Goal: Task Accomplishment & Management: Use online tool/utility

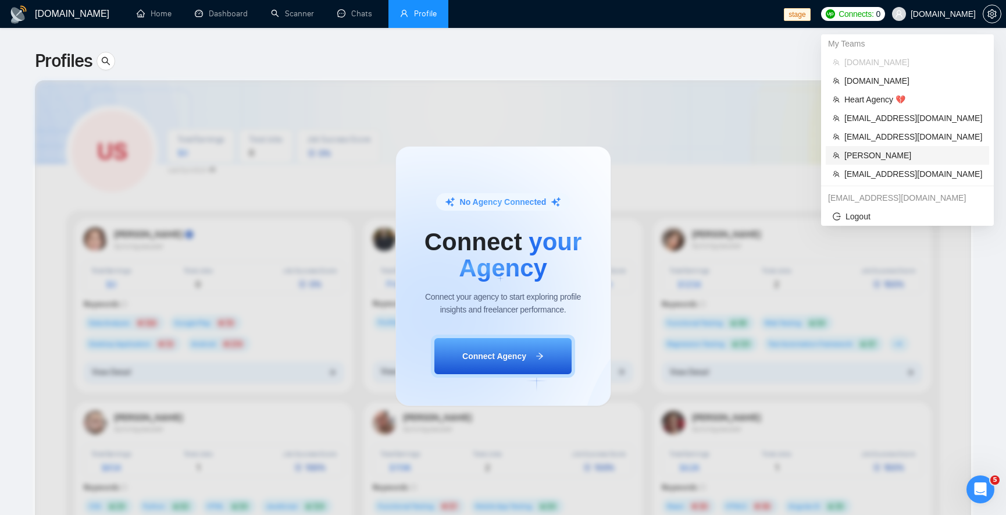
click at [491, 149] on span "[PERSON_NAME]" at bounding box center [913, 155] width 138 height 13
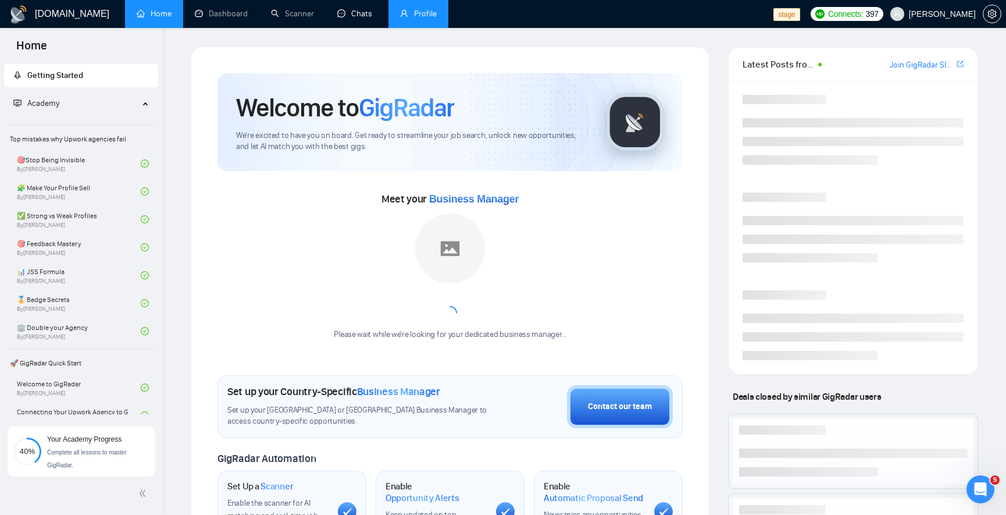
click at [423, 10] on link "Profile" at bounding box center [418, 14] width 37 height 10
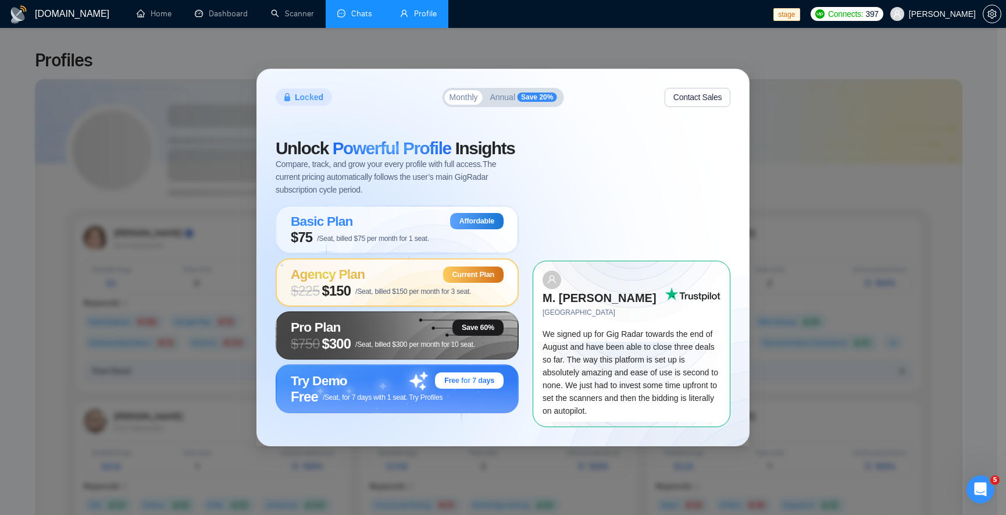
click at [341, 19] on link "Chats" at bounding box center [357, 14] width 40 height 10
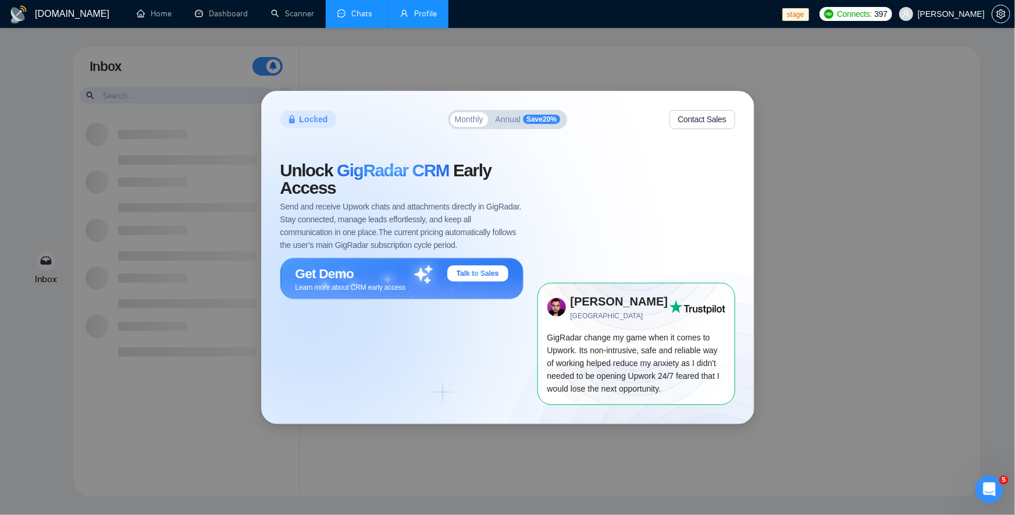
click at [400, 19] on link "Profile" at bounding box center [418, 14] width 37 height 10
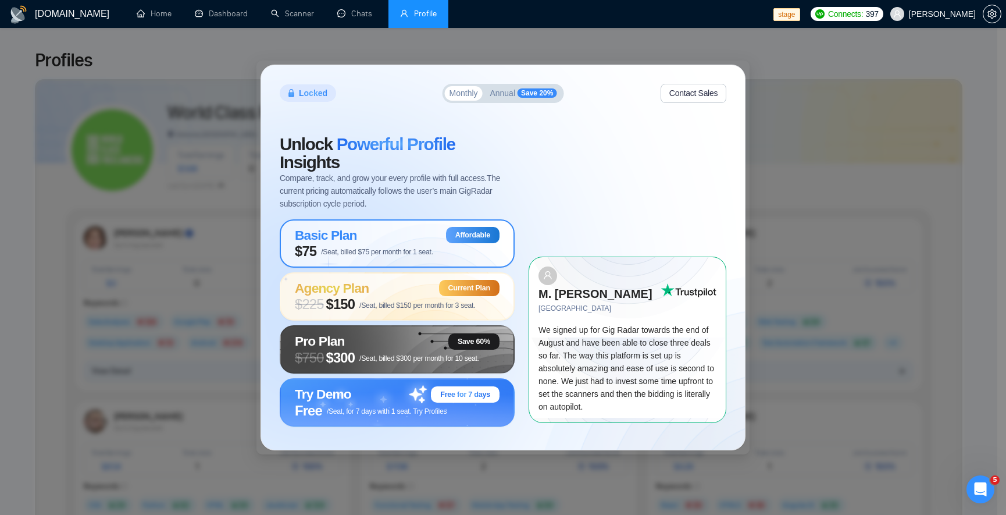
click at [337, 241] on span "Basic Plan" at bounding box center [326, 234] width 62 height 15
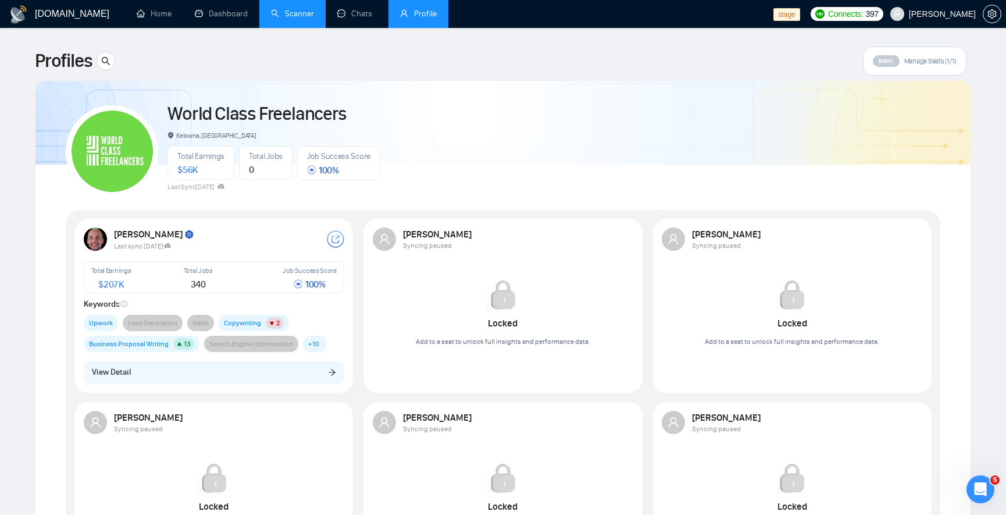
click at [292, 17] on link "Scanner" at bounding box center [292, 14] width 43 height 10
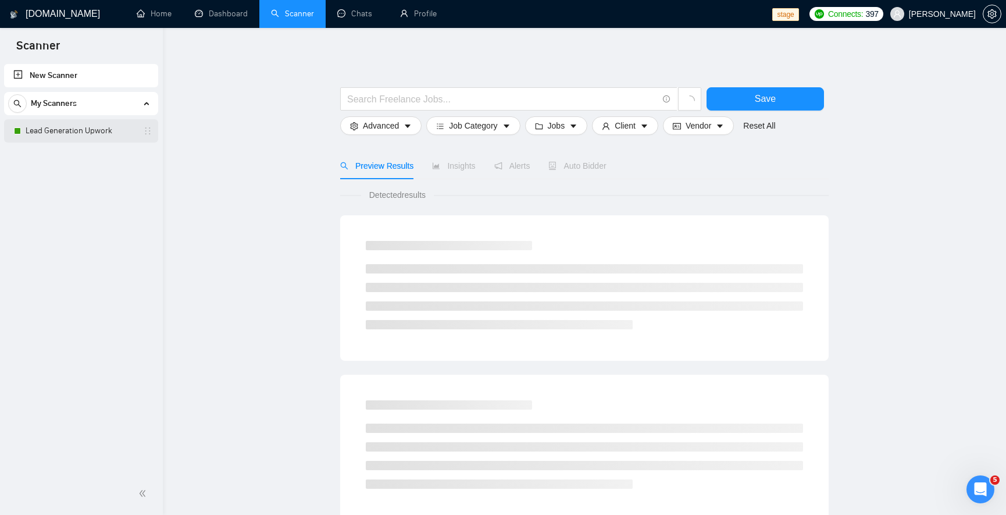
click at [88, 127] on link "Lead Generation Upwork" at bounding box center [81, 130] width 110 height 23
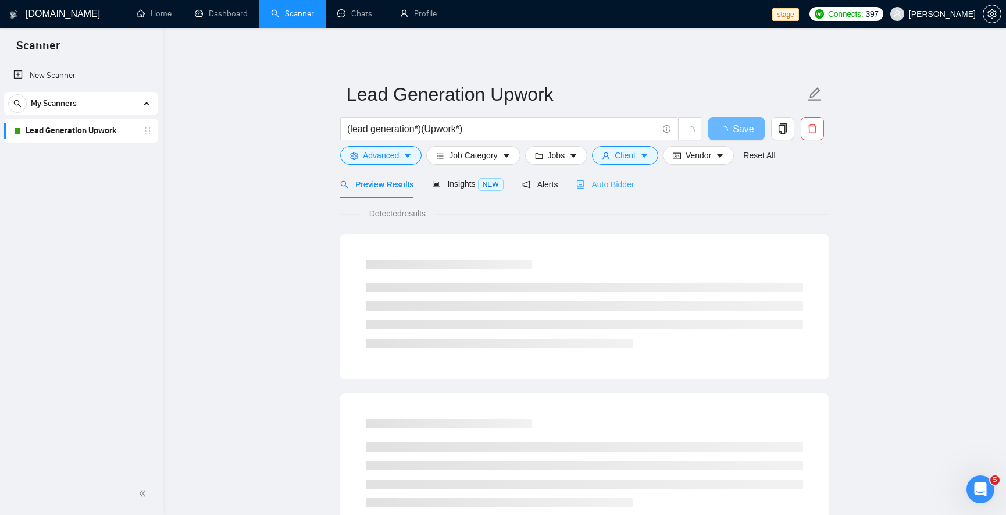
click at [612, 191] on div "Auto Bidder" at bounding box center [605, 183] width 58 height 27
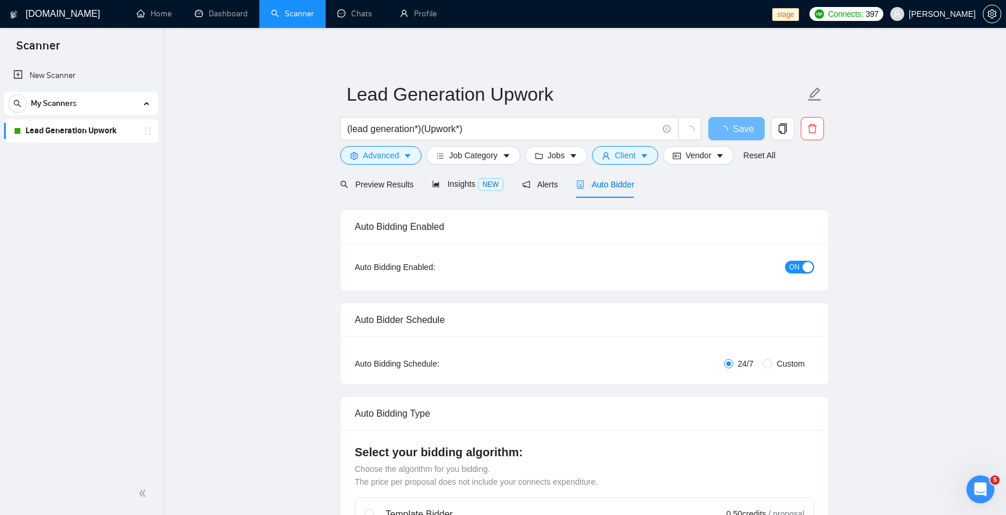
checkbox input "true"
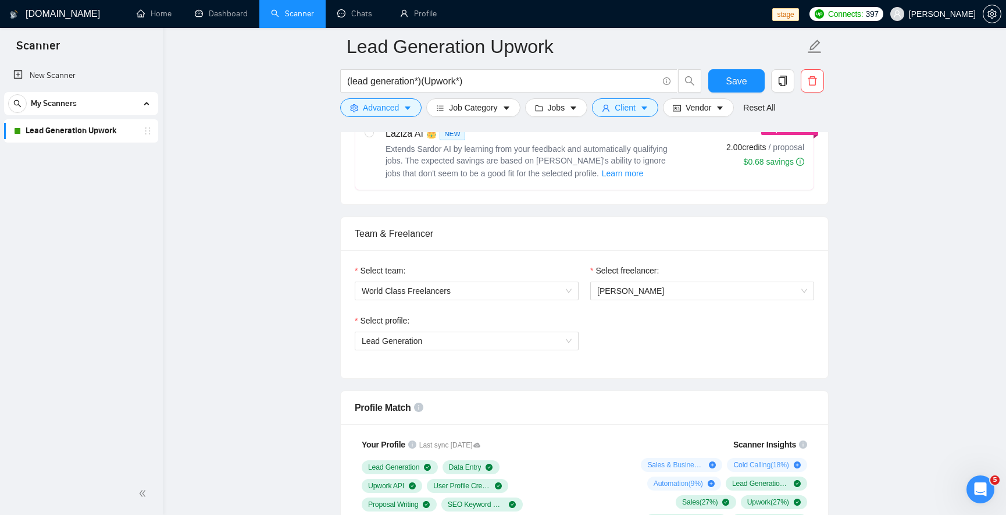
scroll to position [458, 0]
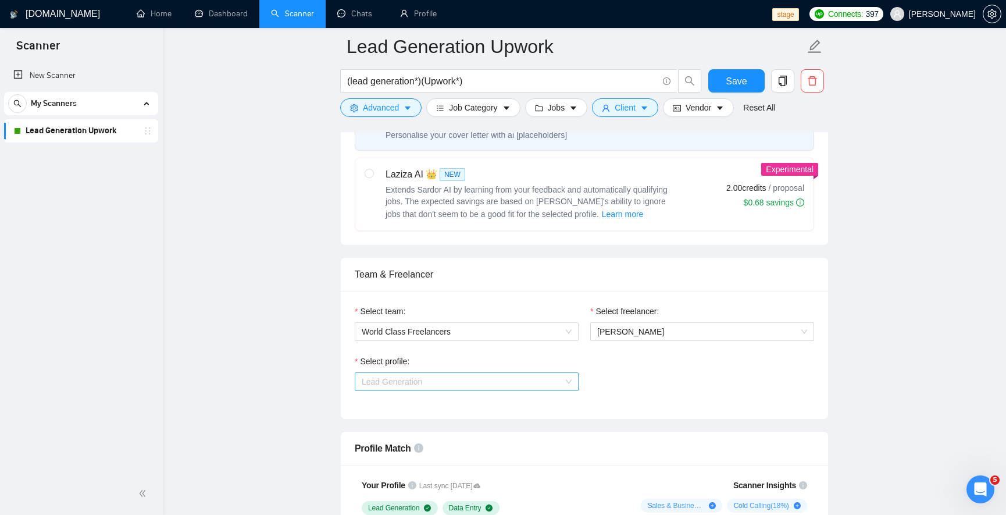
click at [453, 380] on span "Lead Generation" at bounding box center [467, 381] width 210 height 17
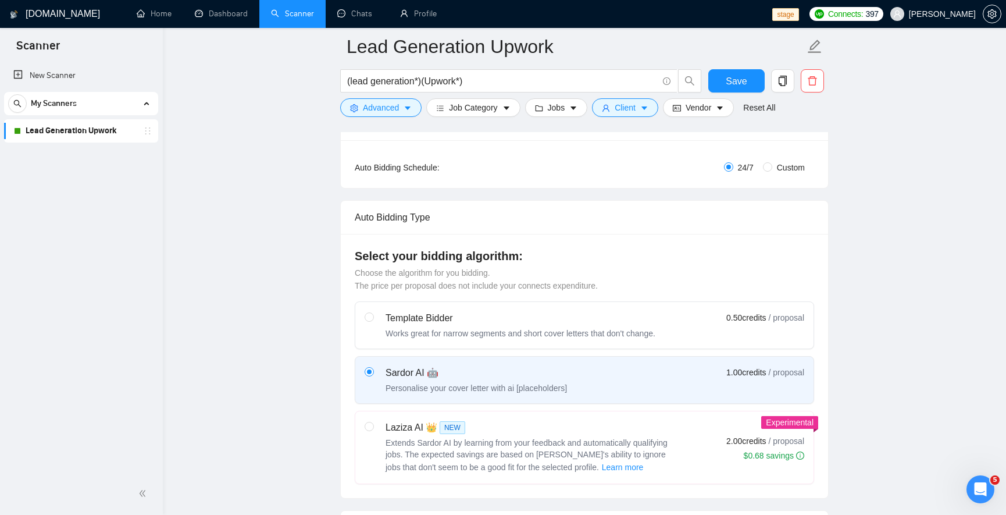
scroll to position [179, 0]
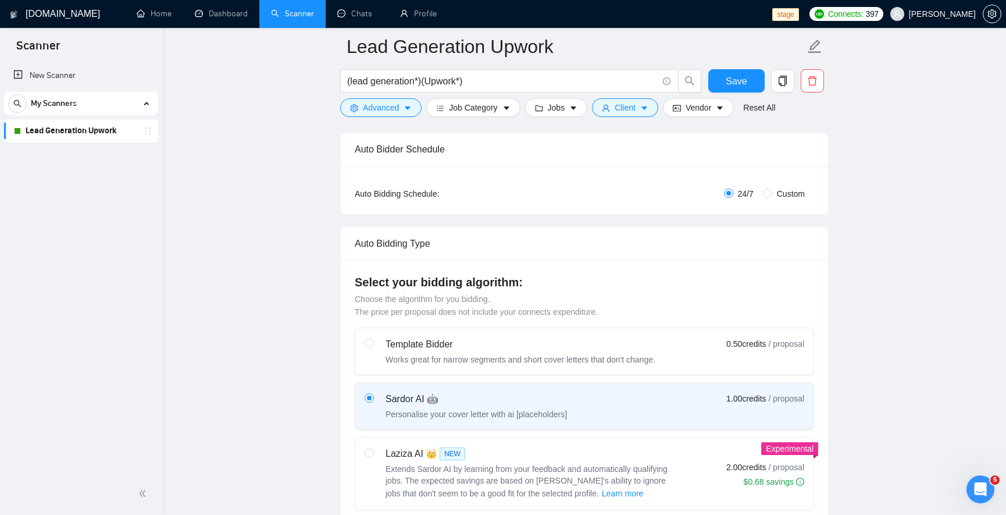
click at [370, 458] on label at bounding box center [369, 473] width 9 height 53
click at [370, 456] on input "radio" at bounding box center [369, 452] width 8 height 8
radio input "true"
radio input "false"
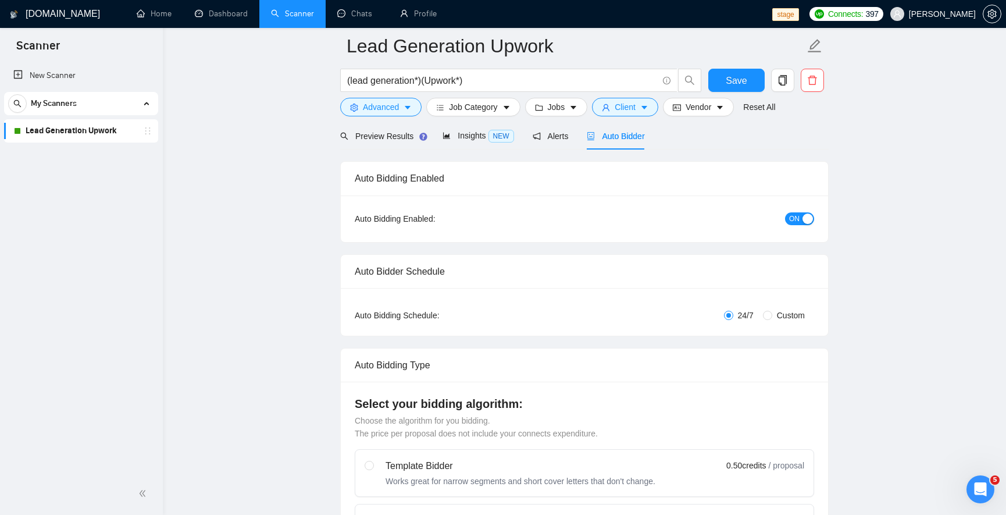
scroll to position [70, 0]
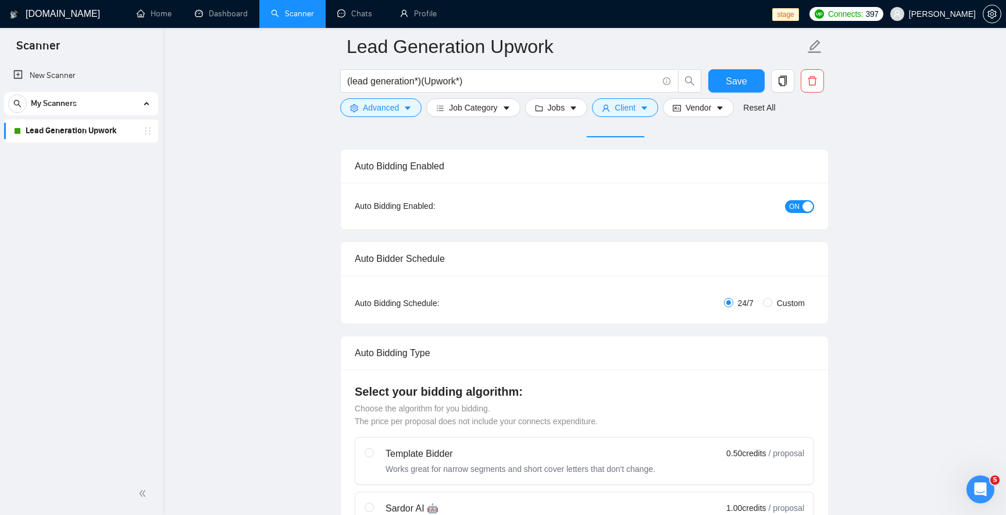
click at [773, 304] on span "Custom" at bounding box center [790, 303] width 37 height 13
click at [772, 304] on input "Custom" at bounding box center [767, 302] width 9 height 9
radio input "true"
radio input "false"
checkbox input "true"
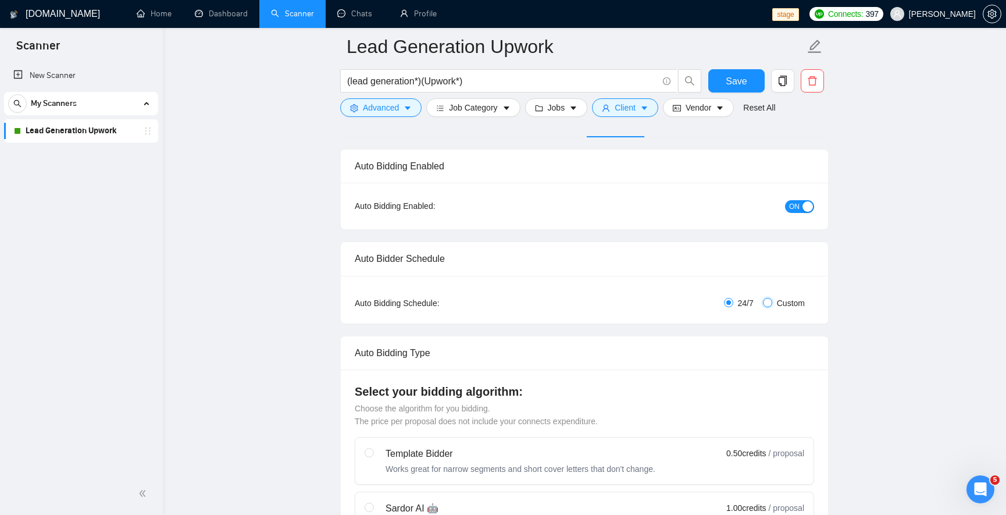
checkbox input "true"
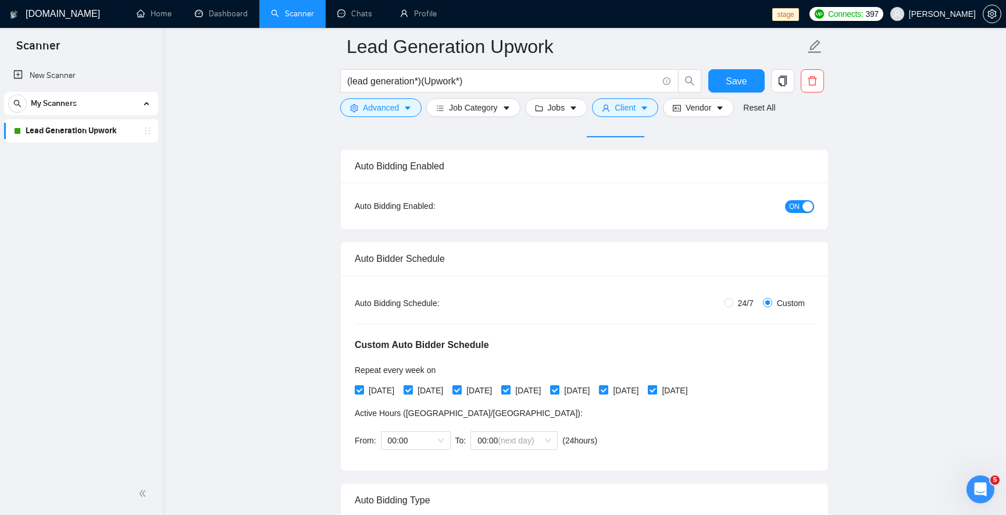
click at [656, 389] on input "[DATE]" at bounding box center [652, 389] width 8 height 8
checkbox input "false"
click at [607, 387] on input "[DATE]" at bounding box center [603, 389] width 8 height 8
checkbox input "false"
click at [498, 440] on span "(next day)" at bounding box center [516, 440] width 36 height 9
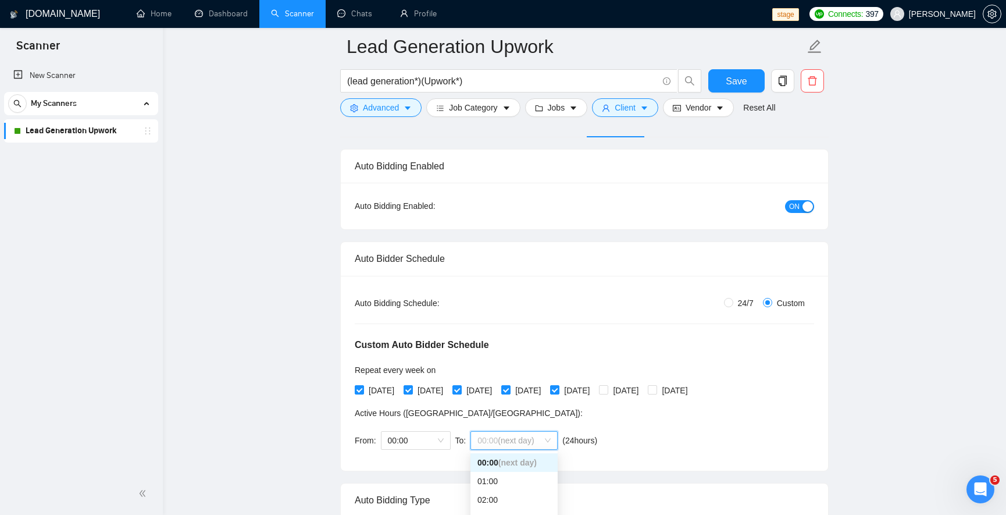
click at [498, 440] on span "(next day)" at bounding box center [516, 440] width 36 height 9
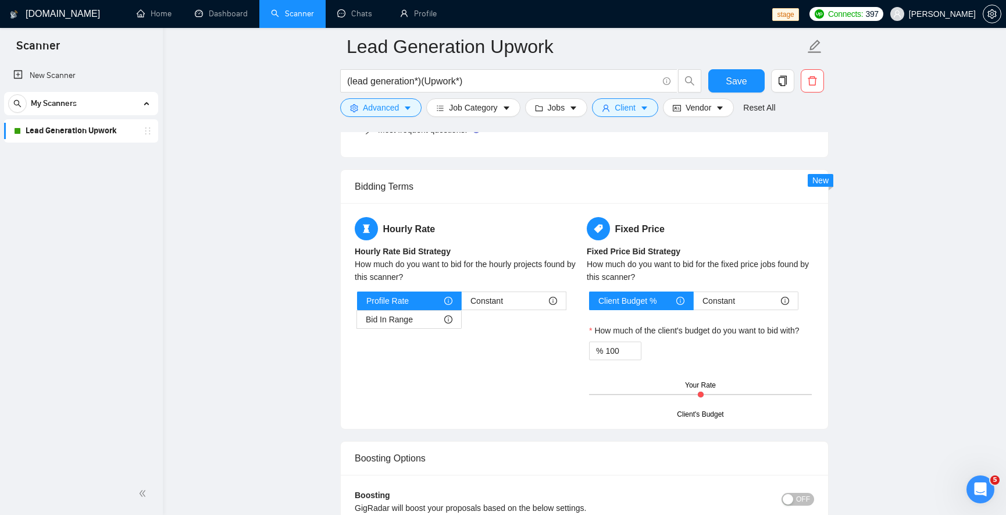
scroll to position [2163, 0]
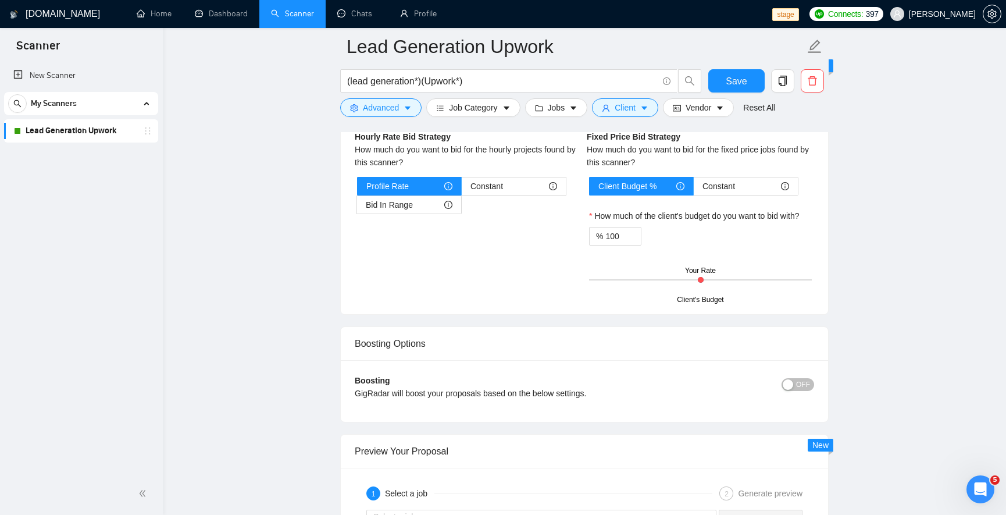
click at [793, 385] on div "button" at bounding box center [788, 384] width 10 height 10
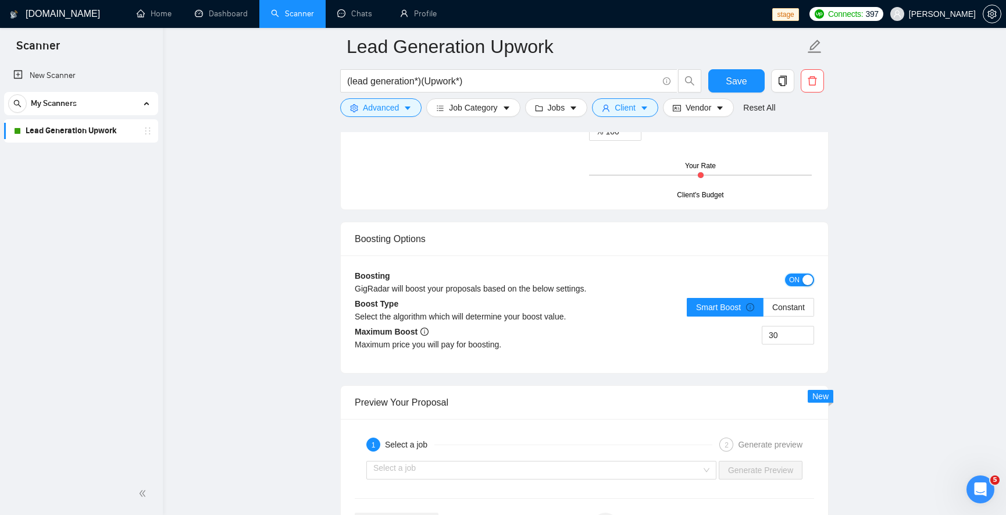
scroll to position [2373, 0]
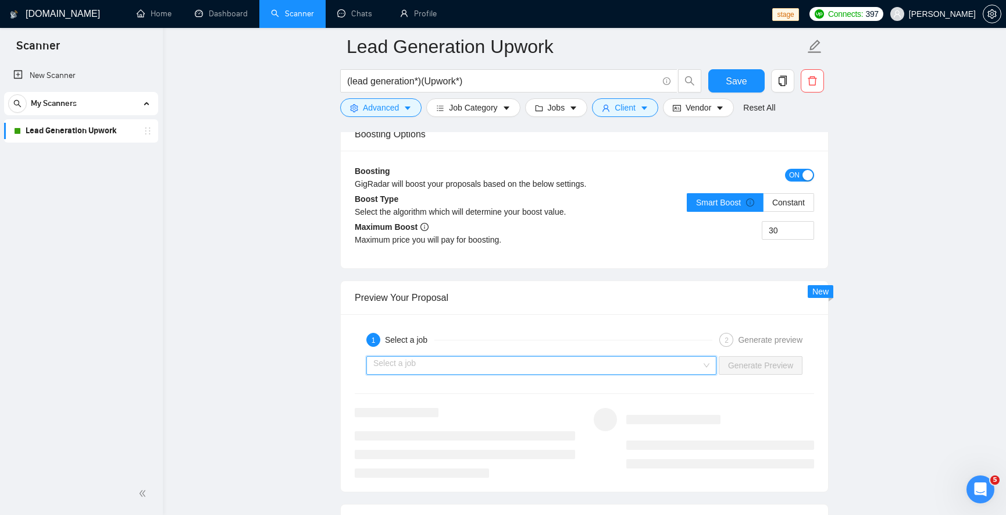
click at [598, 370] on input "search" at bounding box center [537, 364] width 328 height 17
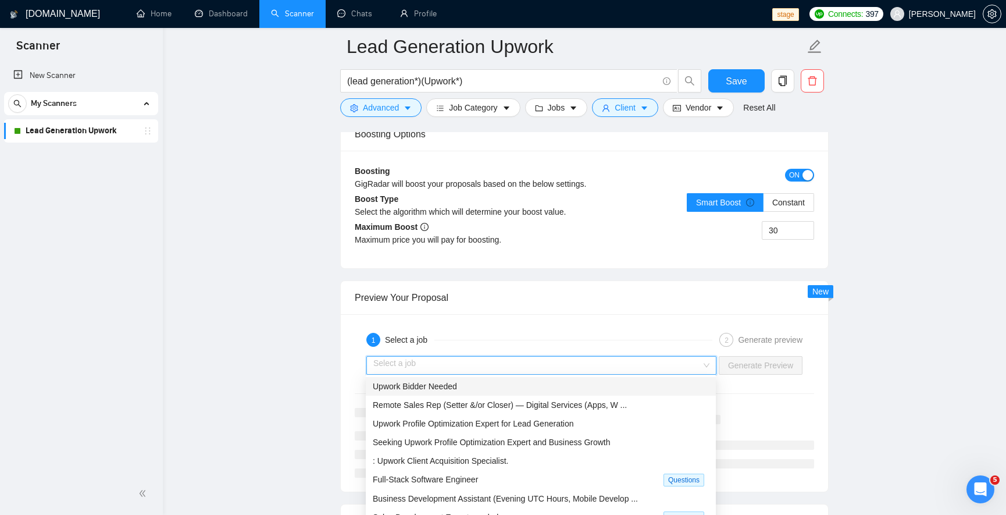
click at [583, 391] on div "Upwork Bidder Needed" at bounding box center [541, 386] width 336 height 13
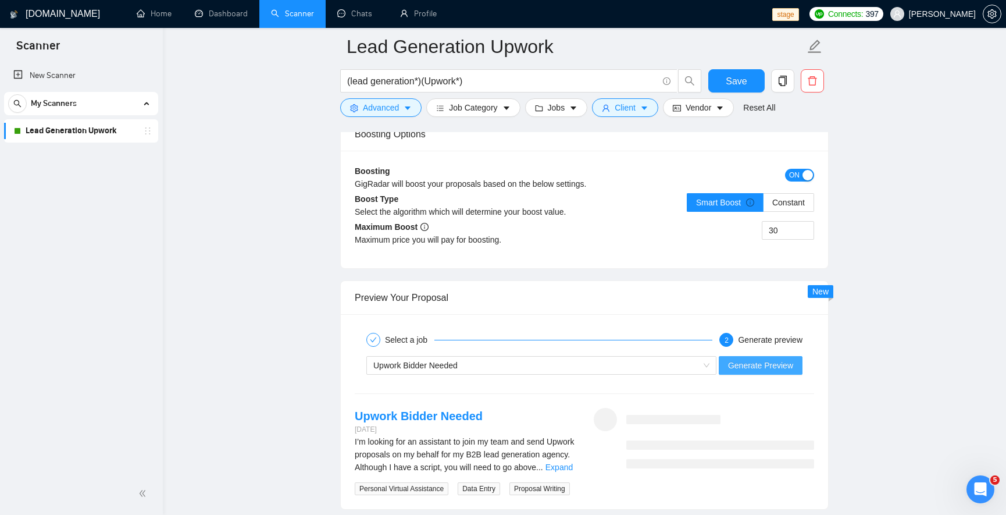
click at [739, 366] on span "Generate Preview" at bounding box center [760, 365] width 65 height 13
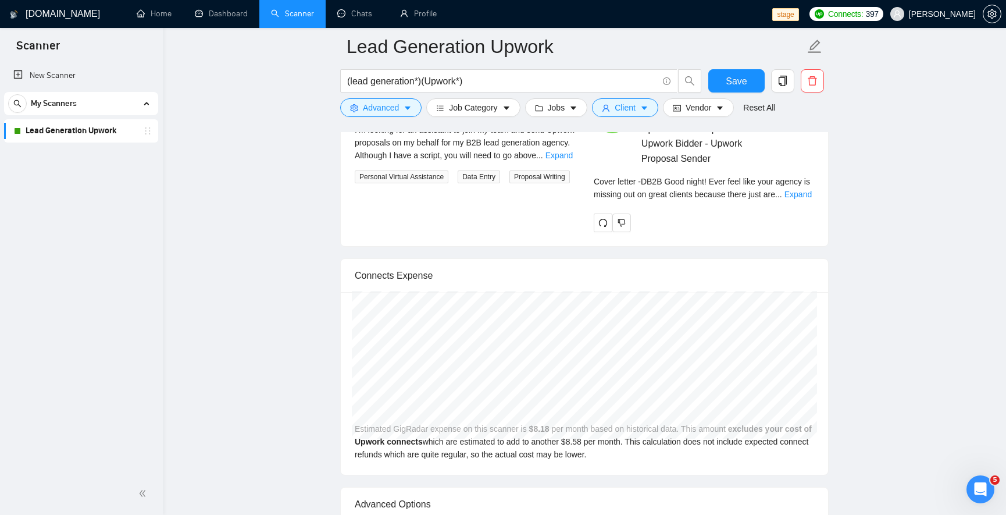
scroll to position [2495, 0]
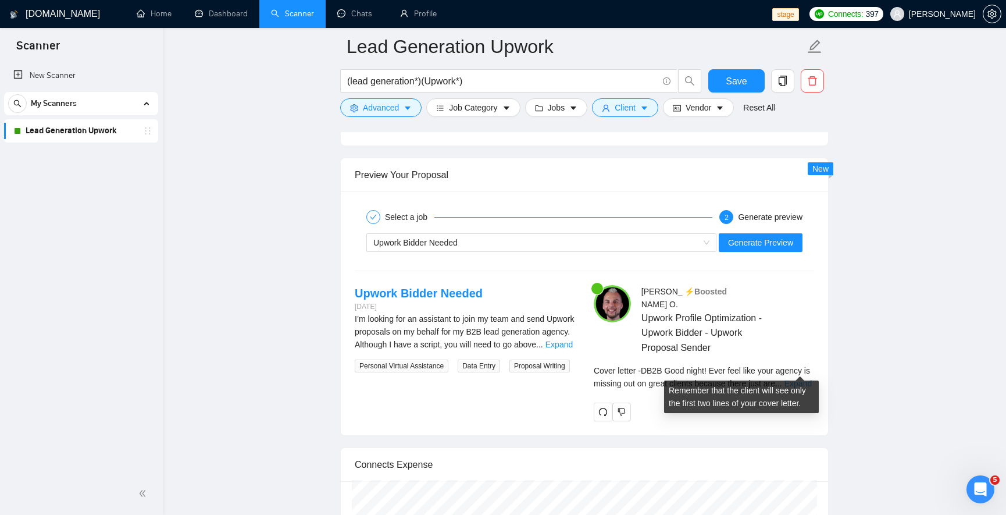
click at [790, 379] on link "Expand" at bounding box center [797, 383] width 27 height 9
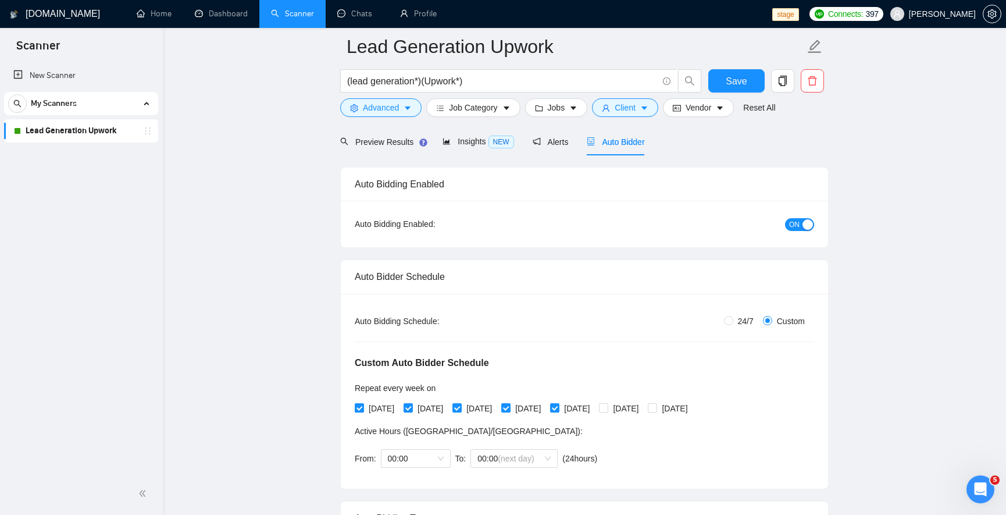
scroll to position [0, 0]
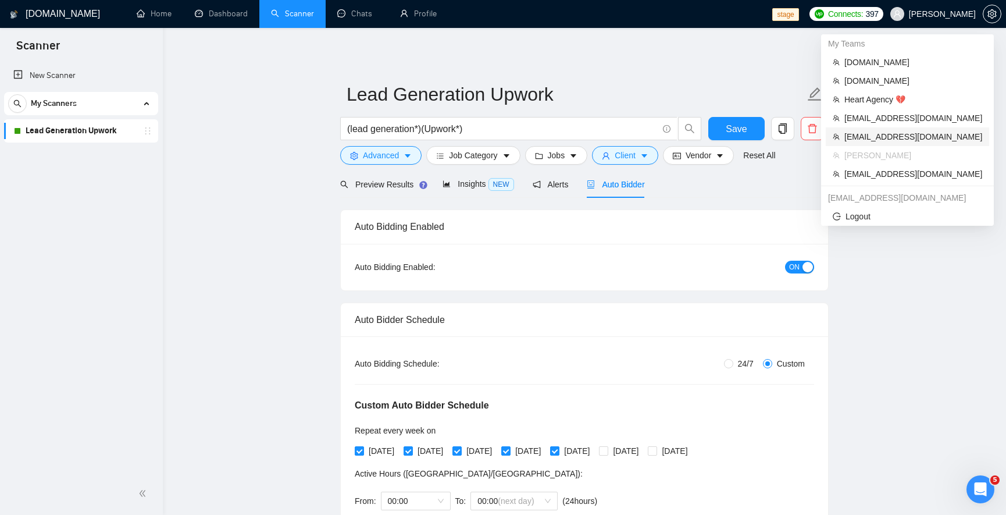
click at [900, 129] on li "workwiseupworkgency@gmail.com" at bounding box center [907, 136] width 163 height 19
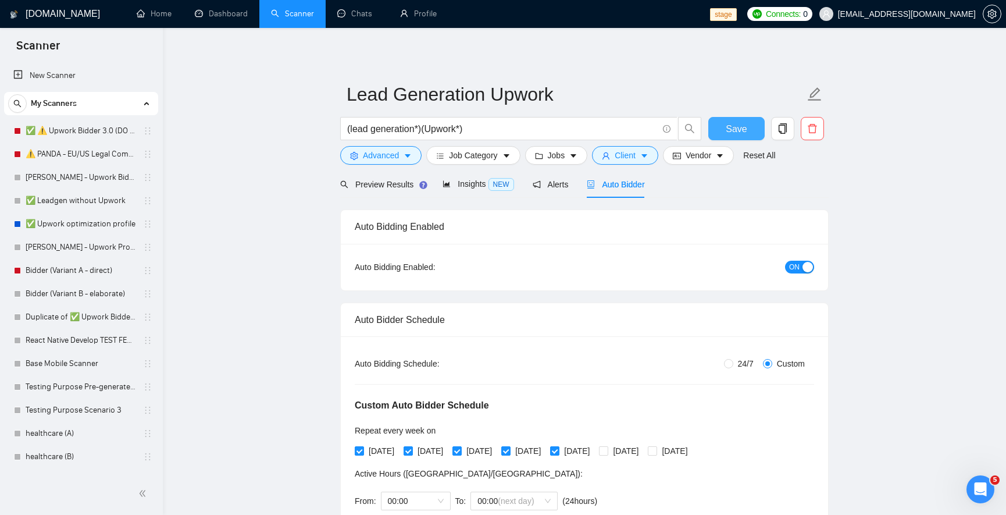
click at [729, 134] on span "Save" at bounding box center [736, 129] width 21 height 15
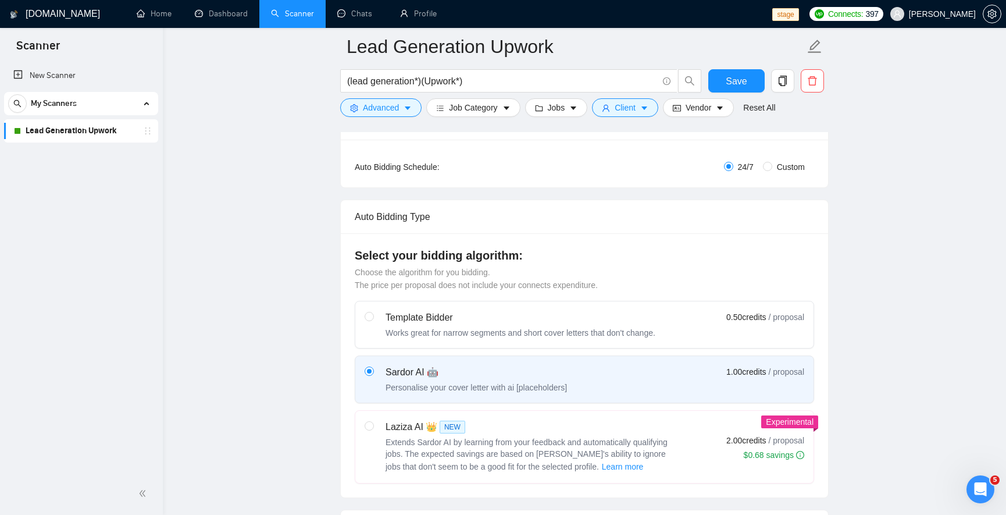
scroll to position [160, 0]
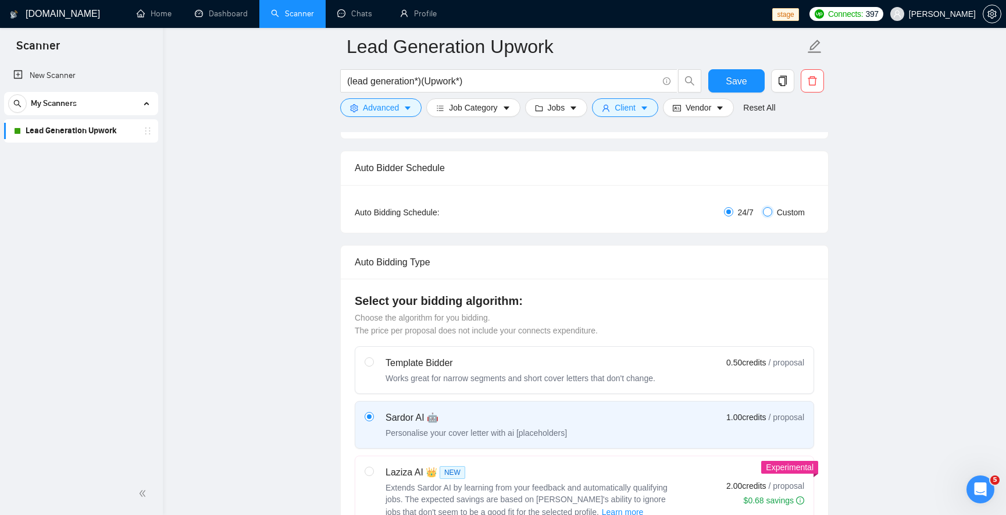
click at [768, 211] on input "Custom" at bounding box center [767, 211] width 9 height 9
radio input "true"
radio input "false"
checkbox input "true"
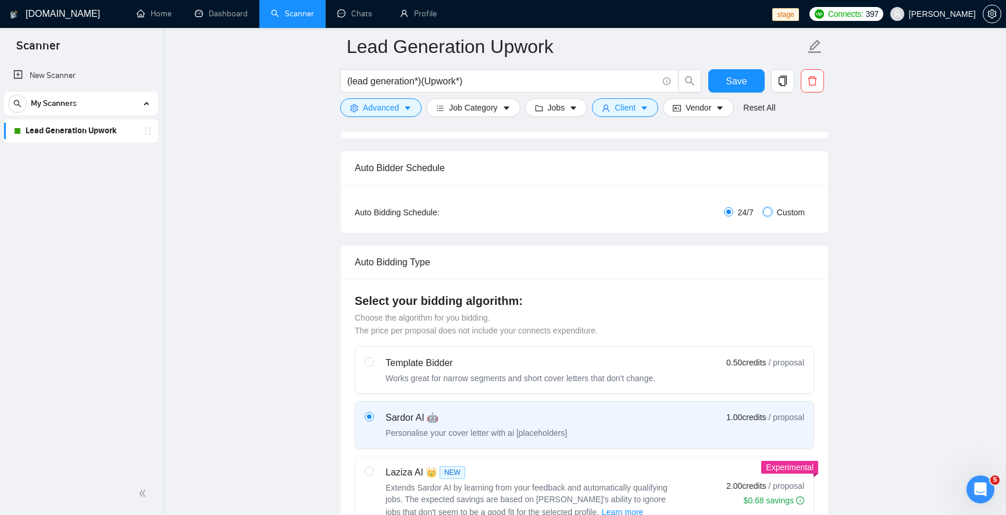
checkbox input "true"
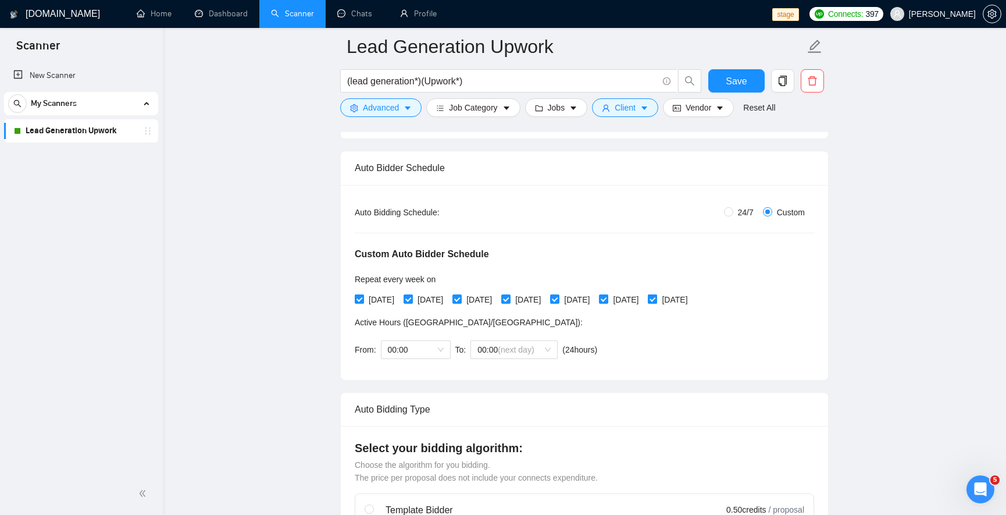
click at [692, 299] on span "[DATE]" at bounding box center [674, 299] width 35 height 13
click at [656, 299] on input "[DATE]" at bounding box center [652, 298] width 8 height 8
checkbox input "false"
click at [643, 299] on span "[DATE]" at bounding box center [625, 299] width 35 height 13
click at [607, 299] on input "[DATE]" at bounding box center [603, 298] width 8 height 8
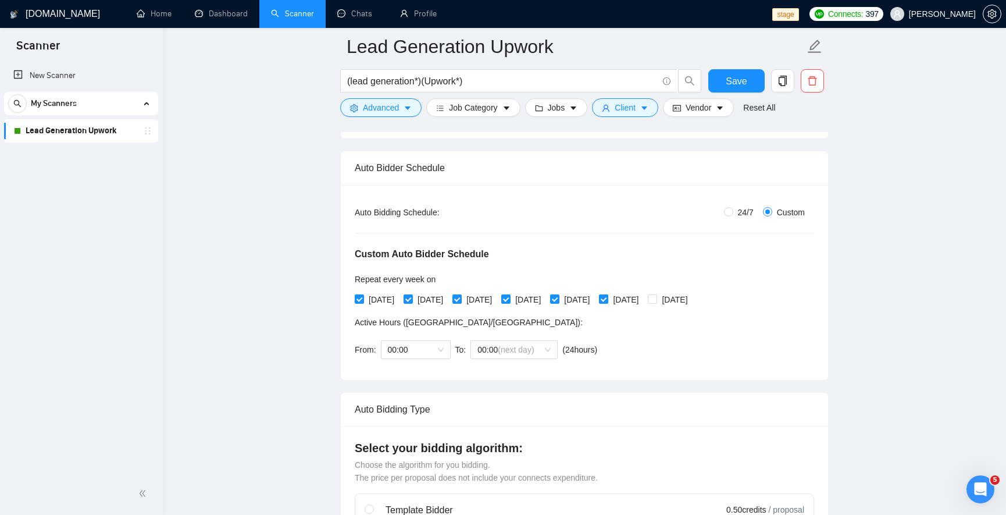
checkbox input "false"
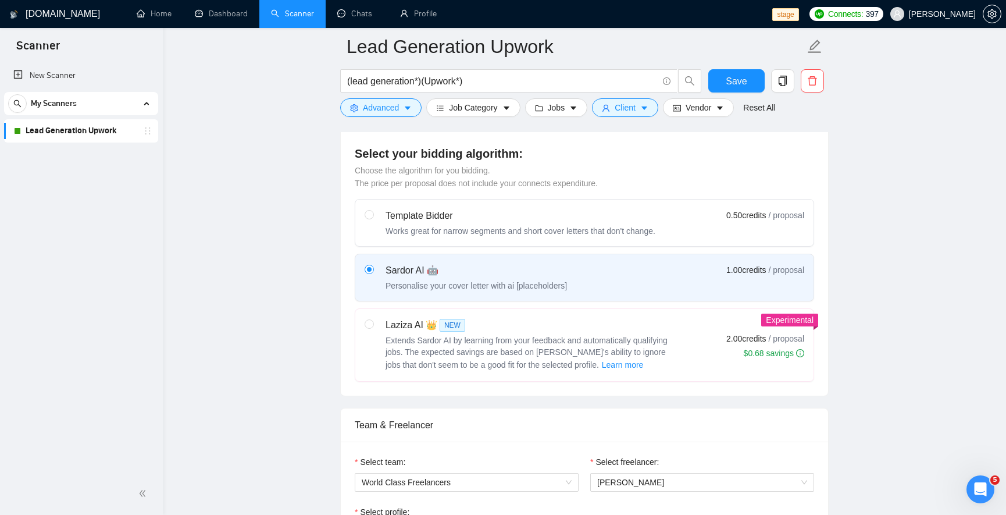
scroll to position [509, 0]
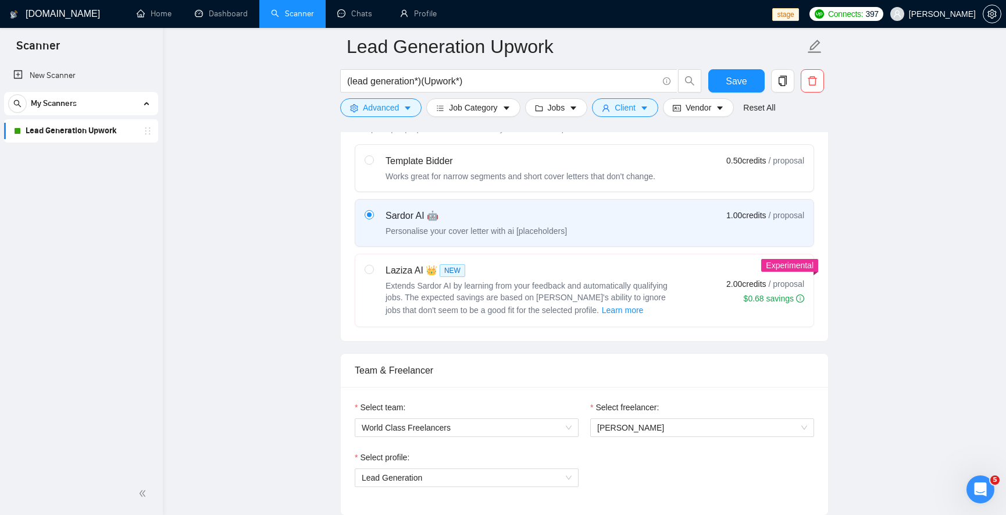
click at [464, 281] on span "Extends Sardor AI by learning from your feedback and automatically qualifying j…" at bounding box center [527, 298] width 282 height 34
click at [373, 273] on input "radio" at bounding box center [369, 269] width 8 height 8
radio input "true"
radio input "false"
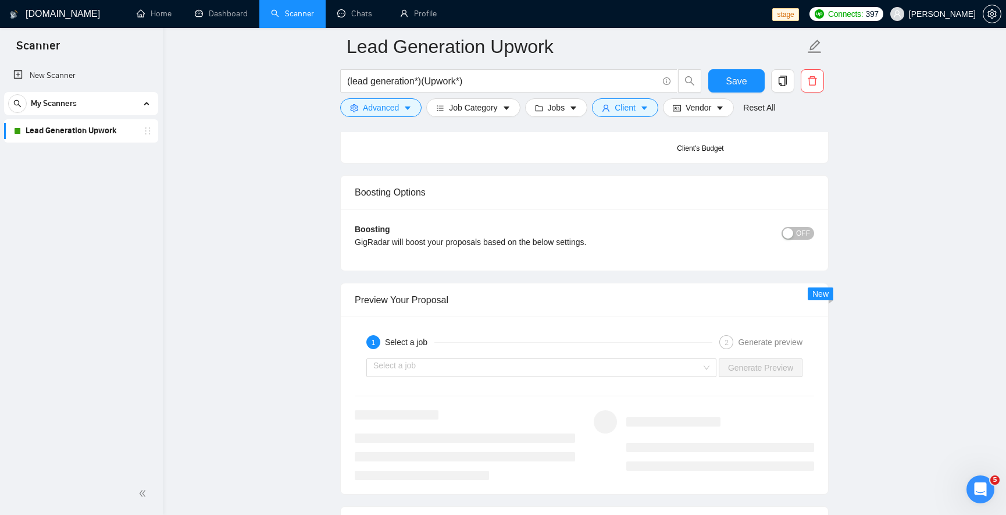
scroll to position [2394, 0]
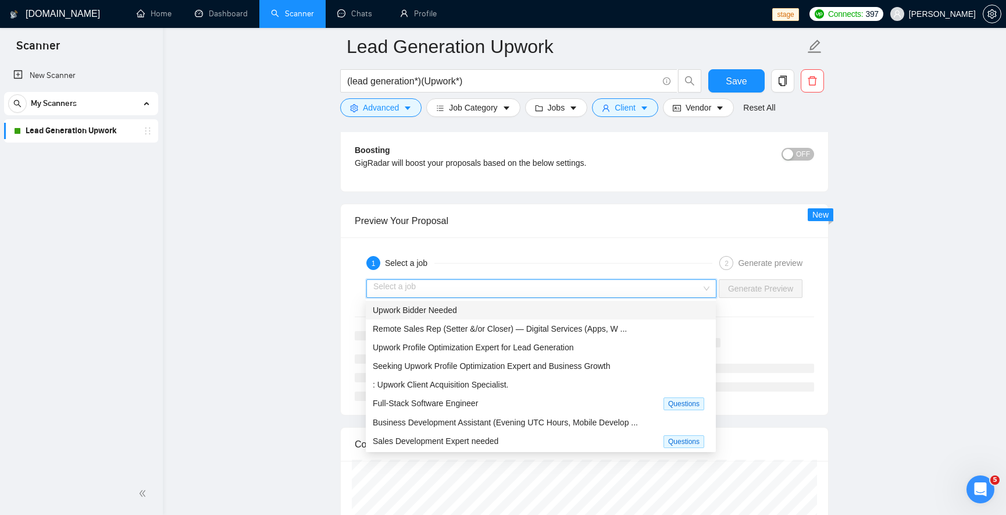
click at [515, 282] on input "search" at bounding box center [537, 288] width 328 height 17
click at [516, 305] on div "Upwork Bidder Needed" at bounding box center [541, 310] width 336 height 13
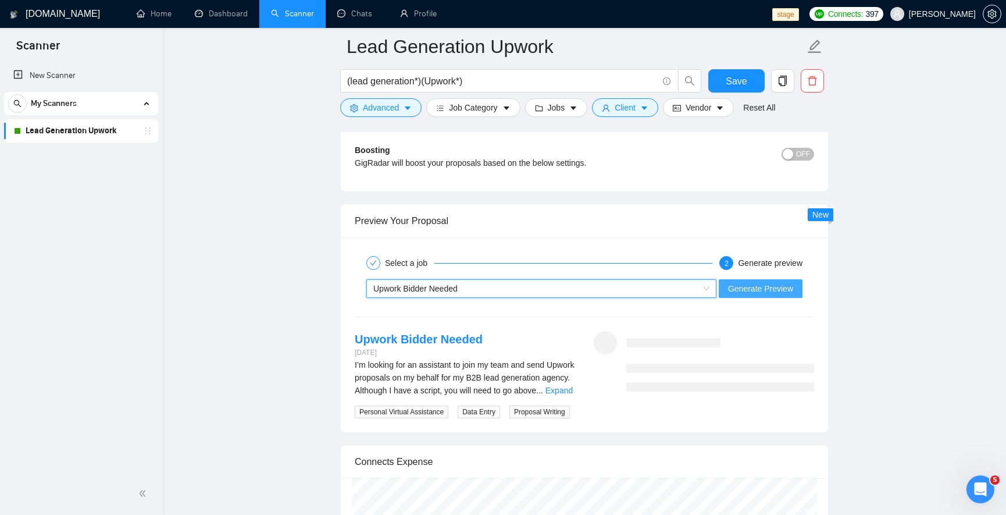
click at [754, 283] on button "Generate Preview" at bounding box center [761, 288] width 84 height 19
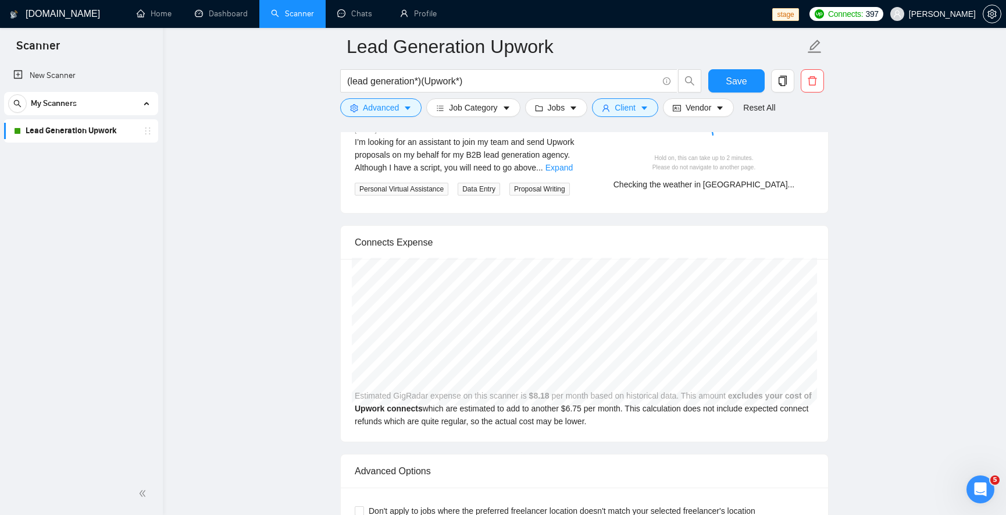
scroll to position [2510, 0]
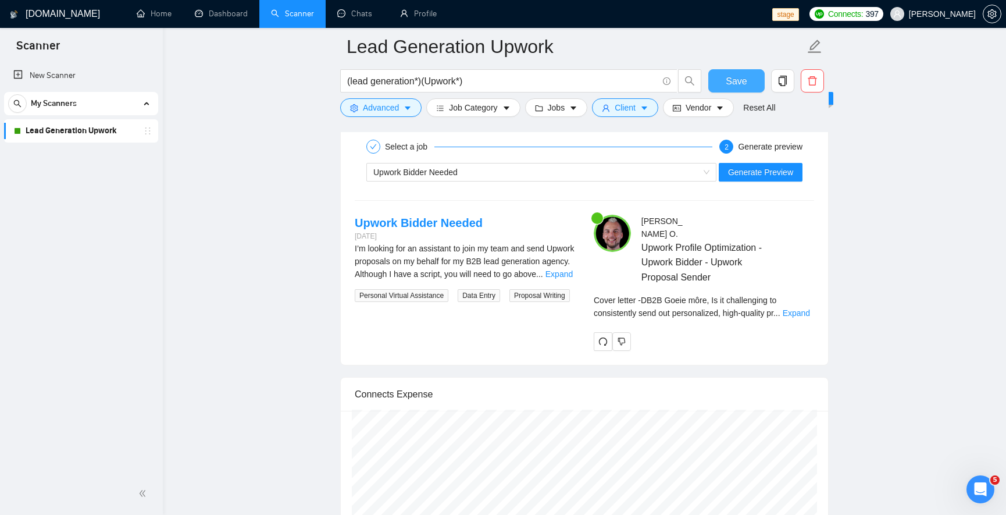
click at [722, 80] on button "Save" at bounding box center [736, 80] width 56 height 23
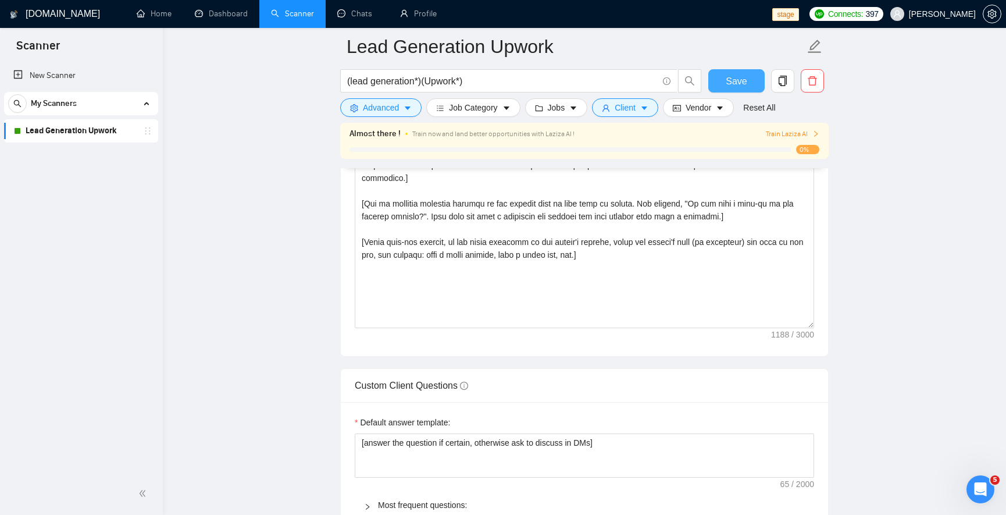
scroll to position [1184, 0]
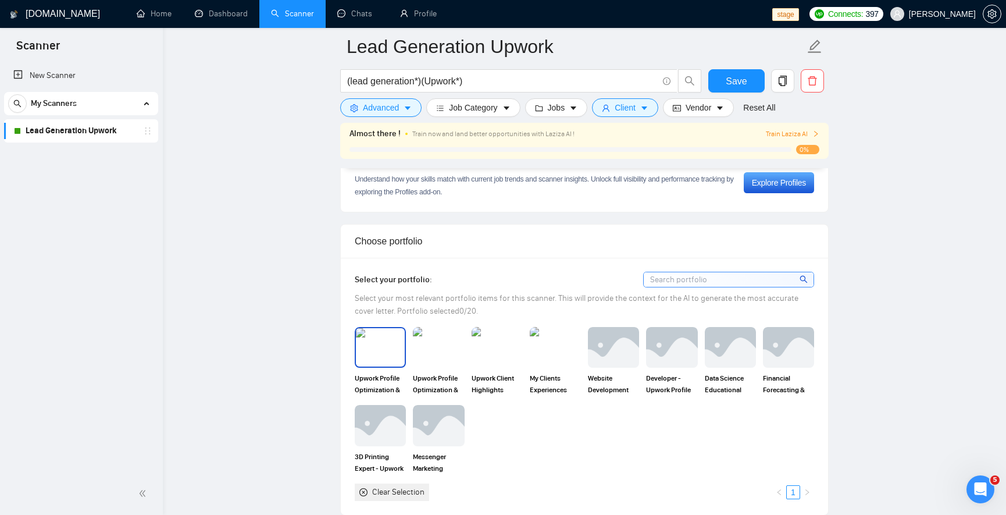
click at [383, 355] on img at bounding box center [380, 347] width 49 height 38
click at [453, 365] on div at bounding box center [438, 347] width 51 height 41
click at [469, 363] on div "Upwork Client Highlights Portfolio" at bounding box center [497, 361] width 58 height 69
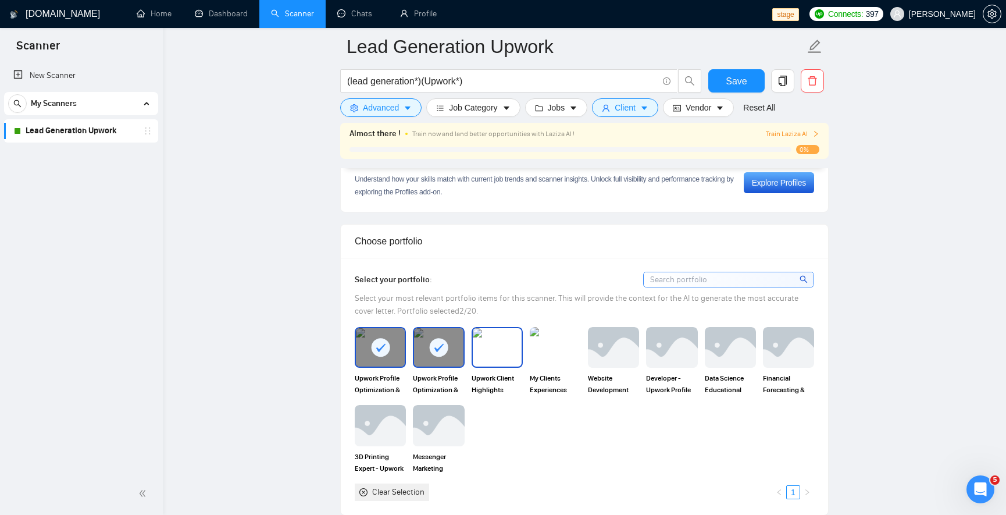
click at [481, 362] on img at bounding box center [497, 347] width 49 height 38
click at [549, 359] on img at bounding box center [555, 347] width 49 height 38
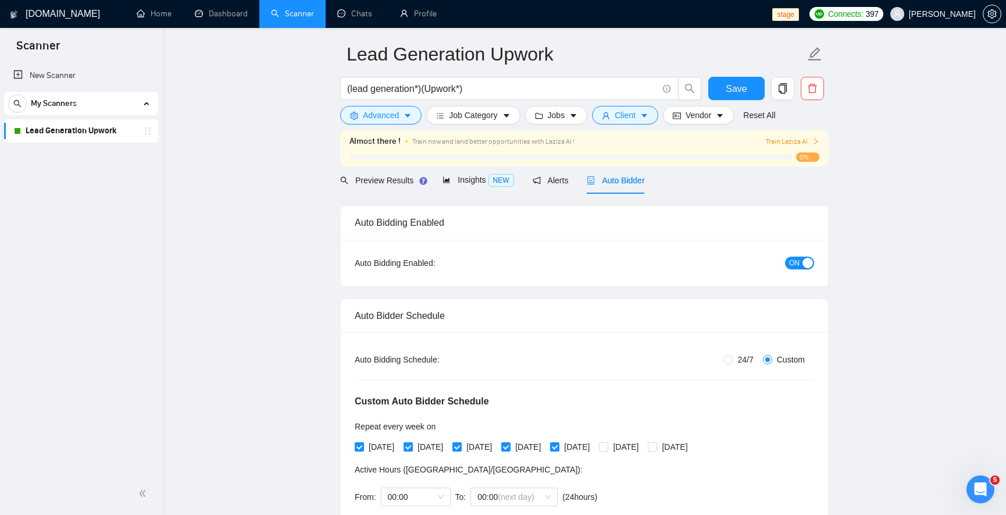
scroll to position [0, 0]
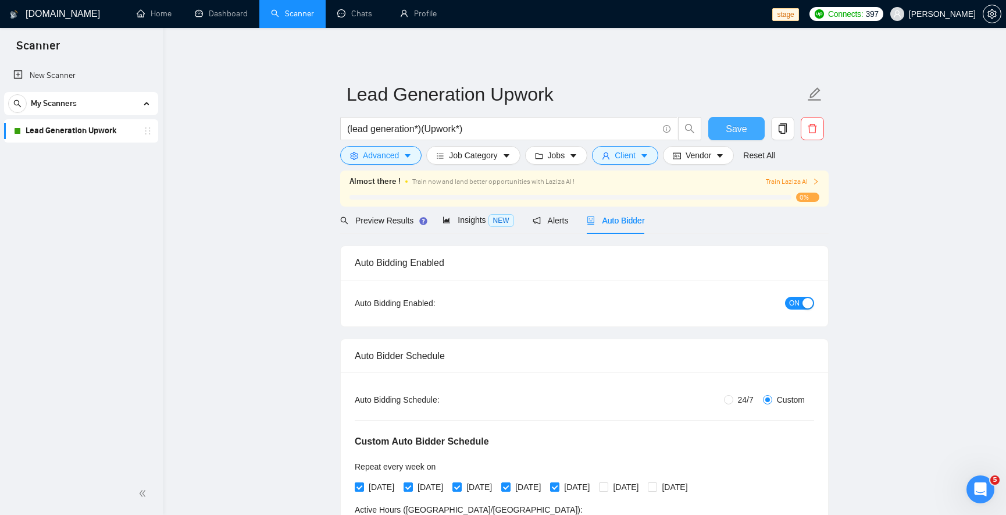
click at [754, 129] on button "Save" at bounding box center [736, 128] width 56 height 23
checkbox input "true"
click at [793, 204] on div "Almost there ! Train now and land better opportunities with Laziza AI ! Train L…" at bounding box center [584, 188] width 488 height 36
click at [794, 186] on span "Train Laziza AI" at bounding box center [792, 181] width 53 height 11
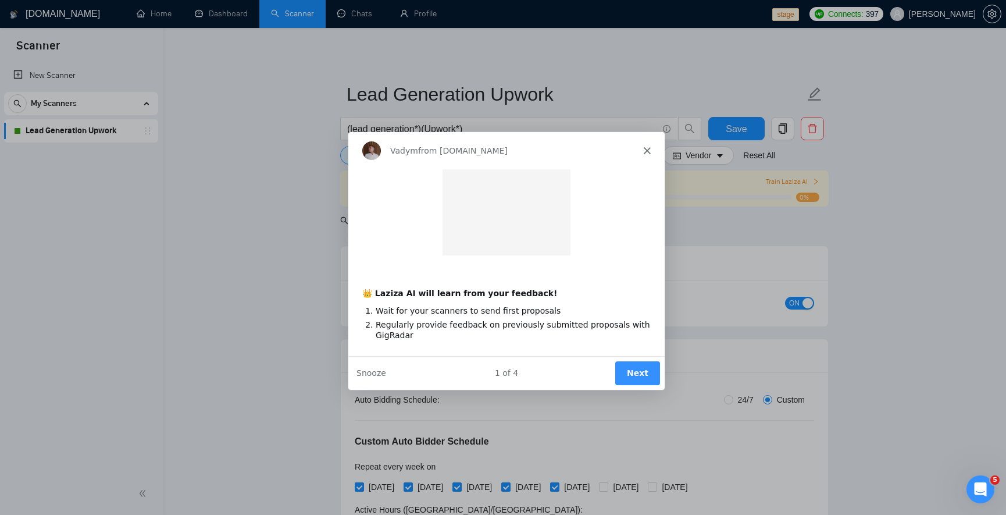
click at [783, 183] on div "Product tour overlay" at bounding box center [503, 257] width 1006 height 515
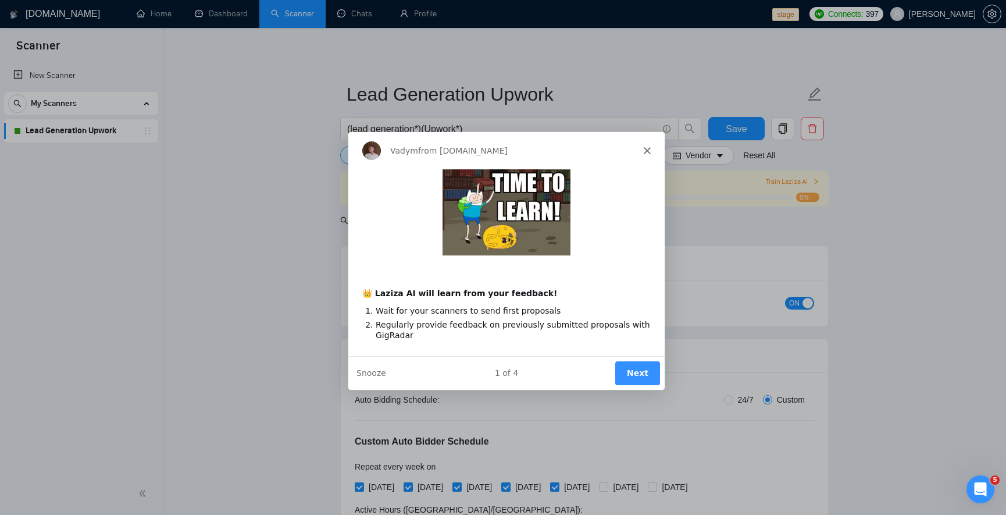
click at [627, 363] on button "Next" at bounding box center [637, 373] width 45 height 24
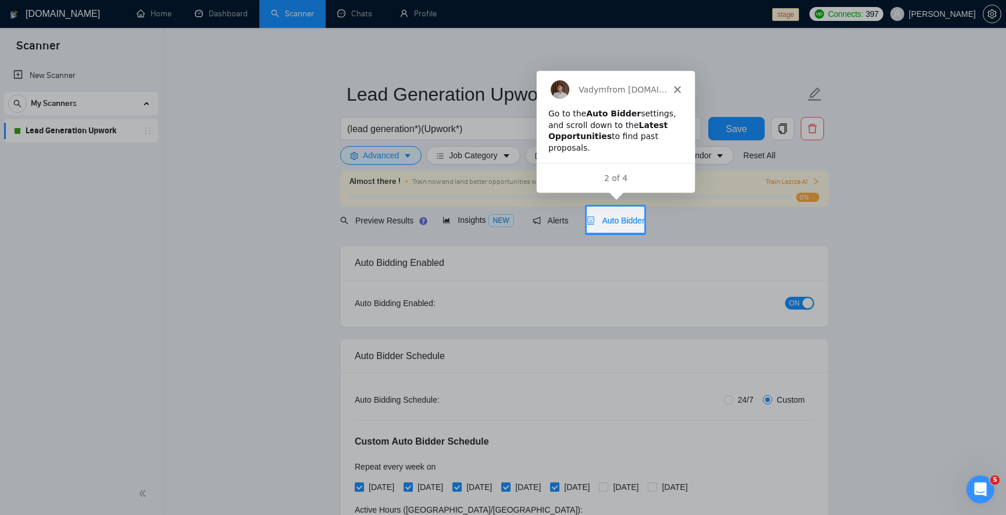
click at [641, 172] on div "2 of 4" at bounding box center [615, 177] width 158 height 12
click at [798, 202] on div at bounding box center [503, 103] width 1006 height 206
click at [606, 216] on span "Auto Bidder" at bounding box center [616, 220] width 58 height 9
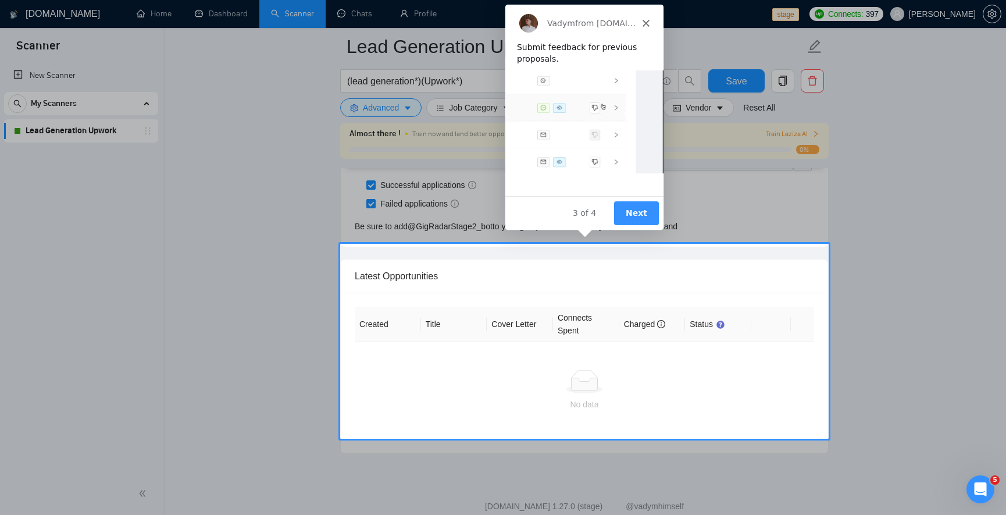
scroll to position [3267, 0]
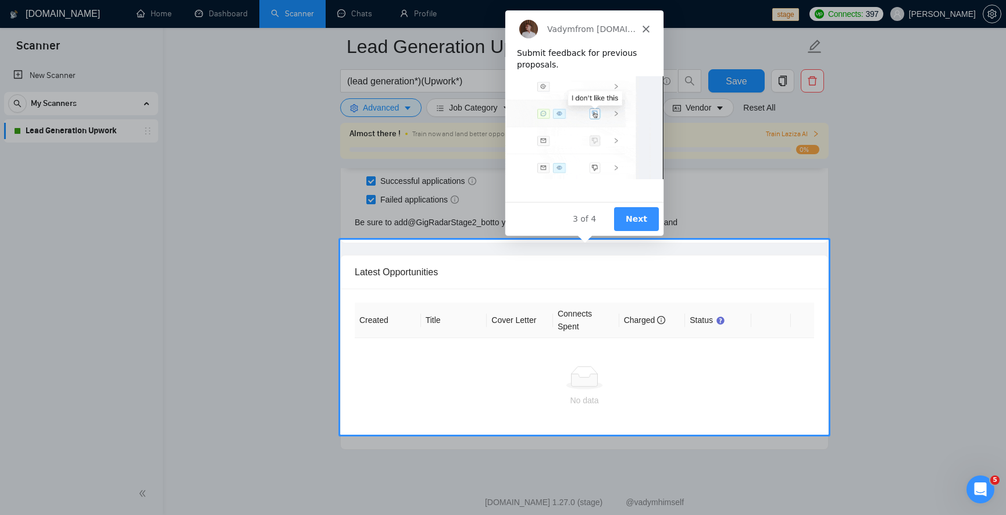
click at [637, 251] on div "Product tour overlay" at bounding box center [503, 257] width 1006 height 515
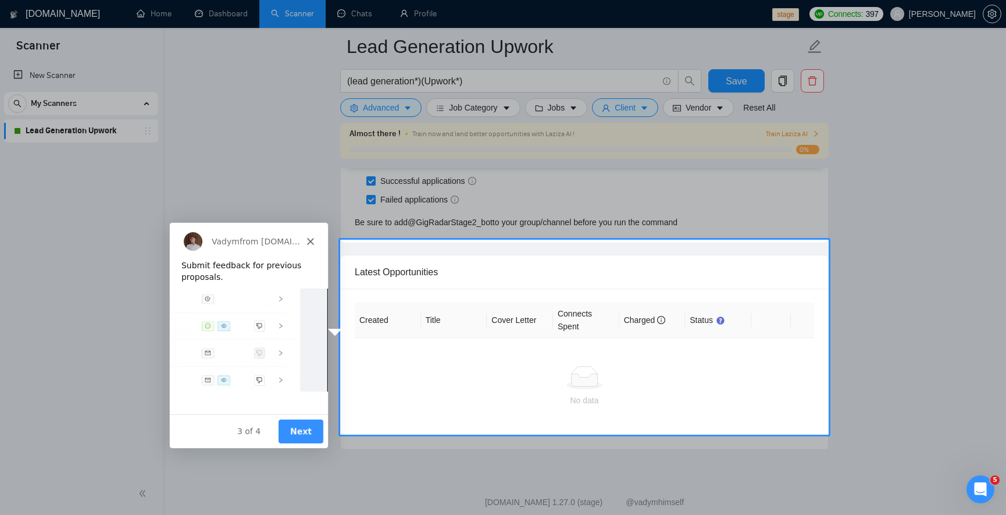
scroll to position [3276, 0]
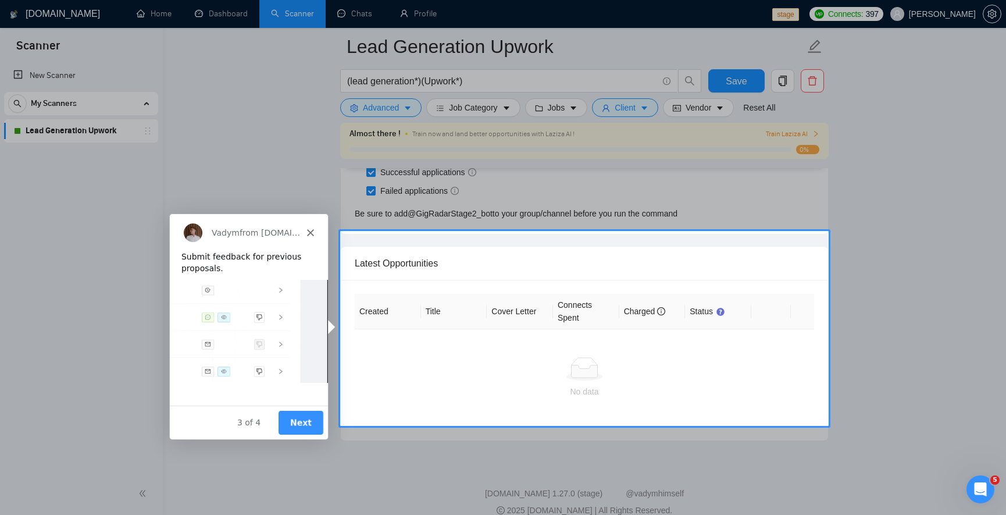
click at [291, 421] on button "Next" at bounding box center [300, 422] width 45 height 24
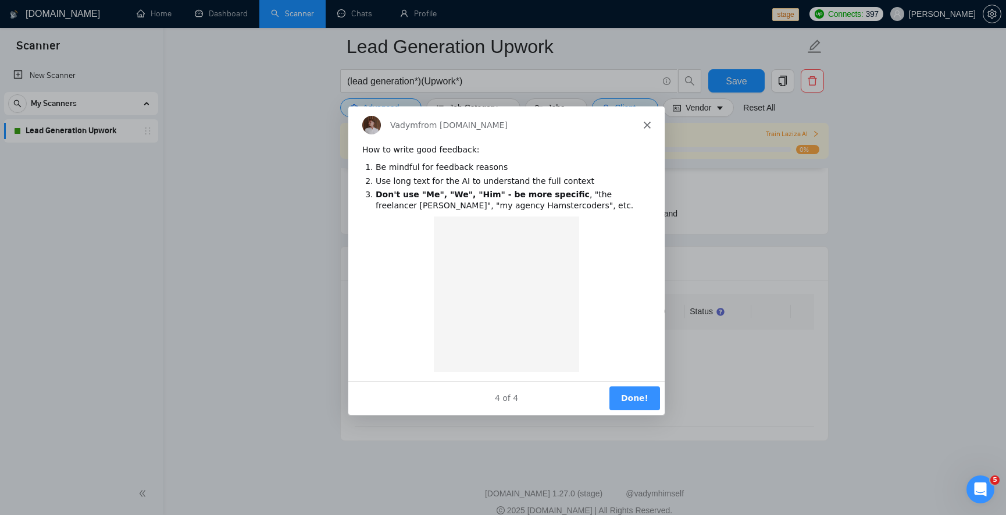
scroll to position [0, 0]
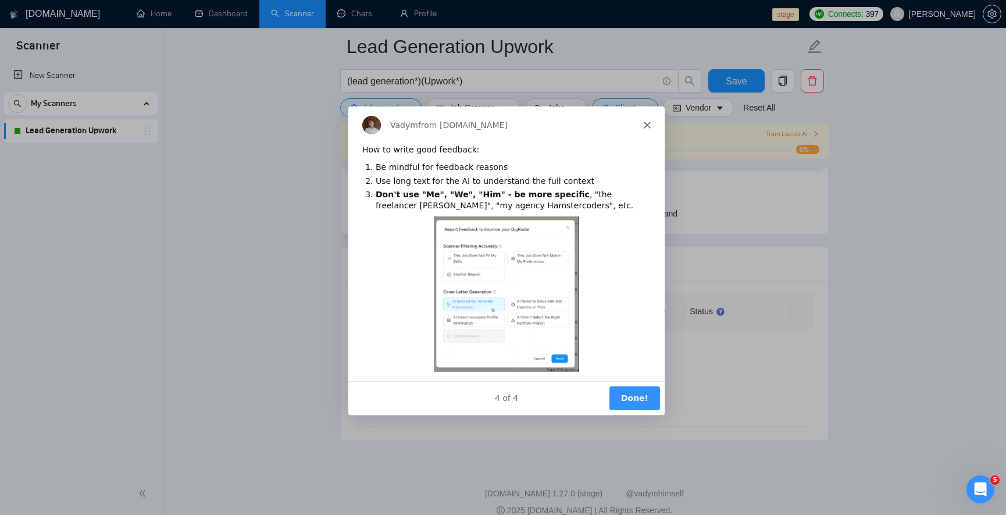
click at [650, 387] on button "Done!" at bounding box center [634, 398] width 51 height 24
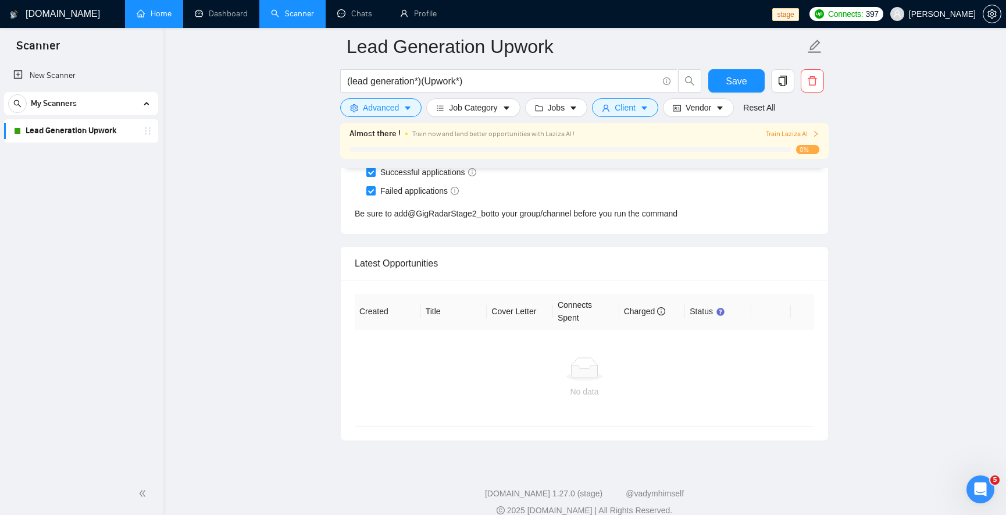
click at [162, 11] on link "Home" at bounding box center [154, 14] width 35 height 10
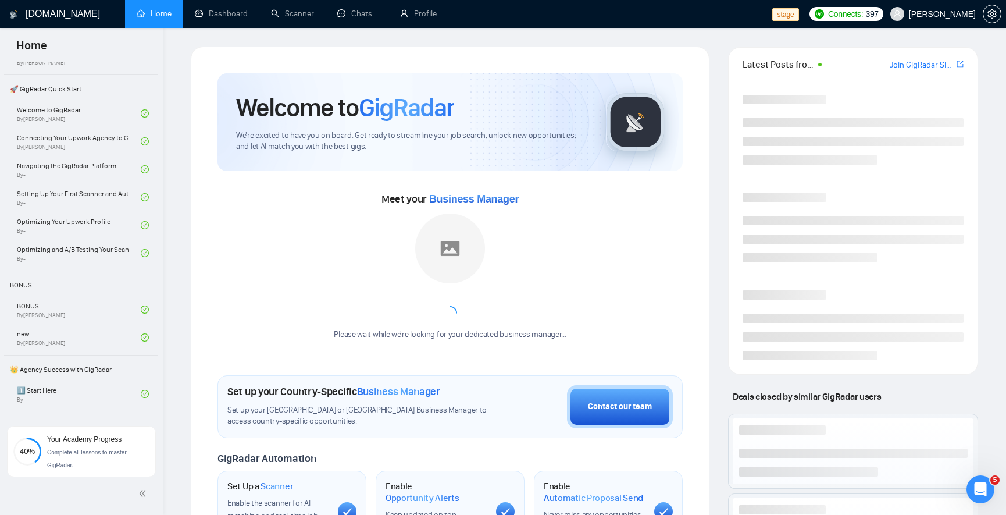
scroll to position [279, 0]
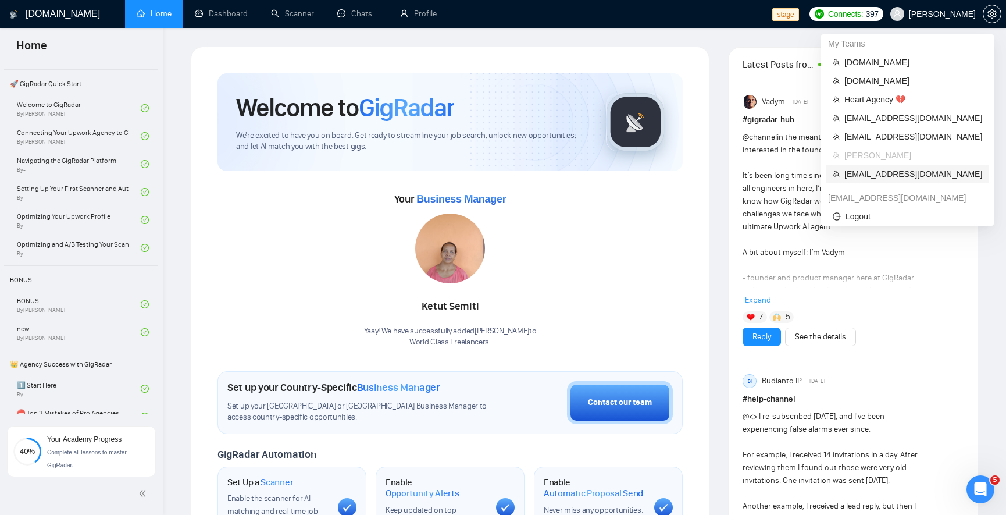
click at [889, 177] on span "fariz.apriyanto+test@gigradar.io" at bounding box center [913, 173] width 138 height 13
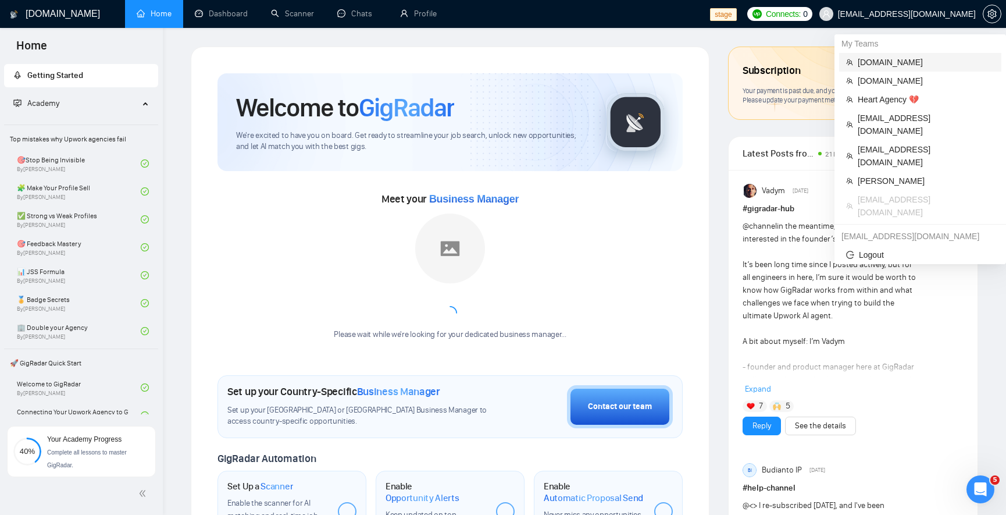
click at [897, 58] on span "stfalcon.com" at bounding box center [926, 62] width 137 height 13
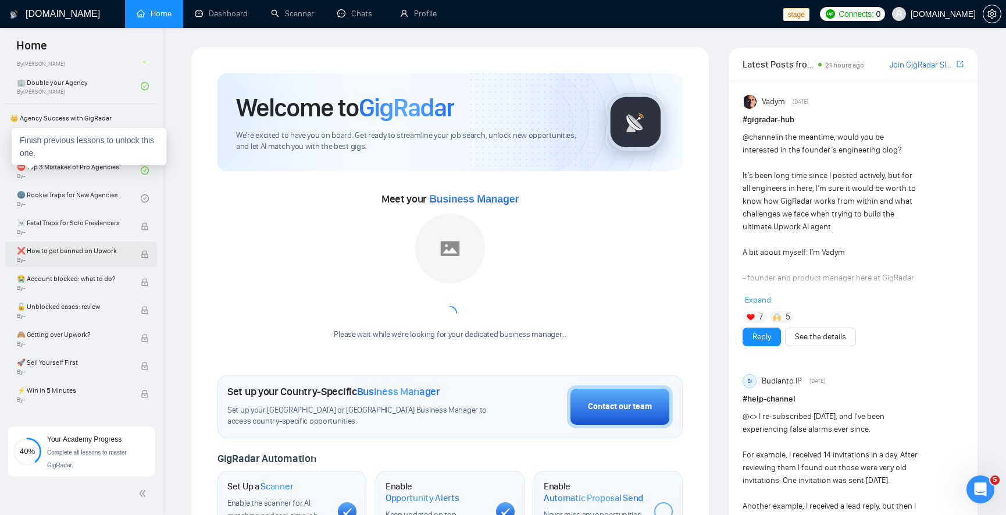
scroll to position [322, 0]
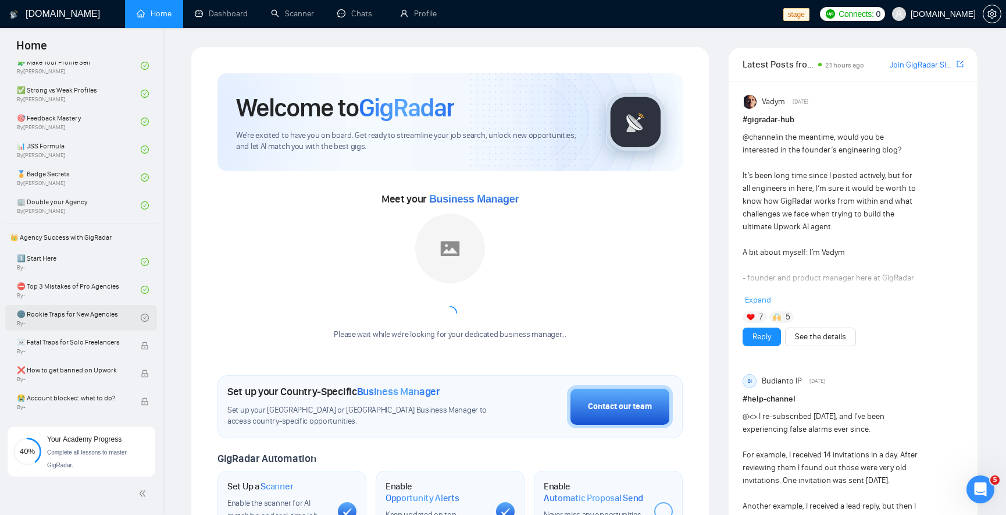
click at [94, 316] on link "🌚 Rookie Traps for New Agencies By -" at bounding box center [79, 318] width 124 height 26
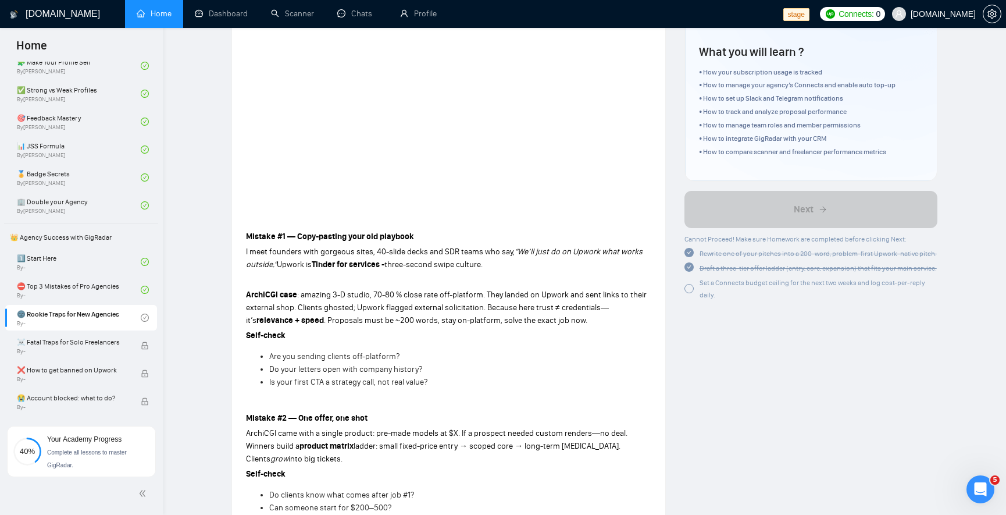
scroll to position [209, 0]
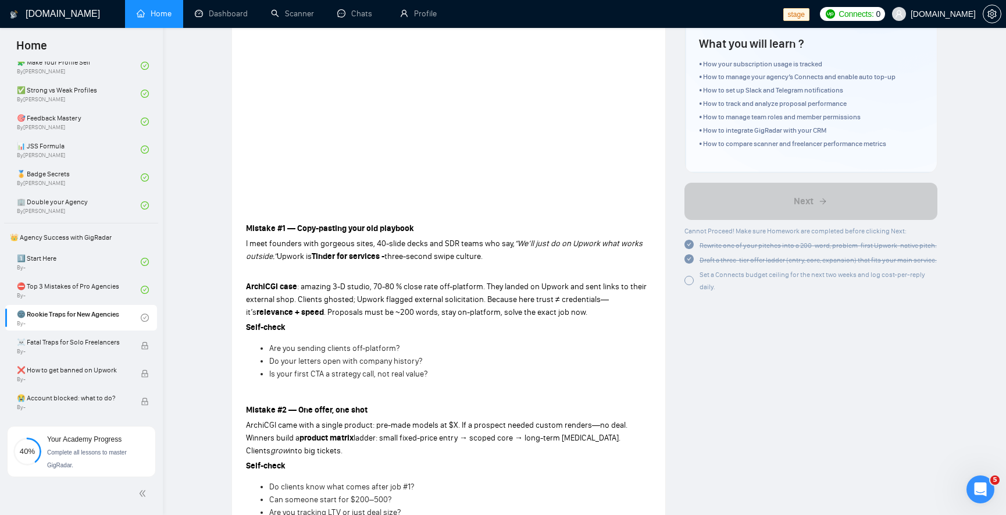
click at [690, 279] on div at bounding box center [688, 280] width 9 height 9
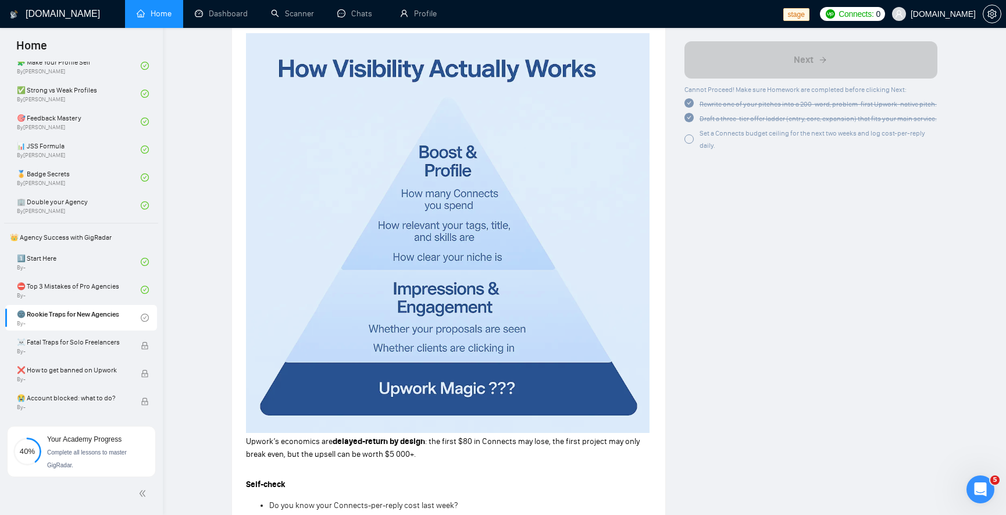
scroll to position [977, 0]
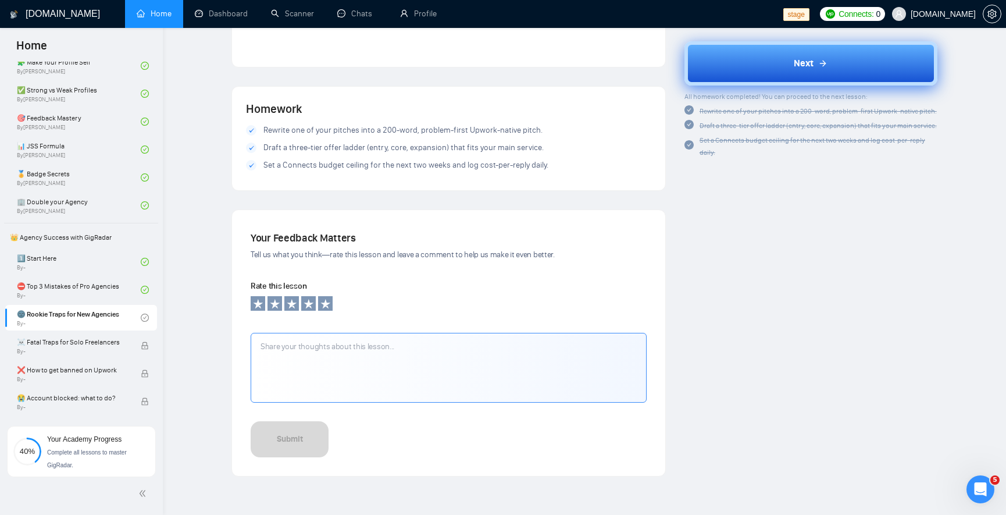
click at [825, 60] on icon at bounding box center [822, 62] width 9 height 9
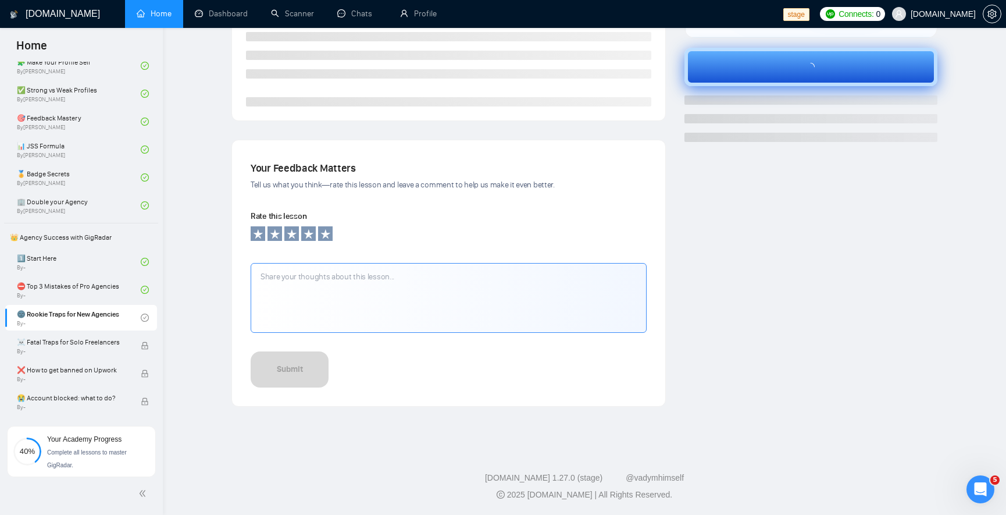
scroll to position [277, 0]
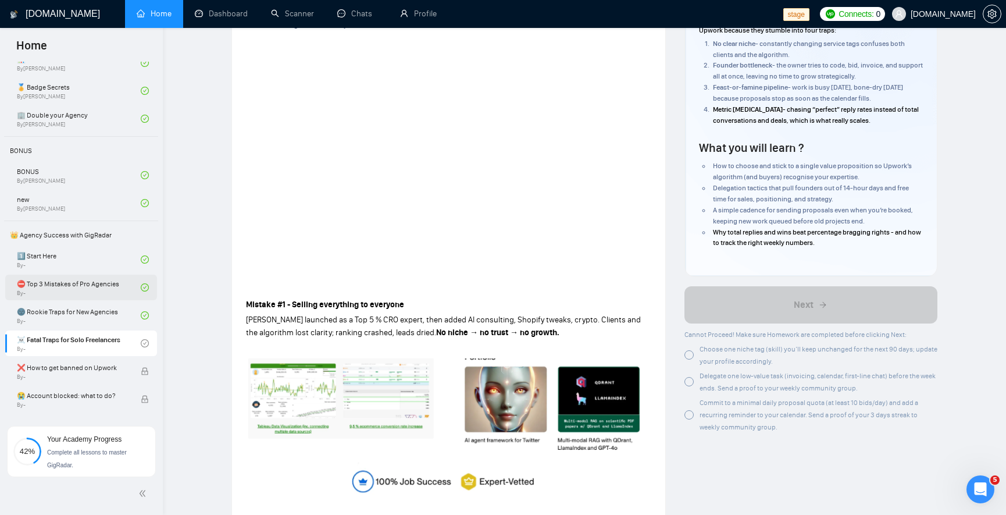
scroll to position [488, 0]
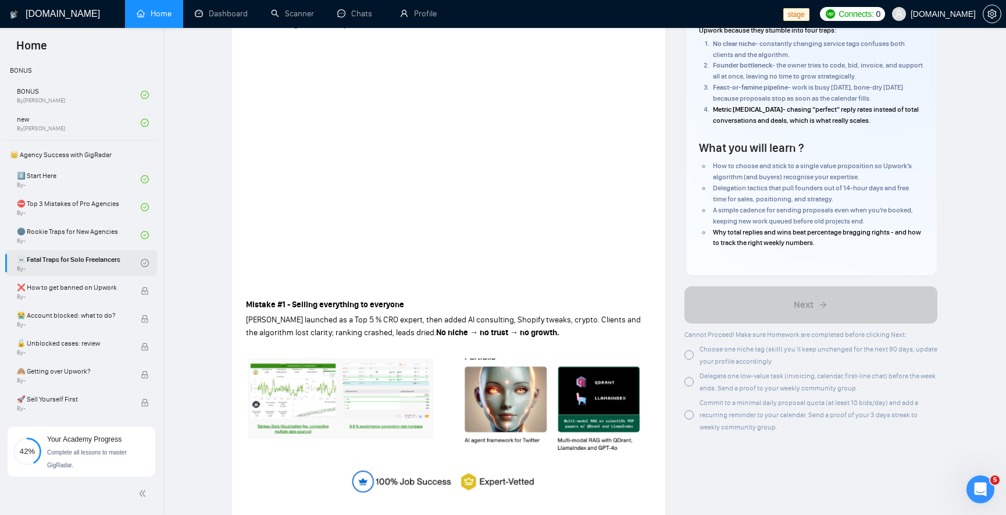
click at [113, 261] on link "☠️ Fatal Traps for Solo Freelancers By -" at bounding box center [79, 263] width 124 height 26
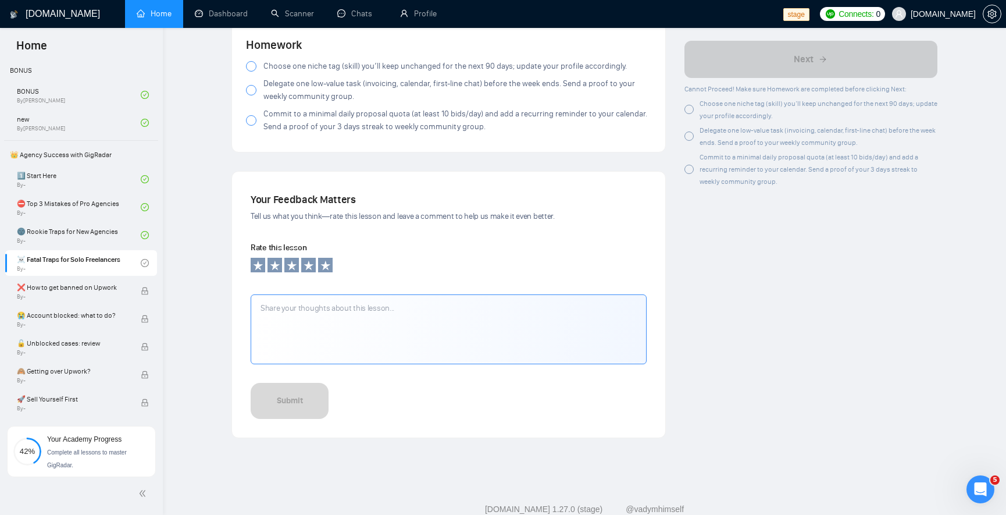
scroll to position [1225, 0]
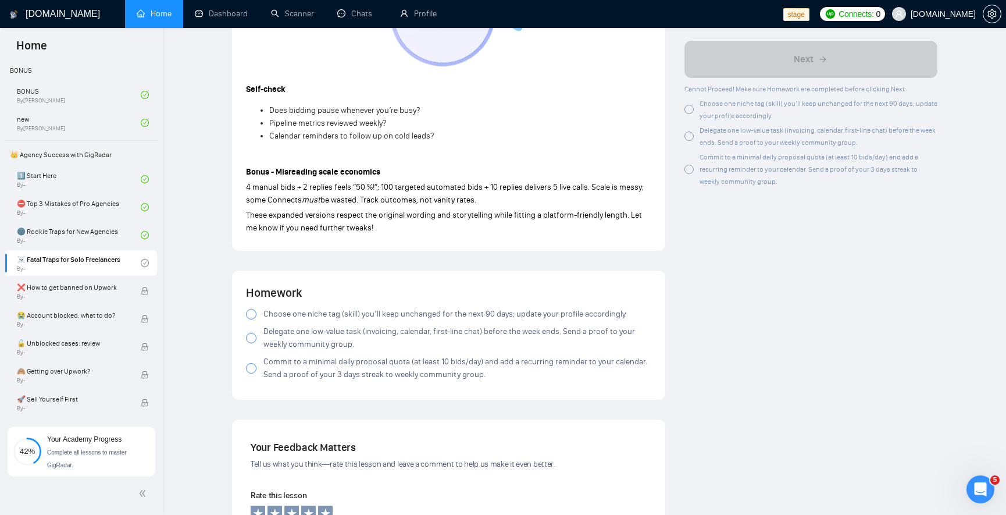
click at [251, 309] on div at bounding box center [251, 314] width 10 height 10
click at [254, 337] on div at bounding box center [251, 338] width 10 height 10
click at [249, 367] on div at bounding box center [251, 368] width 10 height 10
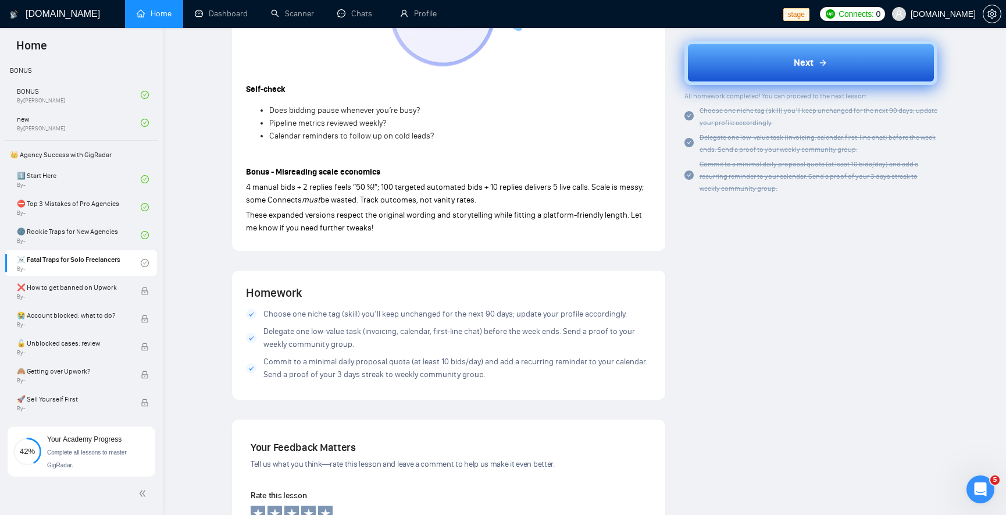
scroll to position [1019, 0]
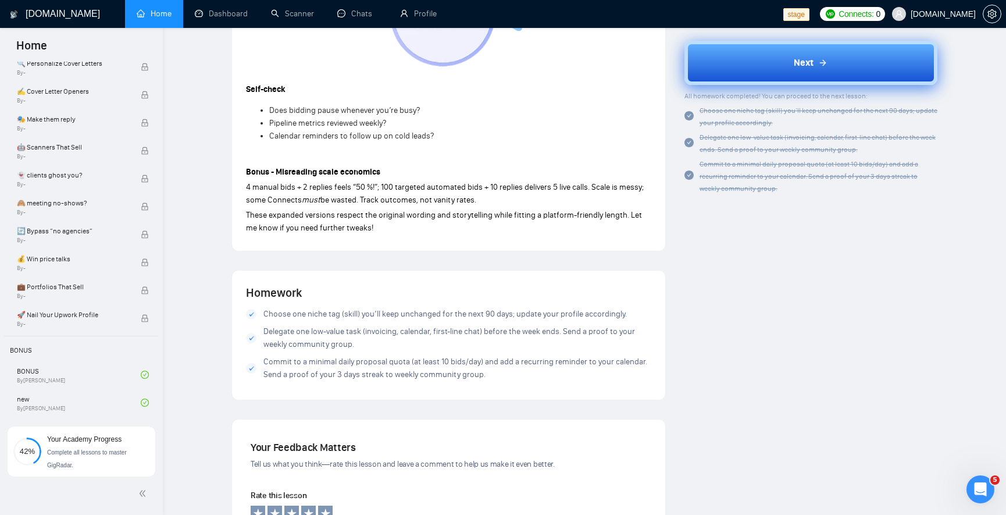
click at [804, 72] on button "Next" at bounding box center [810, 63] width 253 height 44
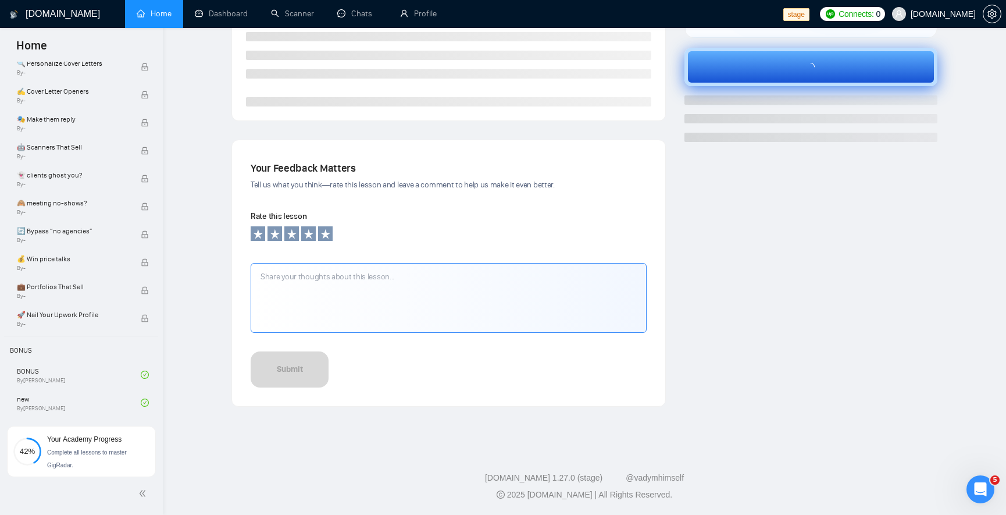
scroll to position [277, 0]
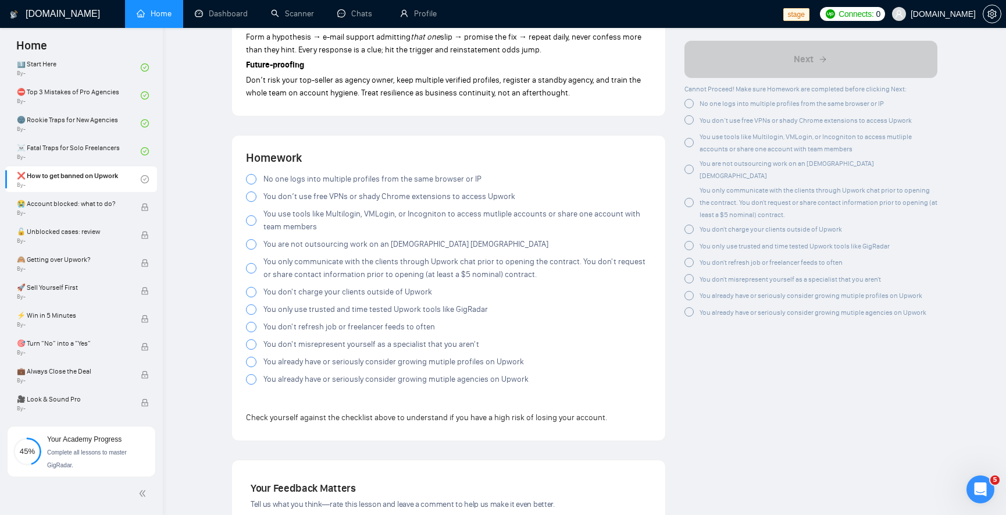
scroll to position [2142, 0]
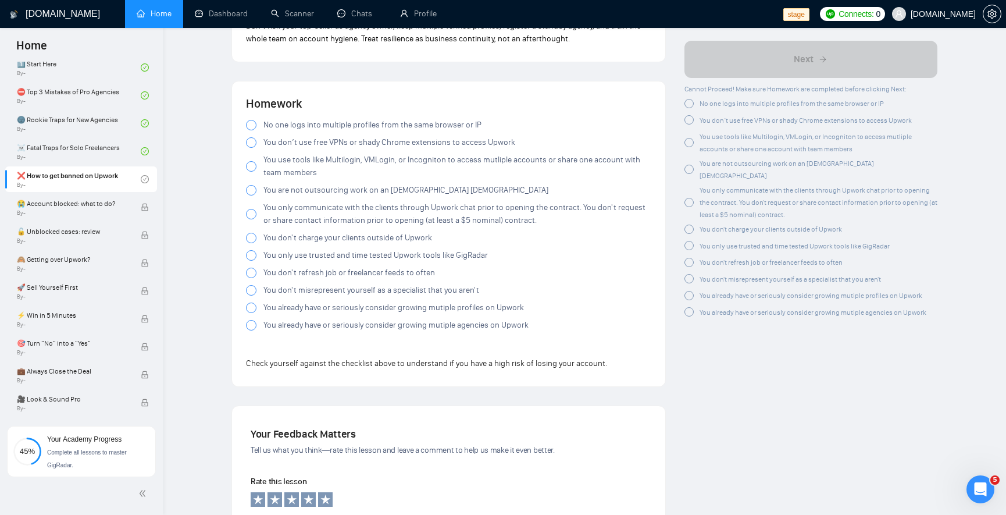
click at [250, 120] on div at bounding box center [251, 125] width 10 height 10
click at [255, 144] on div at bounding box center [251, 142] width 10 height 10
click at [248, 175] on label "You use tools like Multilogin, VMLogin, or Incogniton to access mutliple accoun…" at bounding box center [448, 167] width 405 height 26
click at [248, 192] on div at bounding box center [251, 190] width 10 height 10
click at [252, 215] on div at bounding box center [251, 214] width 10 height 10
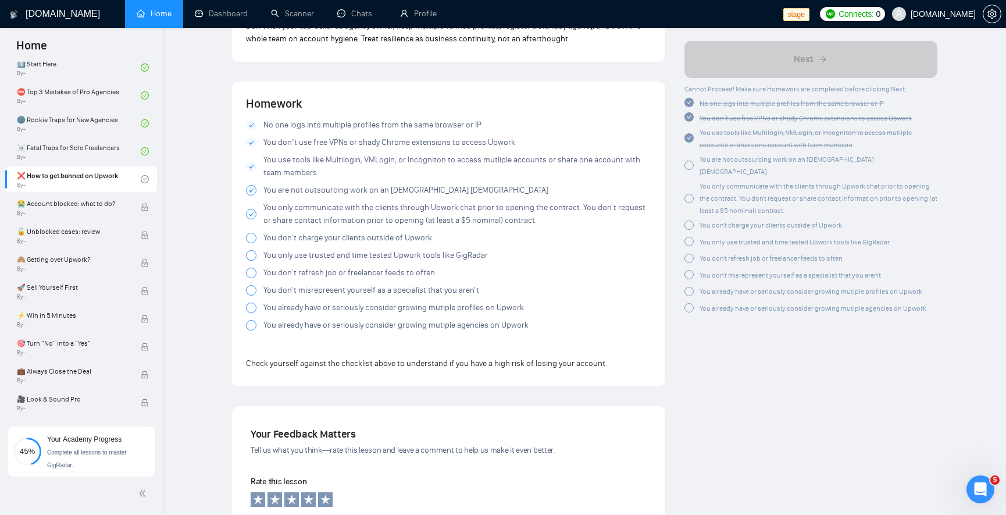
click at [255, 233] on span at bounding box center [251, 238] width 10 height 10
click at [253, 251] on div at bounding box center [251, 255] width 10 height 10
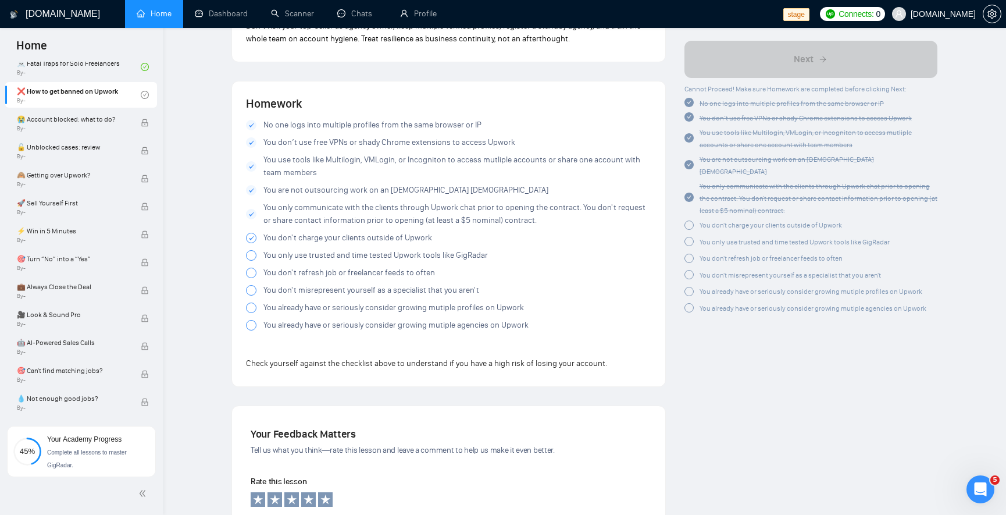
click at [254, 256] on div at bounding box center [251, 255] width 10 height 10
click at [252, 276] on div at bounding box center [251, 272] width 10 height 10
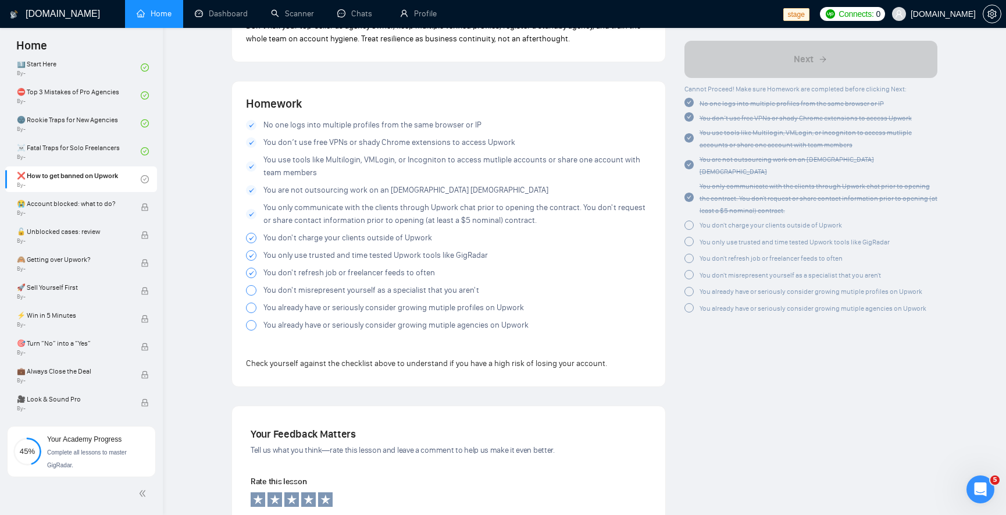
click at [251, 293] on div at bounding box center [251, 290] width 10 height 10
click at [250, 309] on div at bounding box center [251, 307] width 10 height 10
click at [254, 331] on div "No one logs into multiple profiles from the same browser or IP You don’t use fr…" at bounding box center [448, 227] width 405 height 217
click at [253, 329] on span at bounding box center [251, 325] width 10 height 10
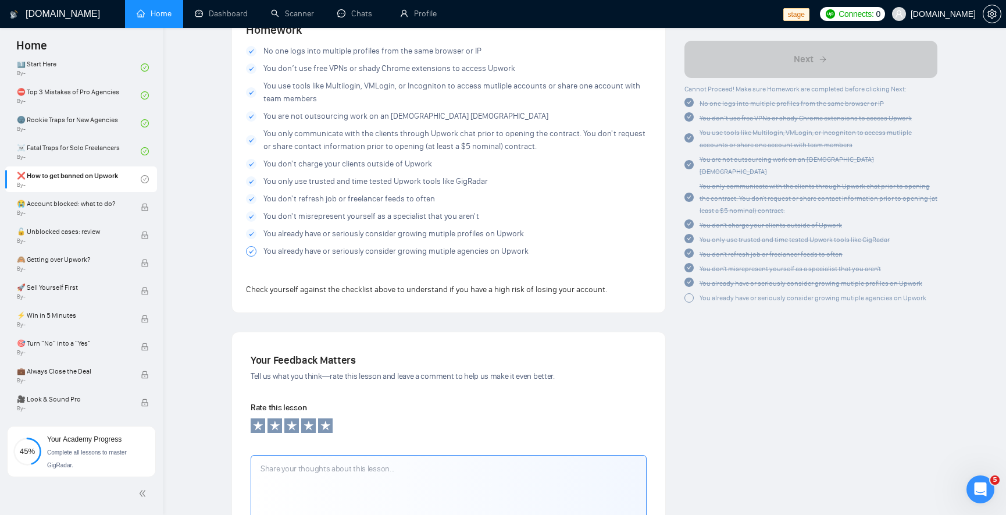
scroll to position [2407, 0]
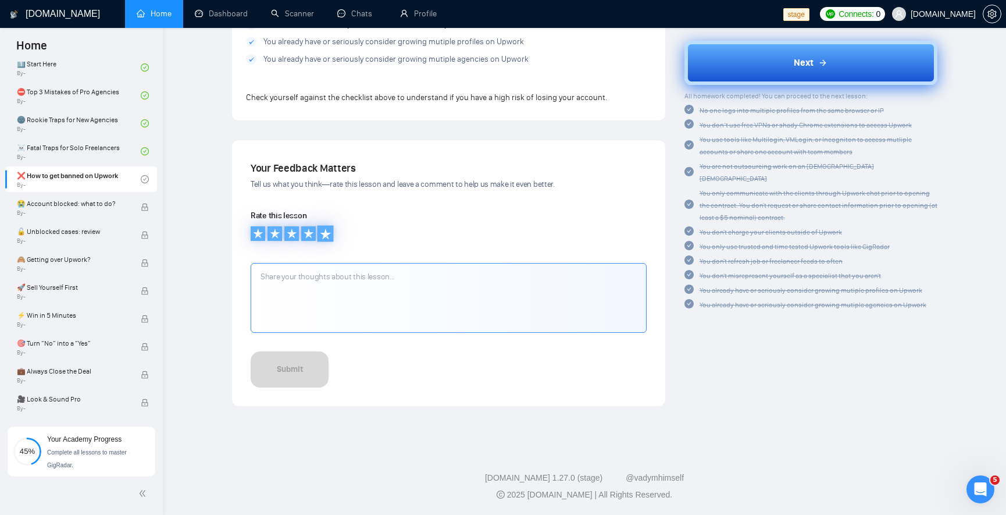
click at [328, 234] on icon at bounding box center [326, 234] width 12 height 12
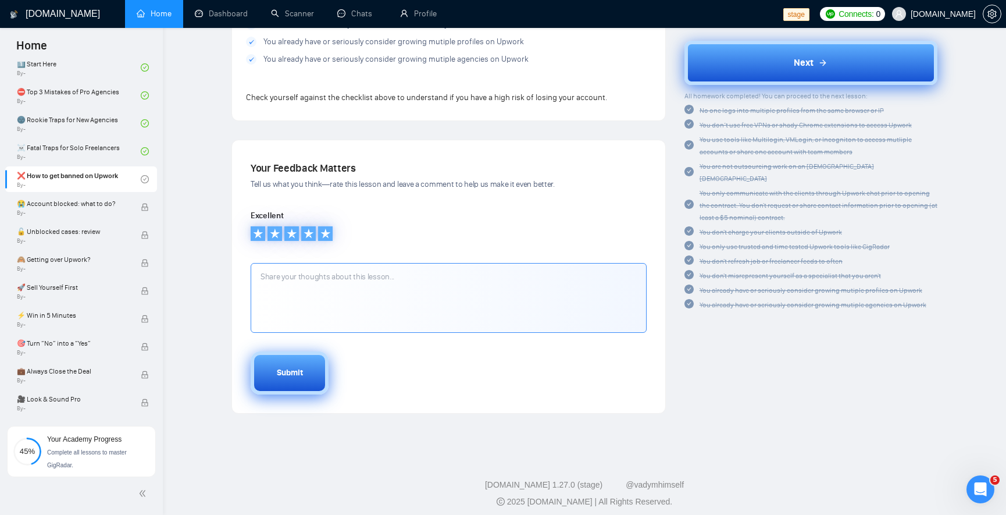
click at [304, 387] on button "Submit" at bounding box center [290, 372] width 78 height 43
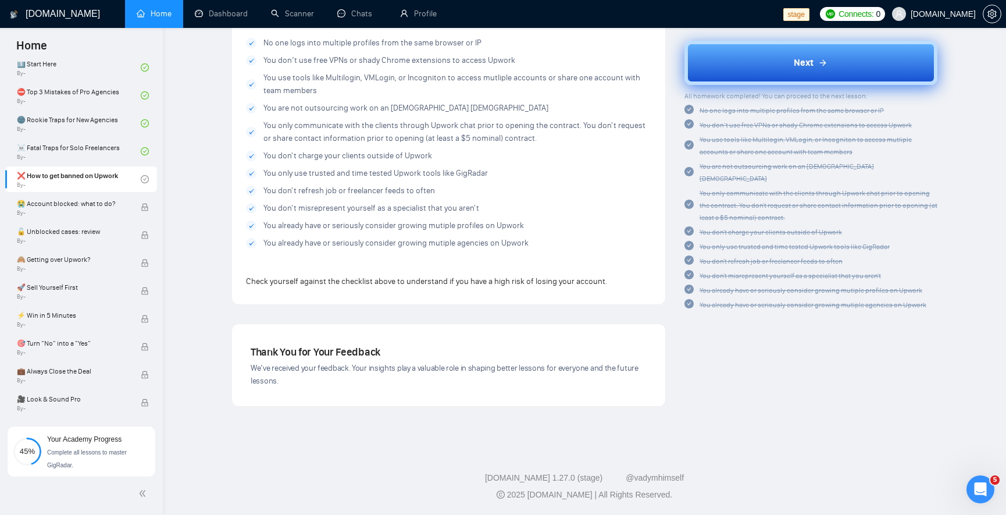
click at [766, 84] on div "Next" at bounding box center [810, 63] width 253 height 44
click at [772, 67] on button "Next" at bounding box center [810, 63] width 253 height 44
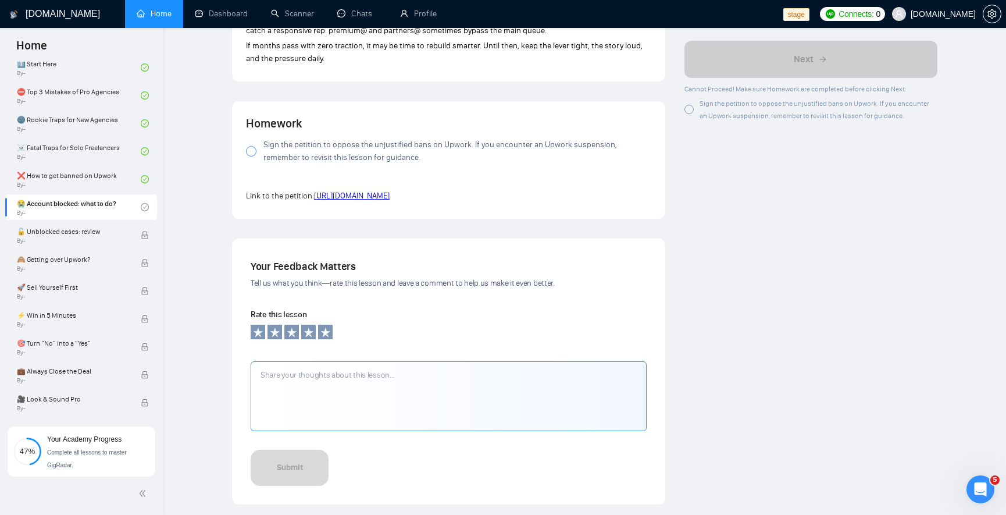
scroll to position [1078, 0]
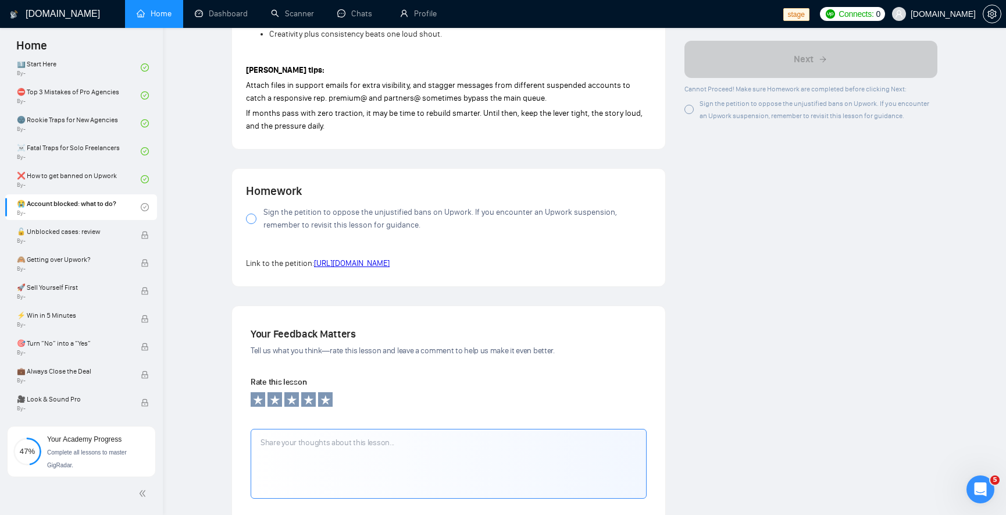
click at [252, 213] on div at bounding box center [251, 218] width 10 height 10
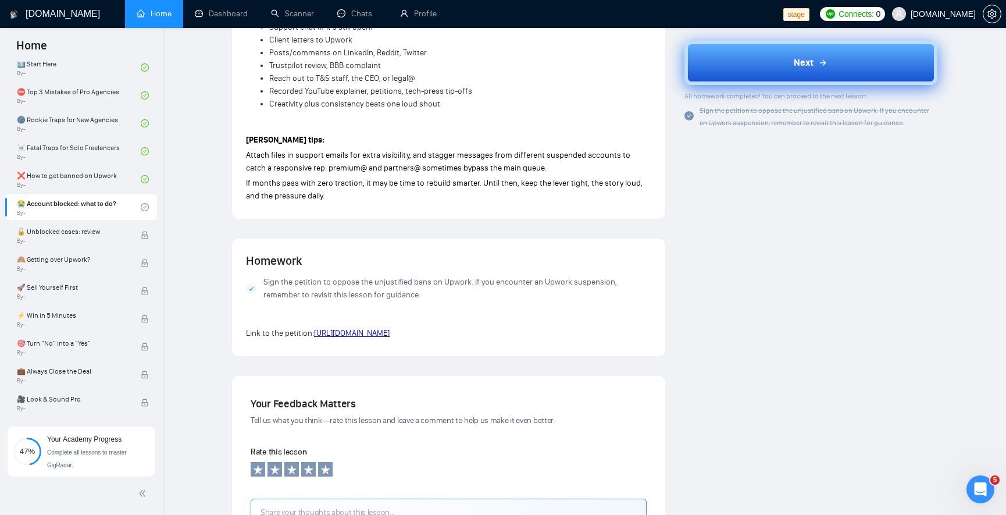
click at [754, 54] on button "Next" at bounding box center [810, 63] width 253 height 44
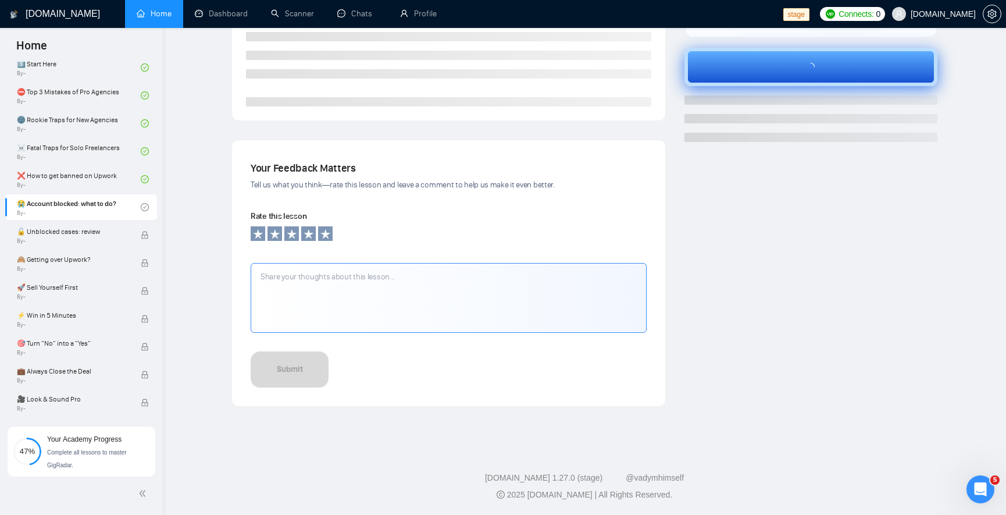
scroll to position [277, 0]
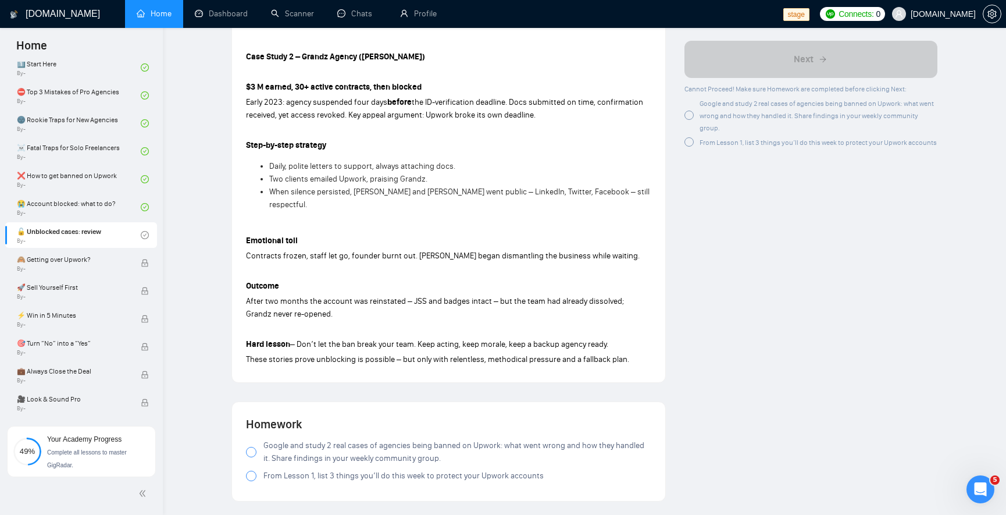
scroll to position [816, 0]
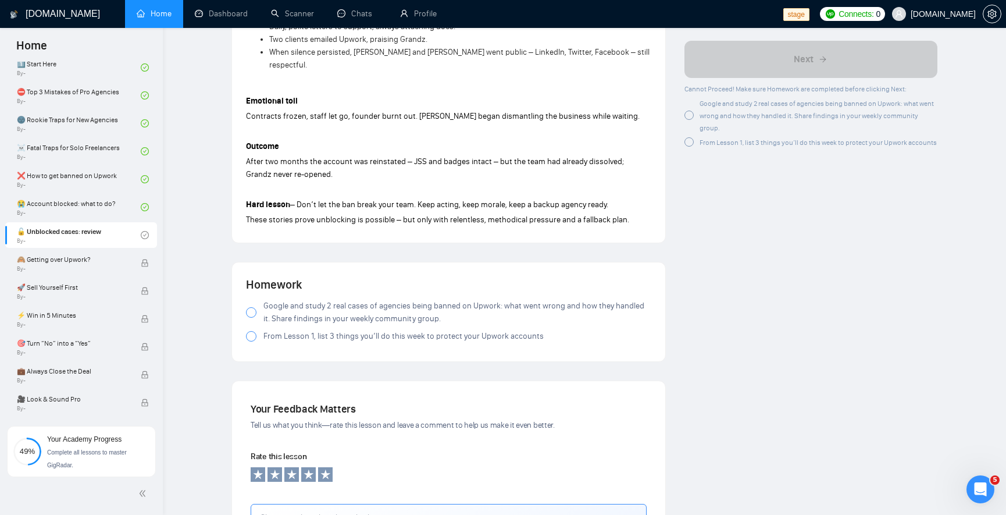
click at [254, 311] on div at bounding box center [251, 312] width 10 height 10
click at [254, 339] on div at bounding box center [251, 336] width 10 height 10
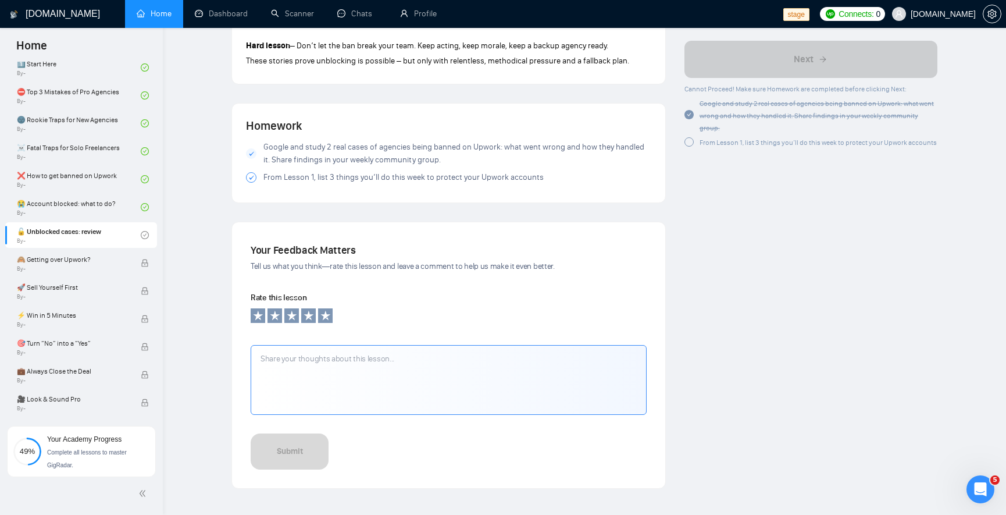
scroll to position [1056, 0]
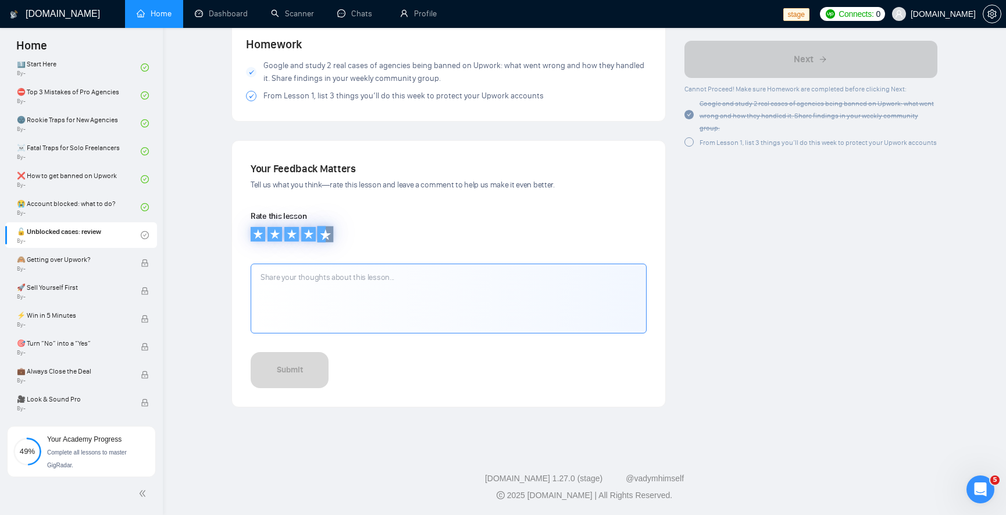
click at [319, 237] on div at bounding box center [322, 234] width 8 height 16
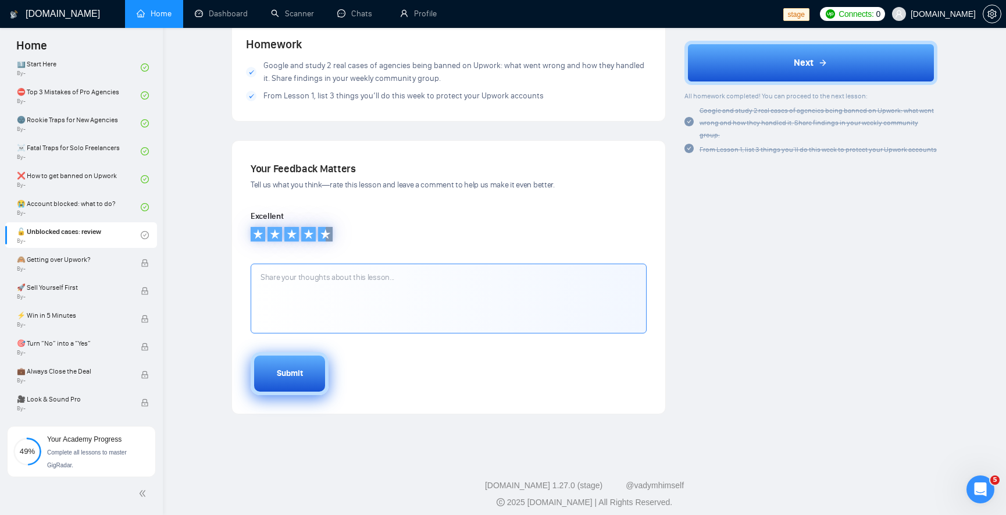
click at [291, 358] on button "Submit" at bounding box center [290, 373] width 78 height 43
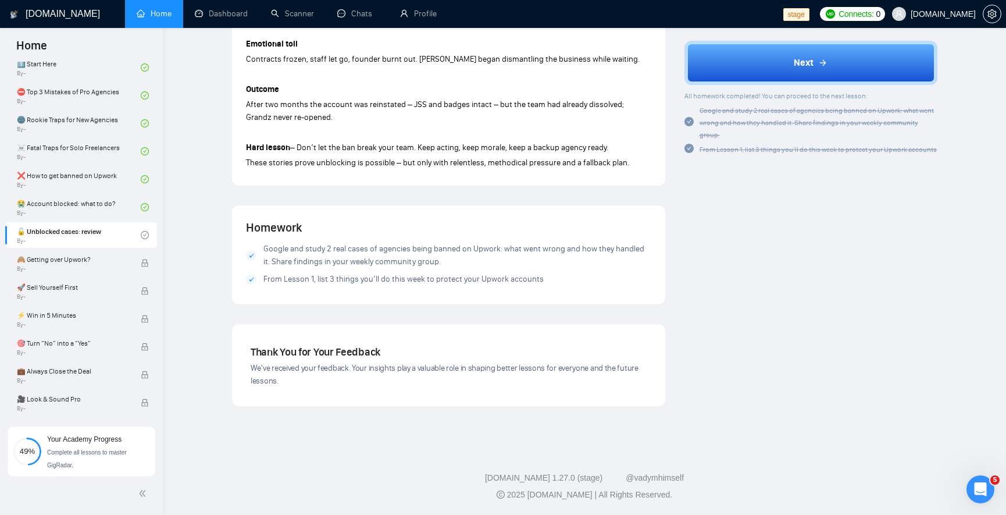
scroll to position [872, 0]
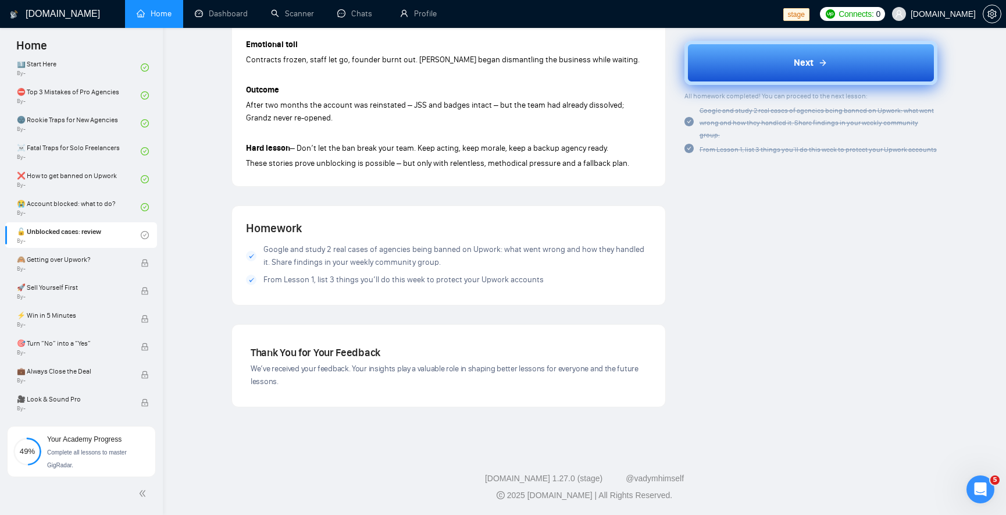
click at [841, 65] on button "Next" at bounding box center [810, 63] width 253 height 44
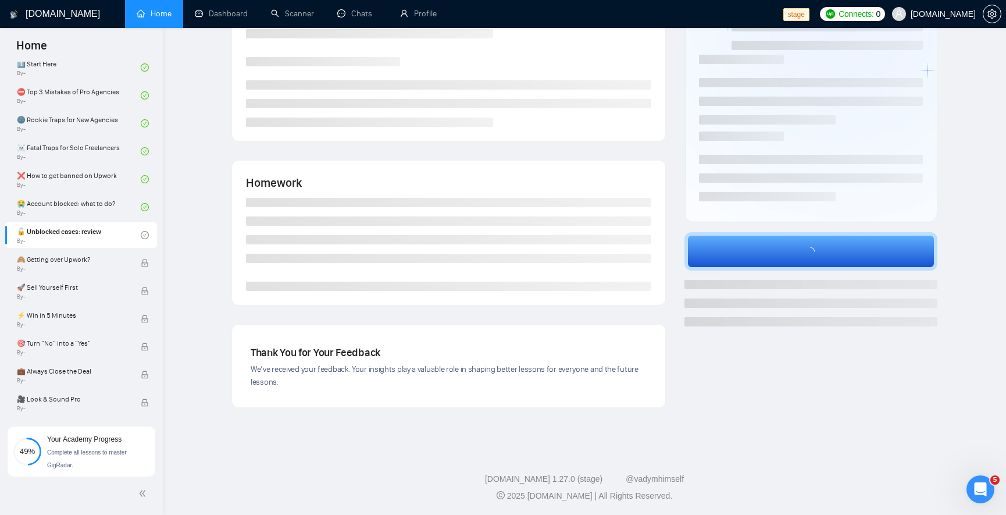
scroll to position [118, 0]
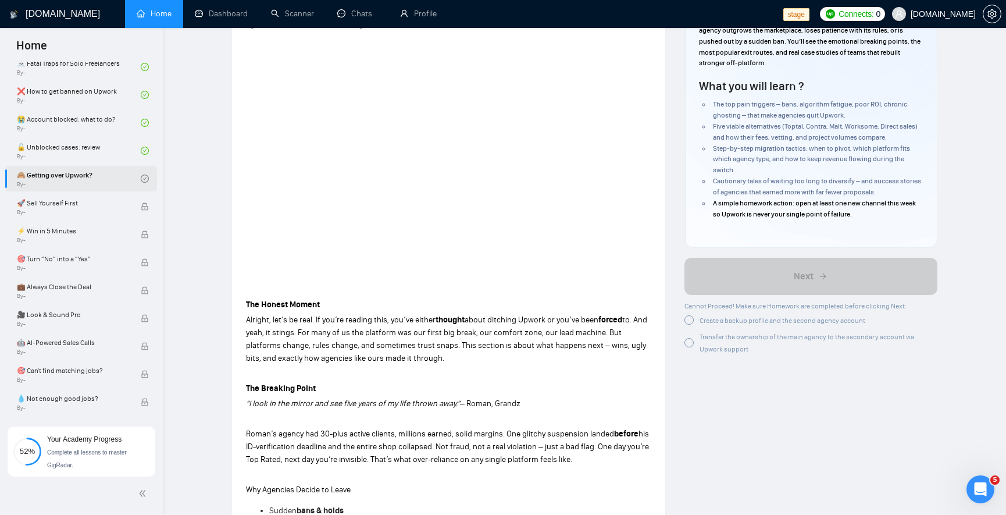
click at [122, 180] on link "🙈 Getting over Upwork? By -" at bounding box center [79, 179] width 124 height 26
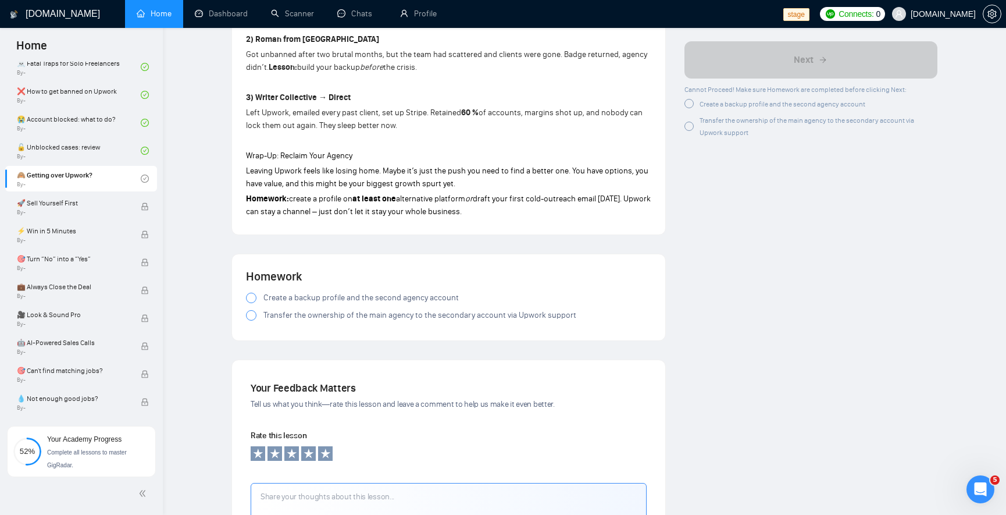
scroll to position [1165, 0]
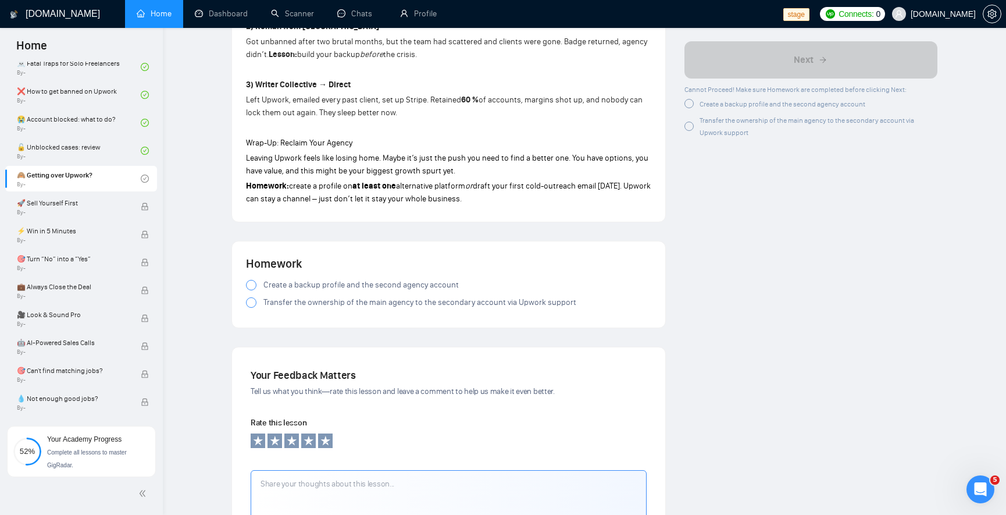
click at [254, 280] on div at bounding box center [251, 285] width 10 height 10
click at [255, 305] on div at bounding box center [251, 302] width 10 height 10
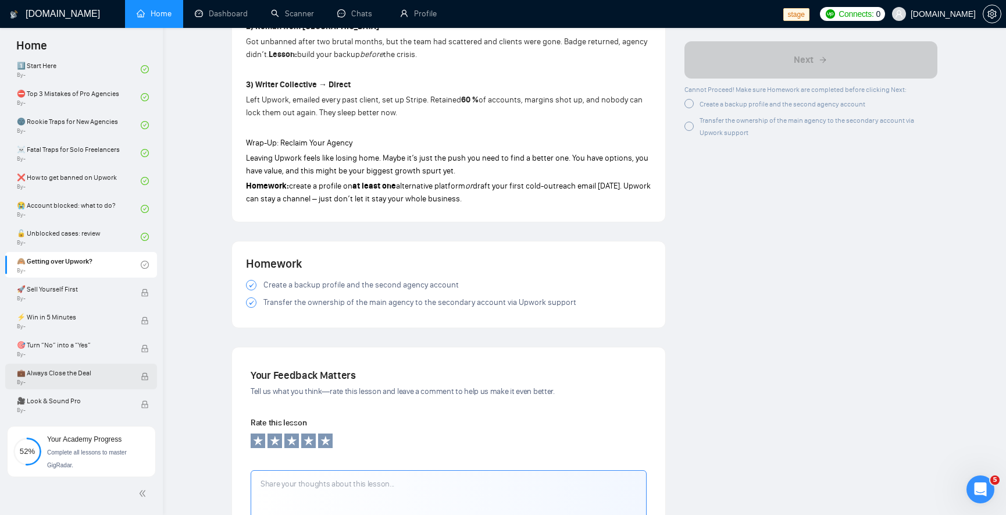
scroll to position [461, 0]
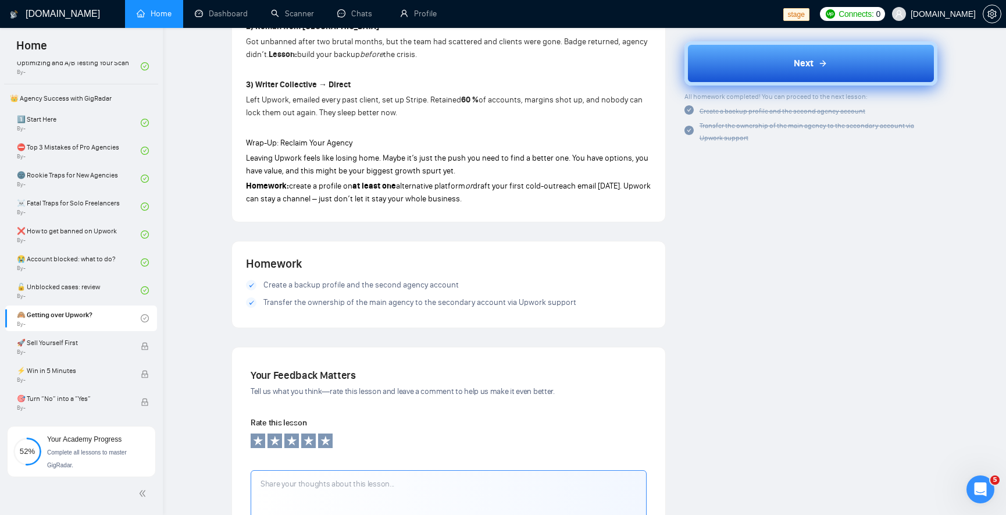
click at [802, 69] on button "Next" at bounding box center [810, 63] width 253 height 44
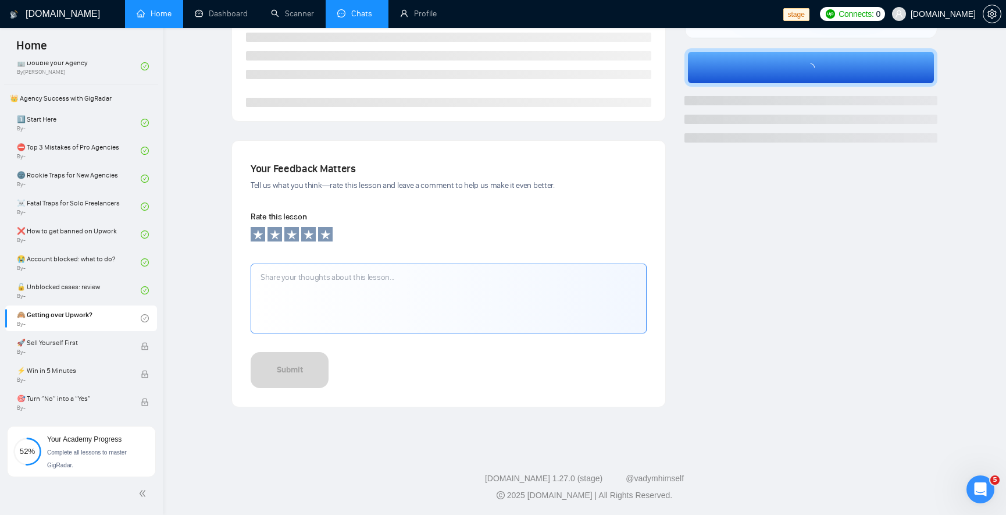
scroll to position [118, 0]
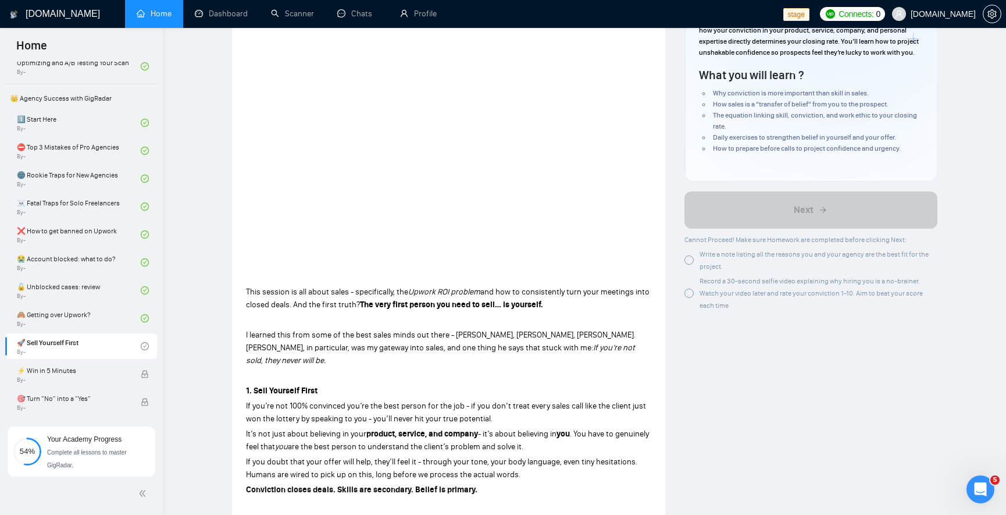
click at [693, 270] on div "Write a note listing all the reasons you and your agency are the best fit for t…" at bounding box center [810, 260] width 253 height 24
click at [693, 298] on div at bounding box center [688, 292] width 9 height 9
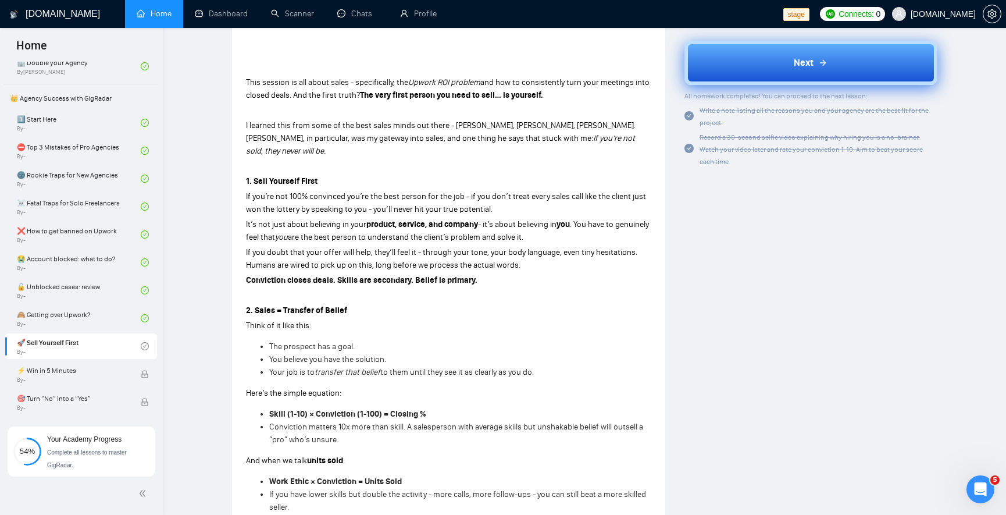
click at [829, 74] on button "Next" at bounding box center [810, 63] width 253 height 44
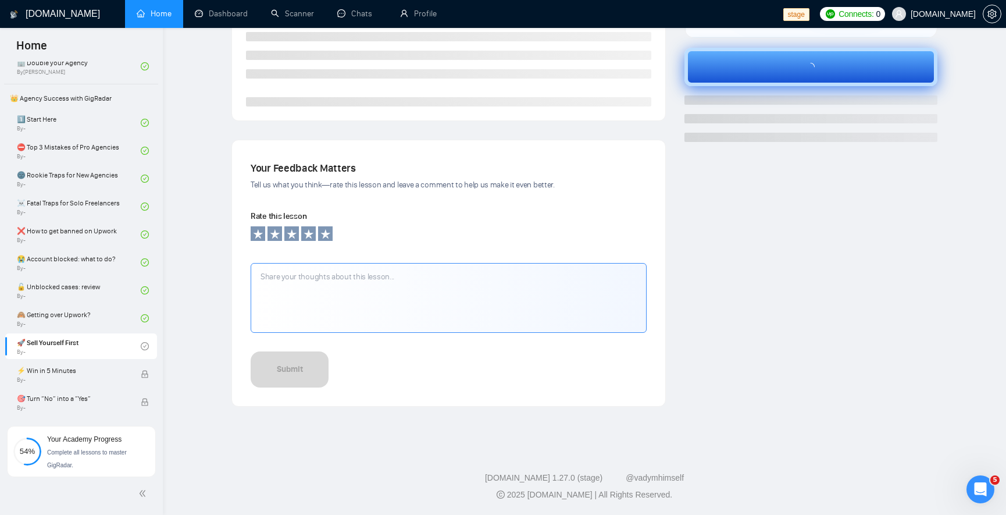
scroll to position [277, 0]
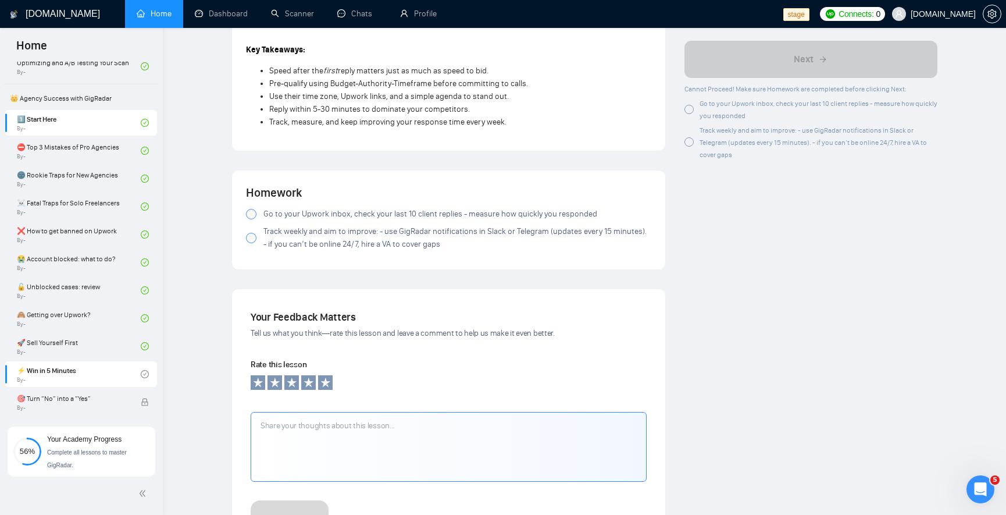
scroll to position [1235, 0]
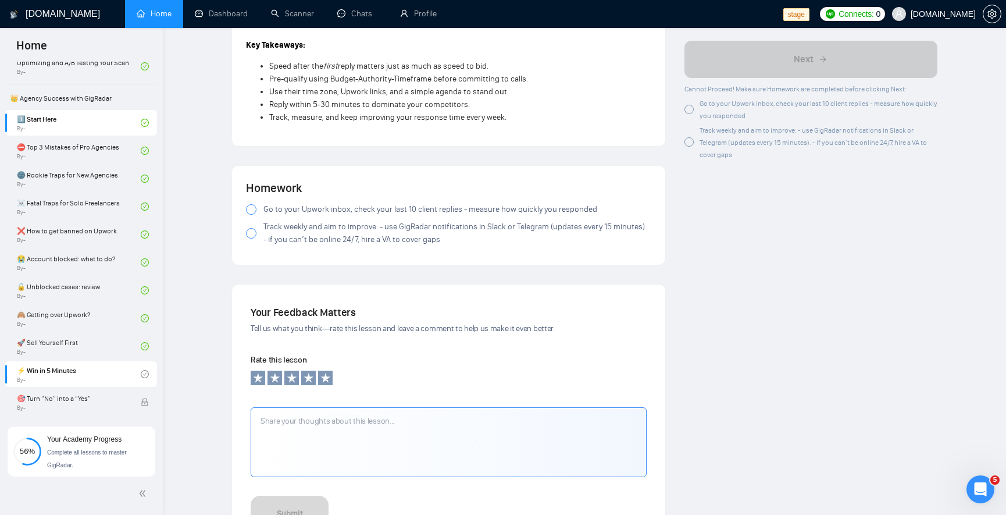
click at [249, 206] on div at bounding box center [251, 209] width 10 height 10
click at [247, 233] on div at bounding box center [251, 233] width 10 height 10
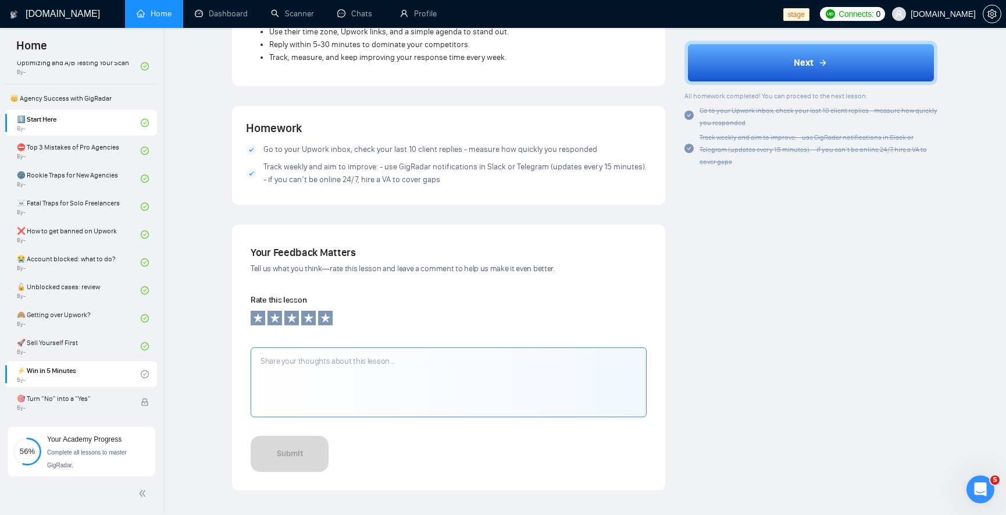
scroll to position [1378, 0]
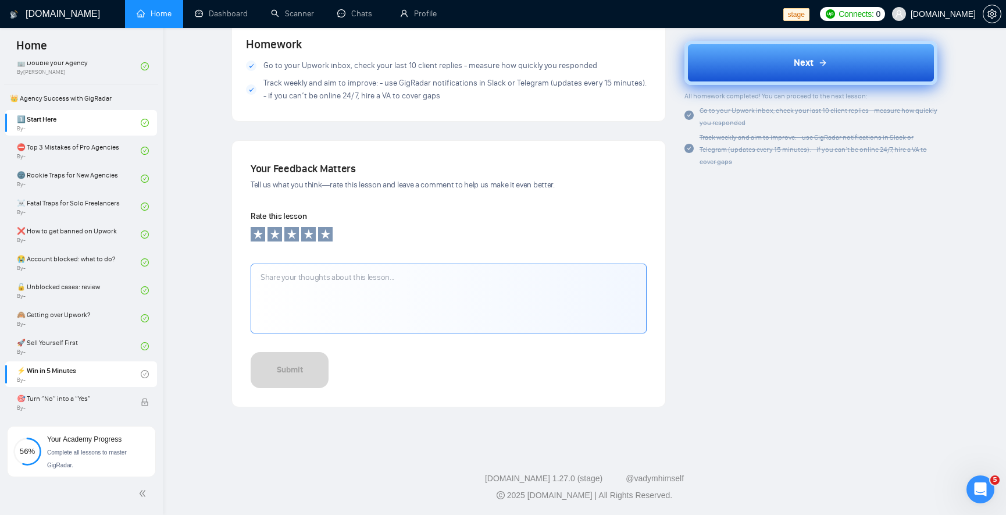
click at [846, 76] on button "Next" at bounding box center [810, 63] width 253 height 44
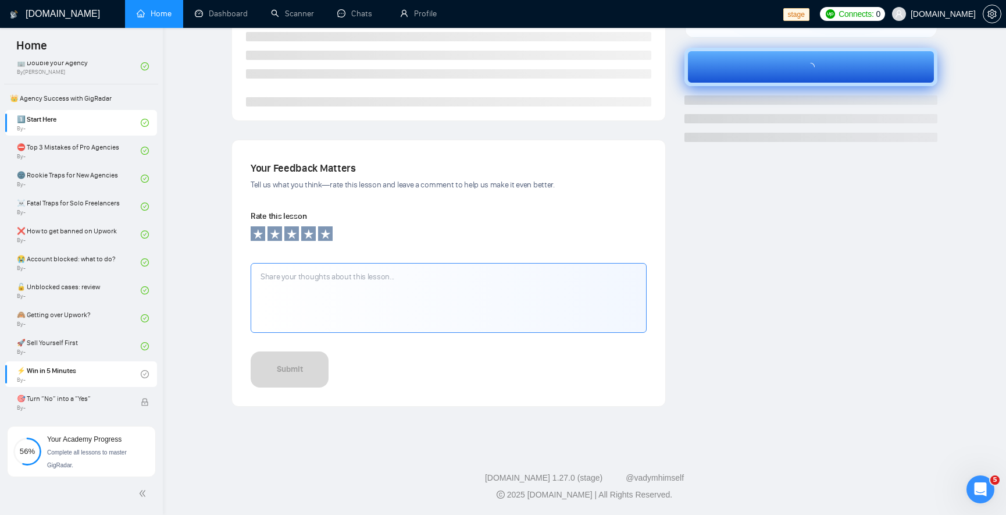
scroll to position [277, 0]
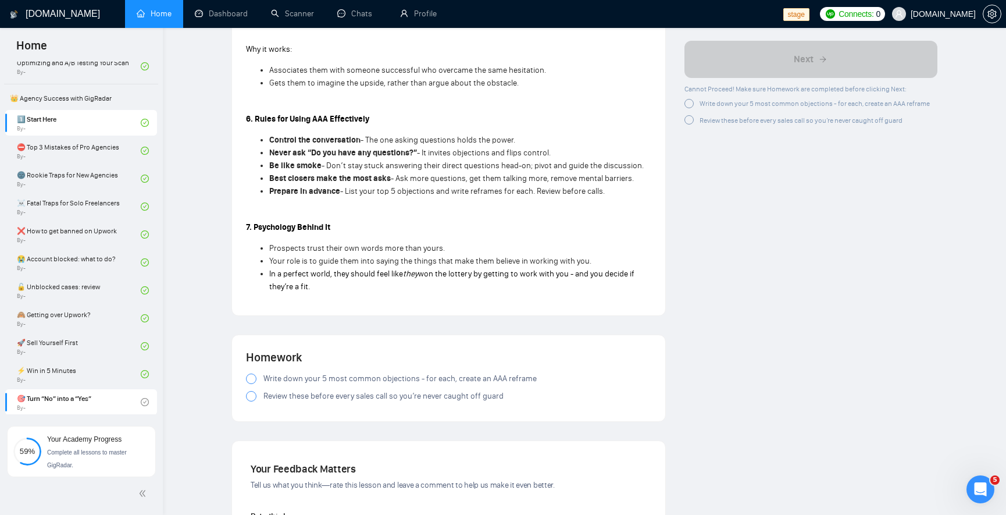
scroll to position [1444, 0]
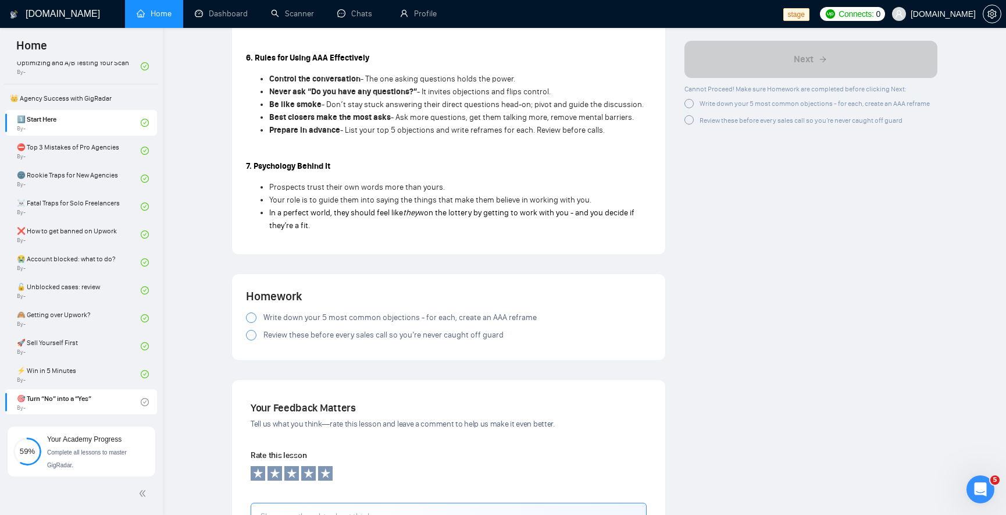
click at [249, 312] on div at bounding box center [251, 317] width 10 height 10
click at [250, 334] on div at bounding box center [251, 335] width 10 height 10
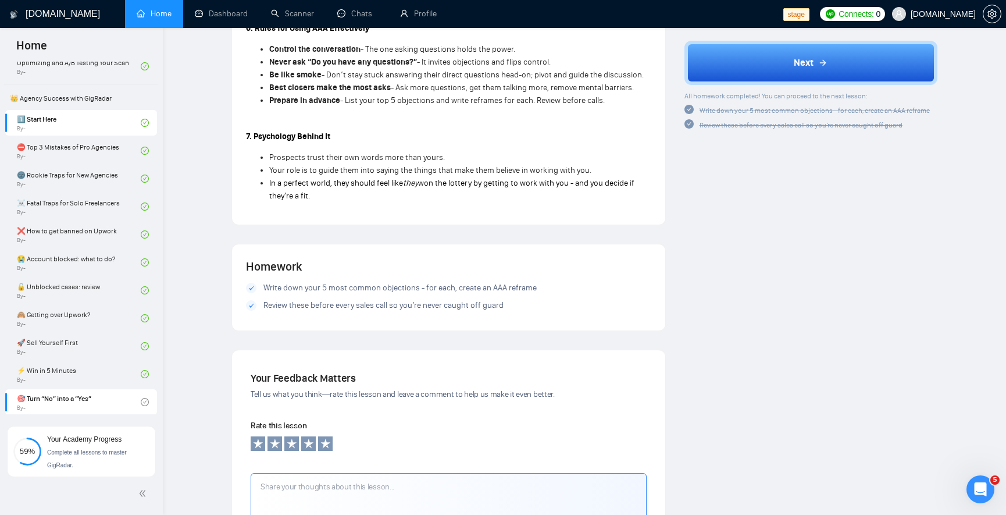
click at [862, 87] on div "Next All homework completed! You can proceed to the next lesson: Write down you…" at bounding box center [810, 86] width 253 height 90
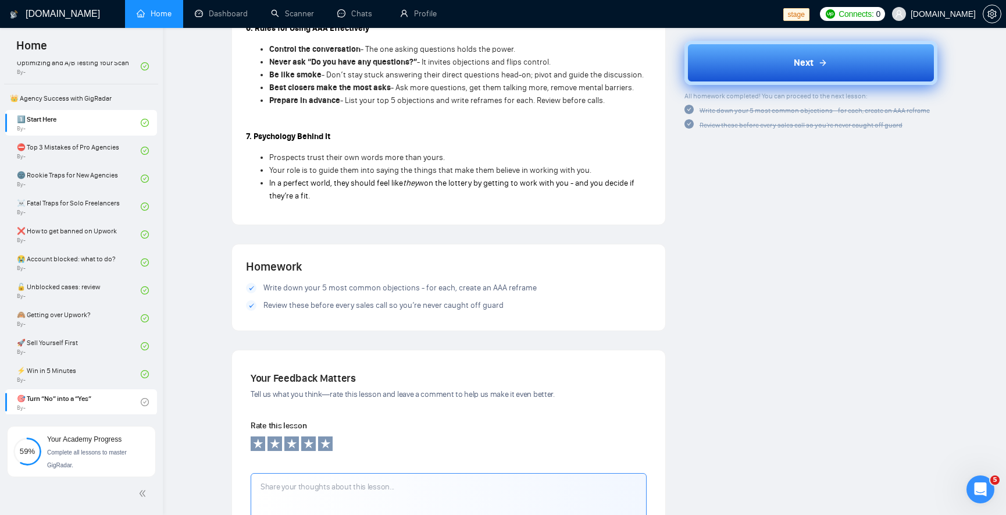
click at [863, 73] on button "Next" at bounding box center [810, 63] width 253 height 44
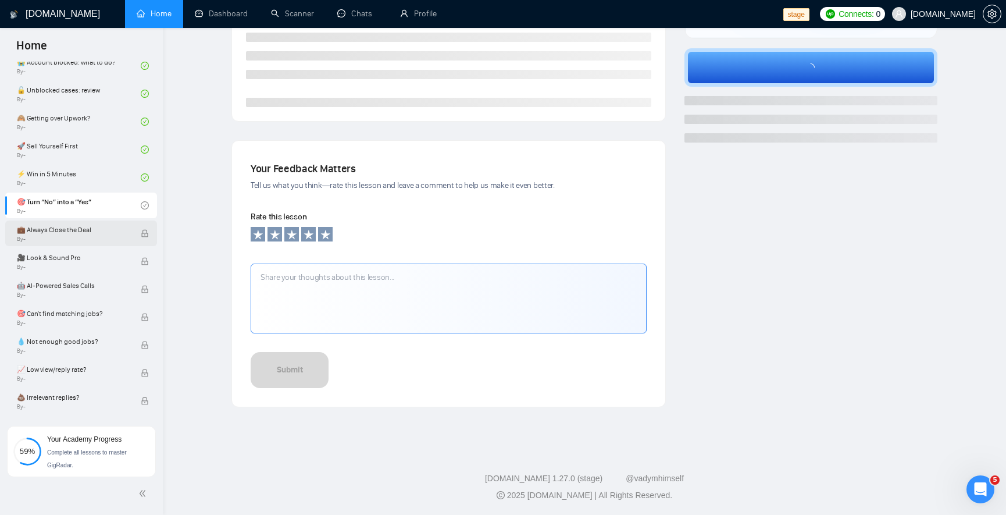
scroll to position [670, 0]
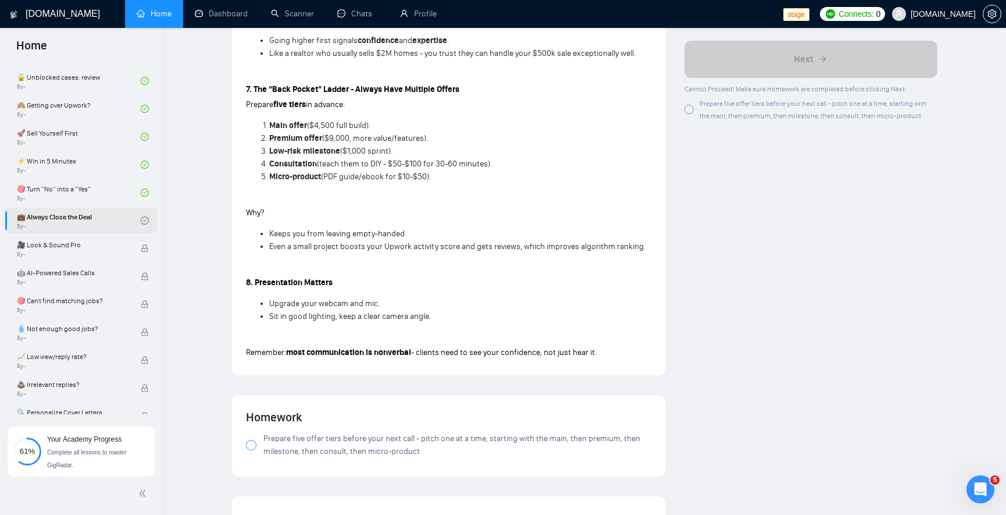
scroll to position [1095, 0]
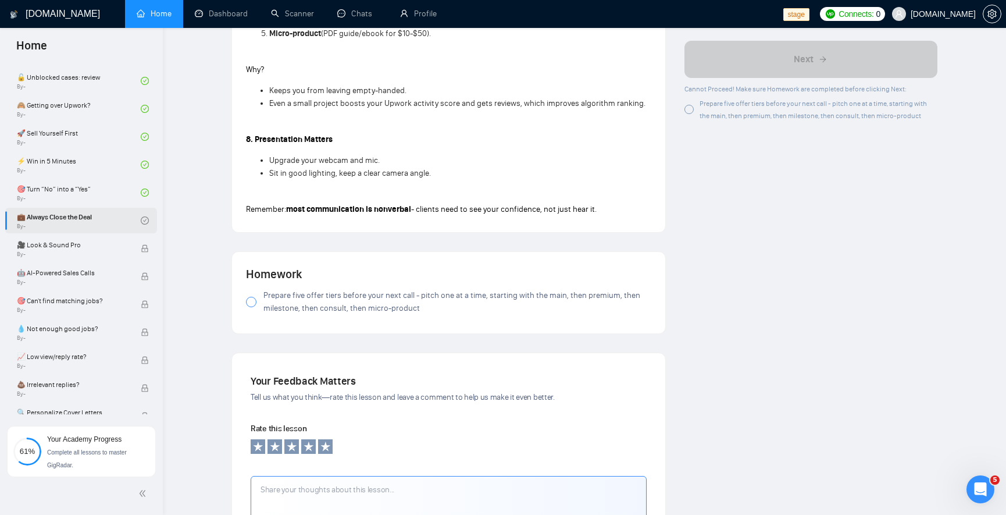
click at [251, 299] on div at bounding box center [251, 302] width 10 height 10
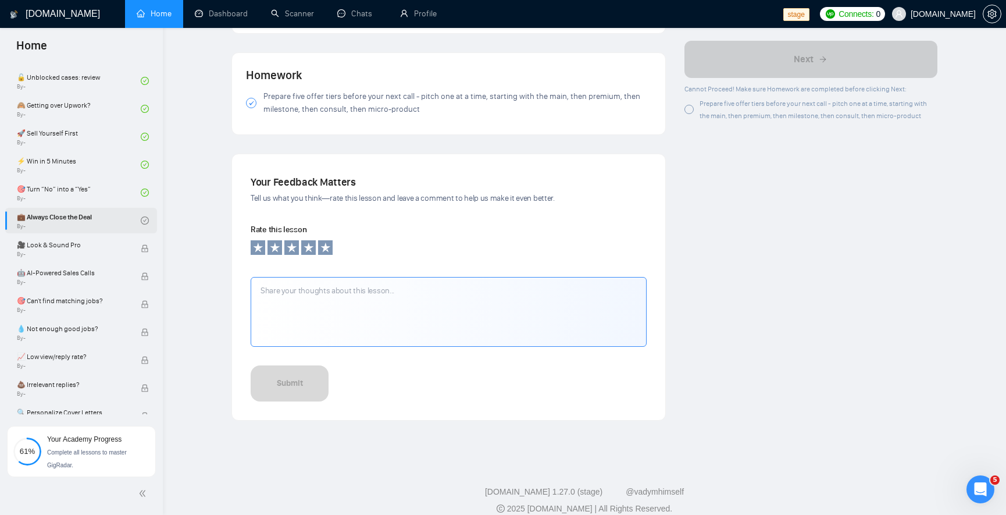
scroll to position [1307, 0]
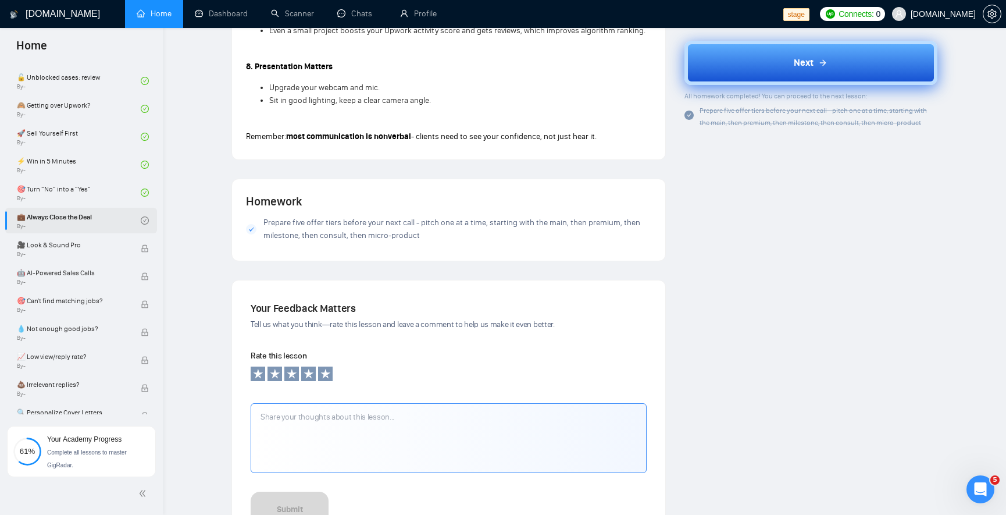
click at [715, 52] on button "Next" at bounding box center [810, 63] width 253 height 44
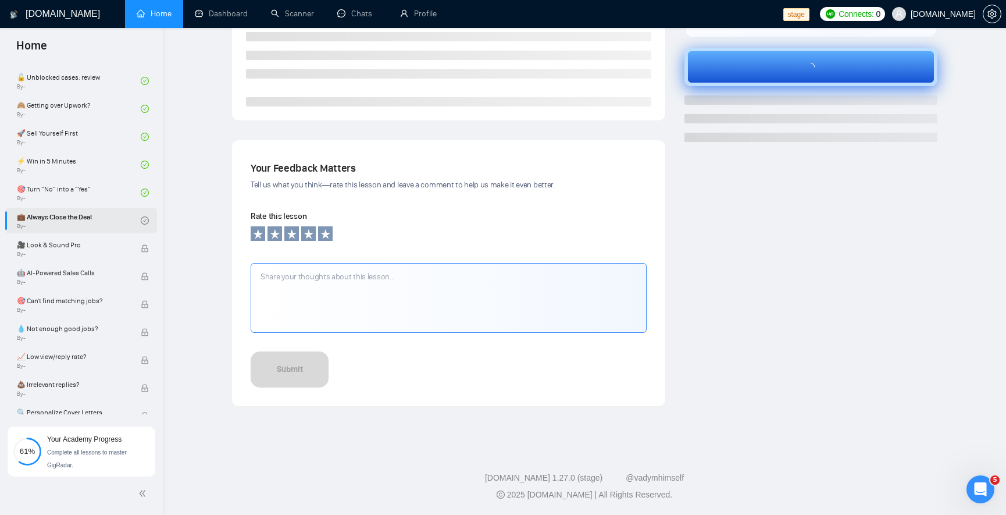
scroll to position [277, 0]
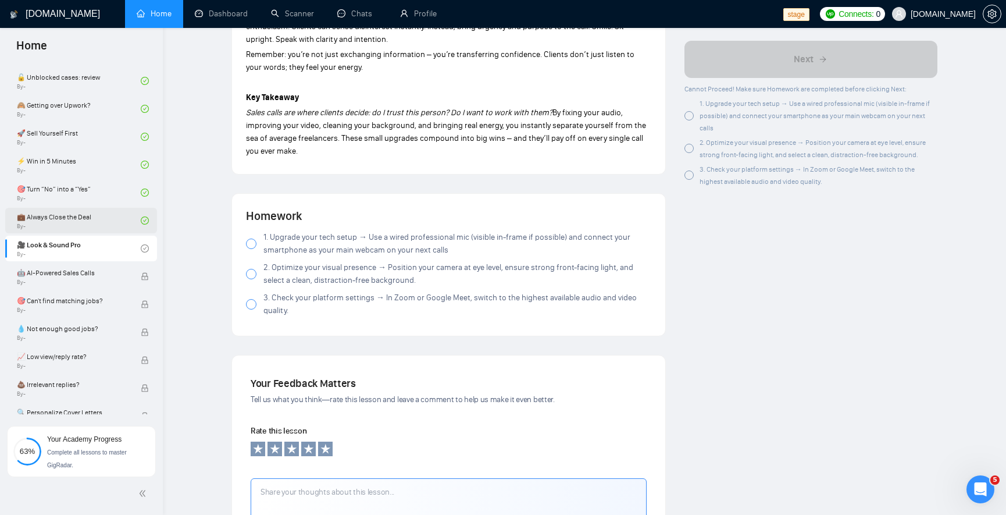
scroll to position [1186, 0]
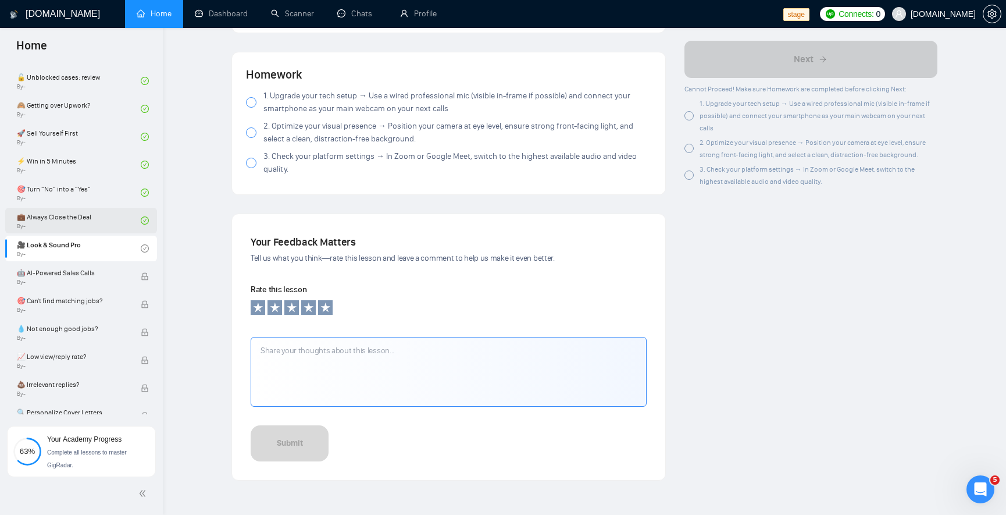
click at [246, 105] on span at bounding box center [251, 102] width 10 height 10
click at [255, 126] on label "2. Optimize your visual presence → Position your camera at eye level, ensure st…" at bounding box center [448, 133] width 405 height 26
click at [256, 133] on div at bounding box center [251, 132] width 10 height 10
click at [256, 159] on span at bounding box center [251, 163] width 10 height 10
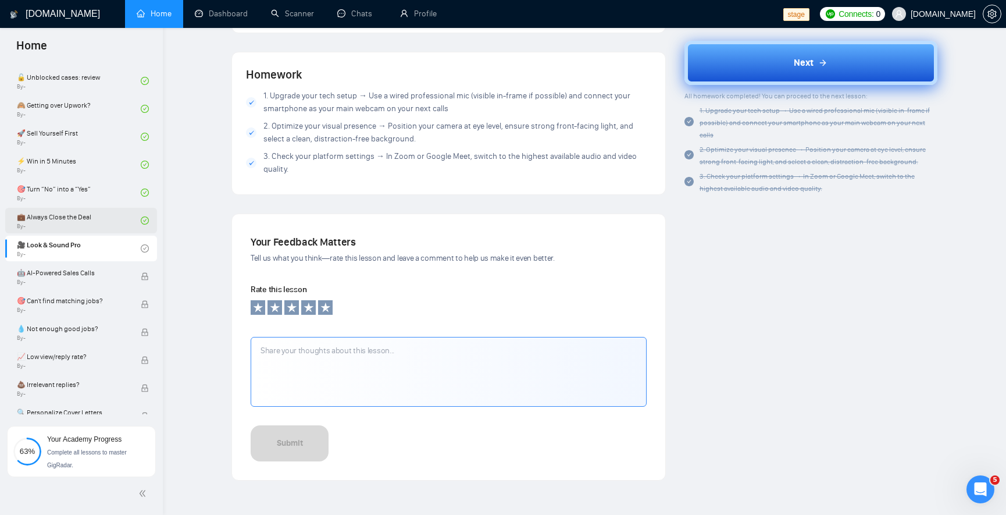
click at [837, 64] on button "Next" at bounding box center [810, 63] width 253 height 44
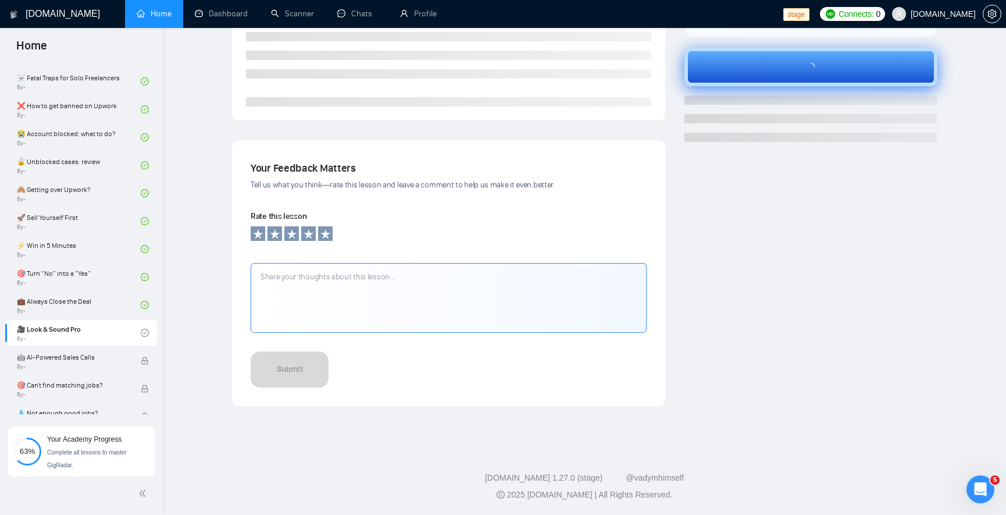
scroll to position [277, 0]
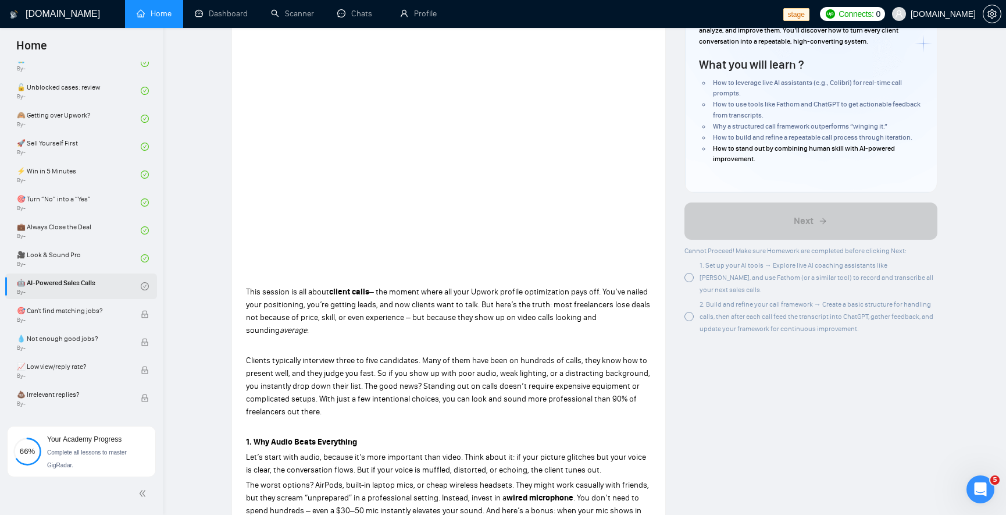
scroll to position [837, 0]
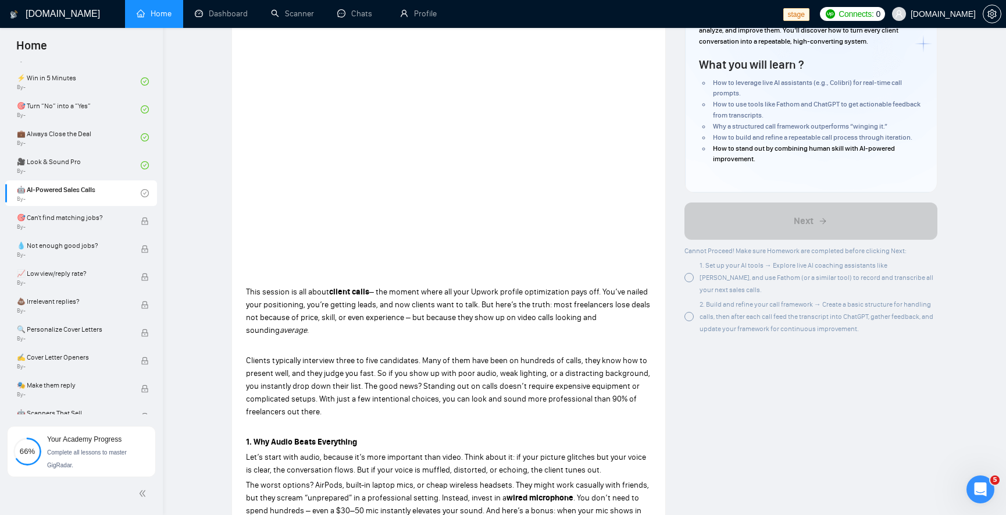
click at [693, 273] on div at bounding box center [688, 277] width 9 height 9
click at [691, 312] on div at bounding box center [688, 316] width 9 height 9
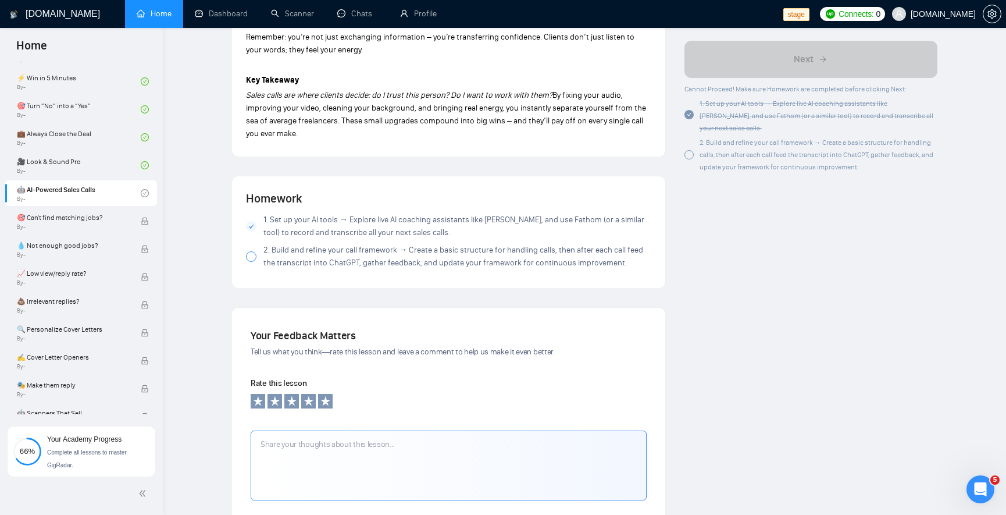
scroll to position [1165, 0]
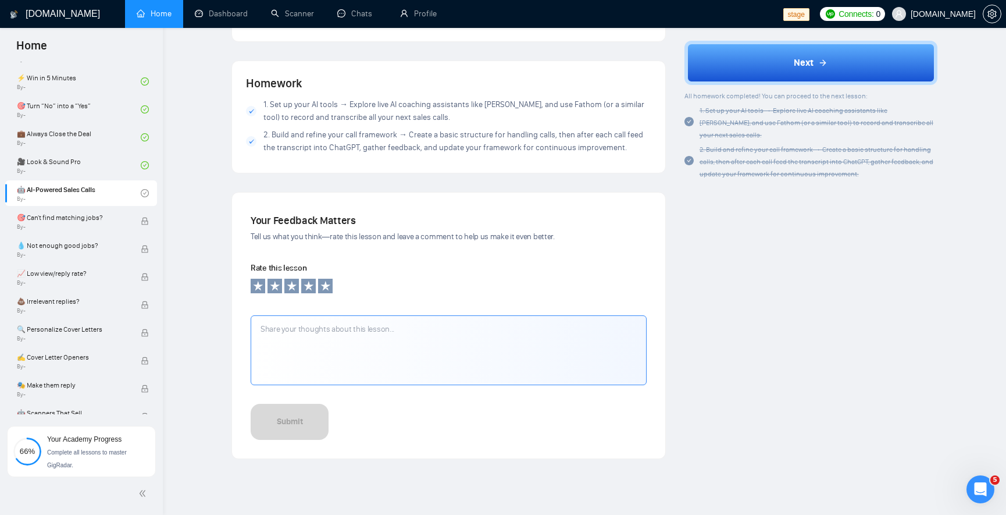
click at [249, 138] on div at bounding box center [251, 141] width 10 height 10
click at [254, 143] on div at bounding box center [251, 141] width 10 height 10
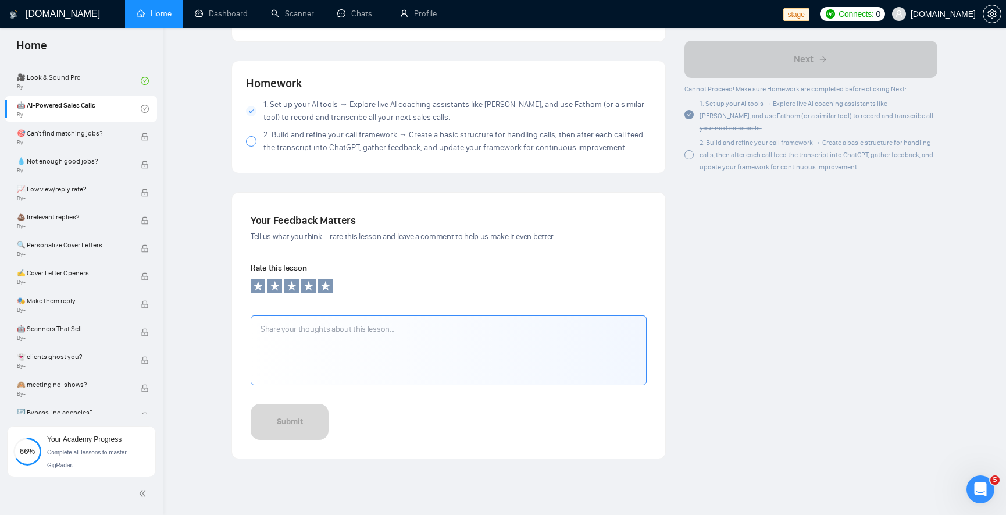
click at [249, 138] on div at bounding box center [251, 141] width 10 height 10
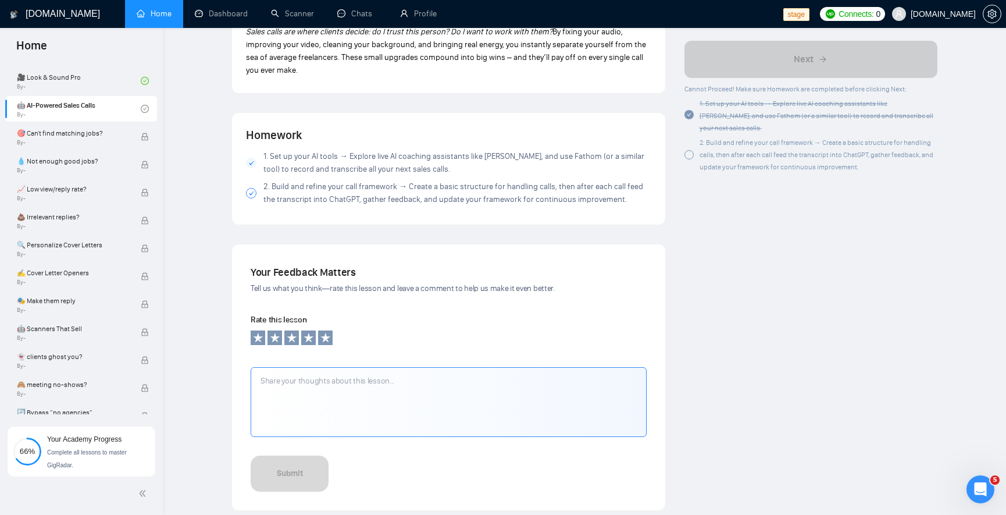
scroll to position [955, 0]
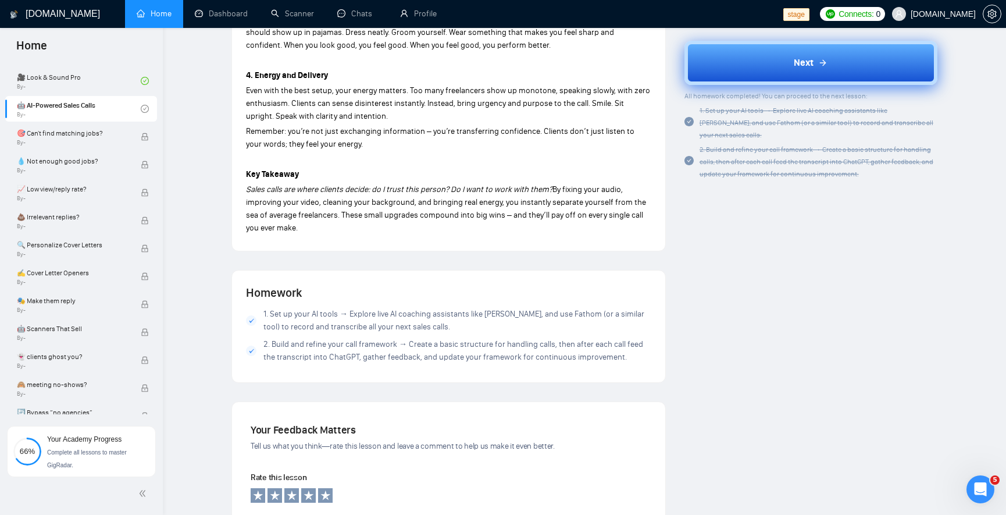
click at [786, 77] on button "Next" at bounding box center [810, 63] width 253 height 44
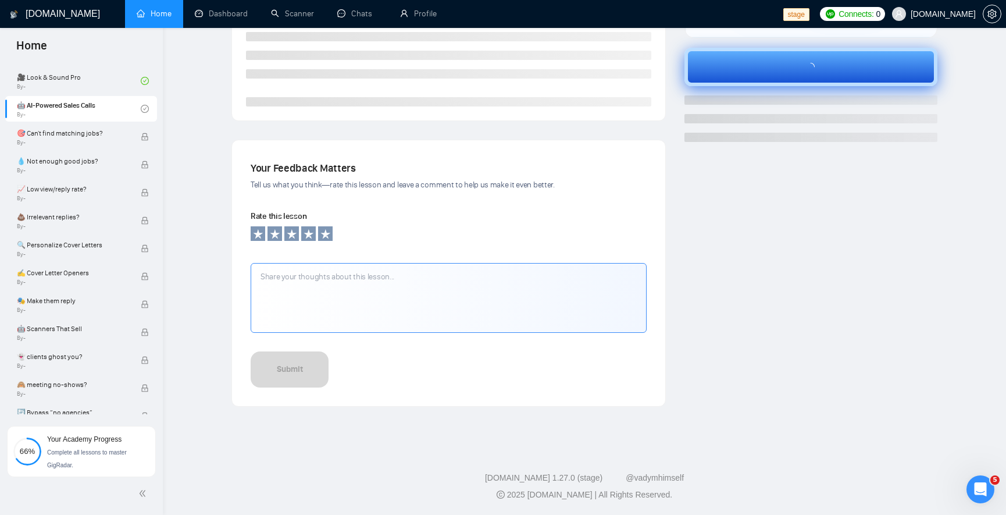
scroll to position [277, 0]
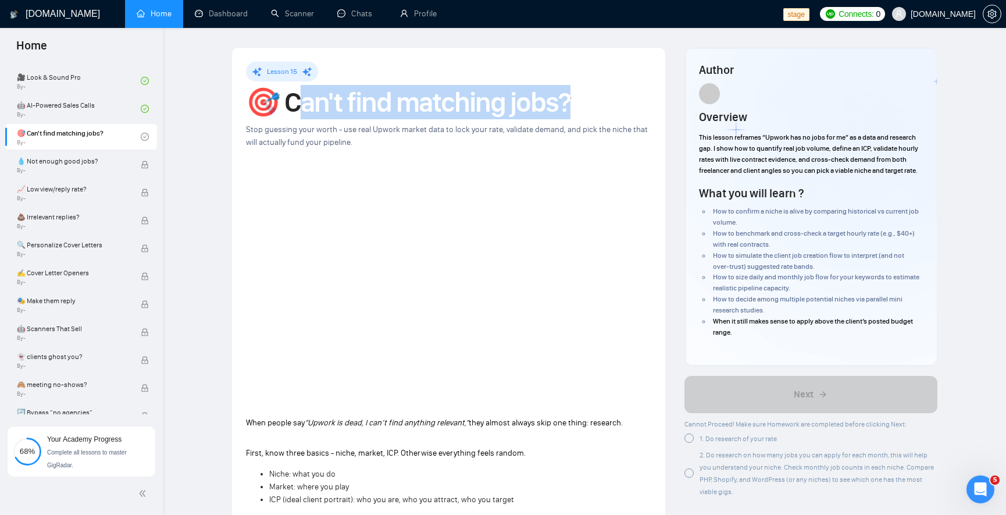
drag, startPoint x: 369, startPoint y: 105, endPoint x: 628, endPoint y: 116, distance: 259.6
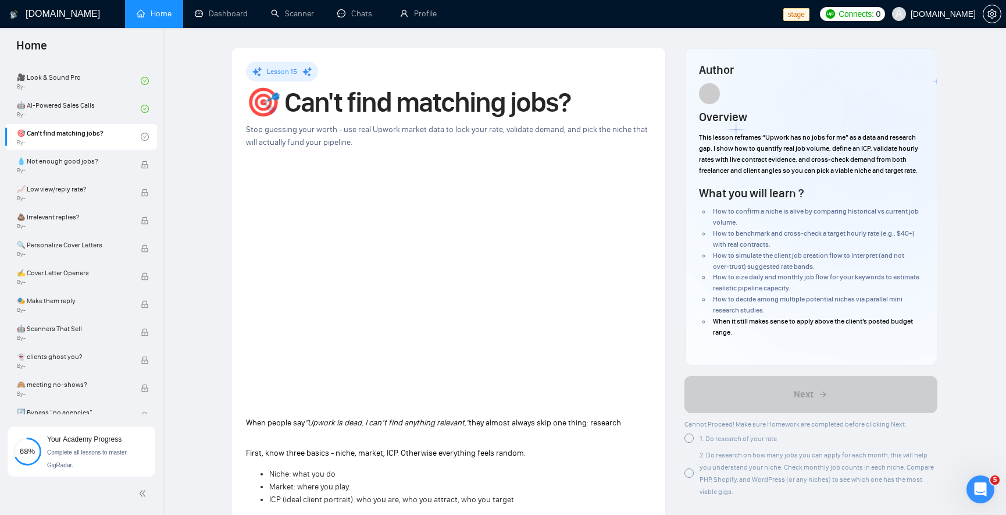
click at [601, 70] on div "Lesson 15" at bounding box center [448, 72] width 405 height 20
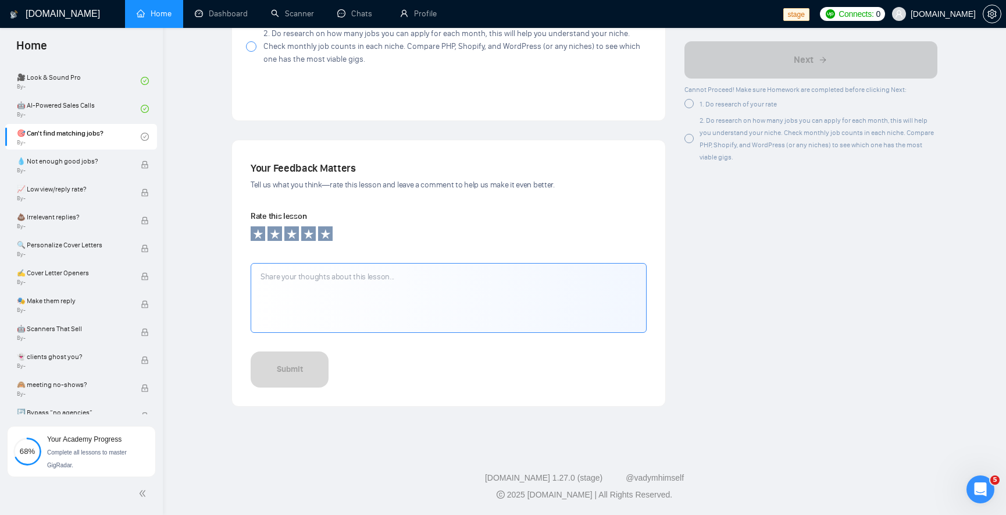
scroll to position [1075, 0]
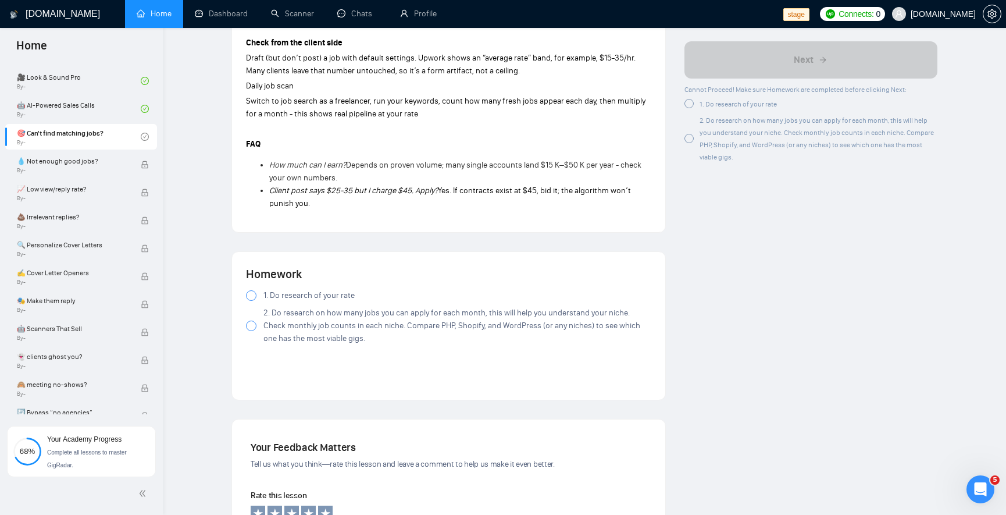
click at [250, 291] on div at bounding box center [251, 295] width 10 height 10
click at [251, 324] on div at bounding box center [251, 325] width 10 height 10
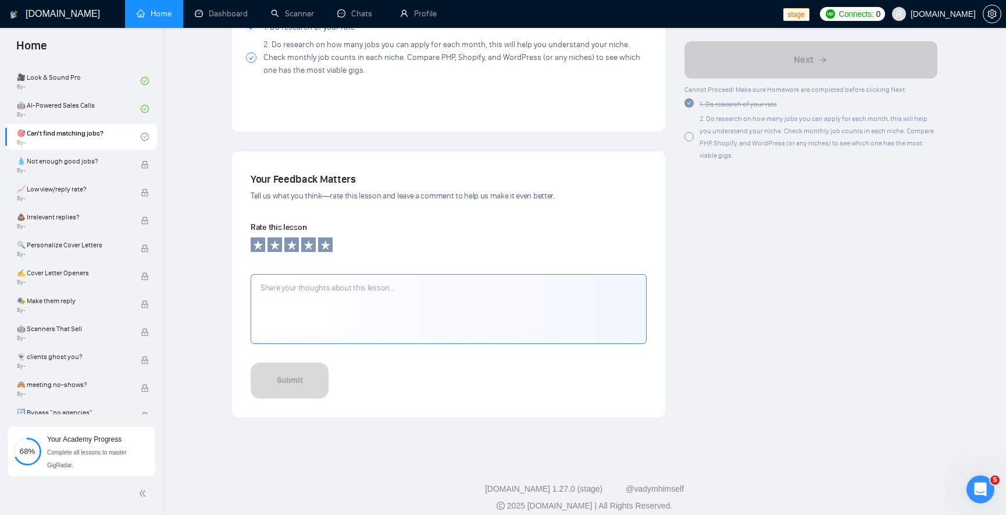
scroll to position [1354, 0]
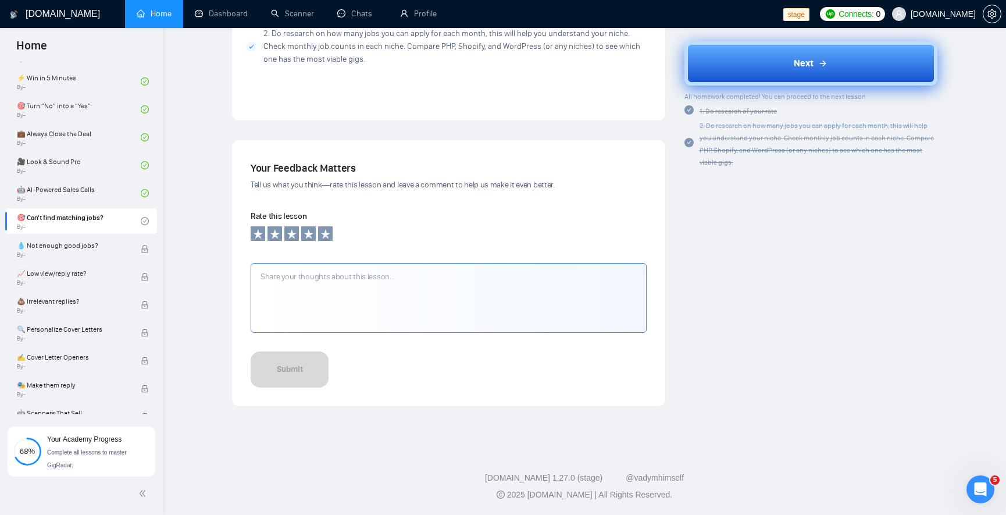
click at [837, 56] on button "Next" at bounding box center [810, 63] width 253 height 44
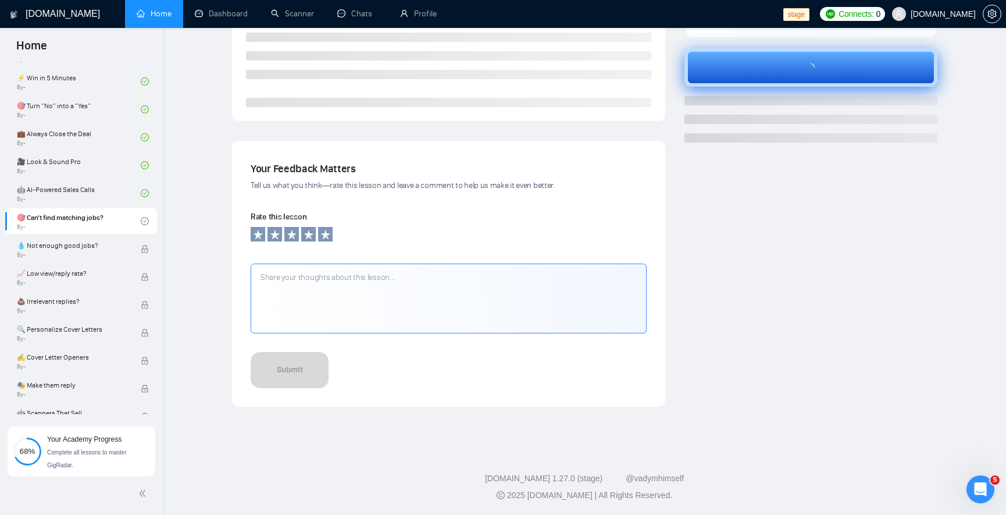
scroll to position [118, 0]
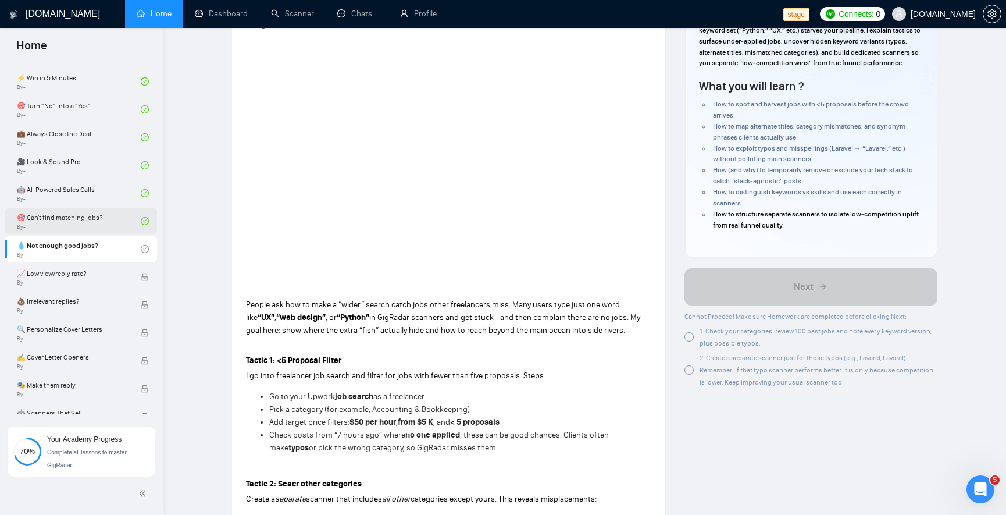
click at [97, 223] on link "🎯 Can't find matching jobs? By -" at bounding box center [79, 221] width 124 height 26
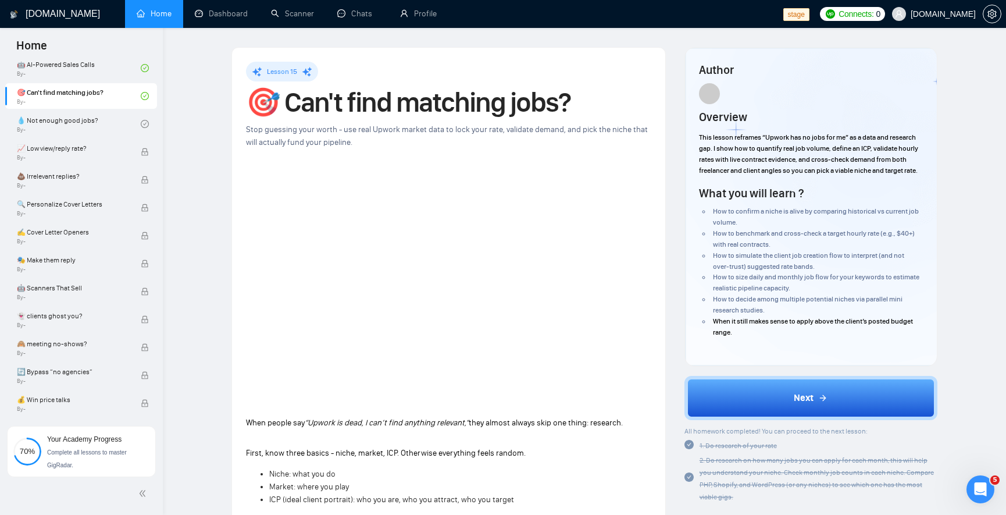
scroll to position [879, 0]
click at [122, 120] on link "💧 Not enough good jobs? By -" at bounding box center [79, 123] width 124 height 26
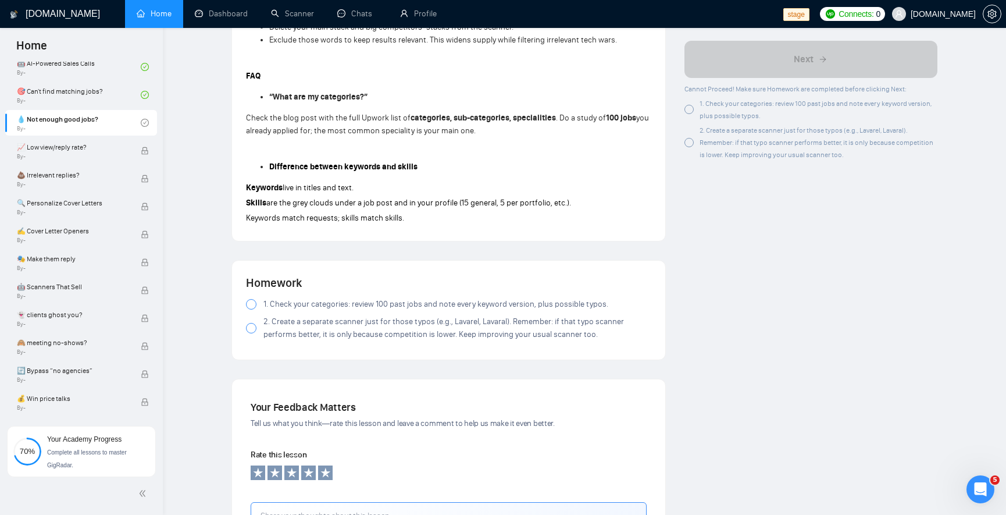
scroll to position [837, 0]
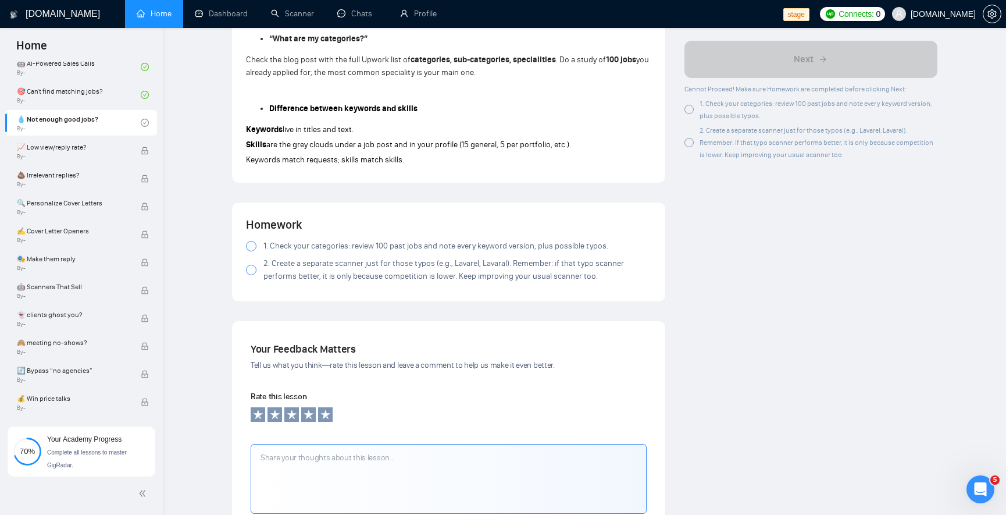
click at [251, 242] on div at bounding box center [251, 246] width 10 height 10
click at [253, 267] on div at bounding box center [251, 270] width 10 height 10
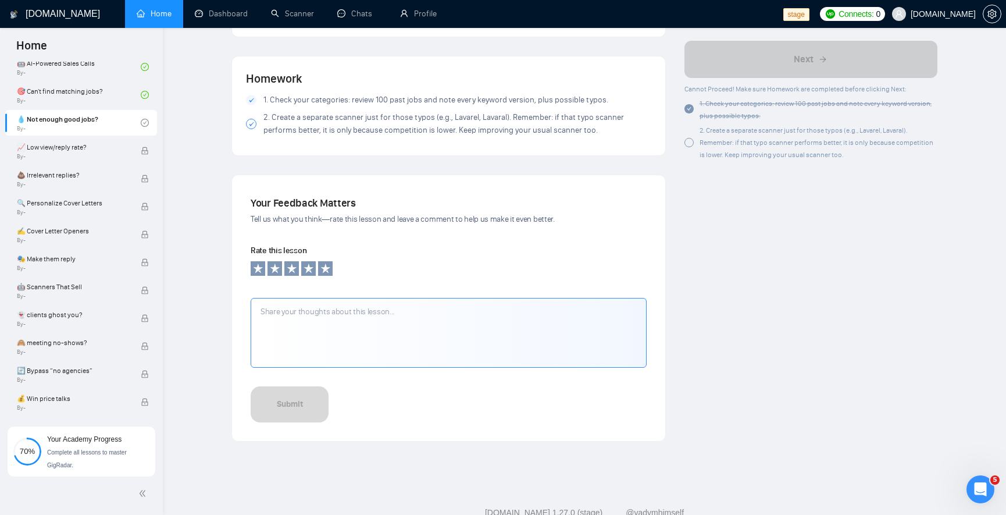
scroll to position [1018, 0]
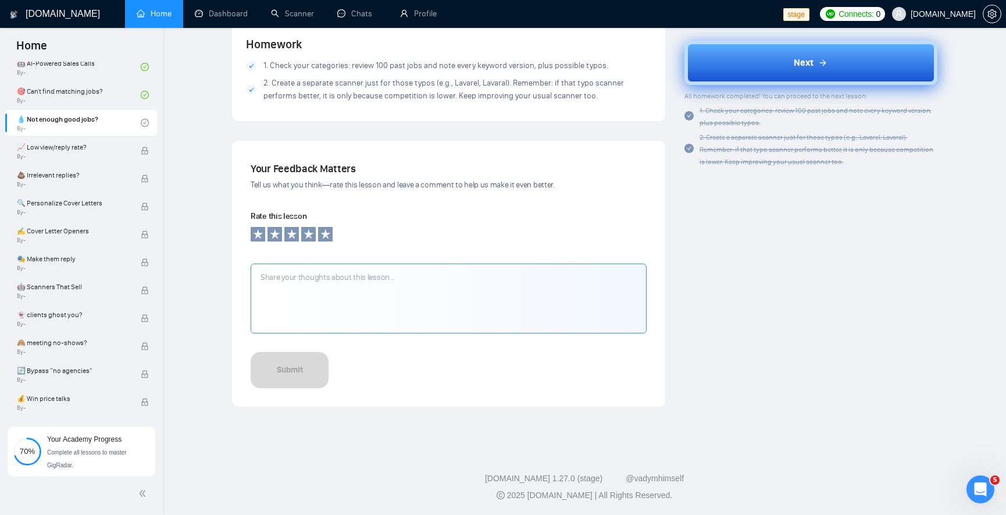
click at [785, 67] on button "Next" at bounding box center [810, 63] width 253 height 44
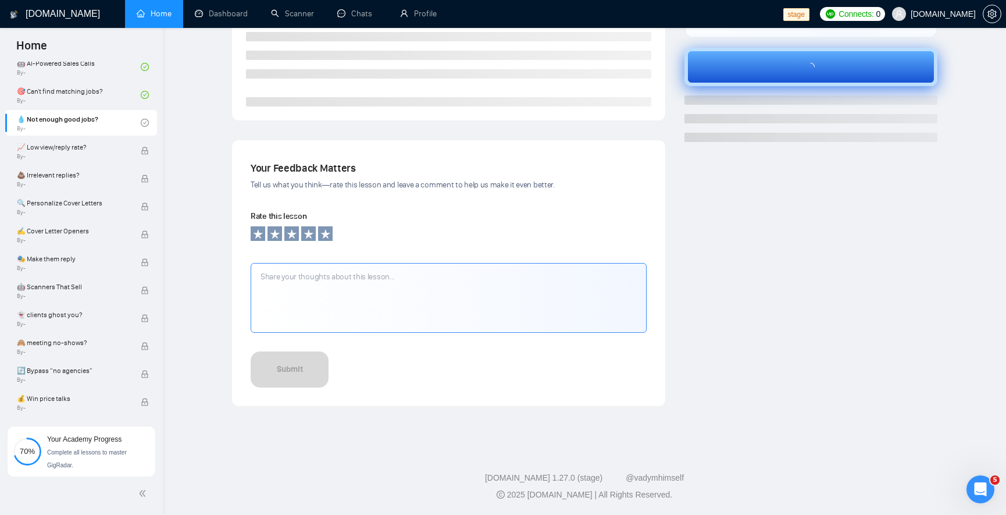
scroll to position [277, 0]
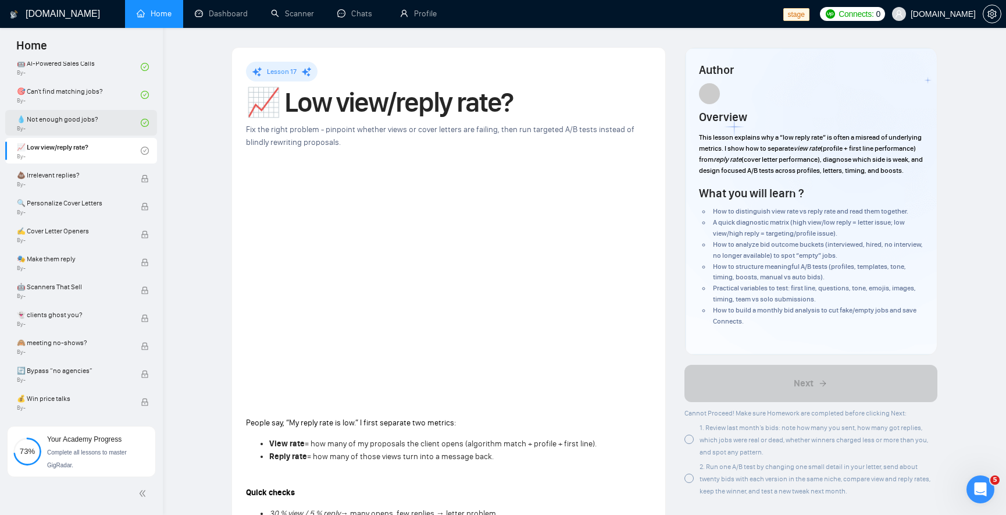
click at [103, 123] on link "💧 Not enough good jobs? By -" at bounding box center [79, 123] width 124 height 26
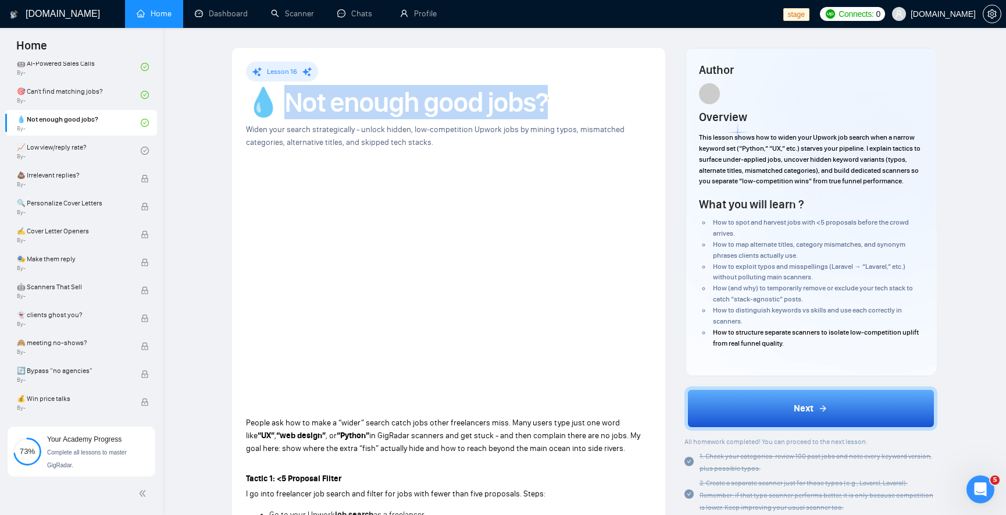
drag, startPoint x: 287, startPoint y: 104, endPoint x: 546, endPoint y: 97, distance: 259.4
click at [546, 97] on h1 "💧 Not enough good jobs?" at bounding box center [448, 103] width 405 height 26
copy h1 "ot enough good jobs?"
click at [80, 149] on link "📈 Low view/reply rate? By -" at bounding box center [79, 151] width 124 height 26
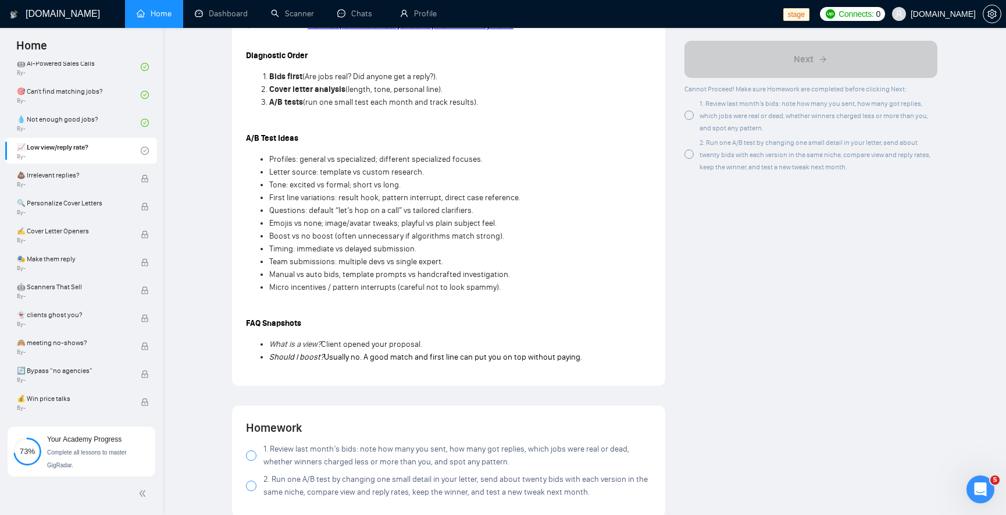
scroll to position [768, 0]
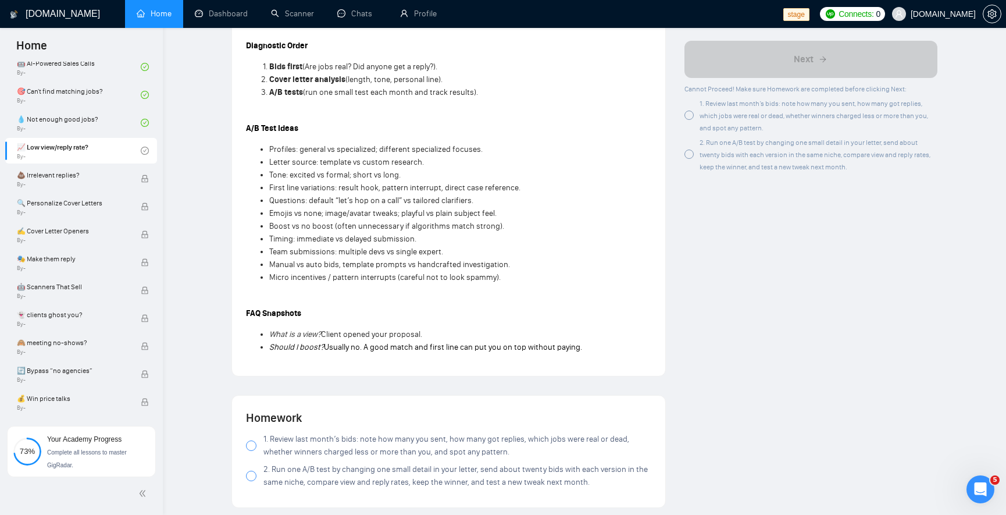
click at [254, 446] on div at bounding box center [251, 445] width 10 height 10
click at [255, 478] on span at bounding box center [251, 475] width 10 height 10
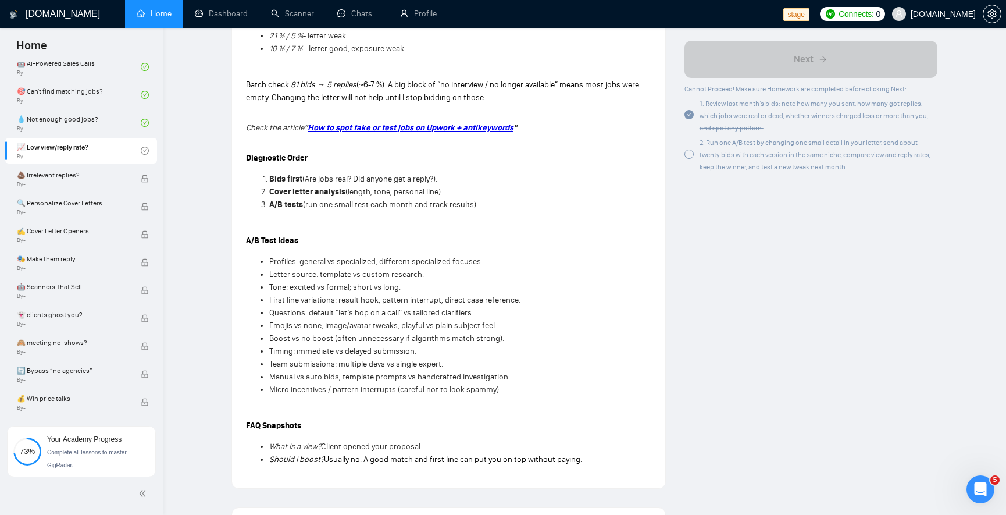
scroll to position [558, 0]
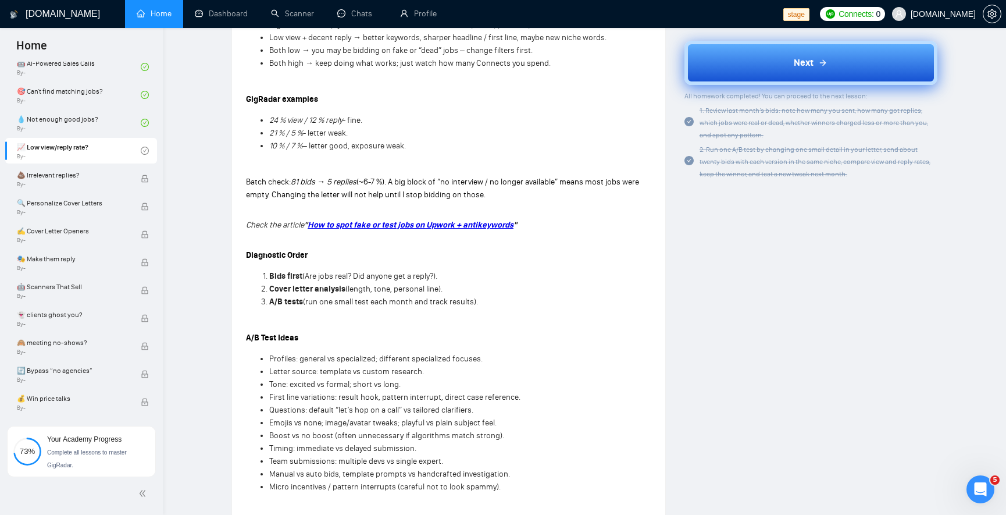
click at [802, 49] on button "Next" at bounding box center [810, 63] width 253 height 44
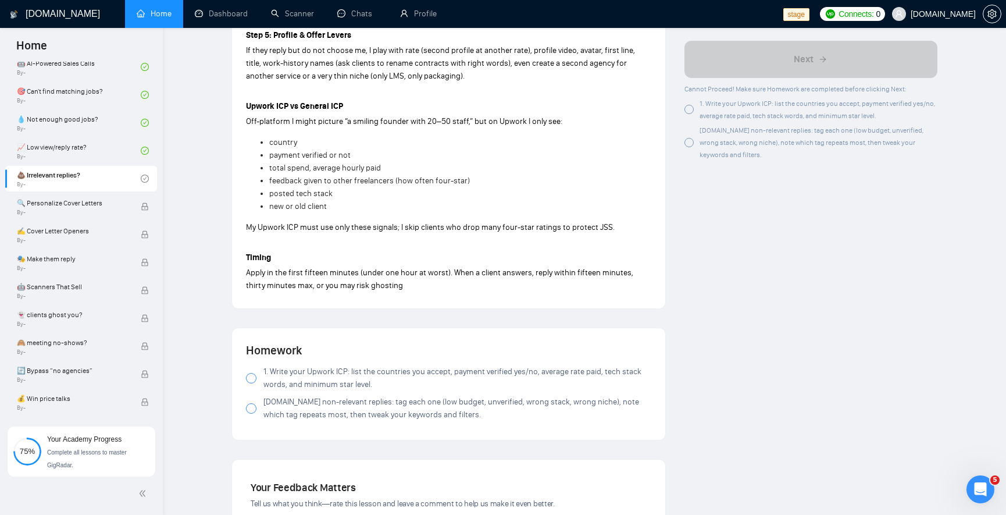
scroll to position [955, 0]
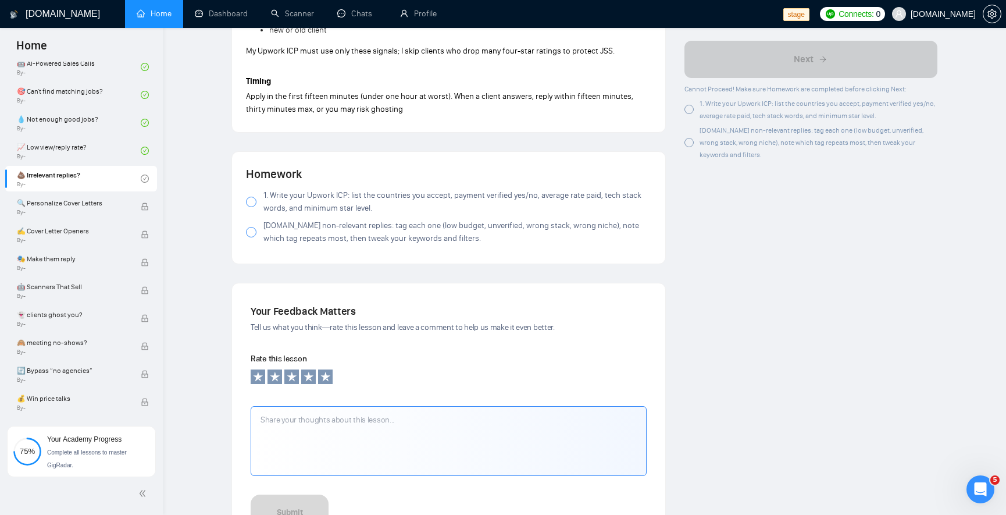
click at [254, 199] on div at bounding box center [251, 202] width 10 height 10
click at [255, 233] on div at bounding box center [251, 232] width 10 height 10
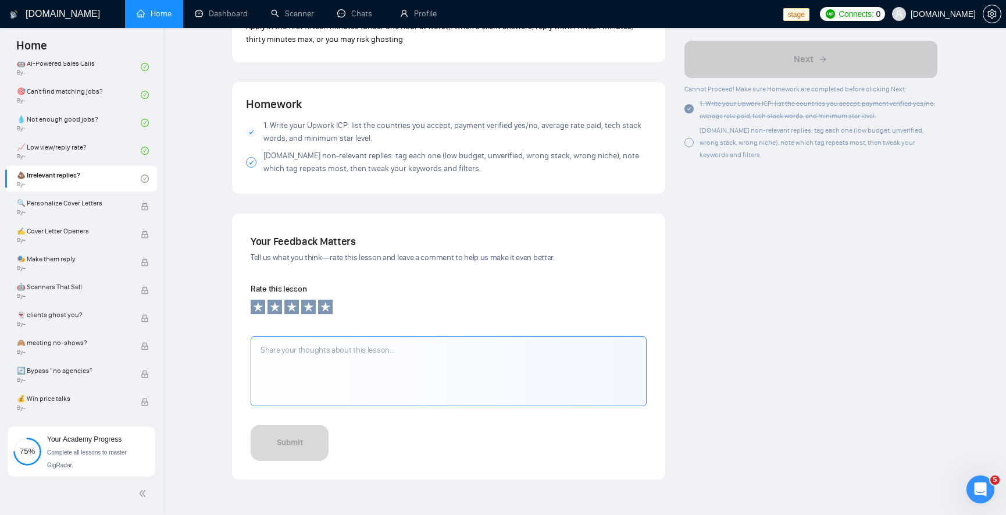
scroll to position [1098, 0]
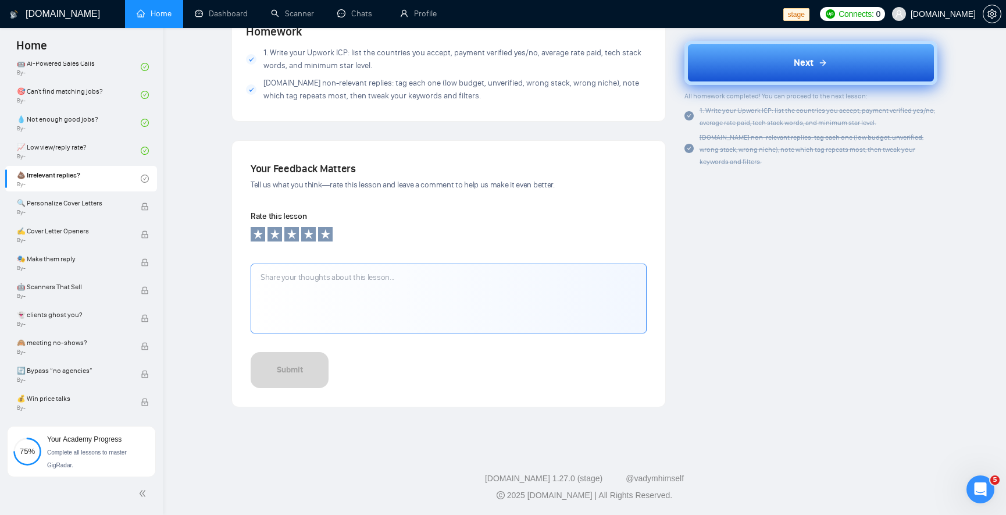
click at [749, 60] on button "Next" at bounding box center [810, 63] width 253 height 44
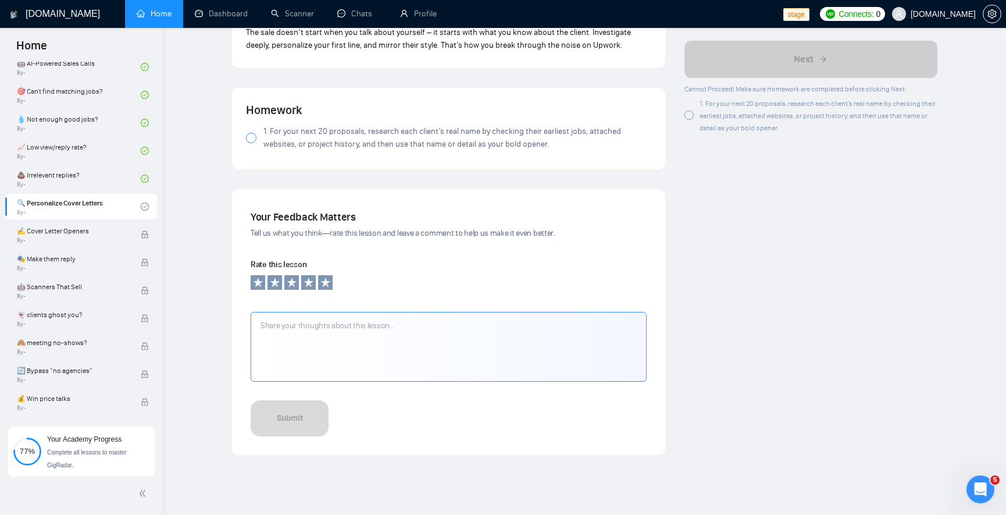
scroll to position [990, 0]
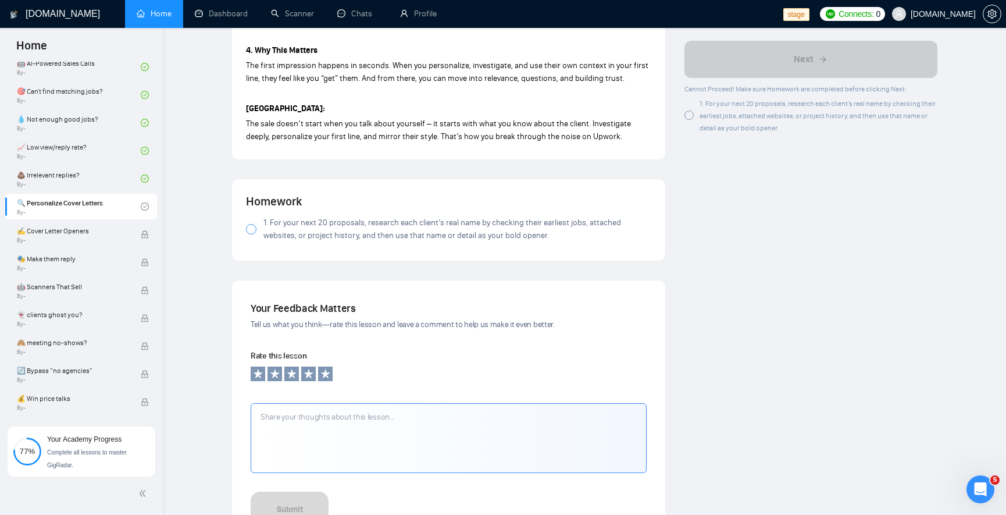
click at [258, 231] on label "1. For your next 20 proposals, research each client’s real name by checking the…" at bounding box center [448, 229] width 405 height 26
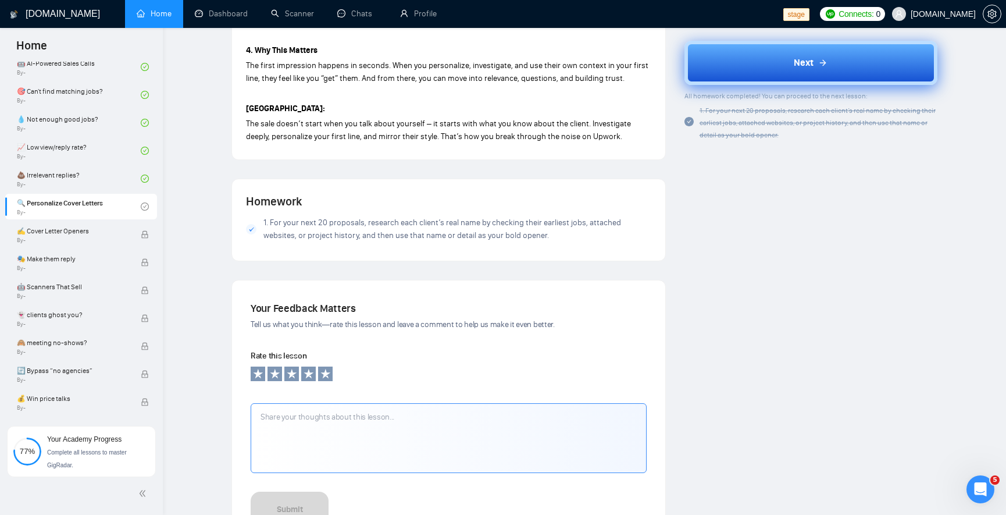
click at [809, 77] on button "Next" at bounding box center [810, 63] width 253 height 44
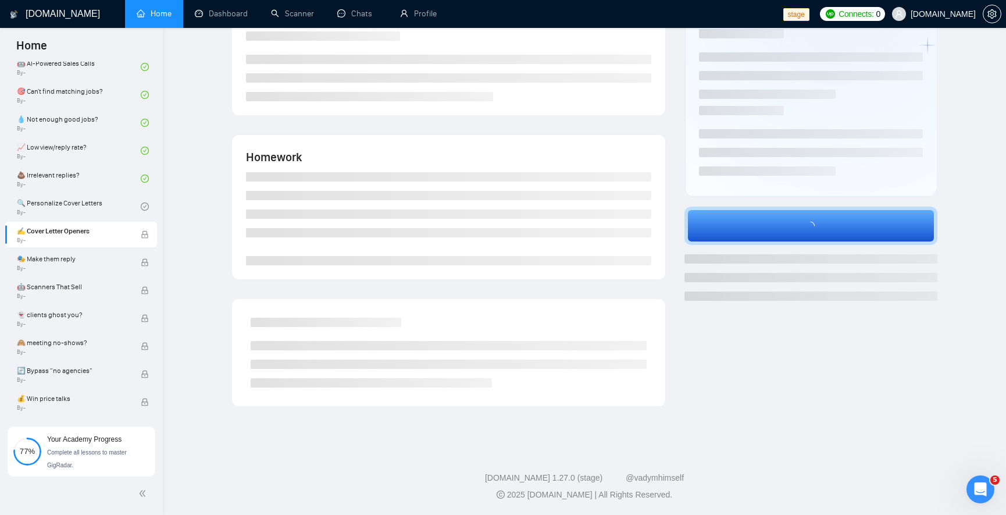
scroll to position [118, 0]
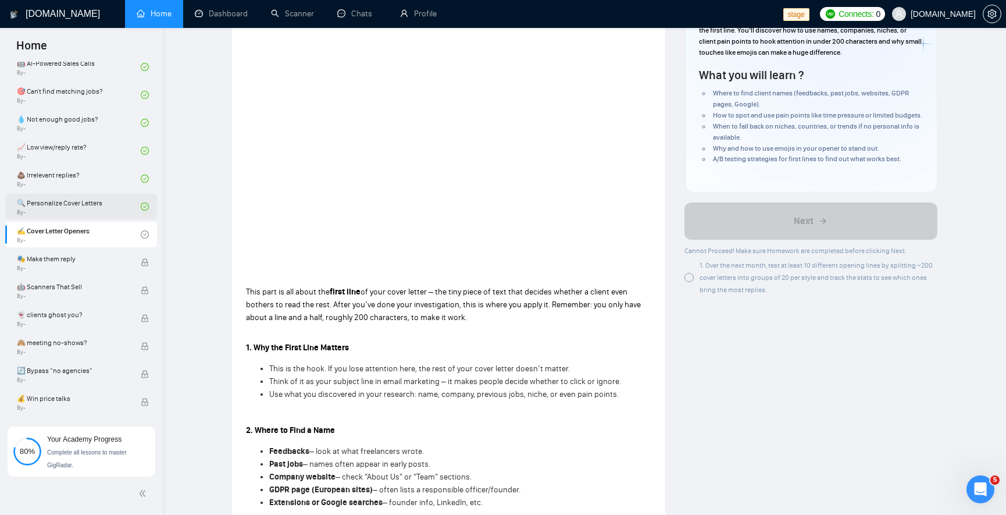
click at [74, 211] on link "🔍 Personalize Cover Letters By -" at bounding box center [79, 207] width 124 height 26
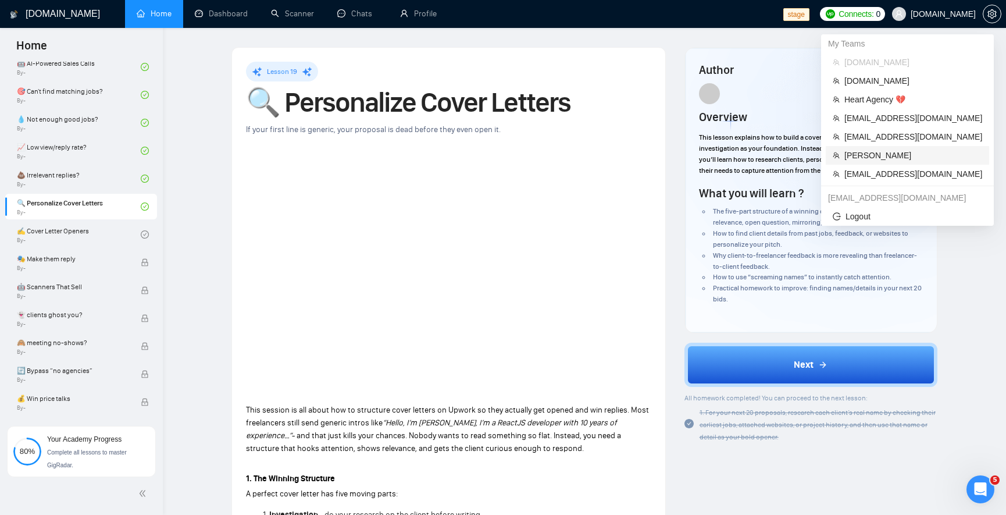
click at [886, 152] on span "Robert O'Kruk" at bounding box center [913, 155] width 138 height 13
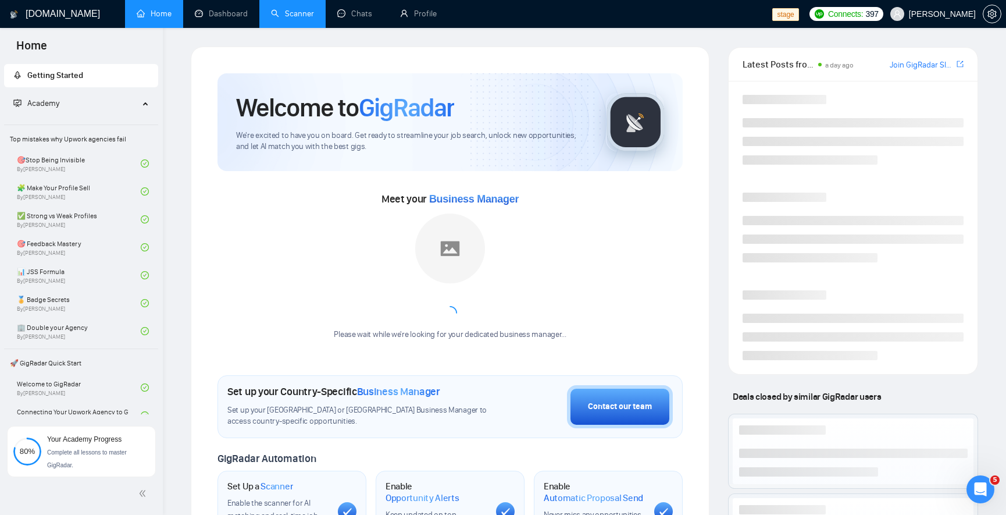
click at [300, 14] on link "Scanner" at bounding box center [292, 14] width 43 height 10
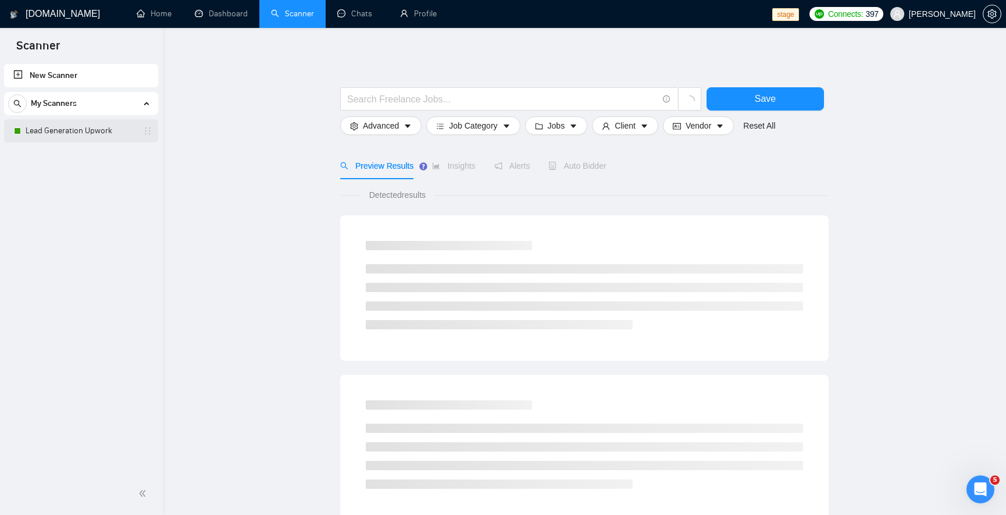
click at [98, 134] on link "Lead Generation Upwork" at bounding box center [81, 130] width 110 height 23
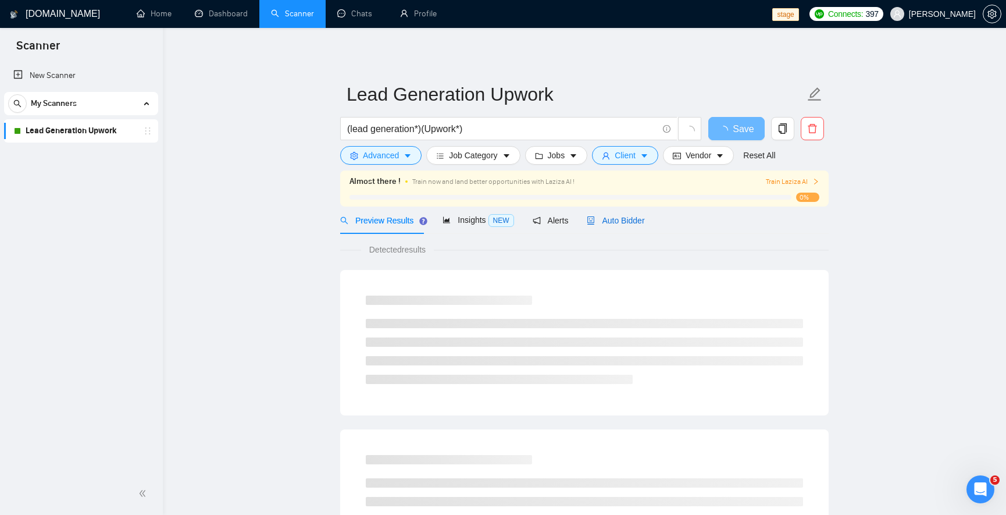
click at [587, 224] on div "Auto Bidder" at bounding box center [616, 220] width 58 height 13
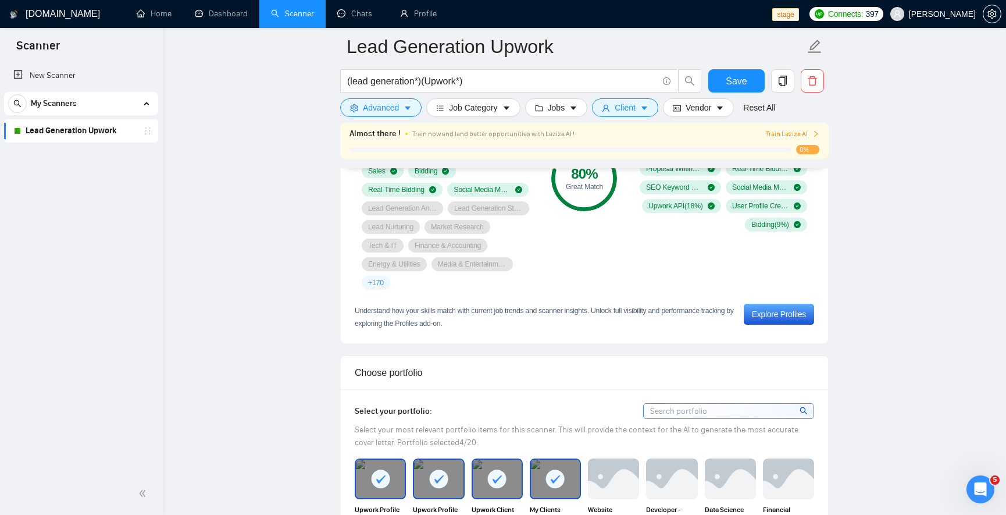
scroll to position [897, 0]
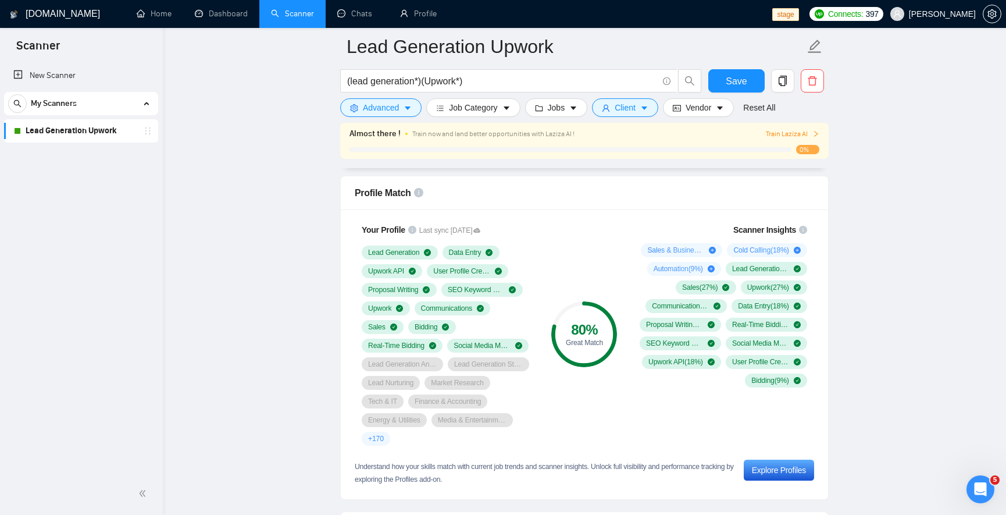
click at [77, 132] on link "Lead Generation Upwork" at bounding box center [81, 130] width 110 height 23
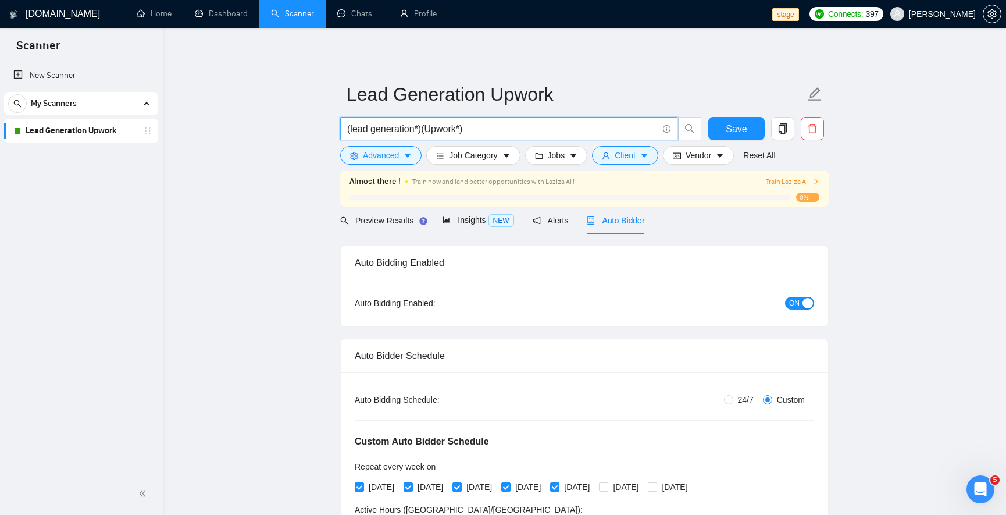
drag, startPoint x: 424, startPoint y: 133, endPoint x: 249, endPoint y: 140, distance: 175.2
click at [434, 132] on input "(Upwork*)" at bounding box center [502, 129] width 311 height 15
type input "(Upwork*)"
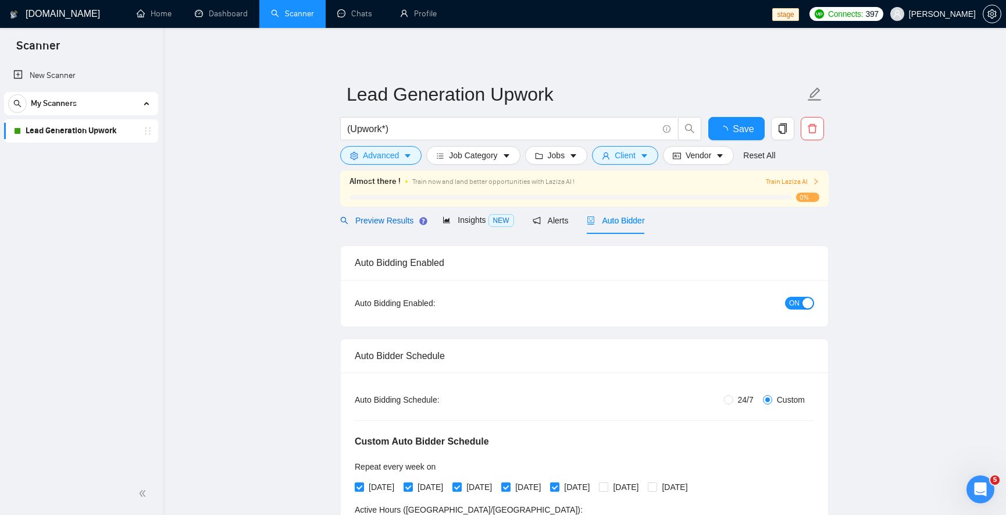
click at [388, 219] on span "Preview Results" at bounding box center [382, 220] width 84 height 9
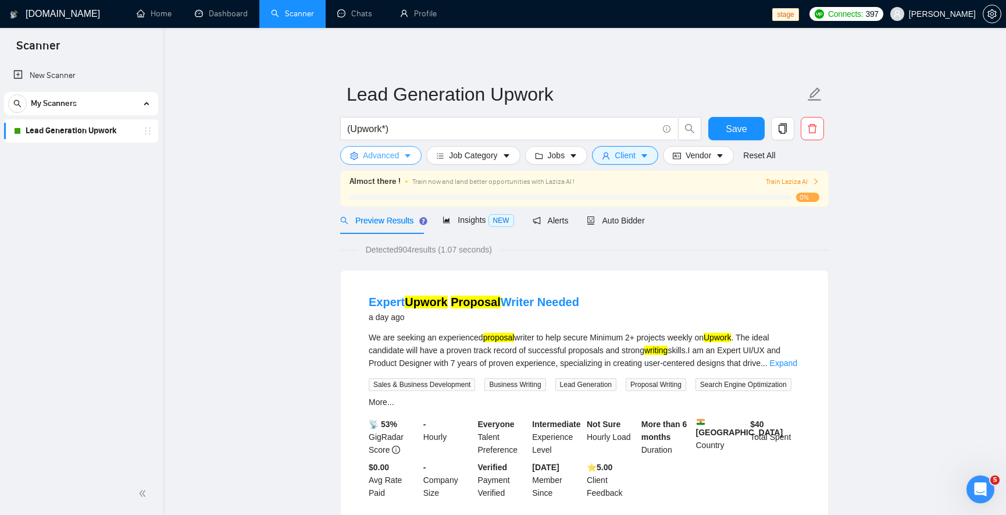
click at [384, 152] on span "Advanced" at bounding box center [381, 155] width 36 height 13
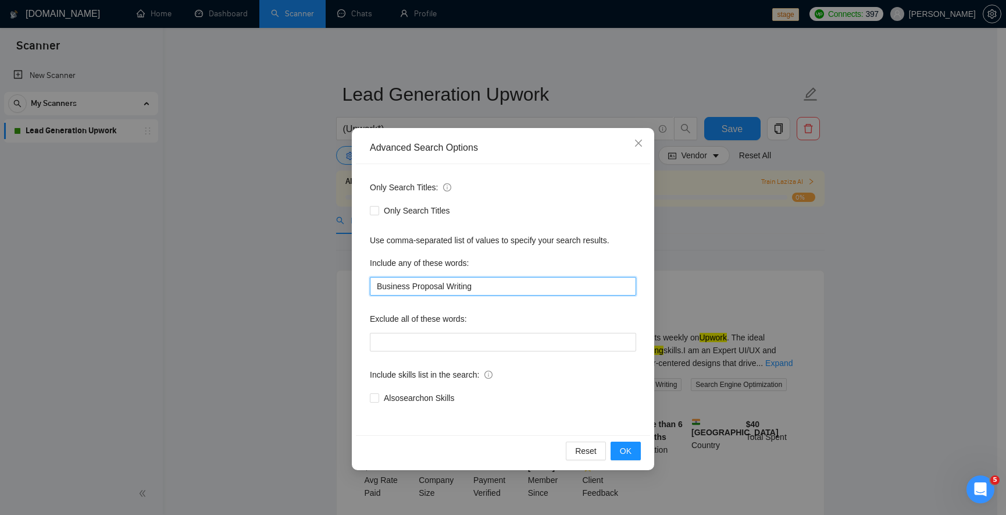
drag, startPoint x: 476, startPoint y: 287, endPoint x: 300, endPoint y: 284, distance: 176.2
click at [300, 284] on div "Advanced Search Options Only Search Titles: Only Search Titles Use comma-separa…" at bounding box center [503, 257] width 1006 height 515
click at [634, 447] on button "OK" at bounding box center [626, 450] width 30 height 19
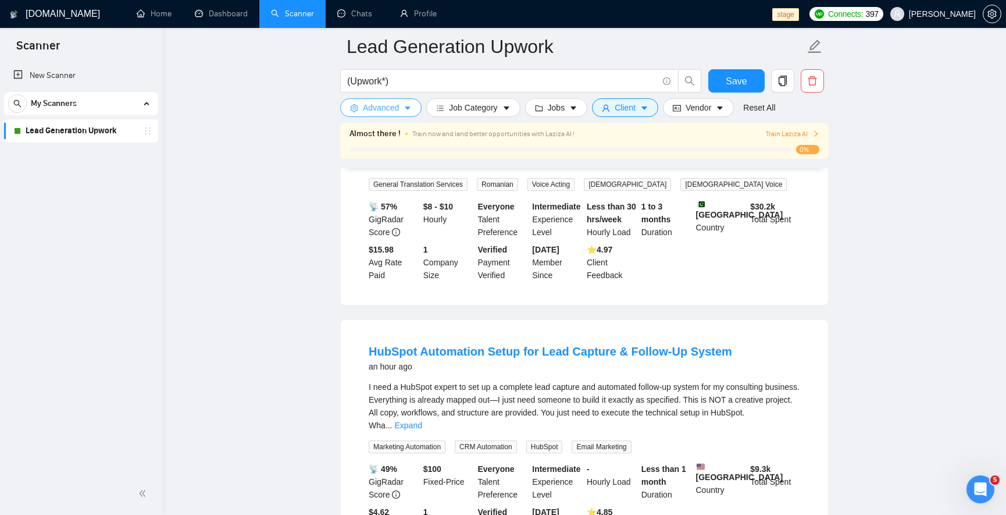
scroll to position [279, 0]
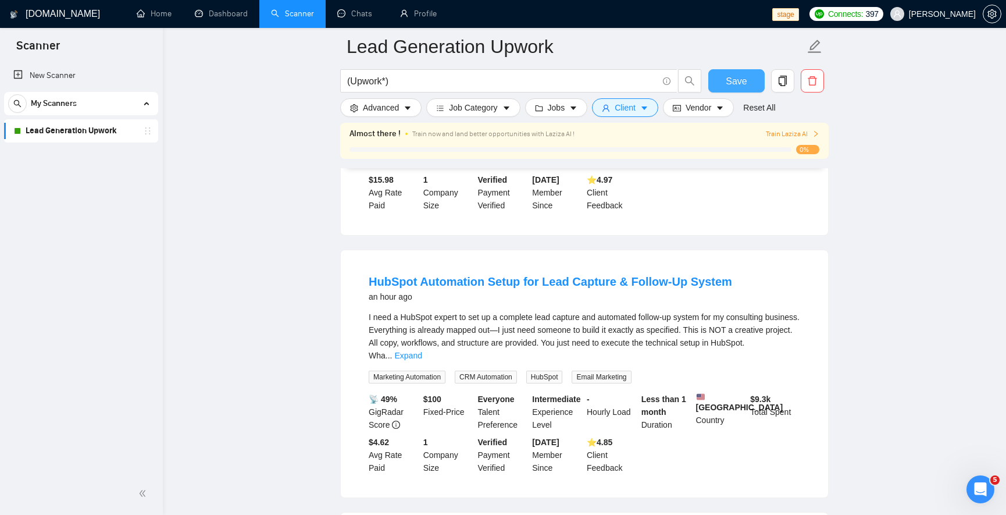
click at [736, 82] on span "Save" at bounding box center [736, 81] width 21 height 15
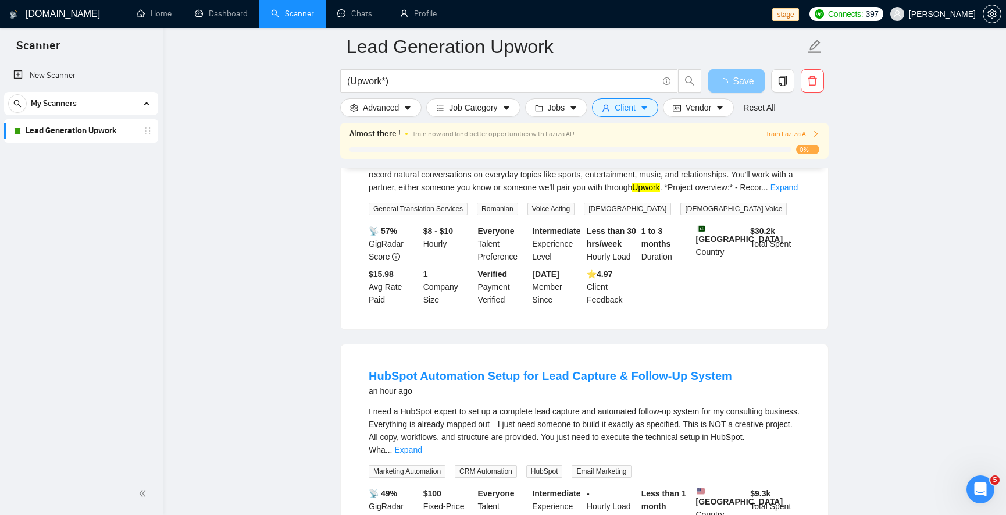
scroll to position [0, 0]
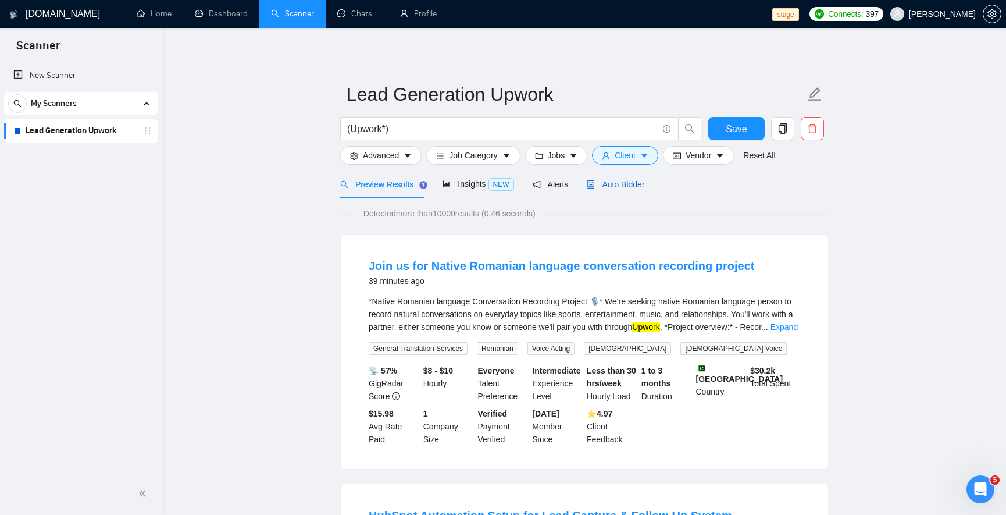
click at [603, 187] on span "Auto Bidder" at bounding box center [616, 184] width 58 height 9
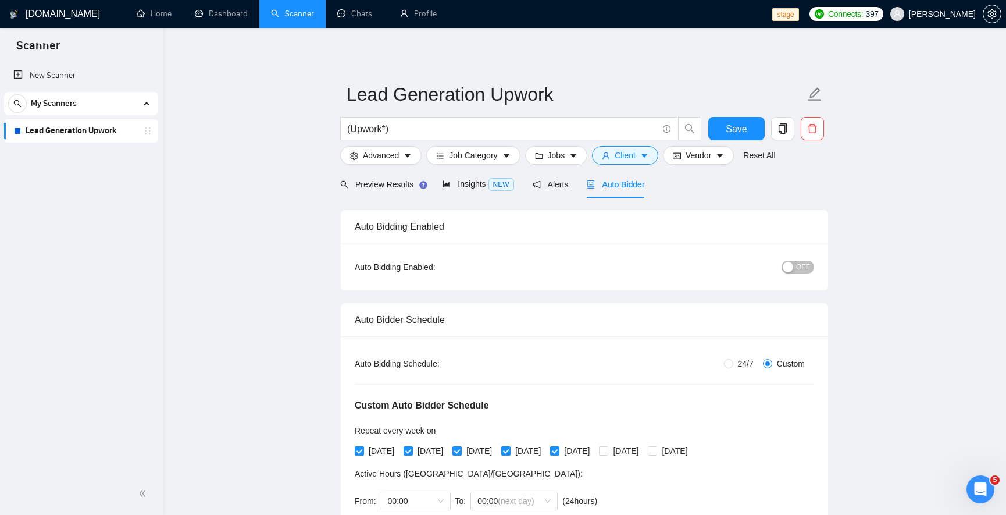
checkbox input "true"
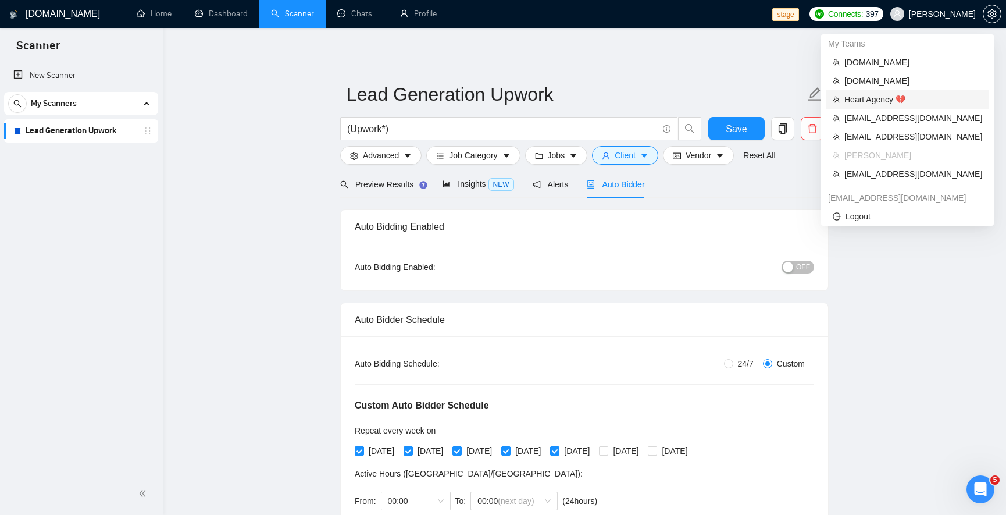
click at [915, 96] on span "Heart Agency 💔" at bounding box center [913, 99] width 138 height 13
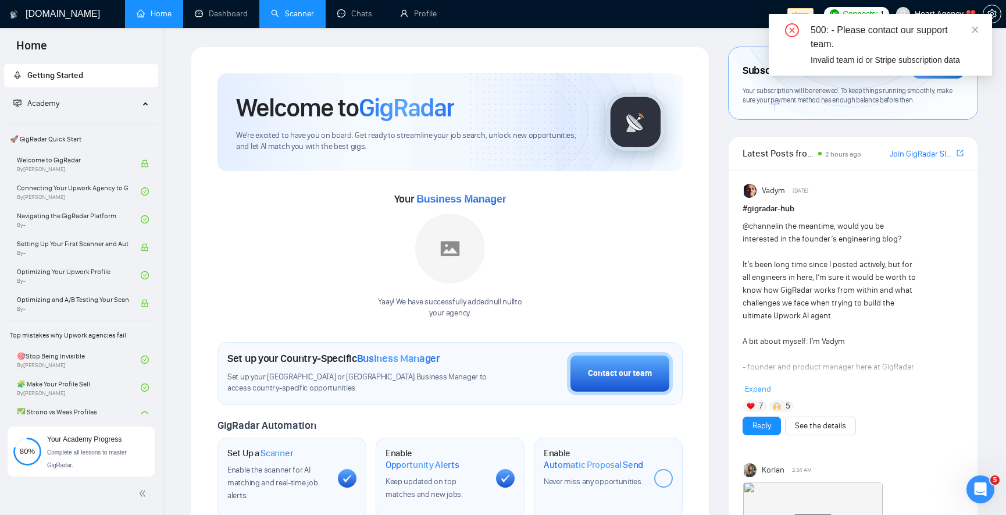
click at [441, 249] on img at bounding box center [450, 248] width 70 height 70
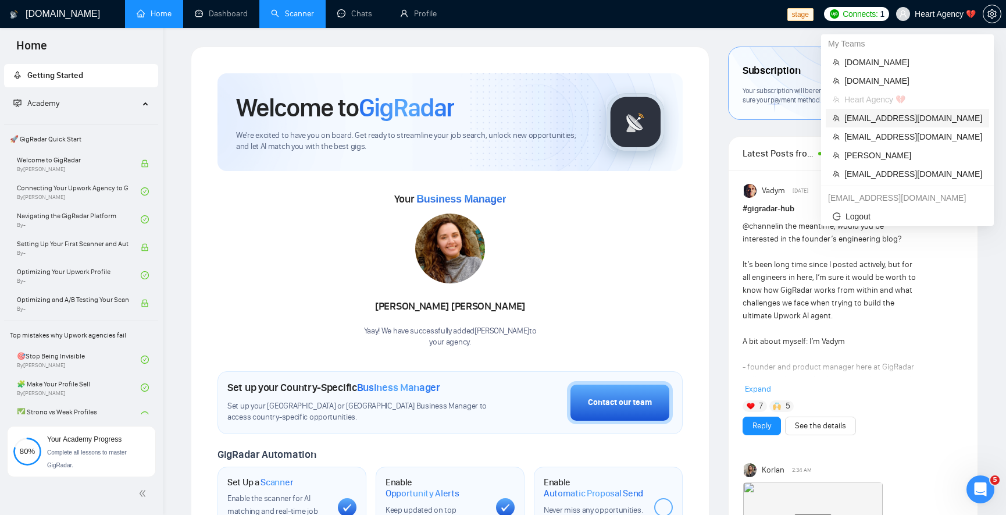
click at [900, 118] on span "[EMAIL_ADDRESS][DOMAIN_NAME]" at bounding box center [913, 118] width 138 height 13
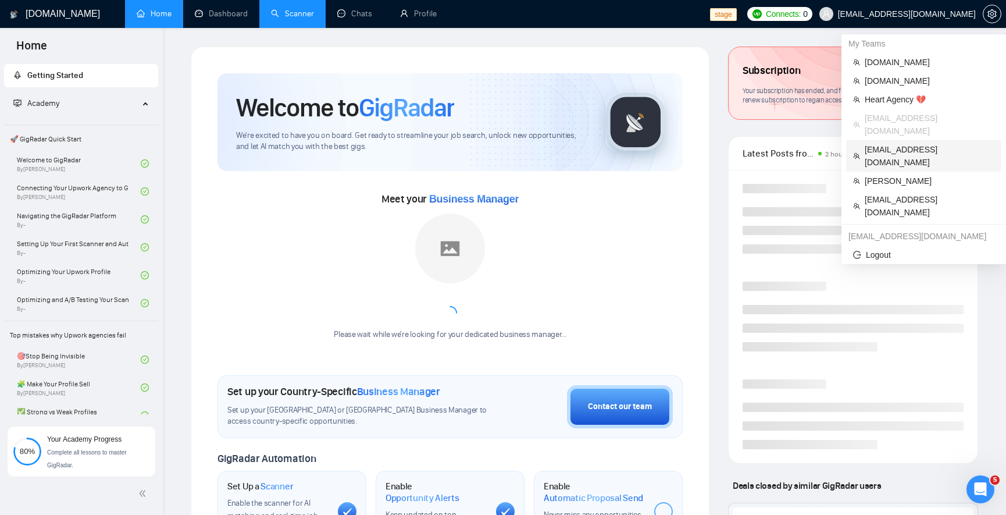
click at [906, 143] on span "workwiseupworkgency@gmail.com" at bounding box center [930, 156] width 130 height 26
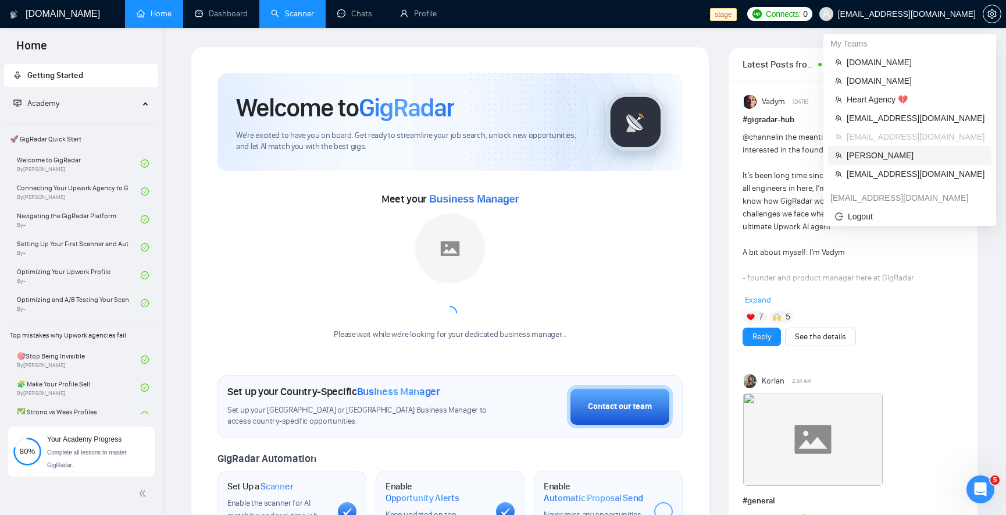
click at [890, 159] on span "Robert O'Kruk" at bounding box center [916, 155] width 138 height 13
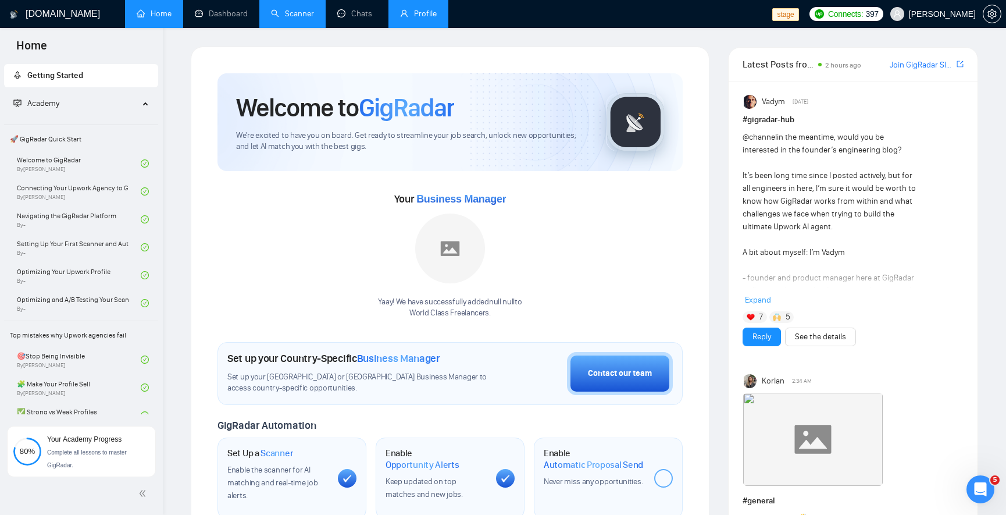
click at [404, 17] on link "Profile" at bounding box center [418, 14] width 37 height 10
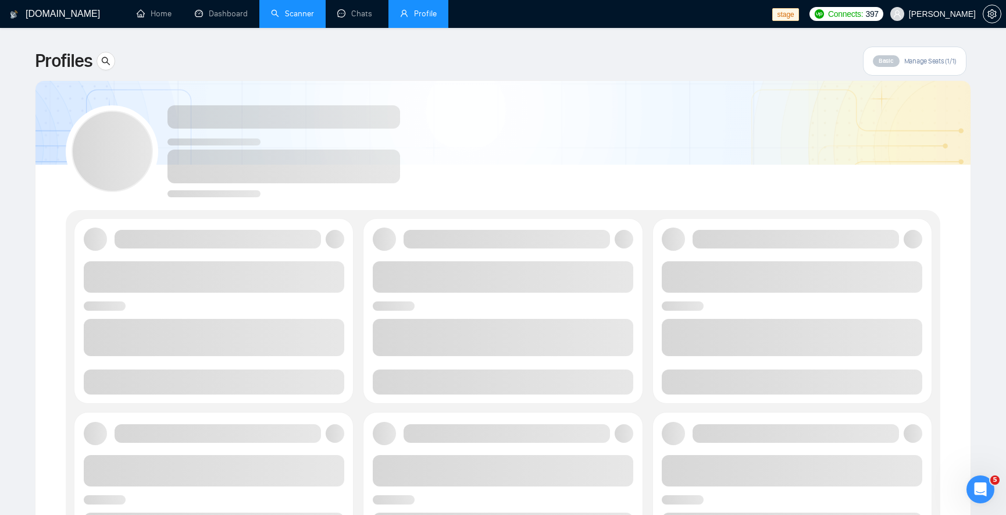
click at [302, 13] on link "Scanner" at bounding box center [292, 14] width 43 height 10
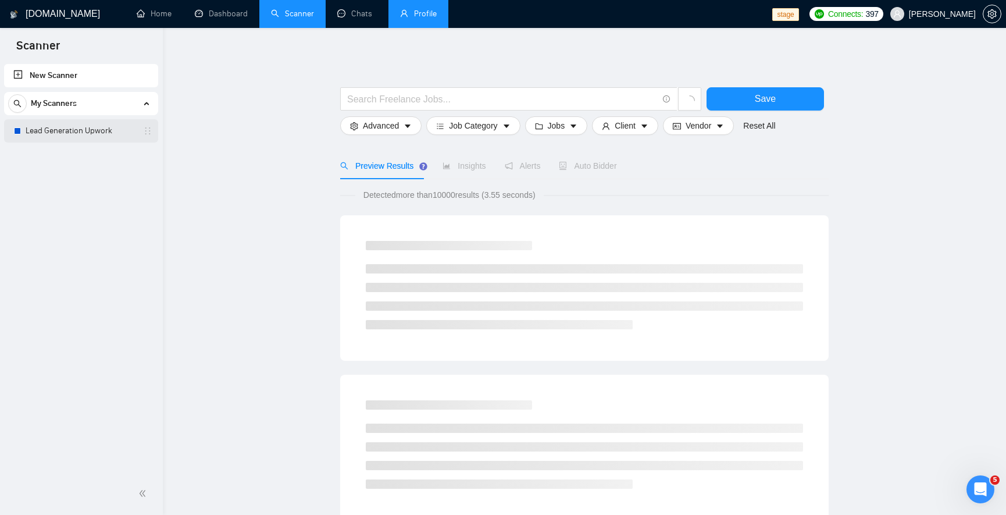
click at [83, 130] on link "Lead Generation Upwork" at bounding box center [81, 130] width 110 height 23
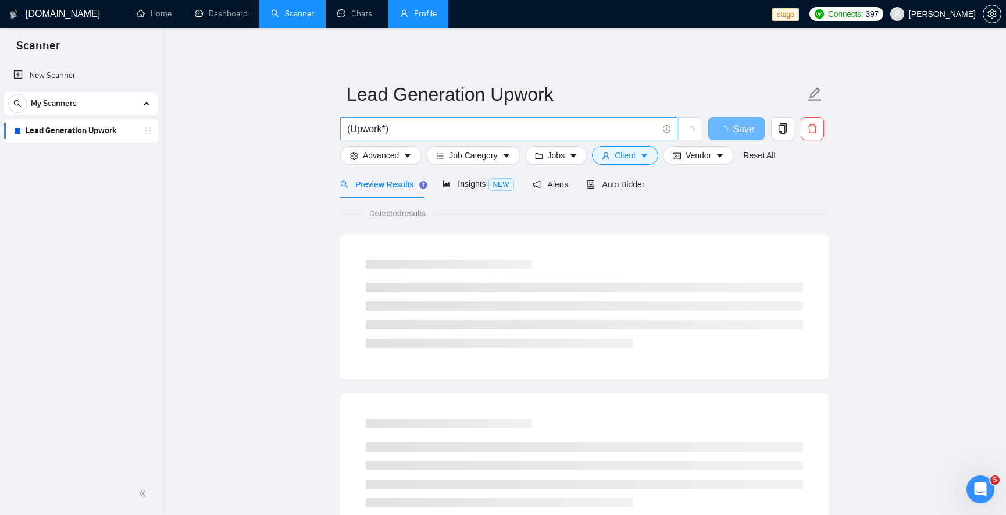
click at [349, 126] on input "(Upwork*)" at bounding box center [502, 129] width 311 height 15
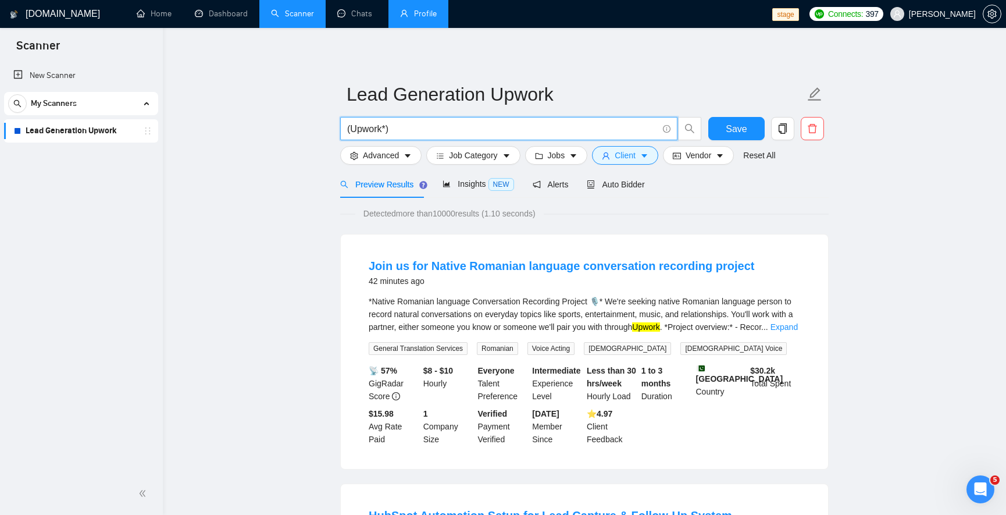
click at [349, 126] on input "(Upwork*)" at bounding box center [502, 129] width 311 height 15
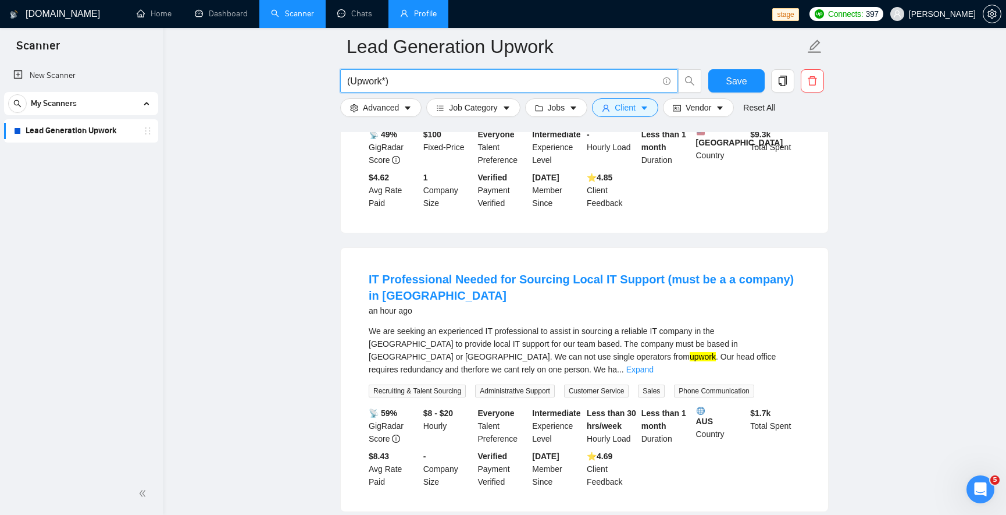
scroll to position [628, 0]
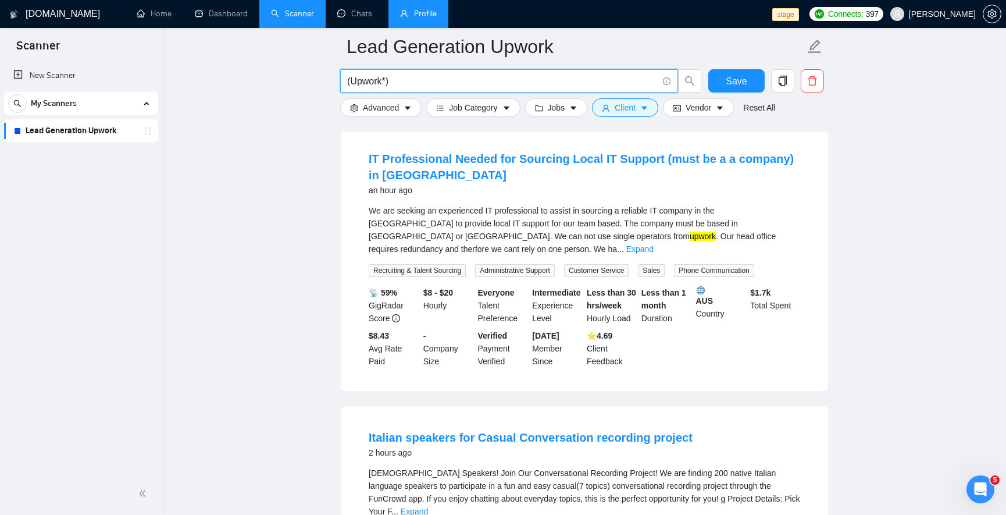
click at [348, 81] on input "(Upwork*)" at bounding box center [502, 81] width 311 height 15
click at [423, 15] on link "Profile" at bounding box center [418, 14] width 37 height 10
click at [349, 83] on input "(Upwork*)" at bounding box center [502, 81] width 311 height 15
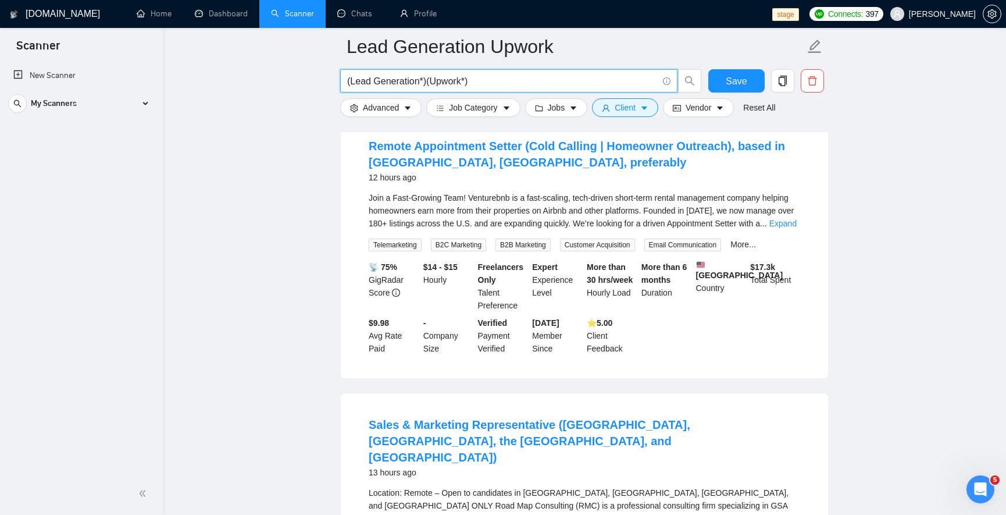
click at [481, 81] on input "(Lead Generation*)(Upwork*)" at bounding box center [502, 81] width 311 height 15
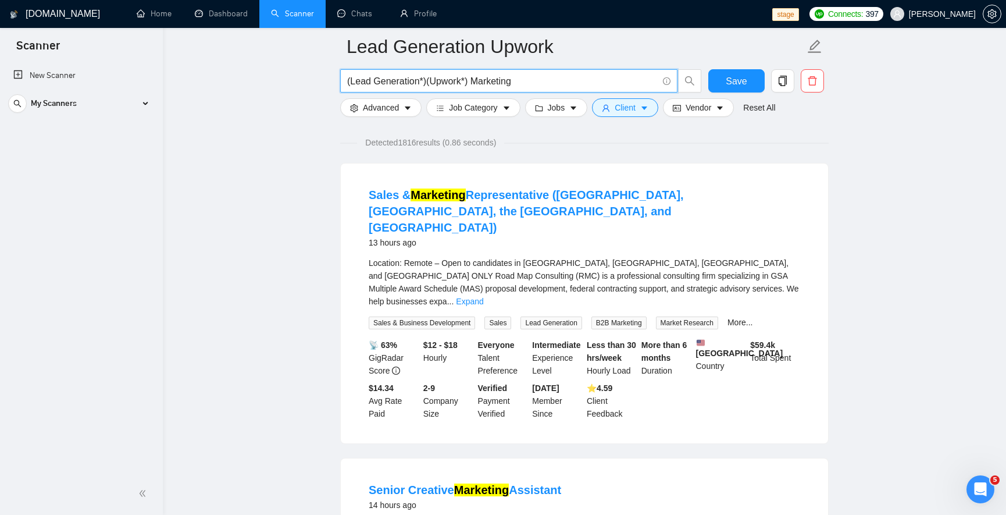
scroll to position [0, 0]
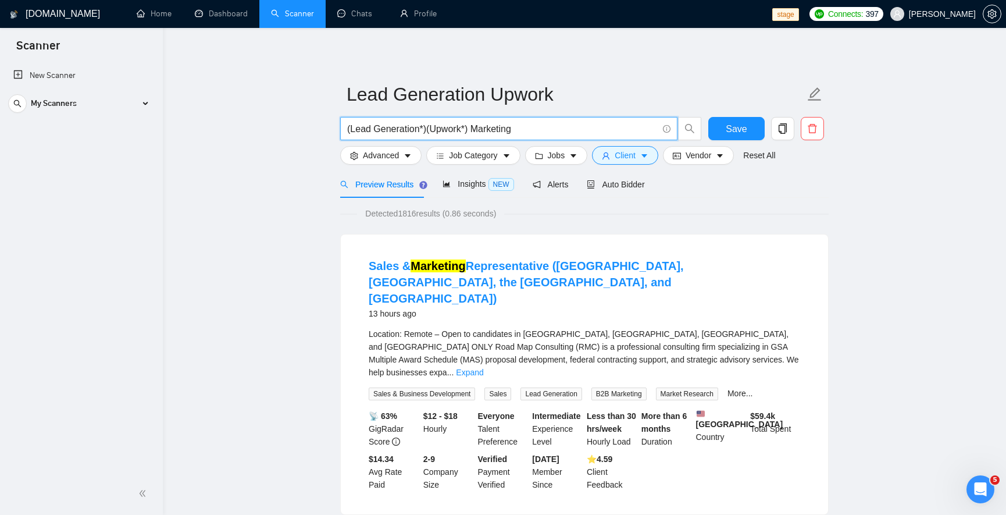
type input "(Lead Generation*)(Upwork*) Marketing"
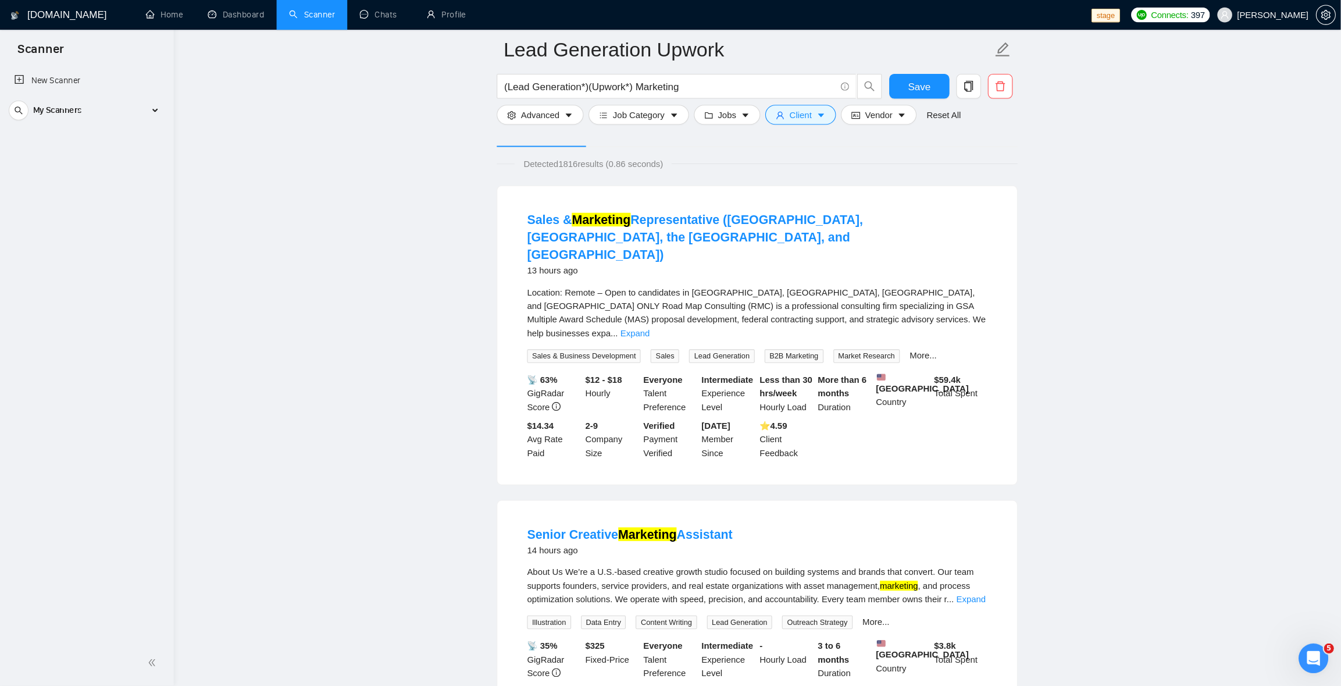
scroll to position [69, 0]
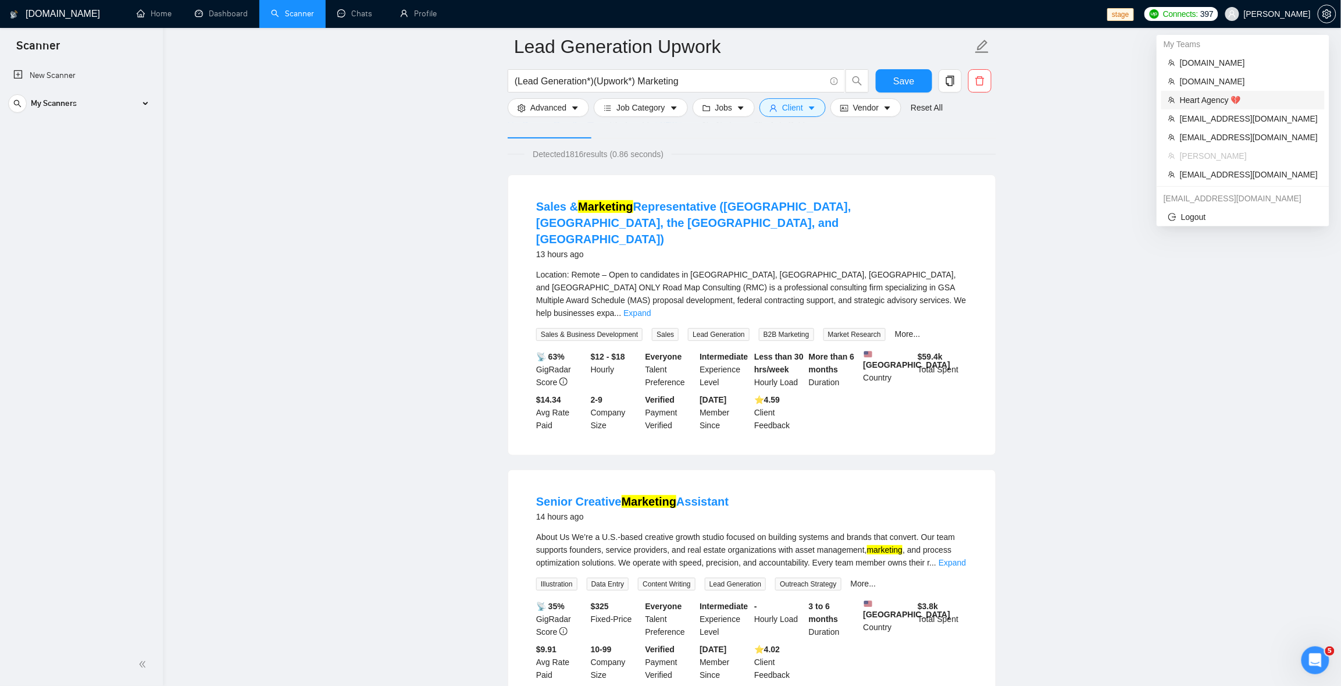
click at [1005, 91] on li "Heart Agency 💔" at bounding box center [1242, 100] width 163 height 19
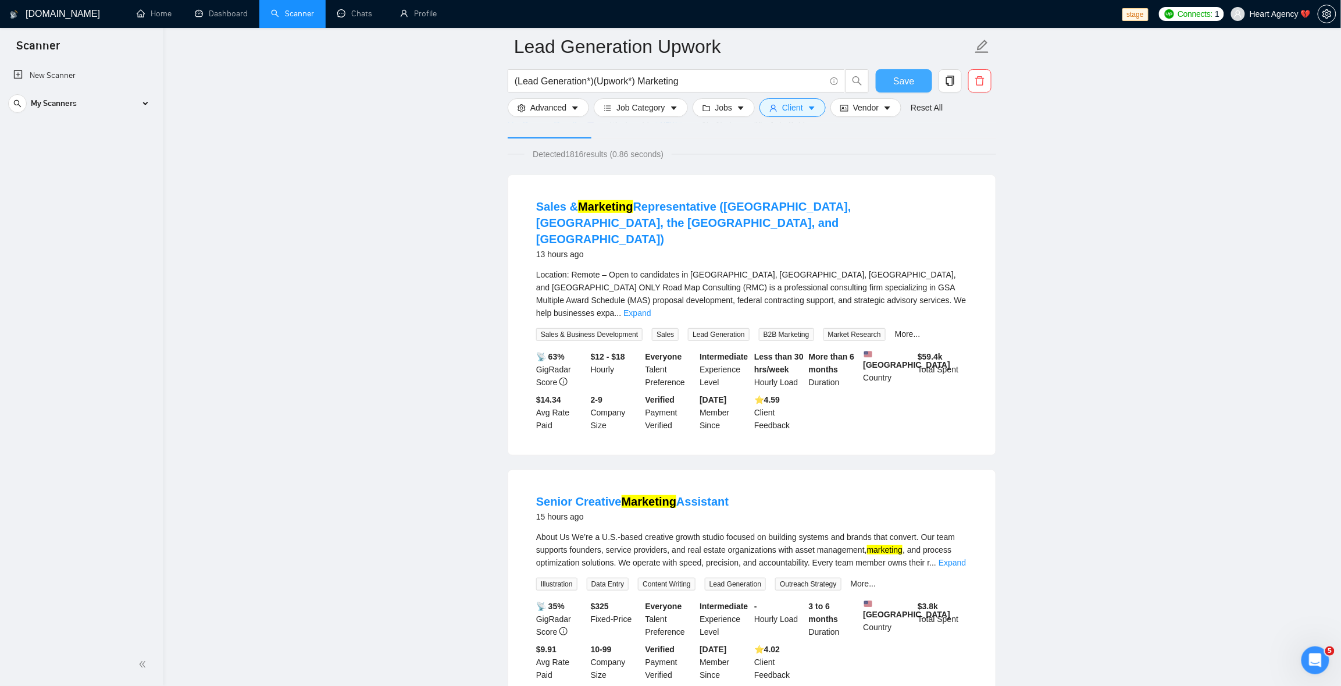
click at [897, 82] on span "Save" at bounding box center [903, 81] width 21 height 15
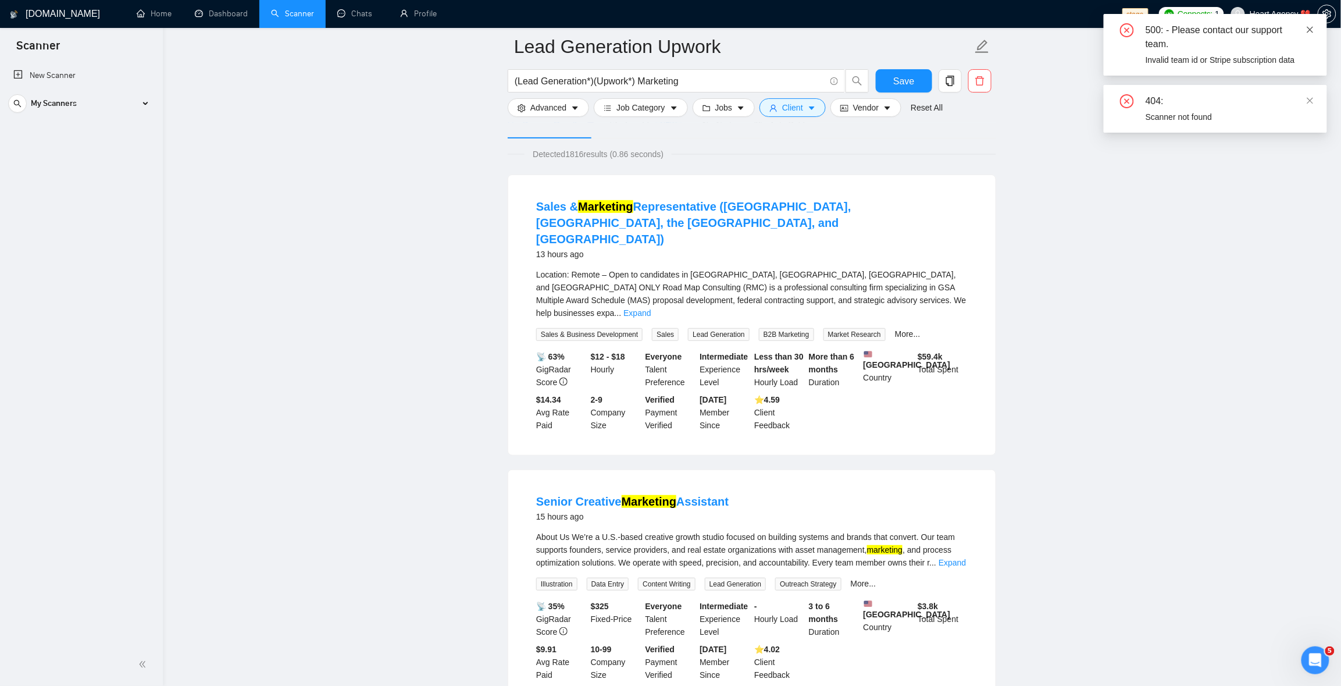
click at [1005, 27] on icon "close" at bounding box center [1310, 30] width 8 height 8
click at [1005, 26] on icon "close" at bounding box center [1310, 30] width 8 height 8
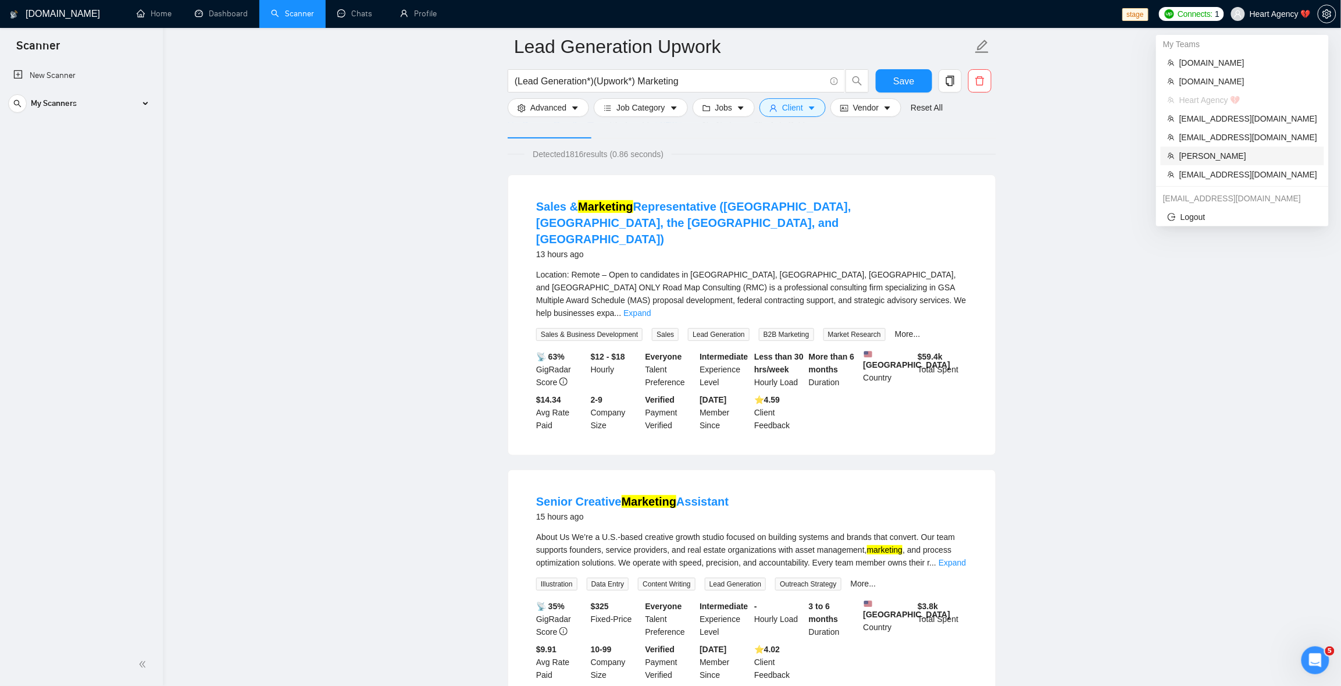
click at [1005, 149] on span "Robert O'Kruk" at bounding box center [1248, 155] width 138 height 13
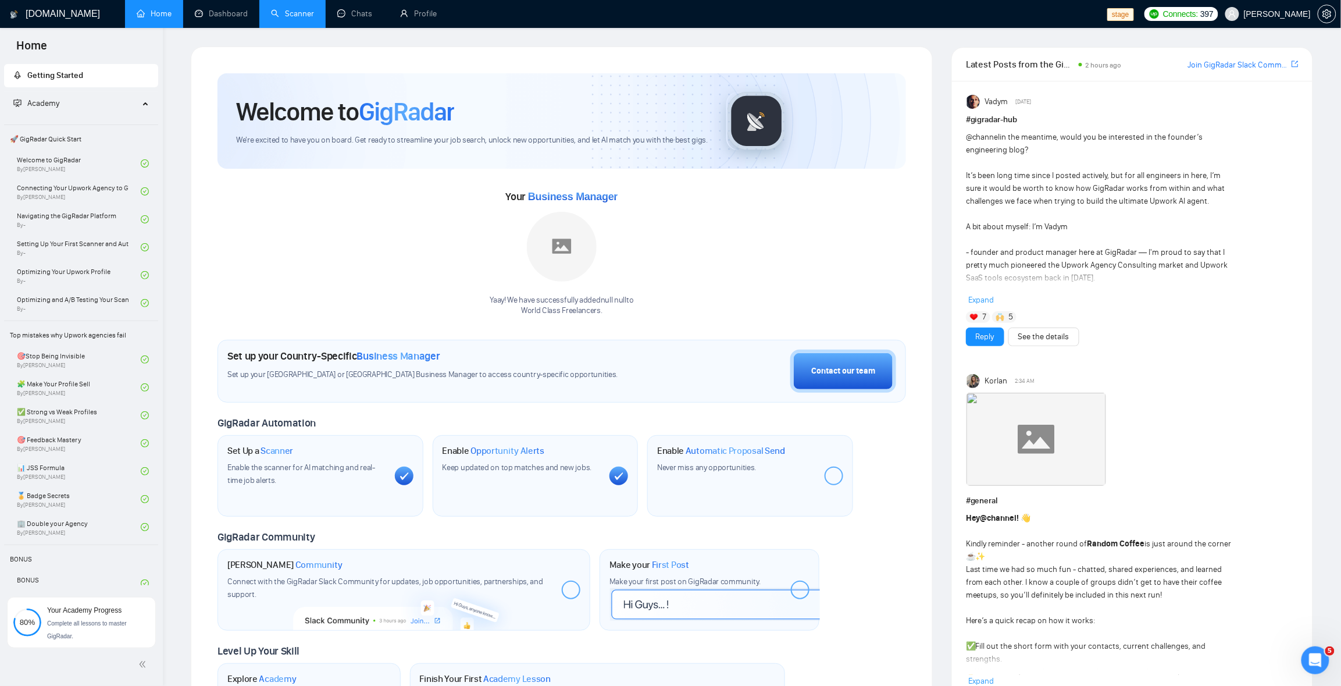
click at [298, 19] on link "Scanner" at bounding box center [292, 14] width 43 height 10
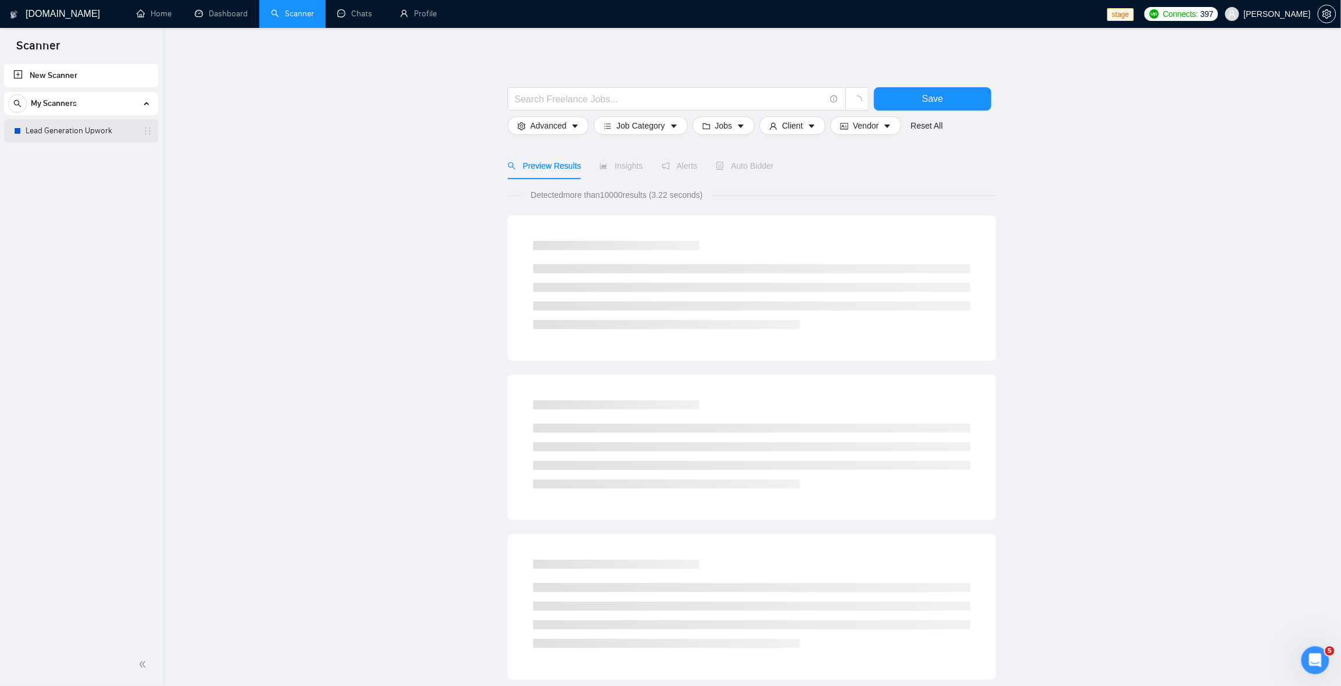
click at [83, 126] on link "Lead Generation Upwork" at bounding box center [81, 130] width 110 height 23
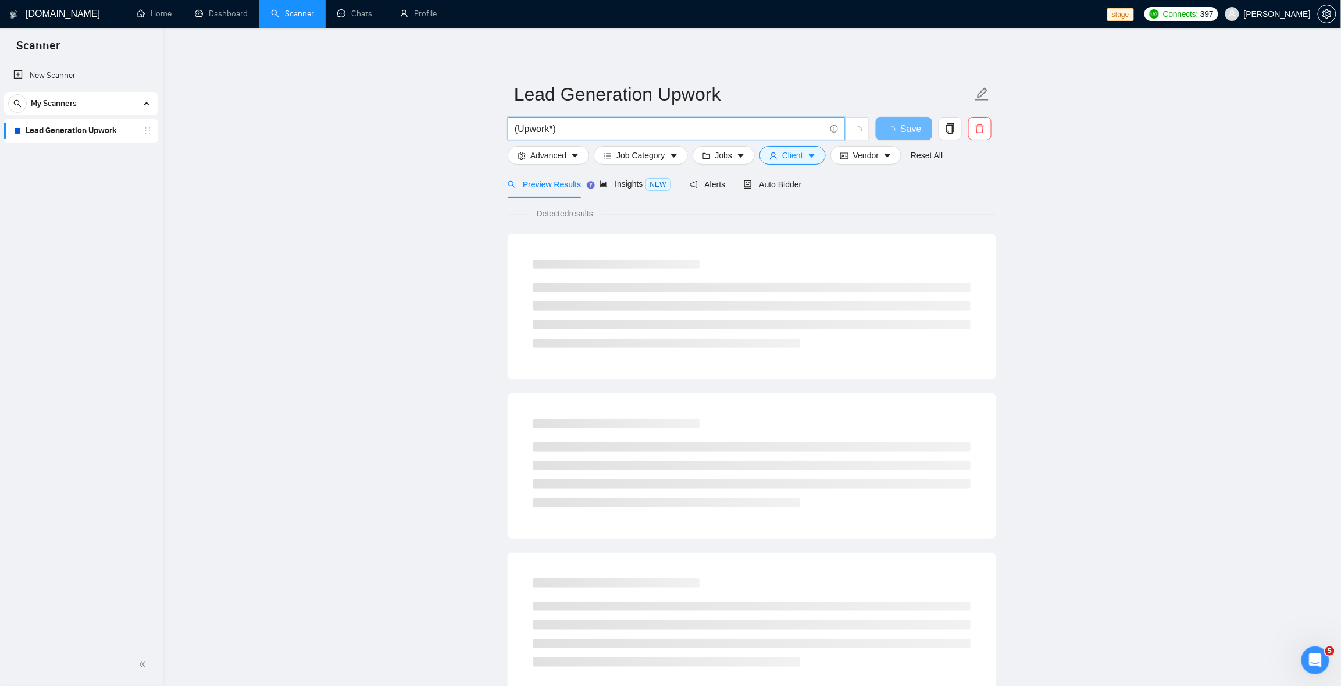
click at [569, 123] on input "(Upwork*)" at bounding box center [670, 129] width 311 height 15
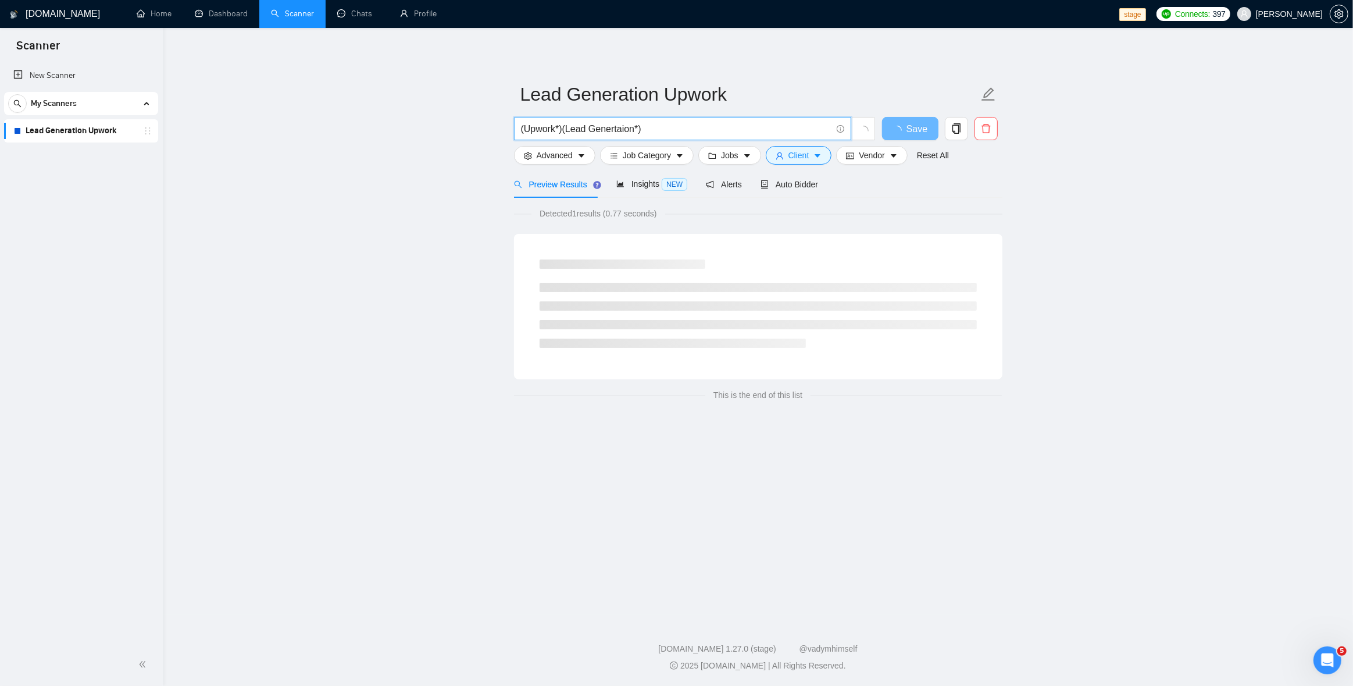
click at [664, 127] on input "(Upwork*)(Lead Genertaion*)" at bounding box center [676, 129] width 311 height 15
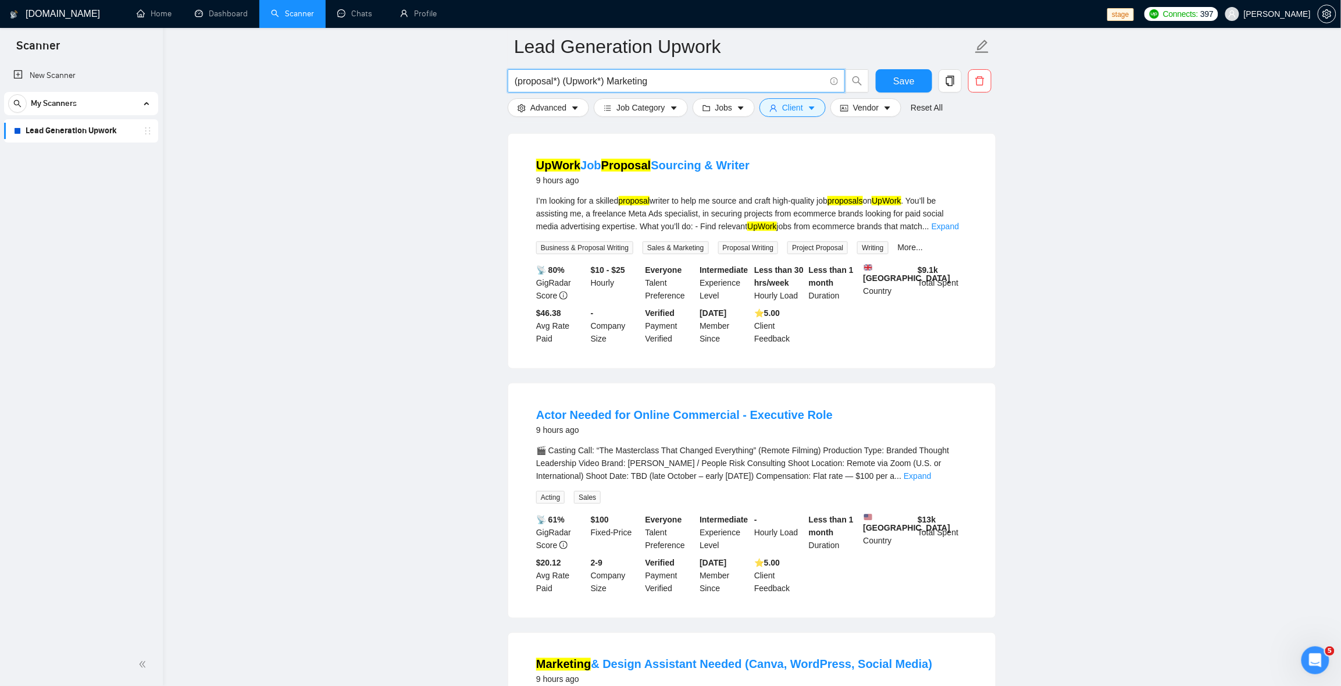
scroll to position [279, 0]
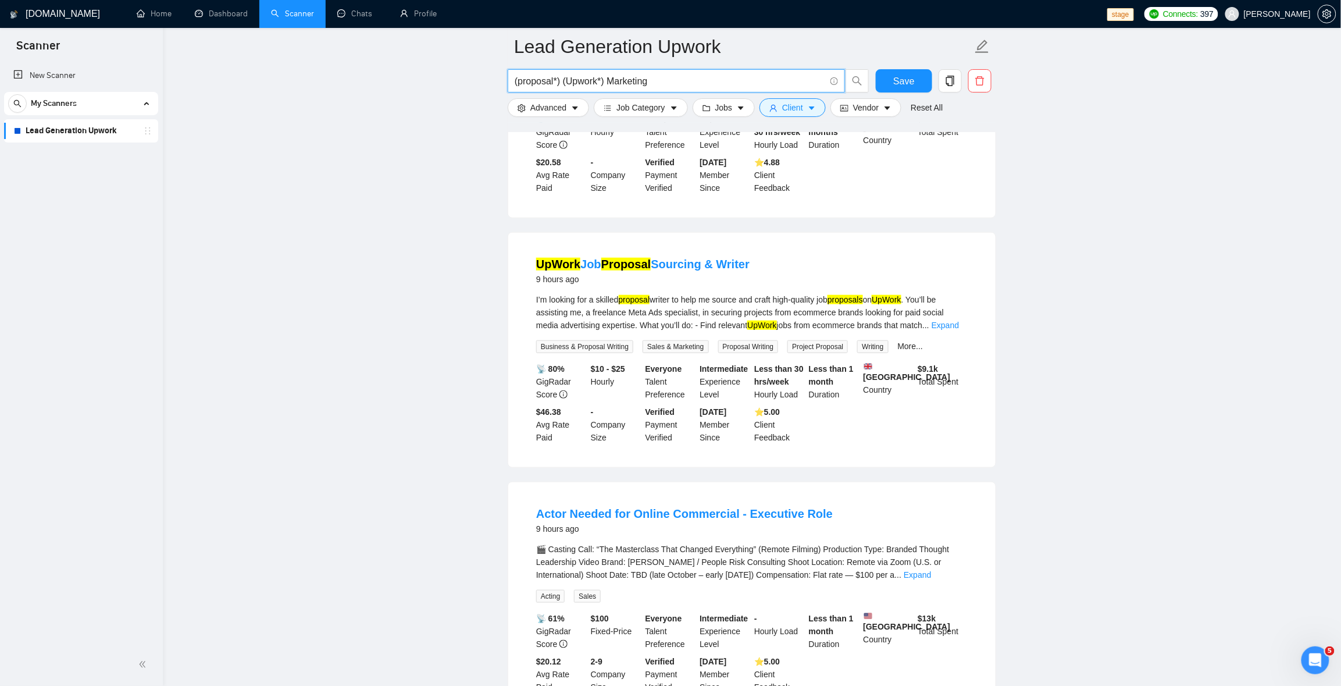
drag, startPoint x: 520, startPoint y: 83, endPoint x: 530, endPoint y: 81, distance: 10.0
click at [520, 83] on input "(proposal*) (Upwork*) Marketing" at bounding box center [670, 81] width 311 height 15
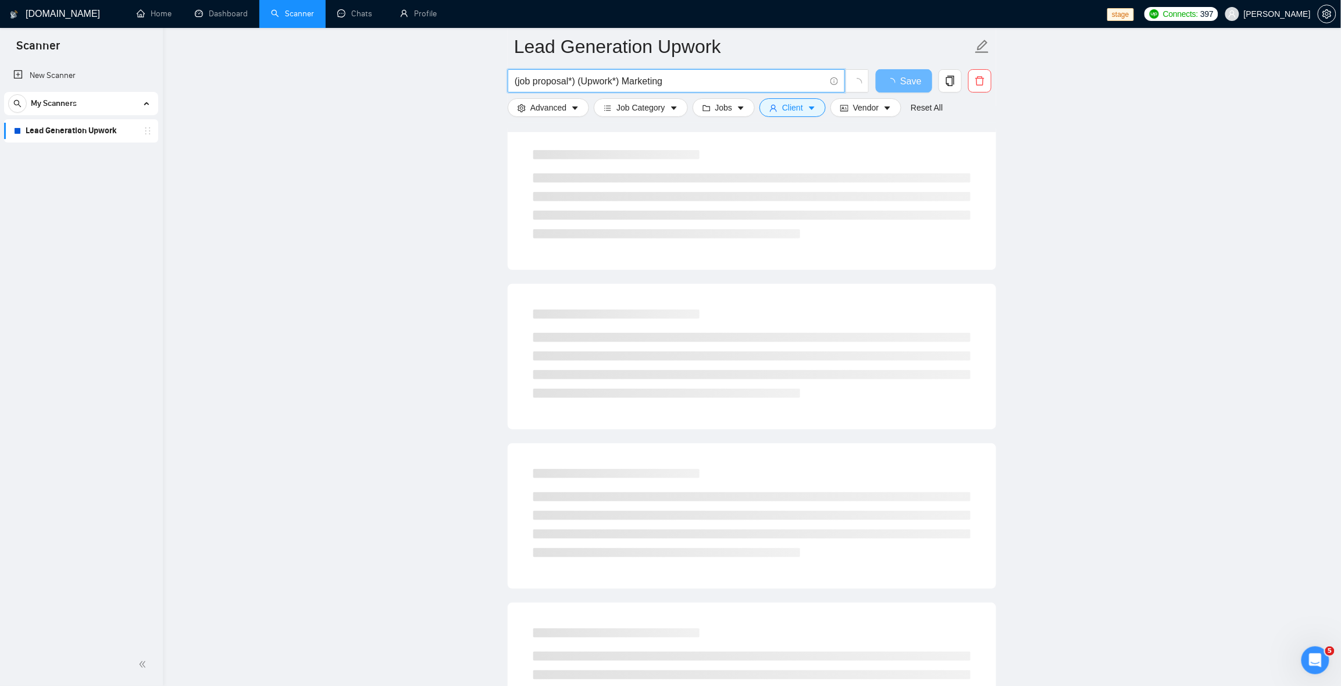
click at [630, 84] on input "(job proposal*) (Upwork*) Marketing" at bounding box center [670, 81] width 311 height 15
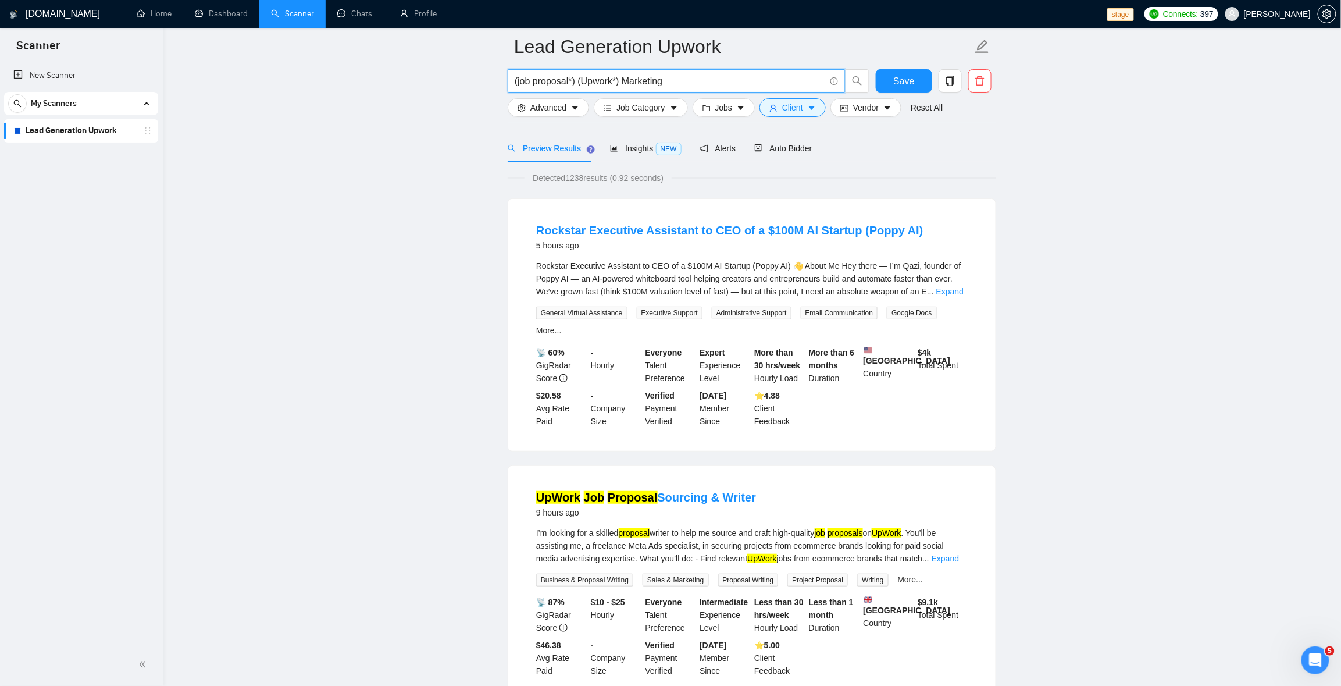
scroll to position [0, 0]
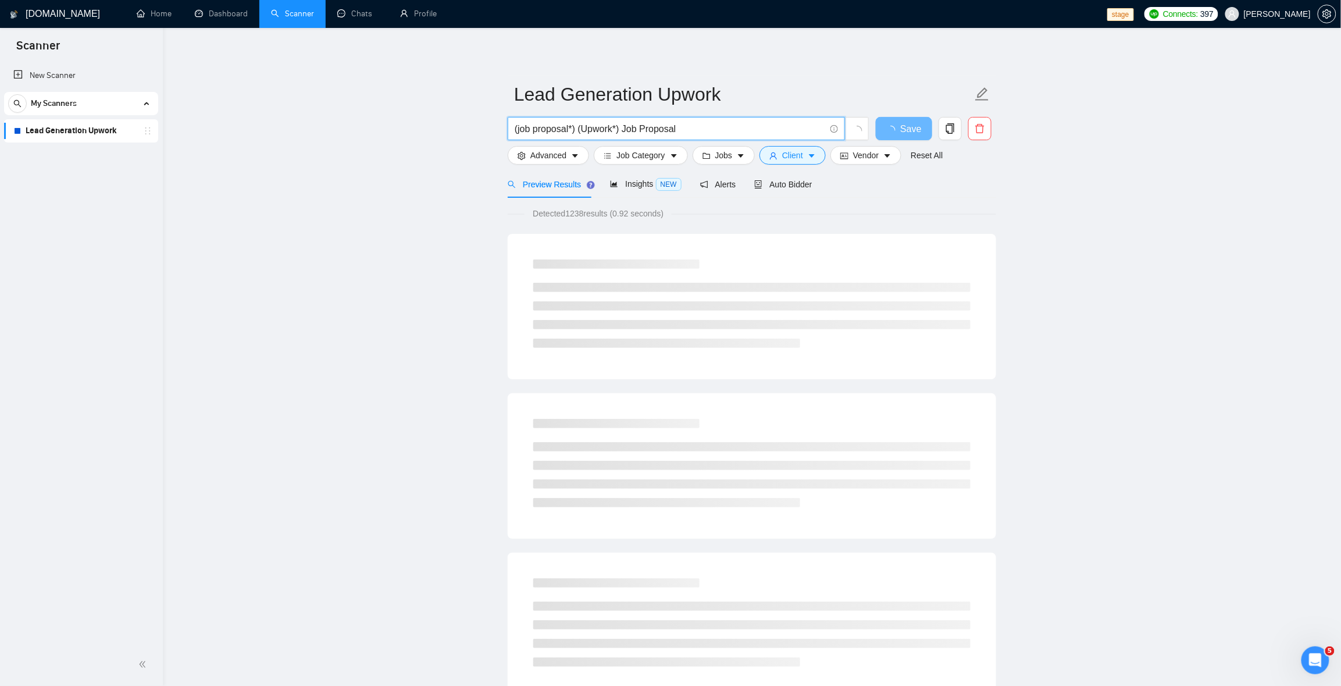
drag, startPoint x: 571, startPoint y: 131, endPoint x: 508, endPoint y: 131, distance: 62.8
click at [508, 131] on span "(job proposal*) (Upwork*) Job Proposal" at bounding box center [676, 128] width 337 height 23
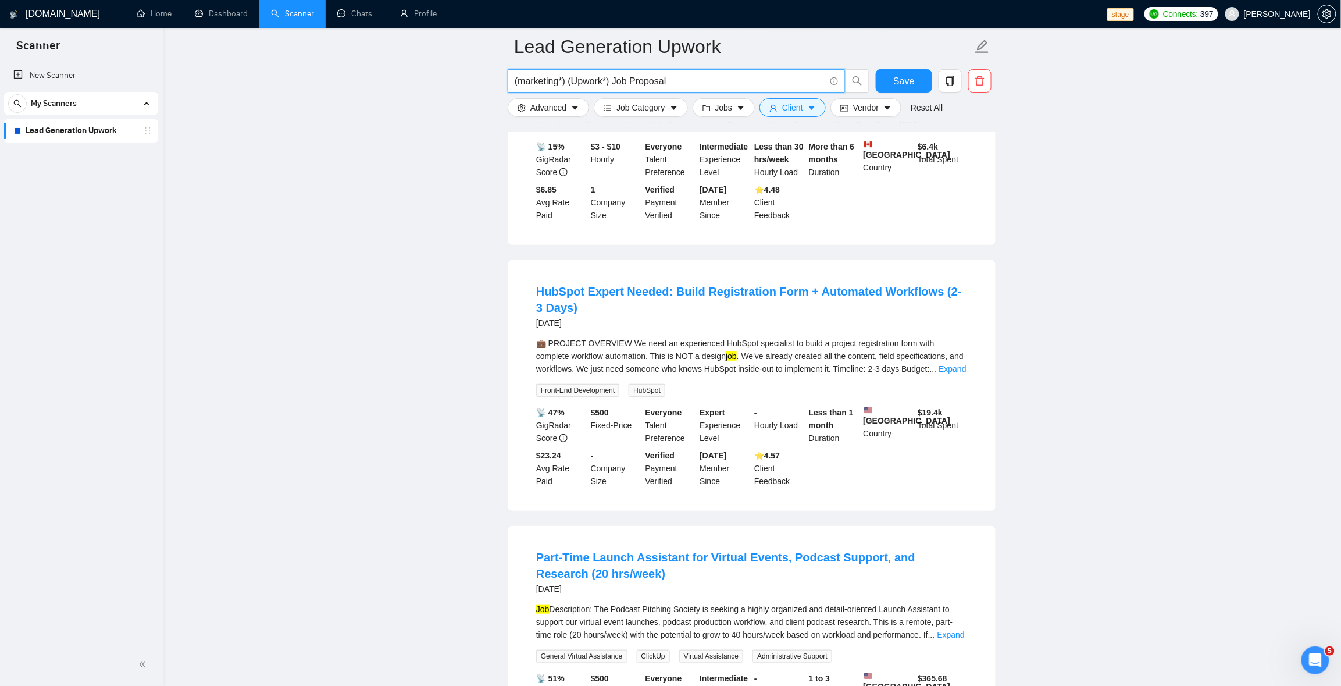
scroll to position [2358, 0]
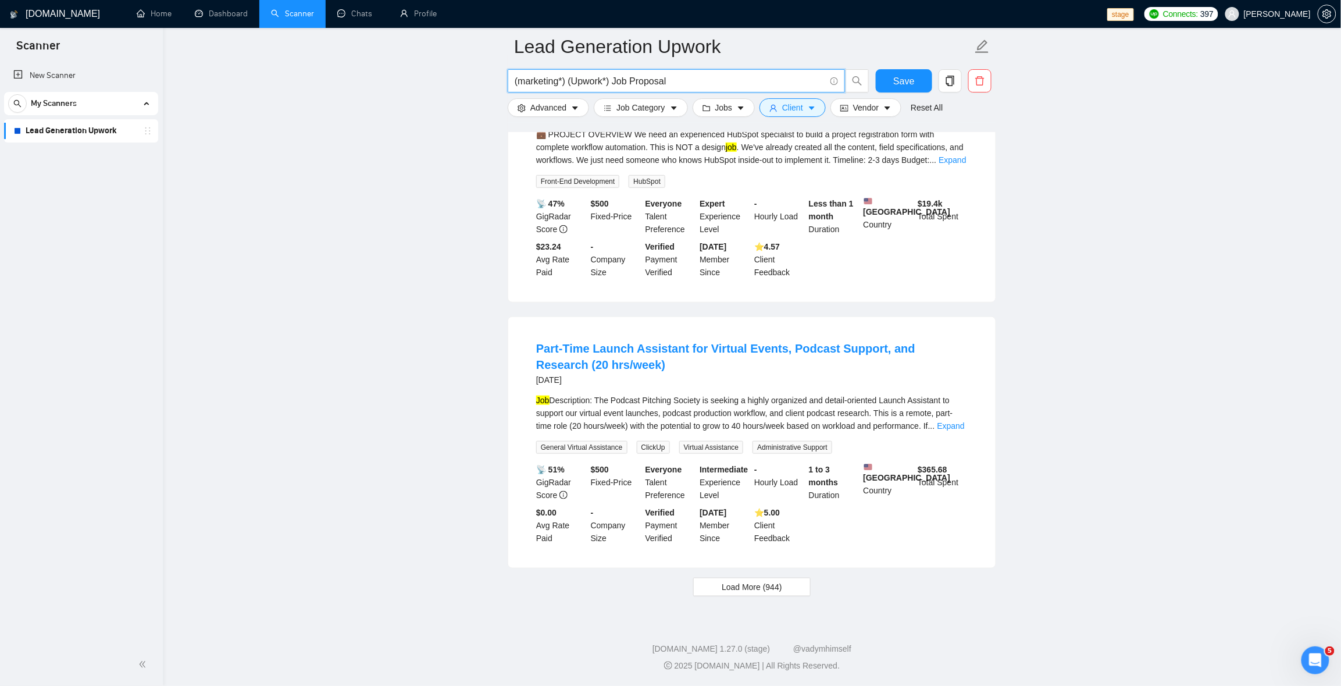
drag, startPoint x: 569, startPoint y: 84, endPoint x: 397, endPoint y: 73, distance: 171.9
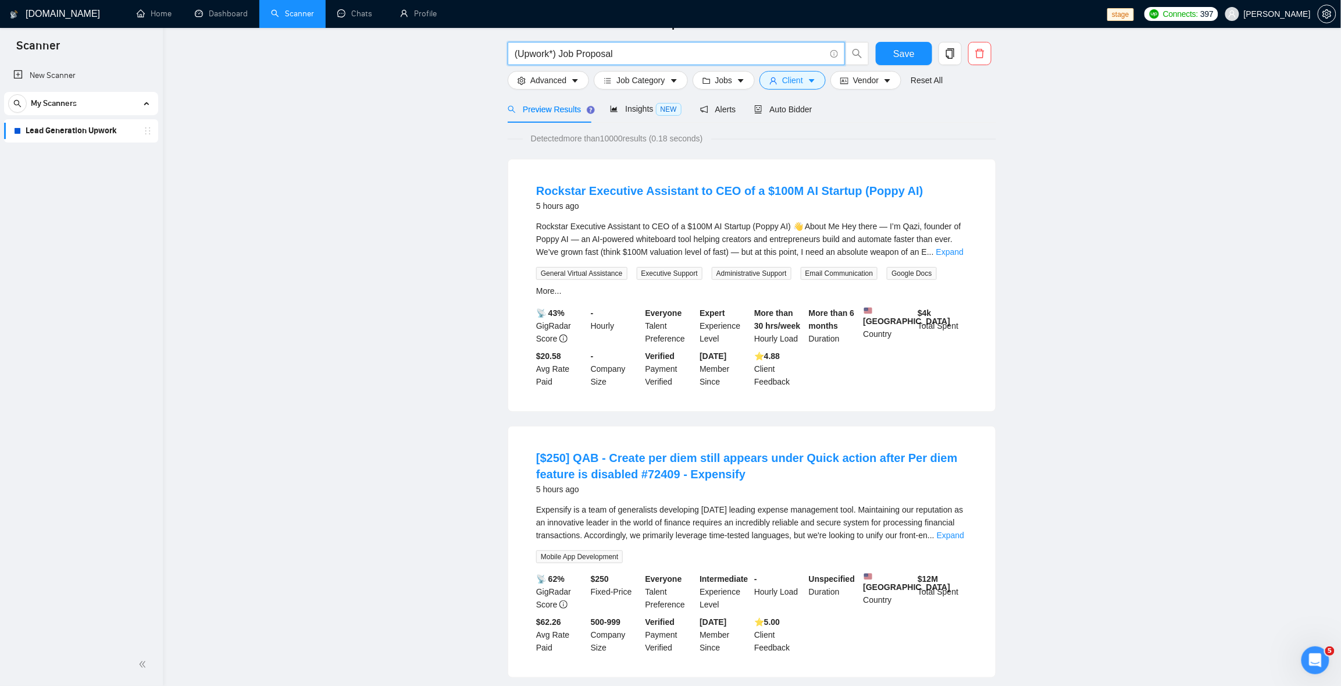
scroll to position [0, 0]
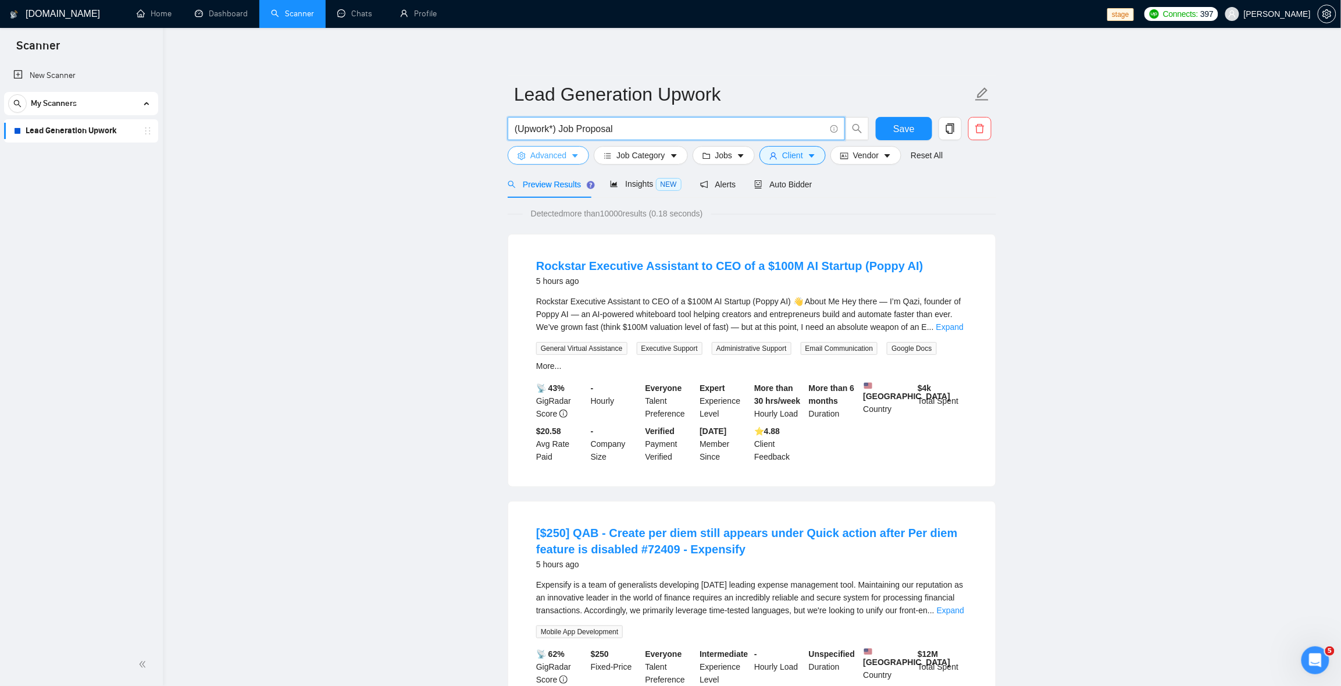
type input "(Upwork*) Job Proposal"
click at [530, 162] on span "Advanced" at bounding box center [548, 155] width 36 height 13
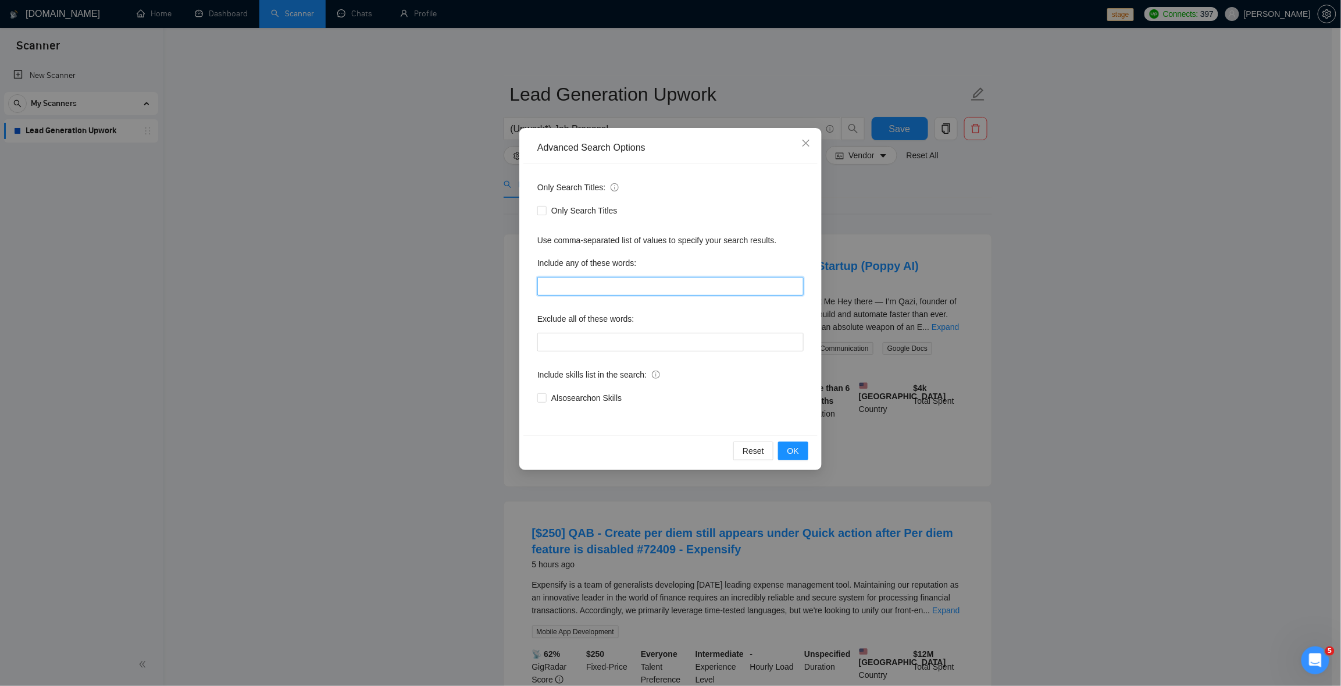
click at [573, 288] on input "text" at bounding box center [670, 286] width 266 height 19
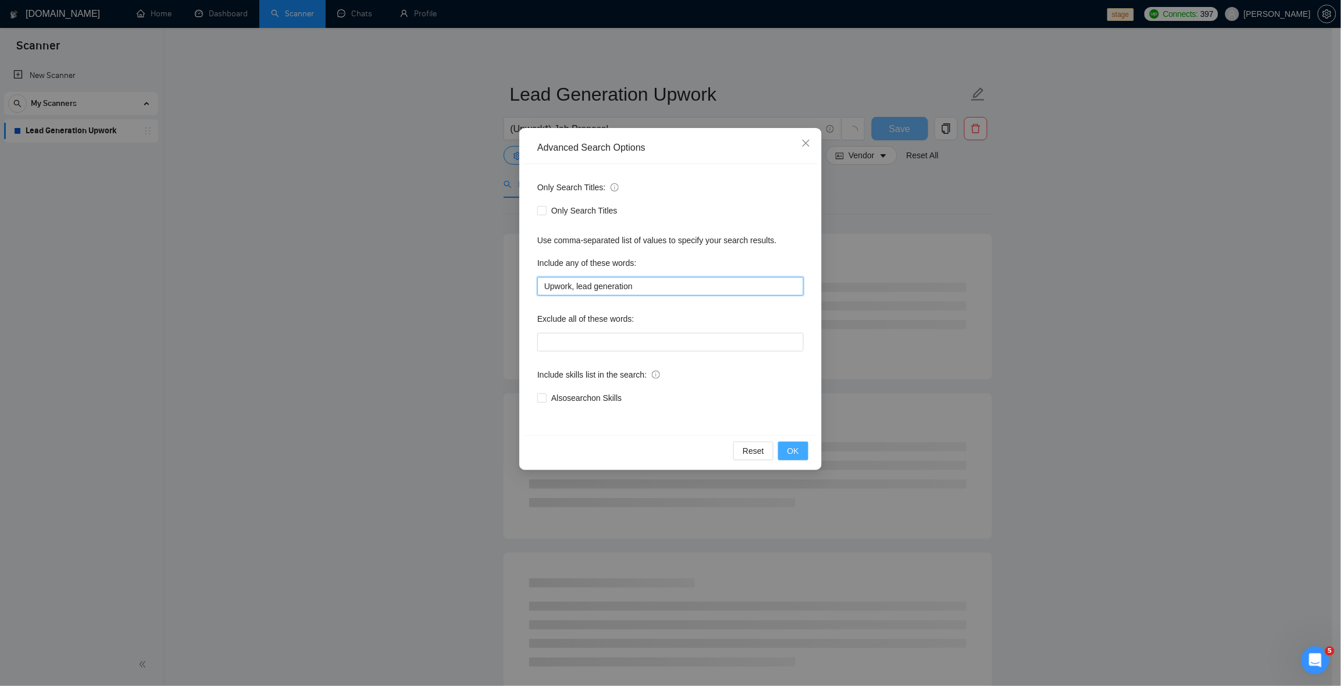
type input "Upwork, lead generation"
click at [800, 453] on button "OK" at bounding box center [793, 450] width 30 height 19
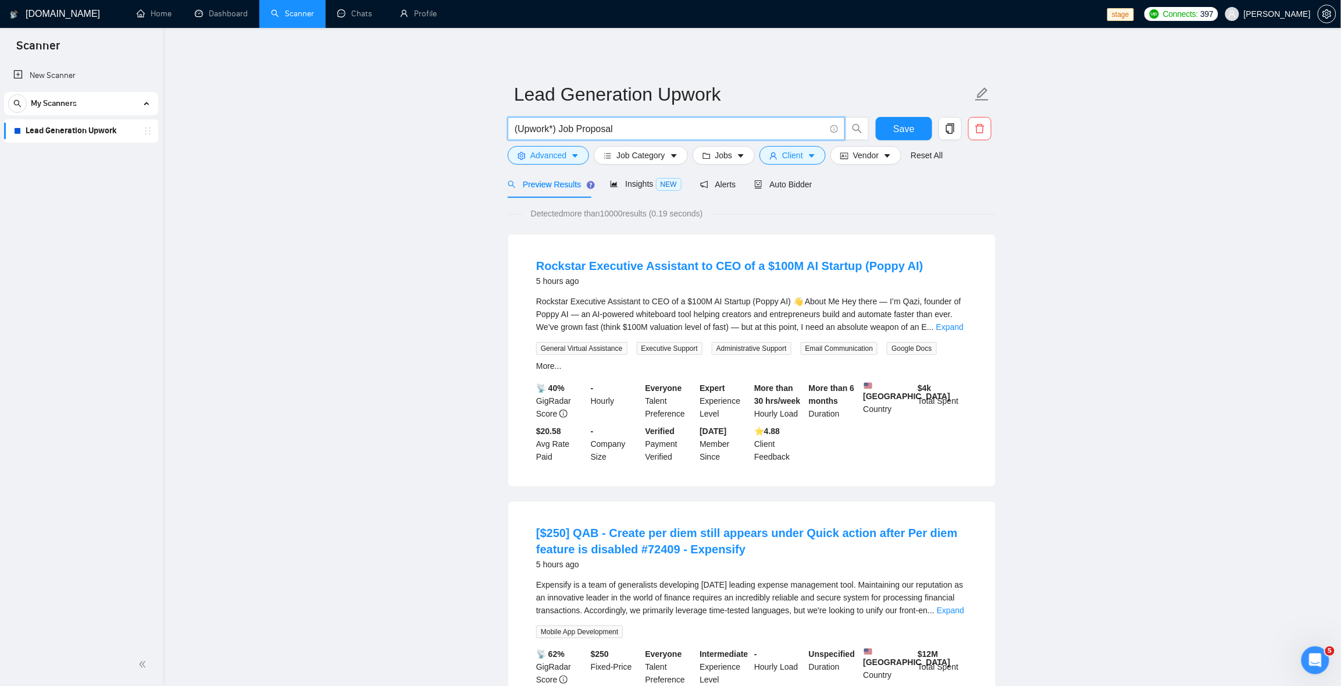
click at [516, 126] on input "(Upwork*) Job Proposal" at bounding box center [670, 129] width 311 height 15
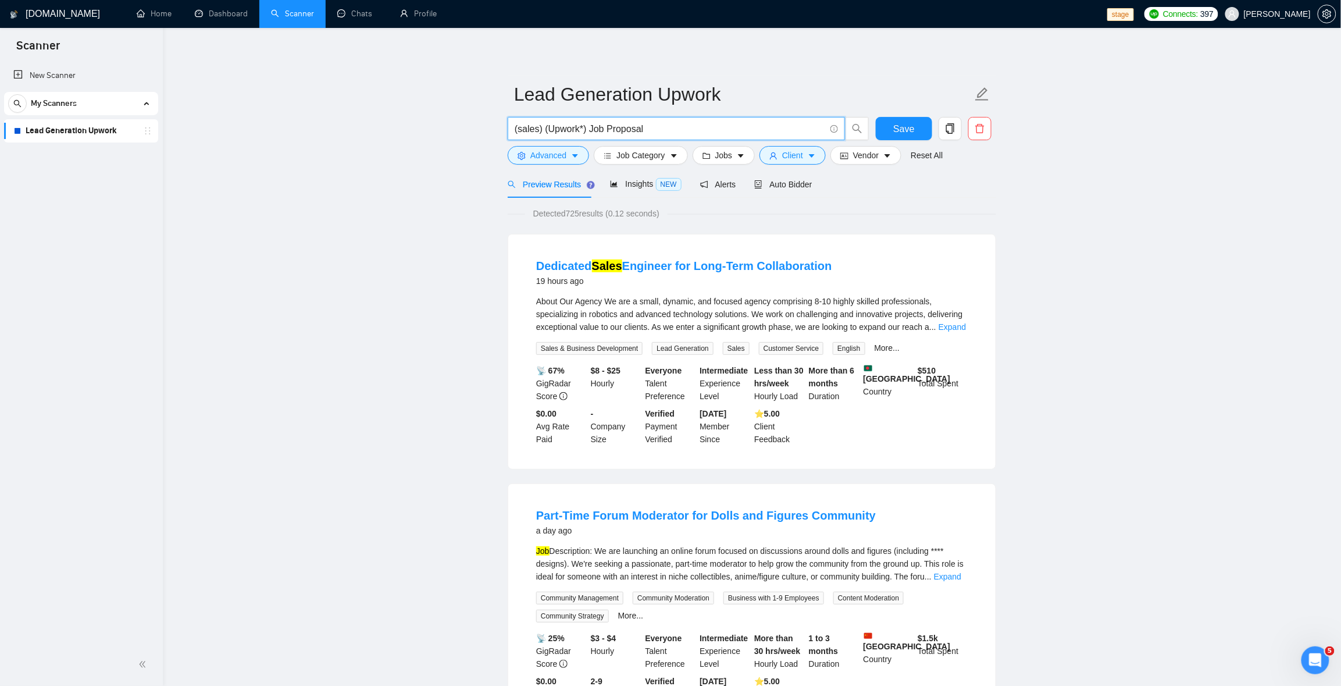
click at [542, 130] on input "(sales) (Upwork*) Job Proposal" at bounding box center [670, 129] width 311 height 15
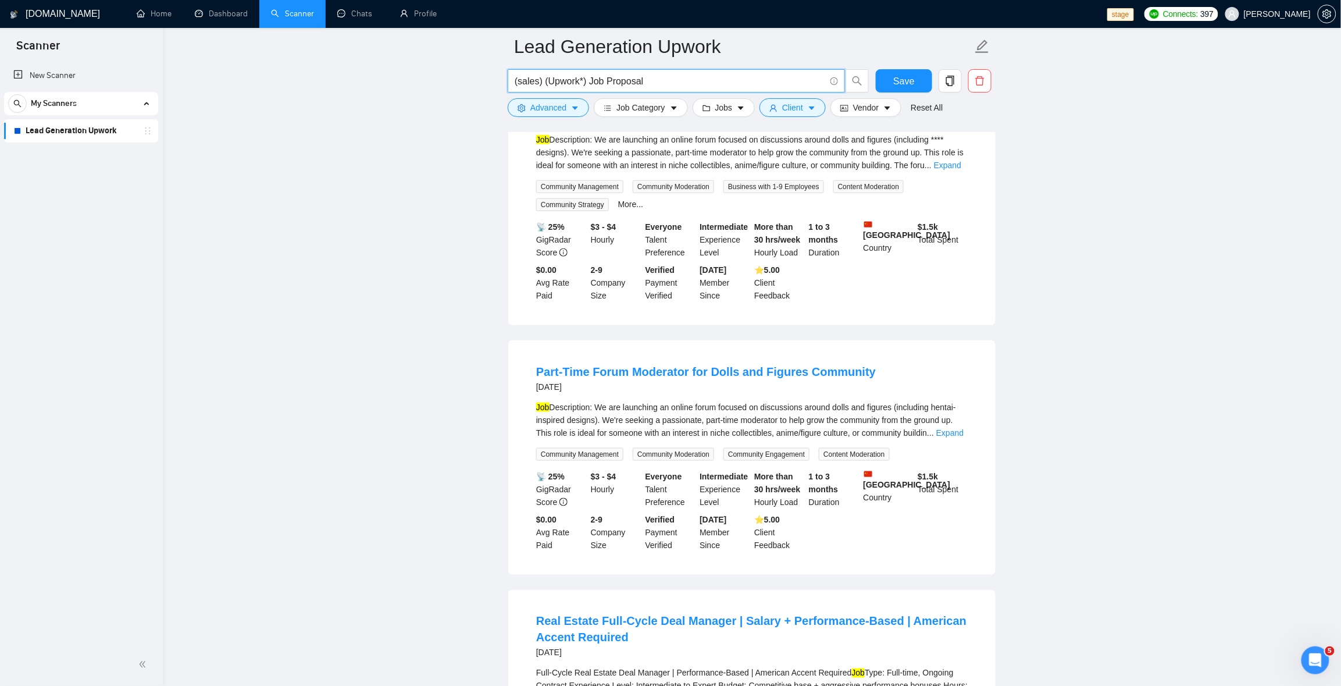
scroll to position [279, 0]
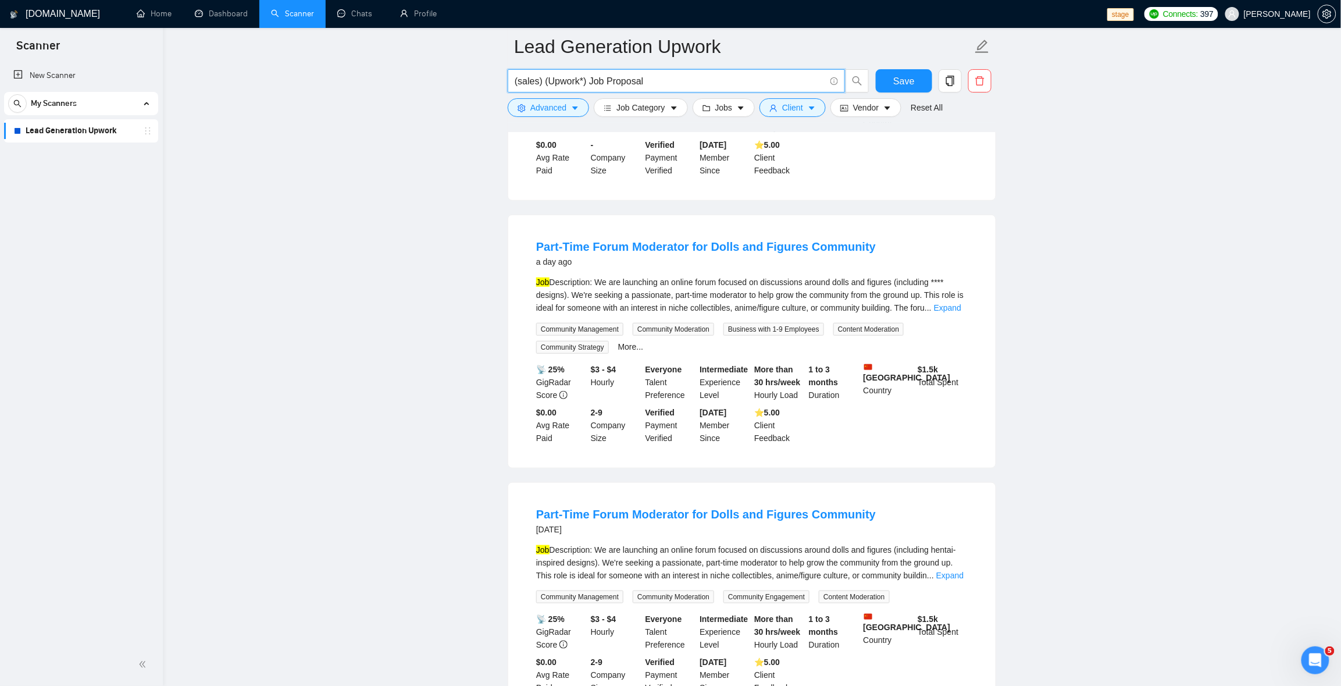
click at [650, 74] on input "(sales) (Upwork*) Job Proposal" at bounding box center [670, 81] width 311 height 15
paste input "Upwork | upwork) ((proposal) | bid*) (Bidder | sender | writer | manager)"
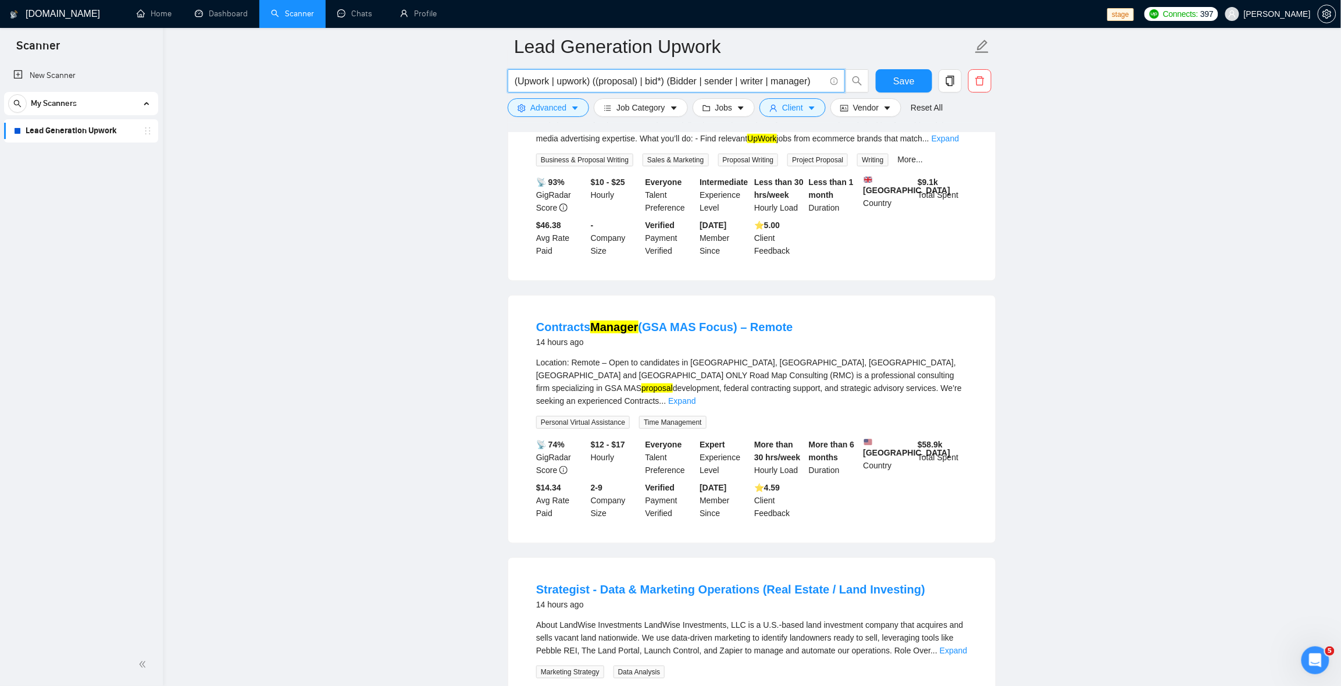
scroll to position [0, 0]
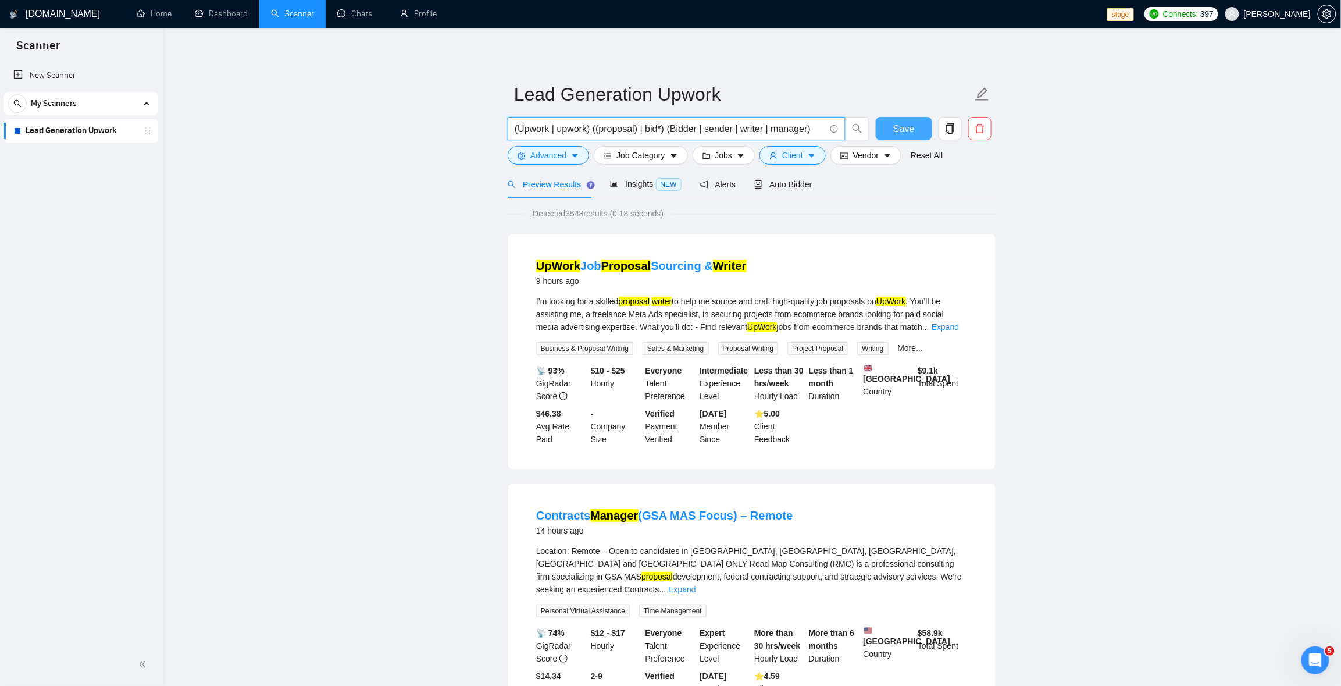
type input "(Upwork | upwork) ((proposal) | bid*) (Bidder | sender | writer | manager)"
click at [923, 130] on button "Save" at bounding box center [904, 128] width 56 height 23
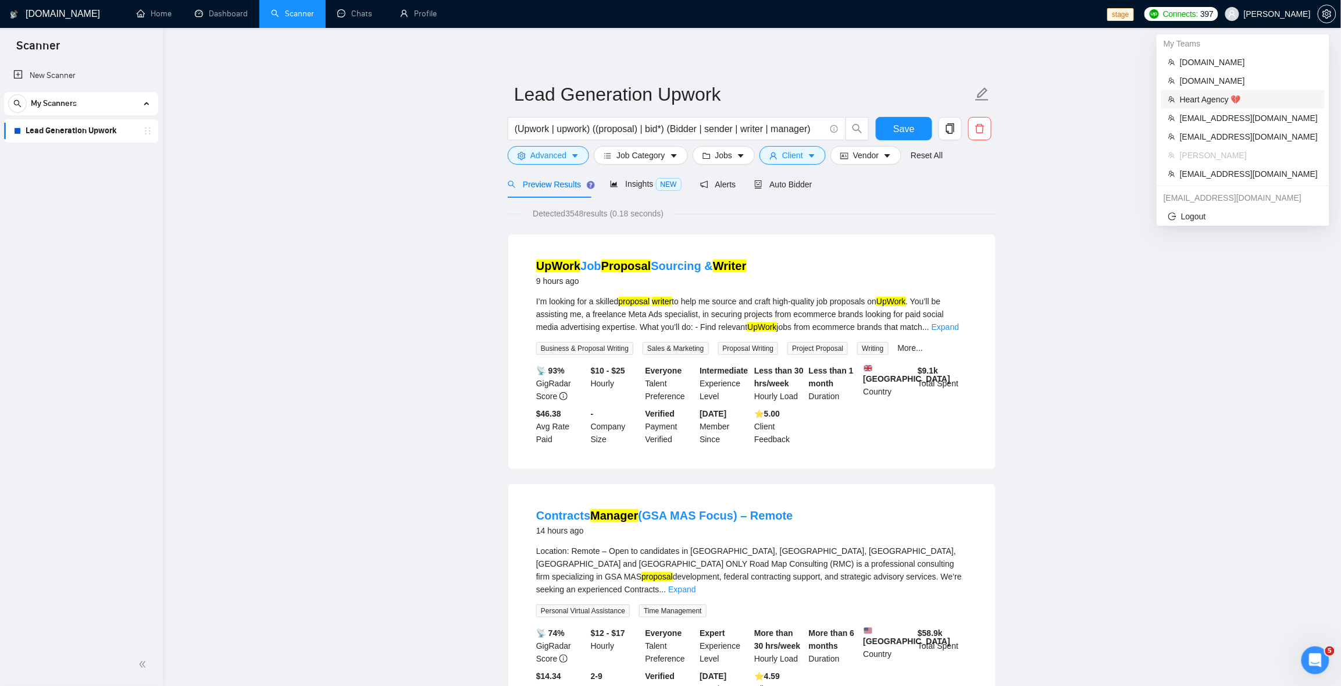
click at [1005, 96] on span "Heart Agency 💔" at bounding box center [1249, 99] width 138 height 13
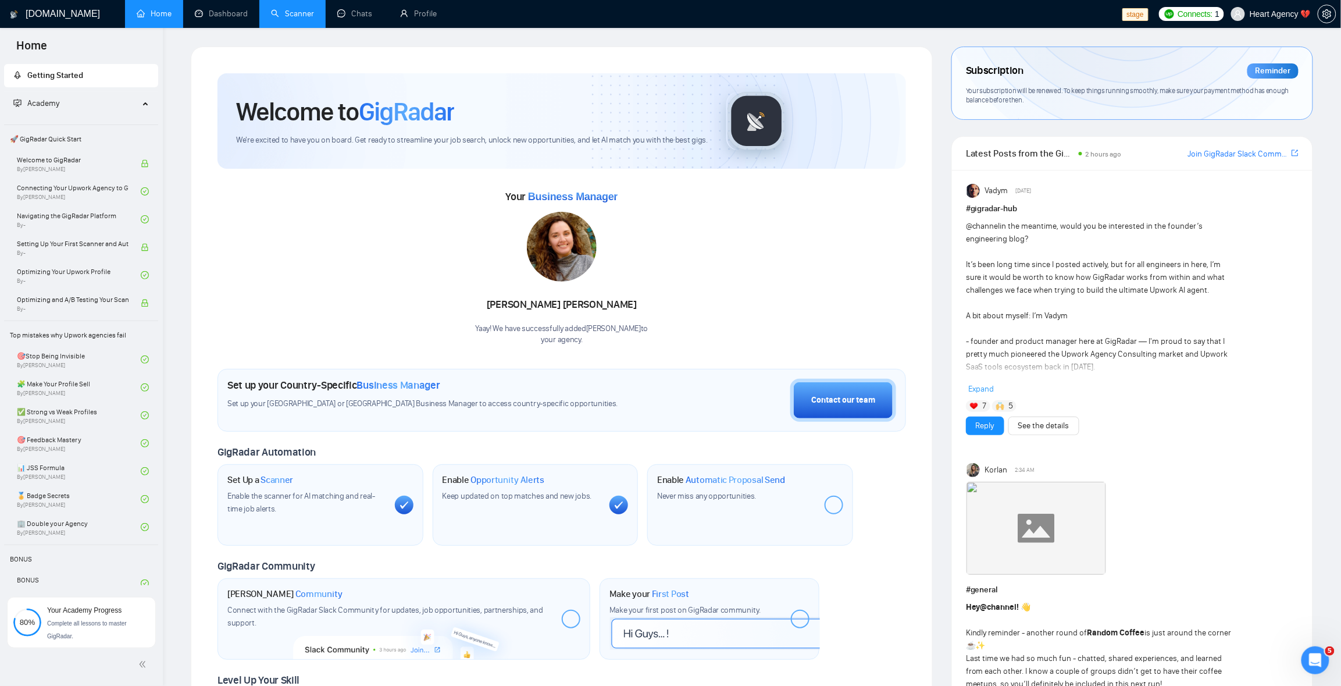
click at [313, 13] on link "Scanner" at bounding box center [292, 14] width 43 height 10
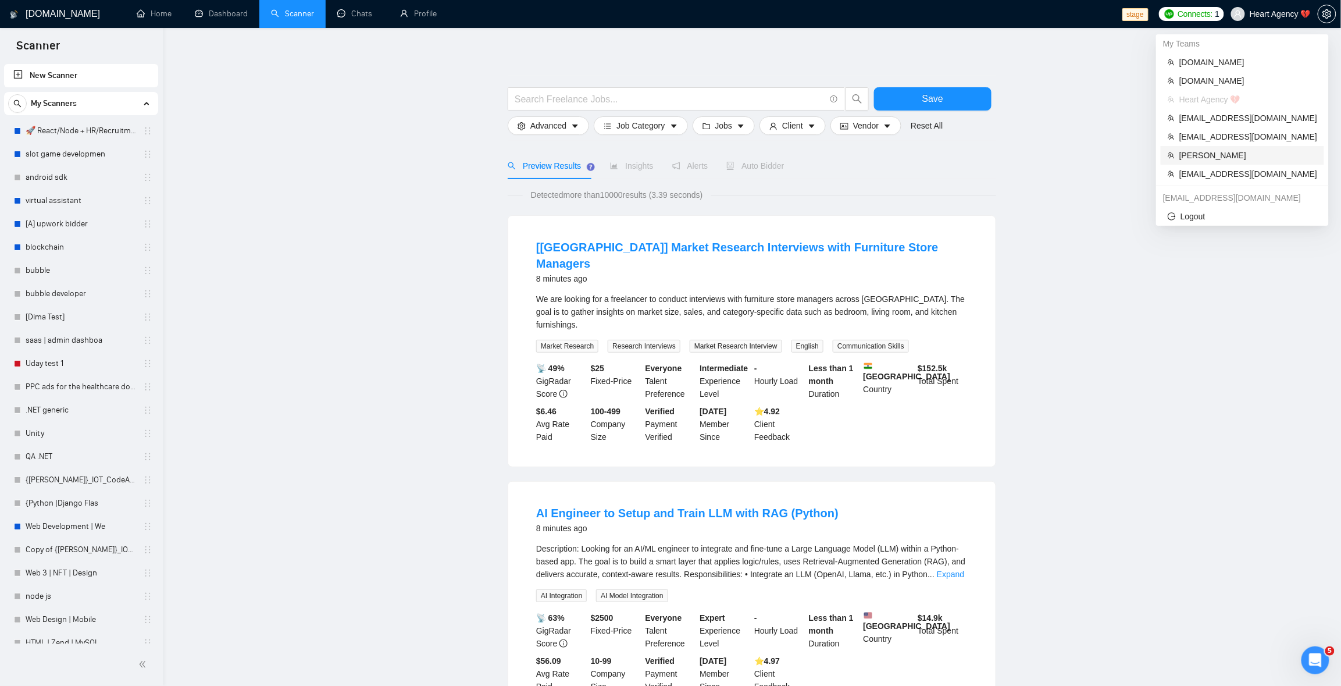
click at [1005, 149] on span "Robert O'Kruk" at bounding box center [1248, 155] width 138 height 13
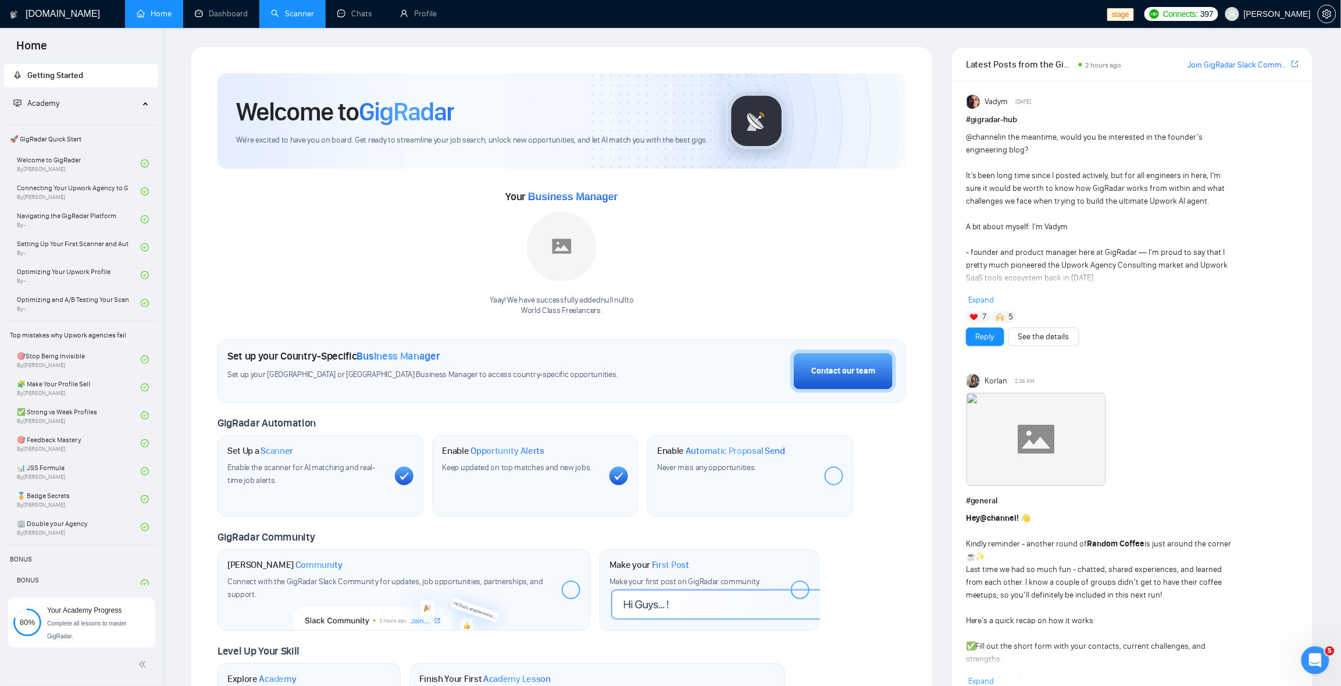
click at [299, 19] on link "Scanner" at bounding box center [292, 14] width 43 height 10
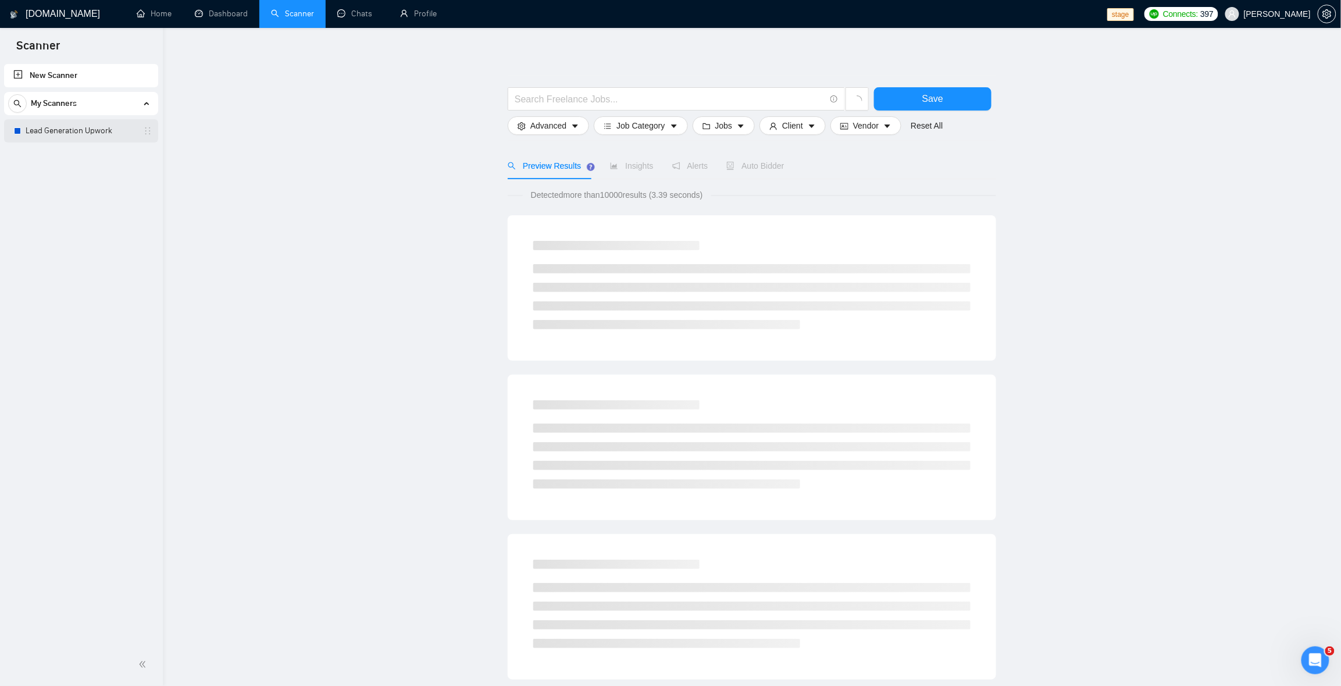
click at [98, 135] on link "Lead Generation Upwork" at bounding box center [81, 130] width 110 height 23
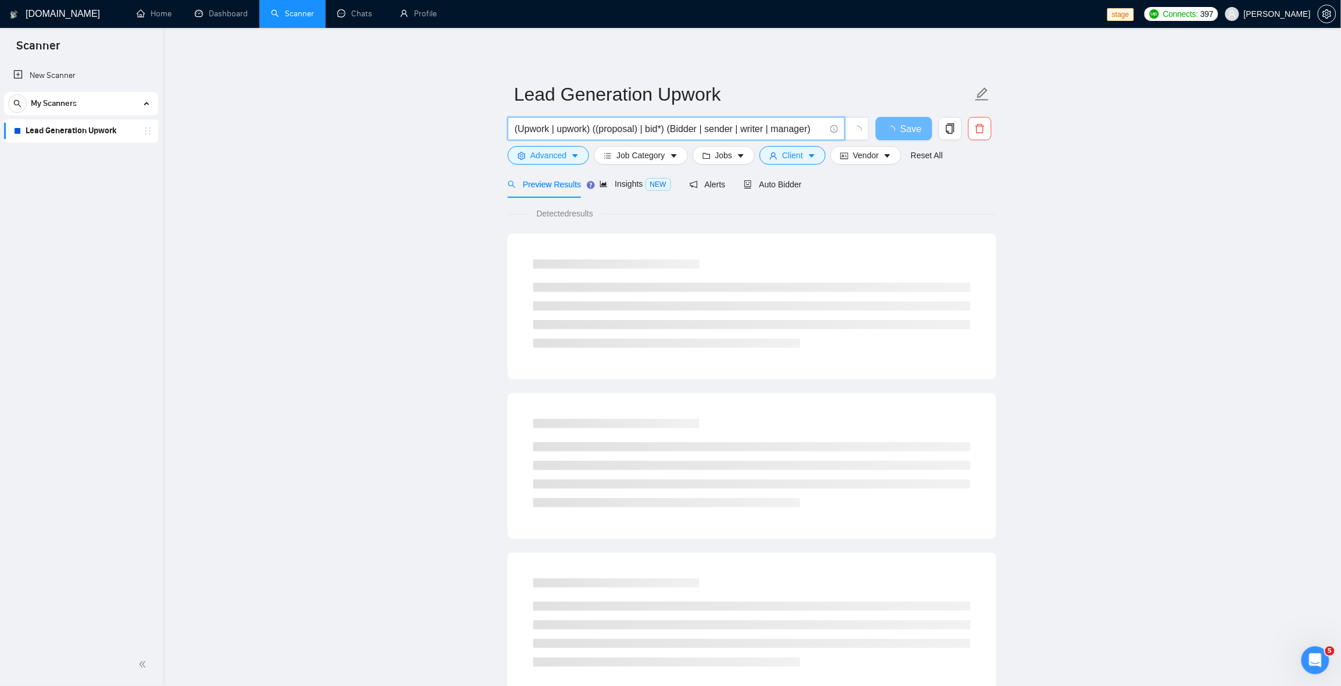
click at [808, 127] on input "(Upwork | upwork) ((proposal) | bid*) (Bidder | sender | writer | manager)" at bounding box center [670, 129] width 311 height 15
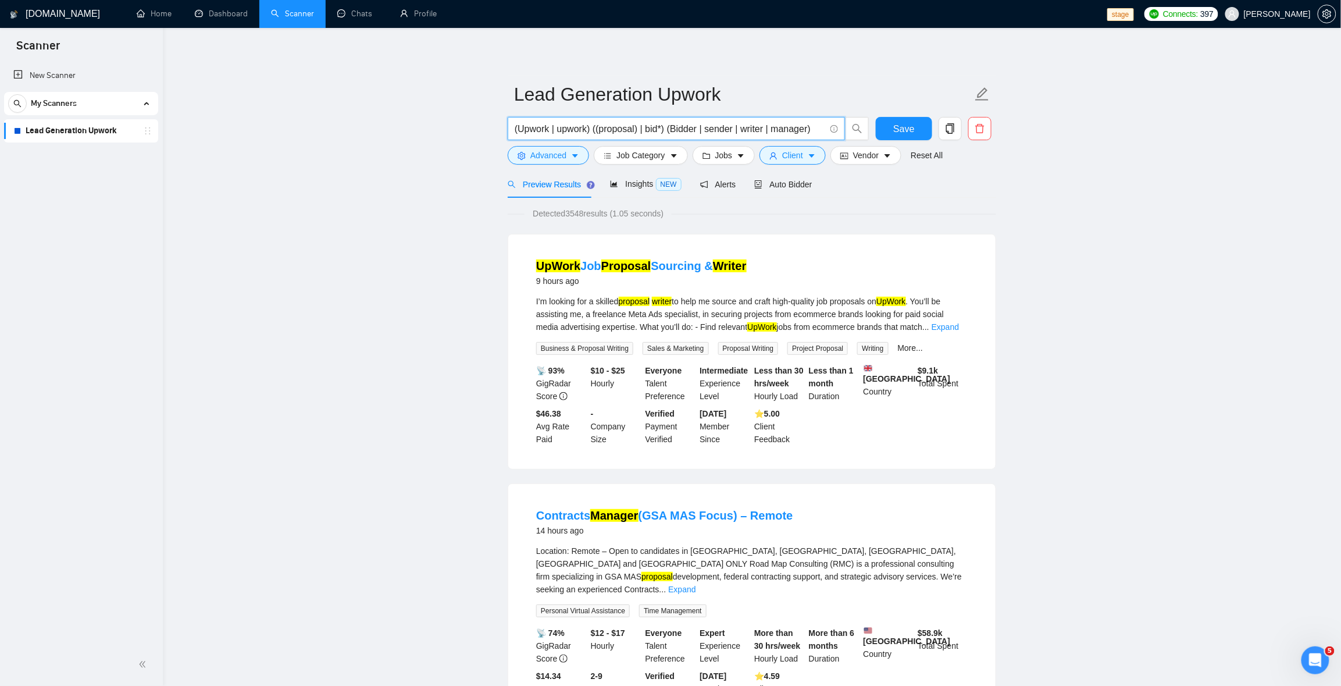
paste input "proposal*"
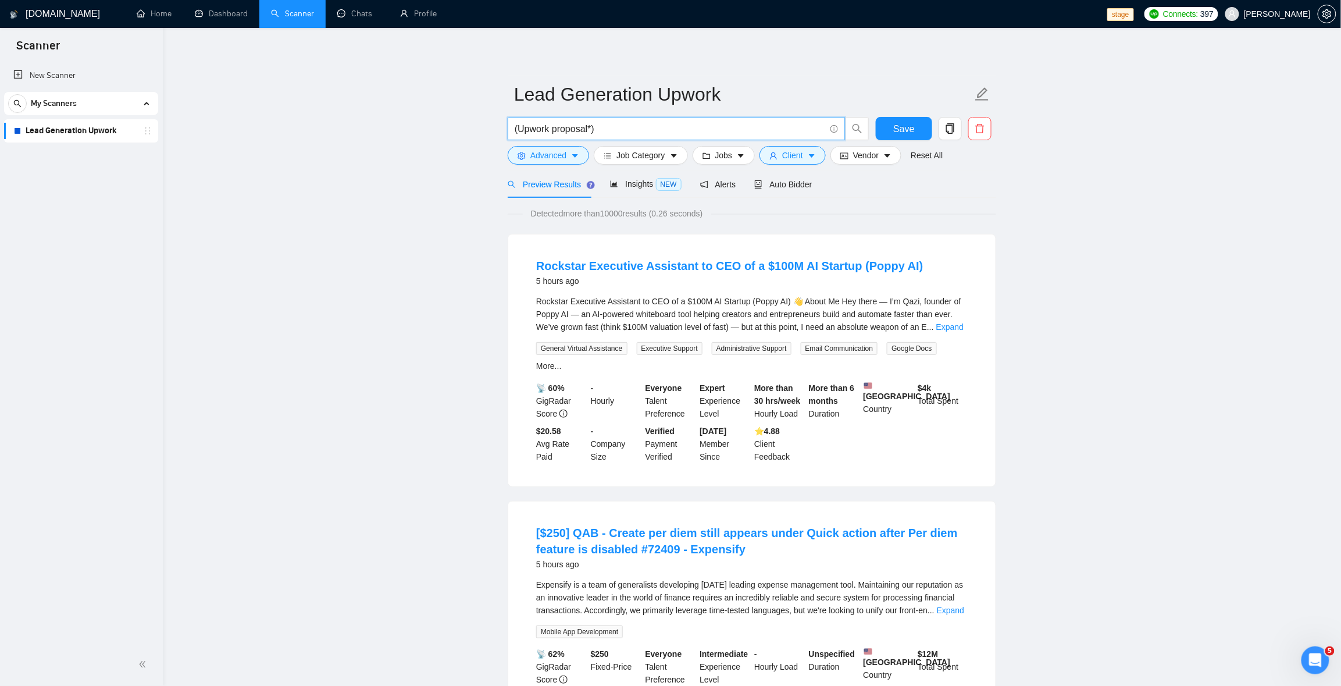
type input "(Upwork proposal*)"
click at [561, 156] on span "Advanced" at bounding box center [548, 155] width 36 height 13
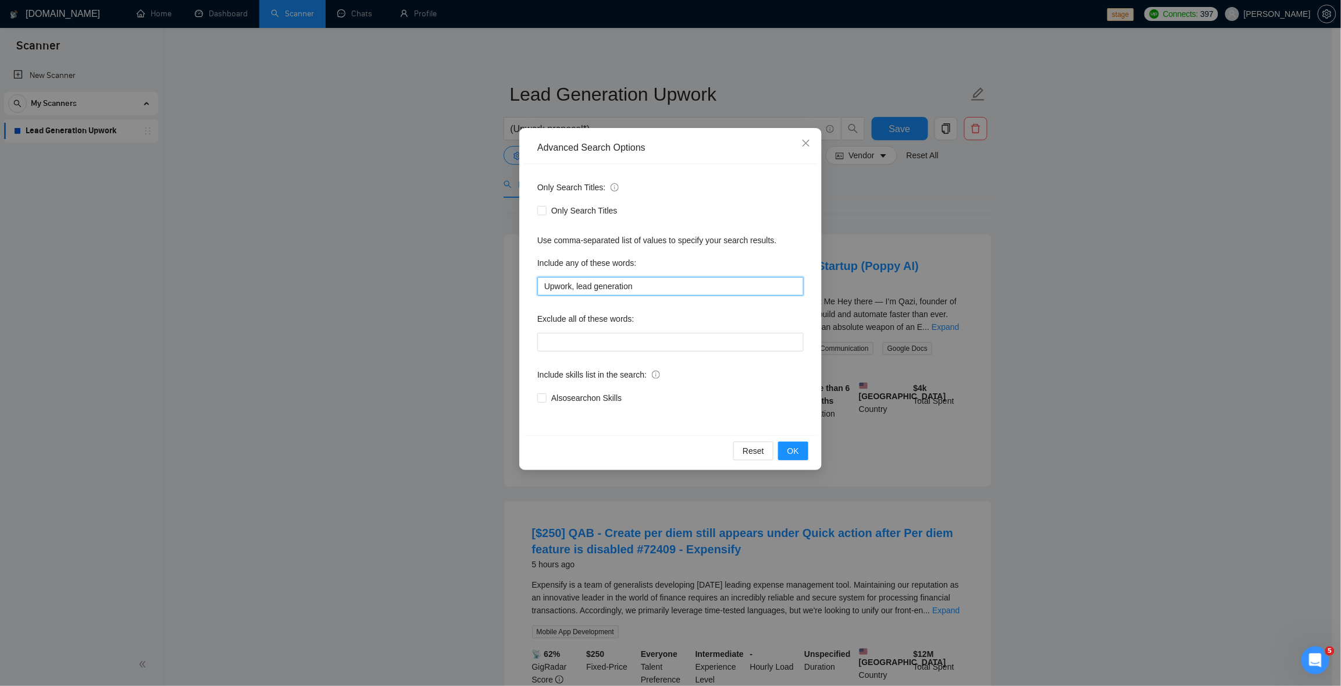
drag, startPoint x: 655, startPoint y: 287, endPoint x: 406, endPoint y: 289, distance: 248.9
click at [406, 289] on div "Advanced Search Options Only Search Titles: Only Search Titles Use comma-separa…" at bounding box center [670, 343] width 1341 height 686
click at [745, 449] on span "Reset" at bounding box center [754, 450] width 22 height 13
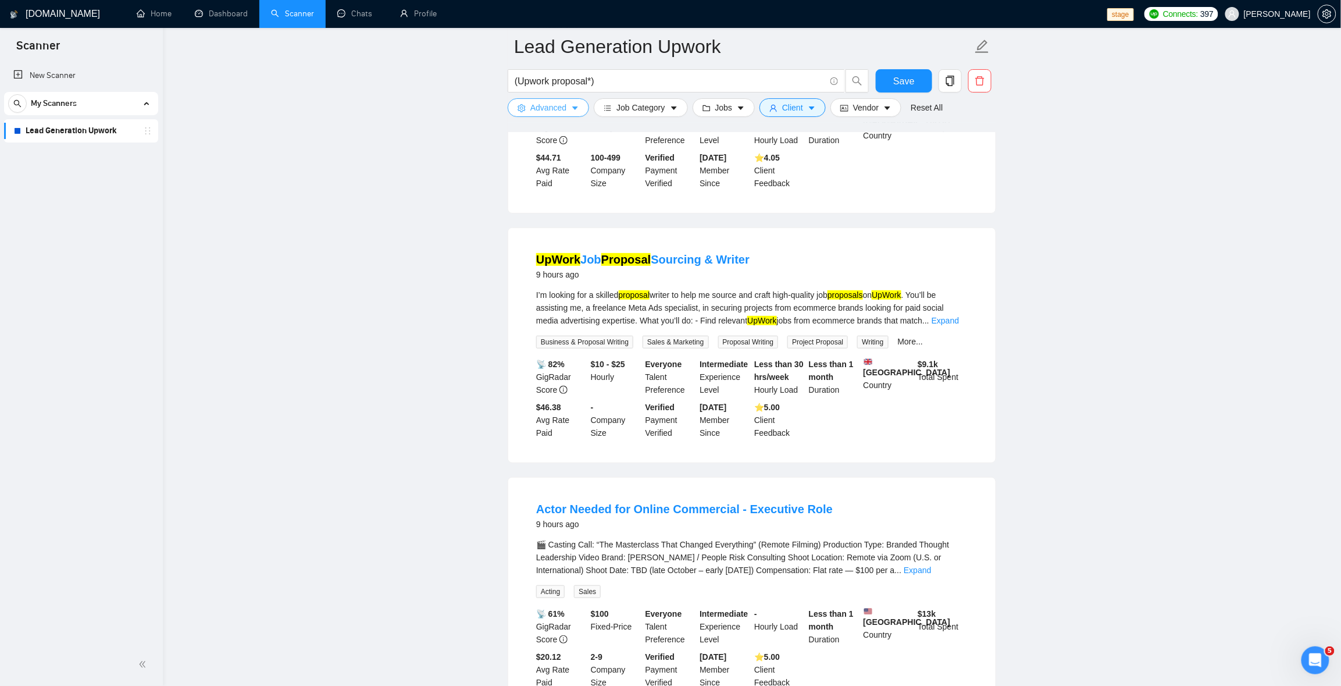
scroll to position [2232, 0]
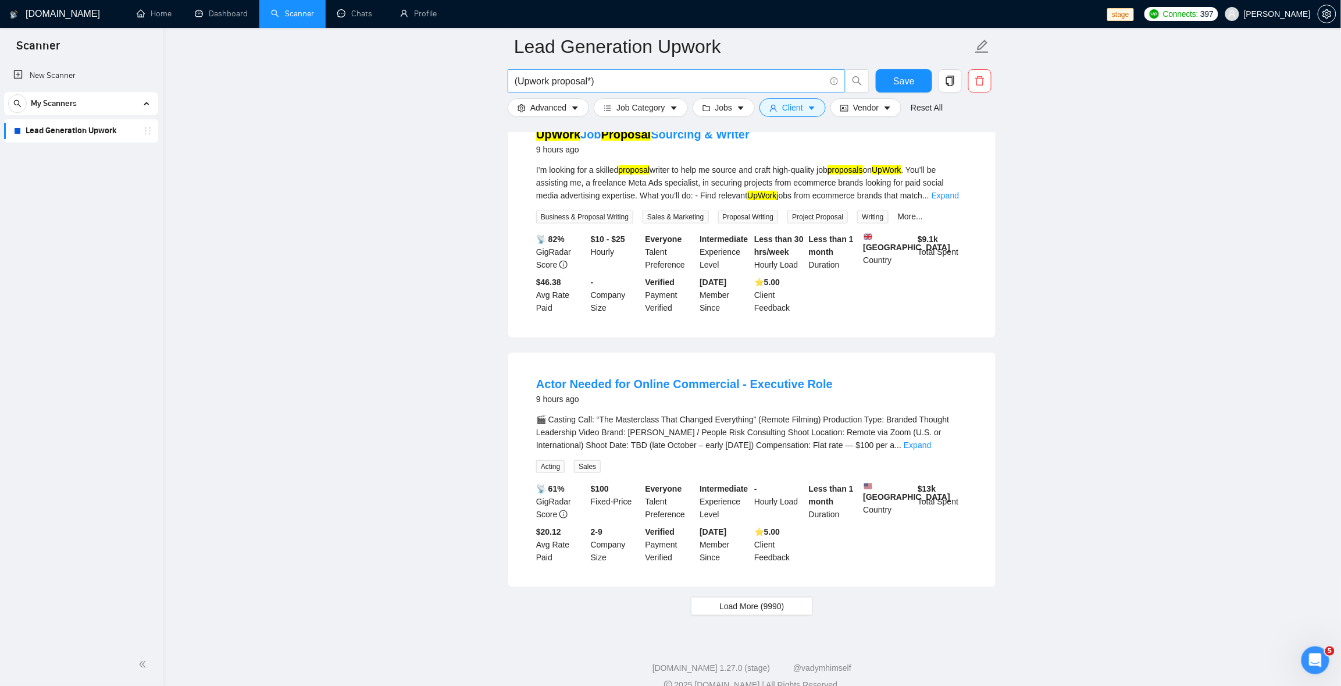
click at [616, 80] on input "(Upwork proposal*)" at bounding box center [670, 81] width 311 height 15
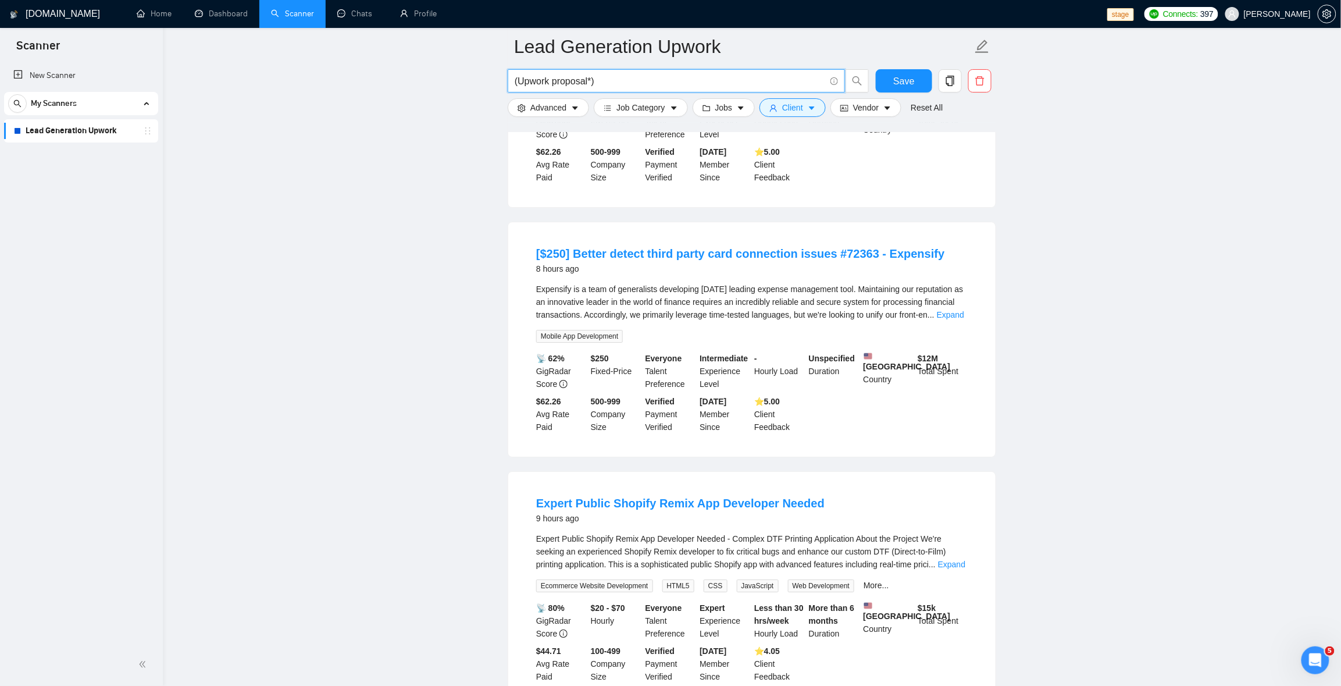
scroll to position [1581, 0]
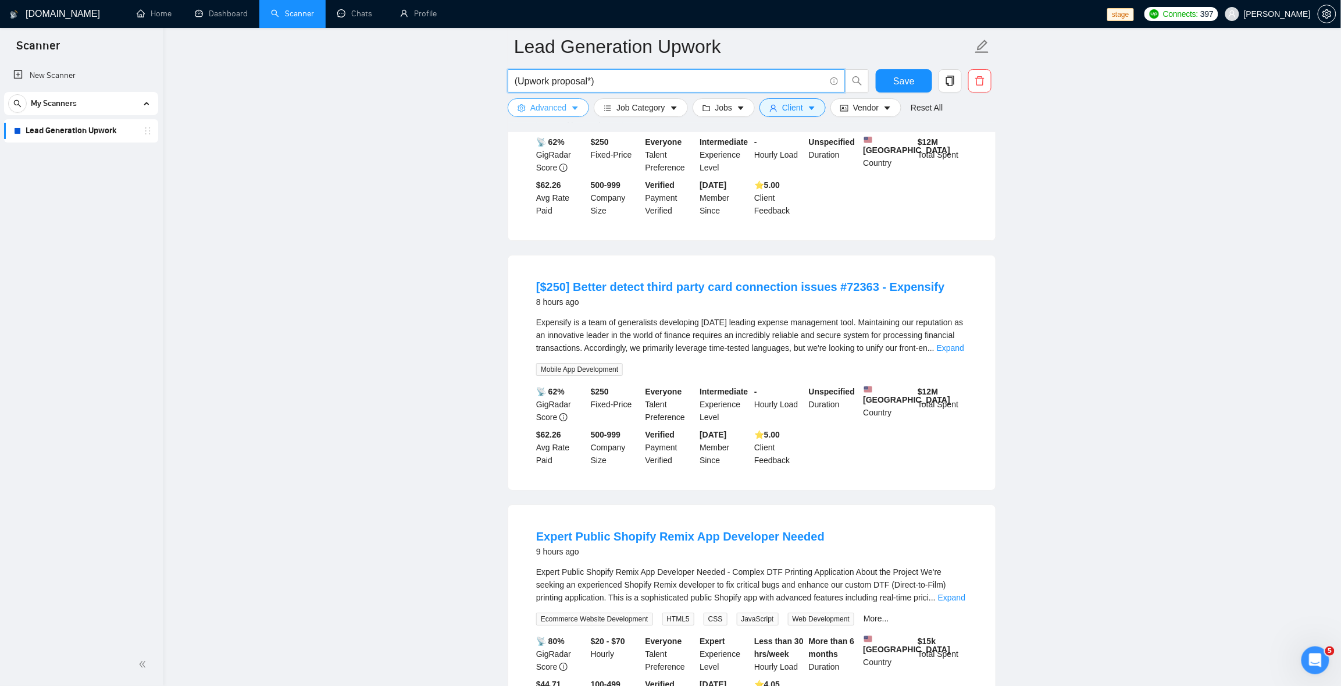
click at [571, 111] on icon "caret-down" at bounding box center [575, 108] width 8 height 8
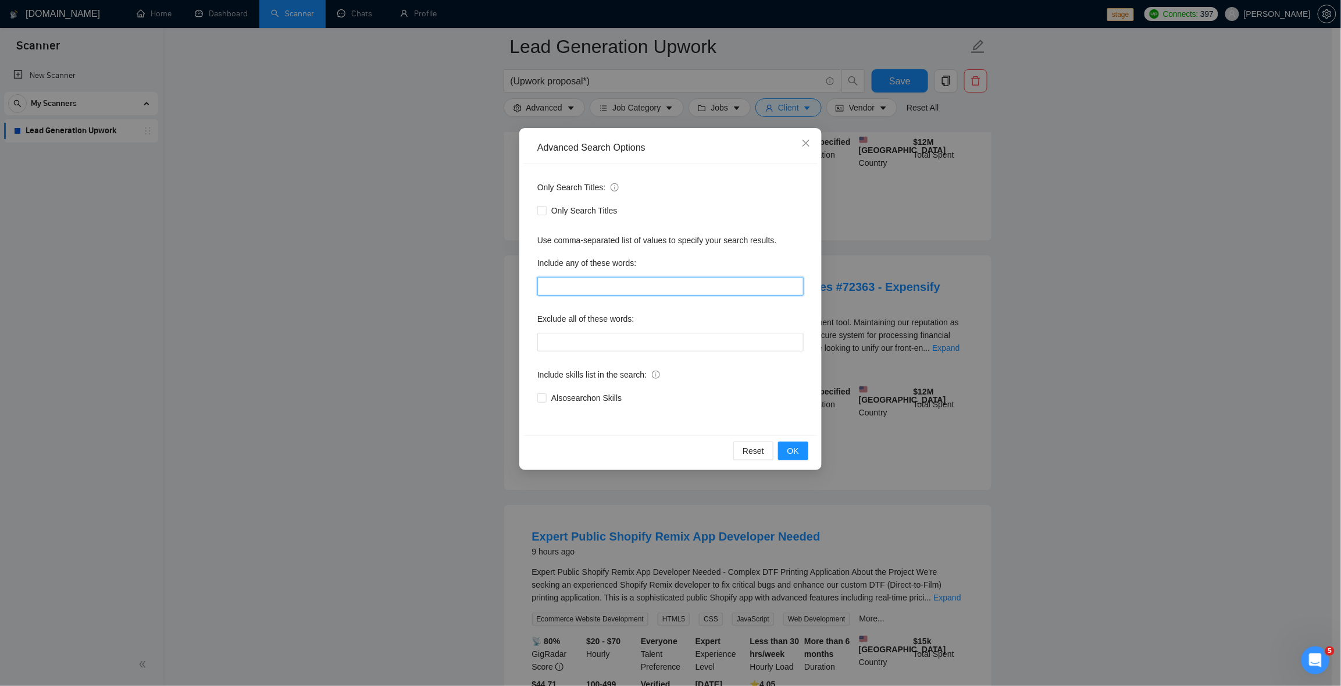
click at [566, 290] on input "text" at bounding box center [670, 286] width 266 height 19
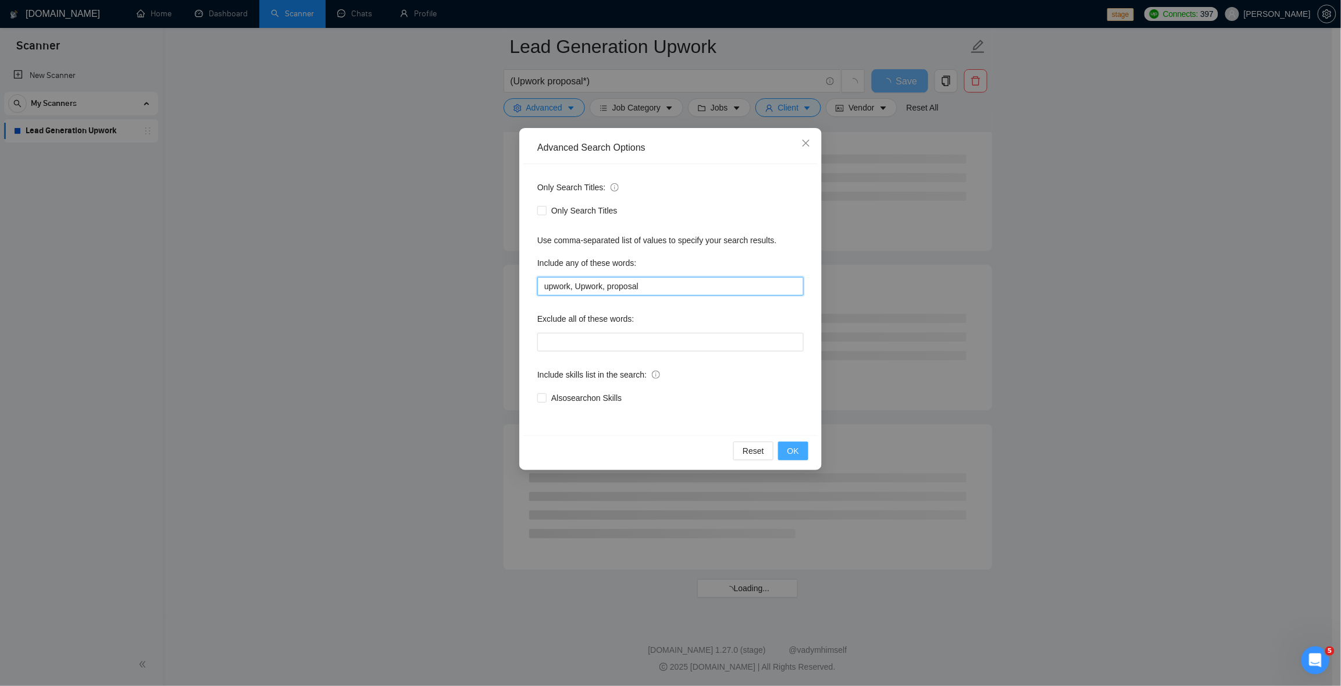
type input "upwork, Upwork, proposal"
click at [794, 450] on span "OK" at bounding box center [793, 450] width 12 height 13
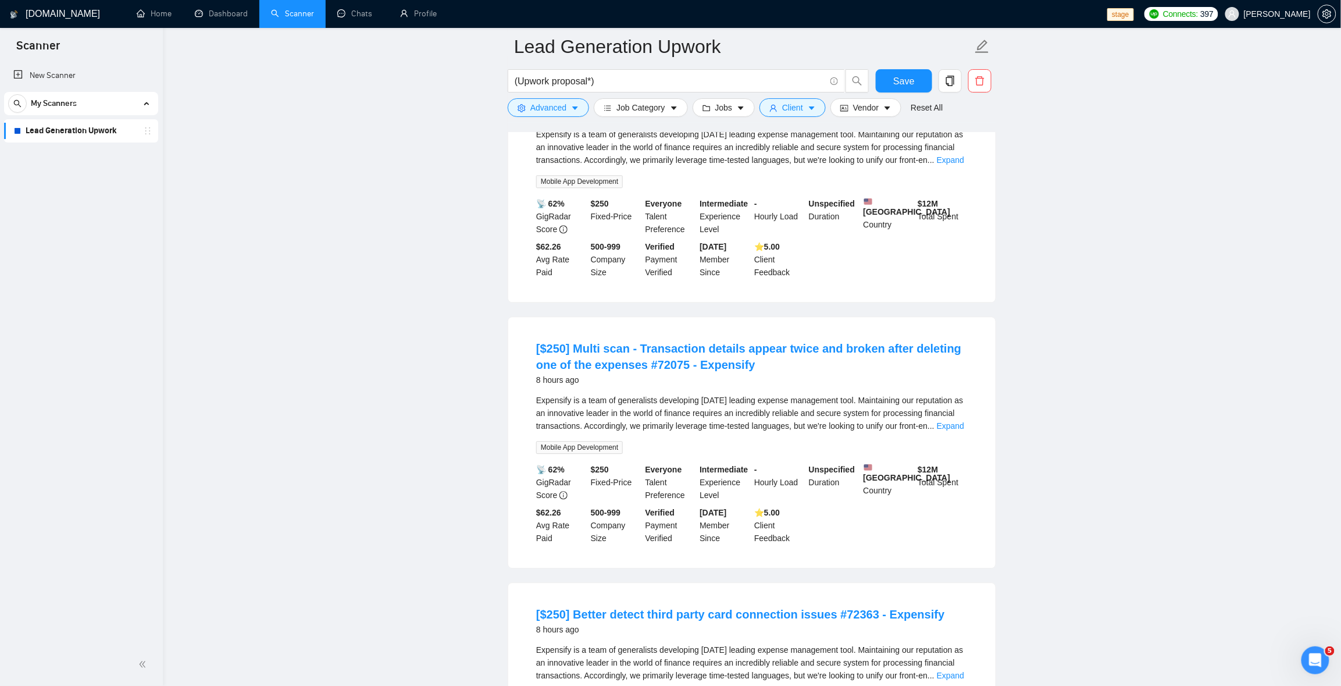
click at [1005, 362] on main "Lead Generation Upwork (Upwork proposal*) Save Advanced Job Category Jobs Clien…" at bounding box center [751, 193] width 1141 height 2801
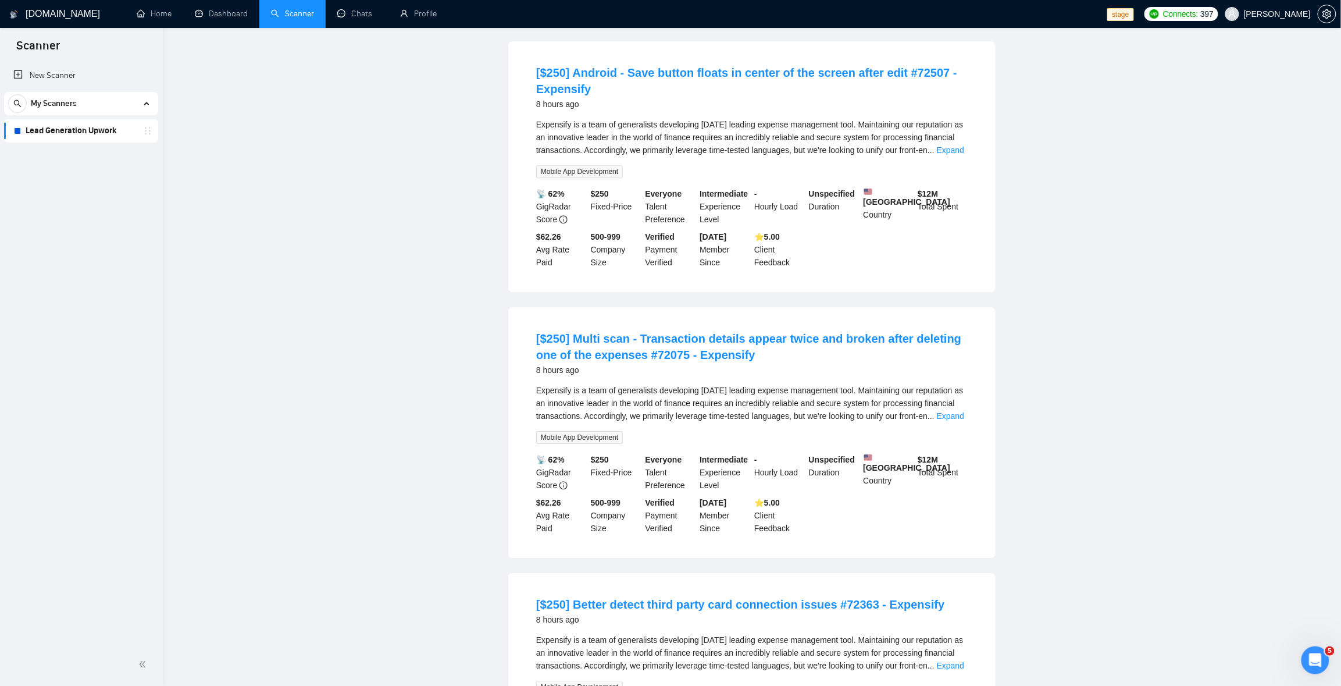
scroll to position [0, 0]
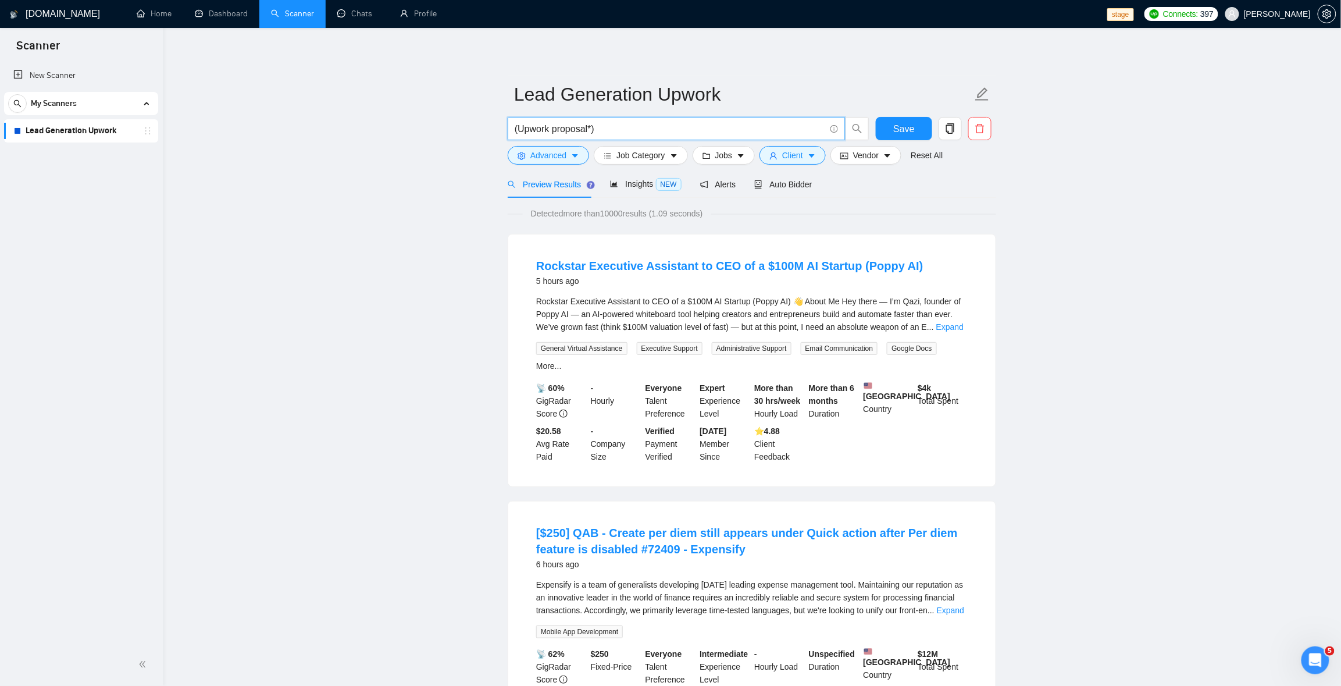
drag, startPoint x: 616, startPoint y: 126, endPoint x: 465, endPoint y: 117, distance: 151.4
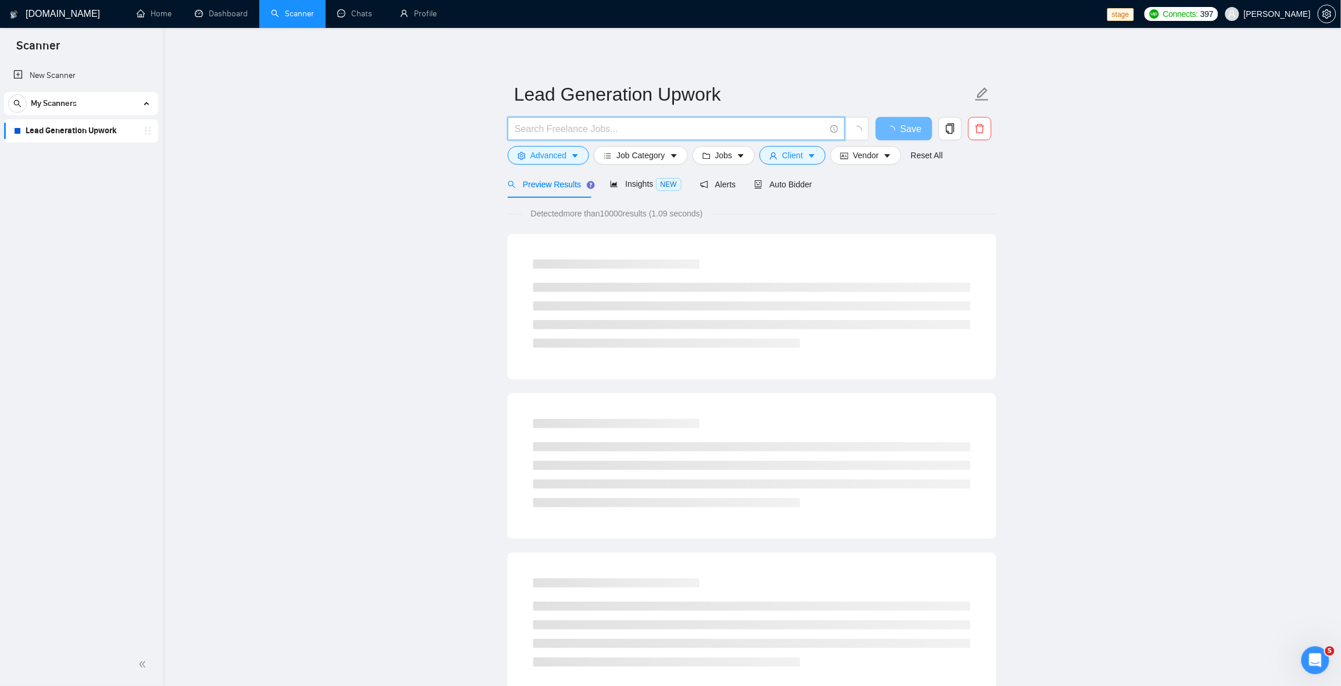
paste input "(Upwork | upwork) ((proposal) | bid*) (Bidder | sender | writer | manager)"
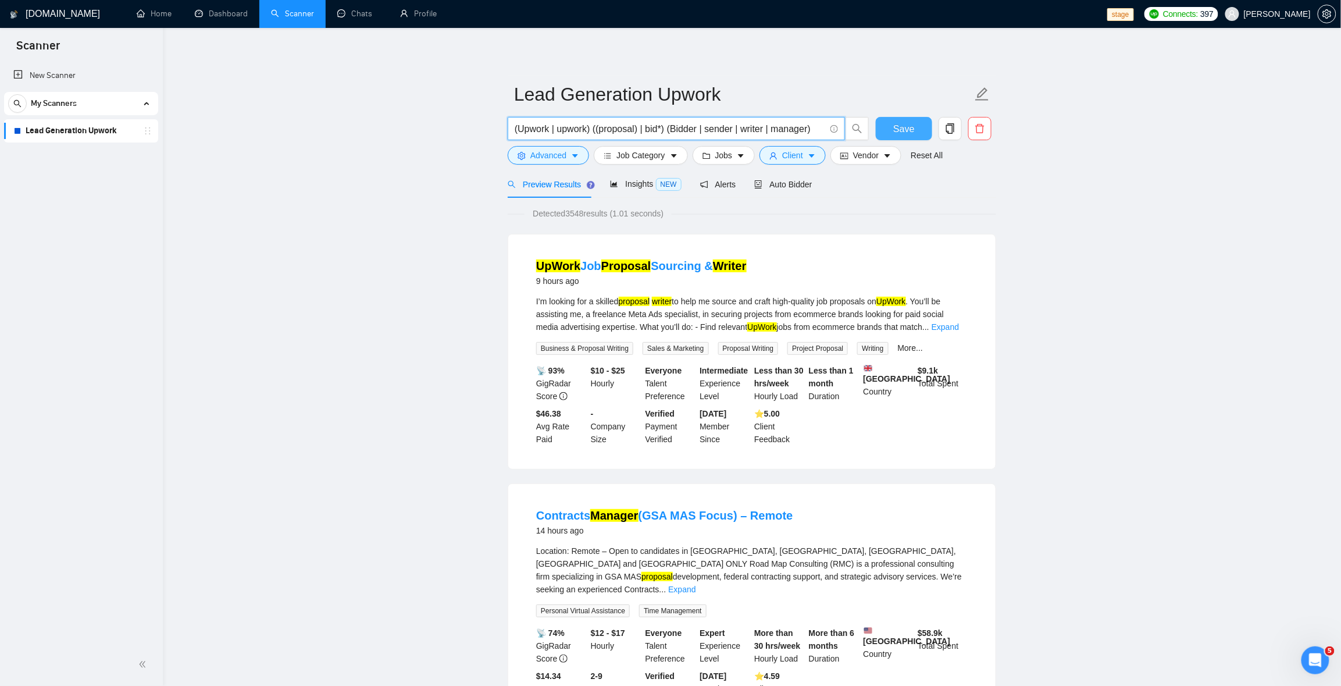
drag, startPoint x: 666, startPoint y: 126, endPoint x: 894, endPoint y: 123, distance: 228.0
click at [894, 123] on div "(Upwork | upwork) ((proposal) | bid*) (Bidder | sender | writer | manager) Save" at bounding box center [749, 131] width 488 height 29
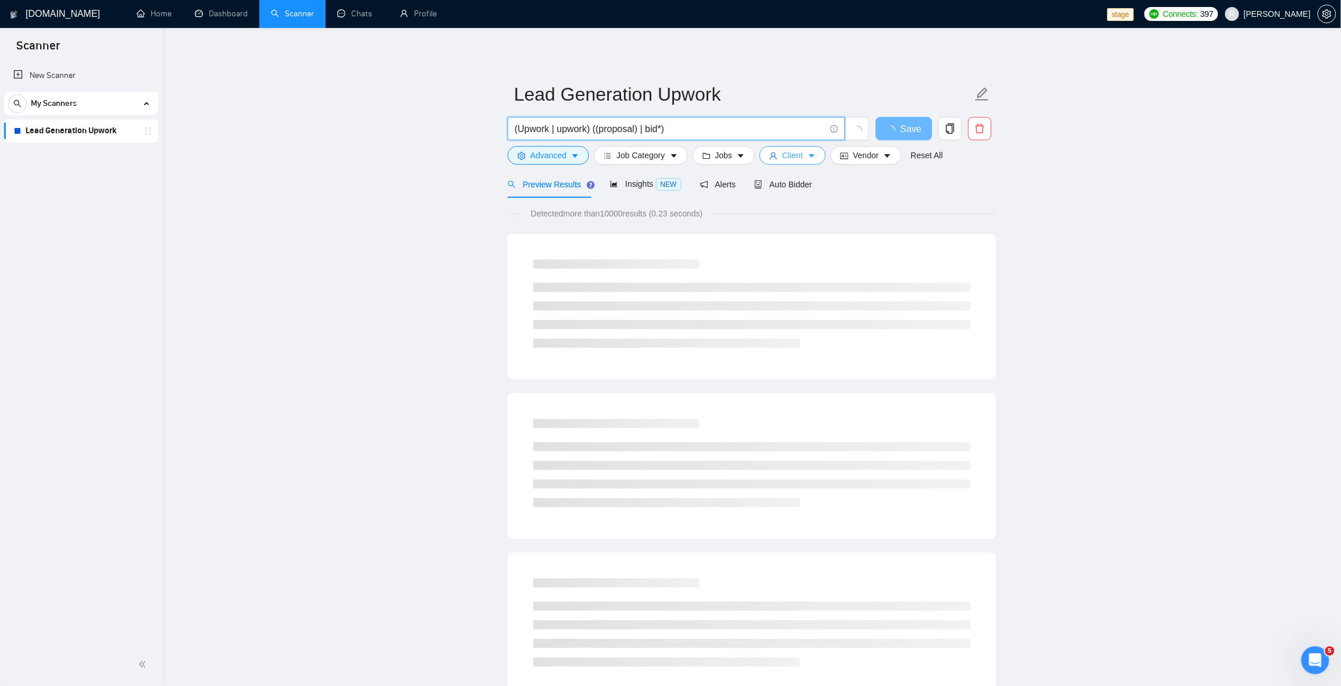
type input "(Upwork | upwork) ((proposal) | bid*) (Bidder | sender | writer | manager)"
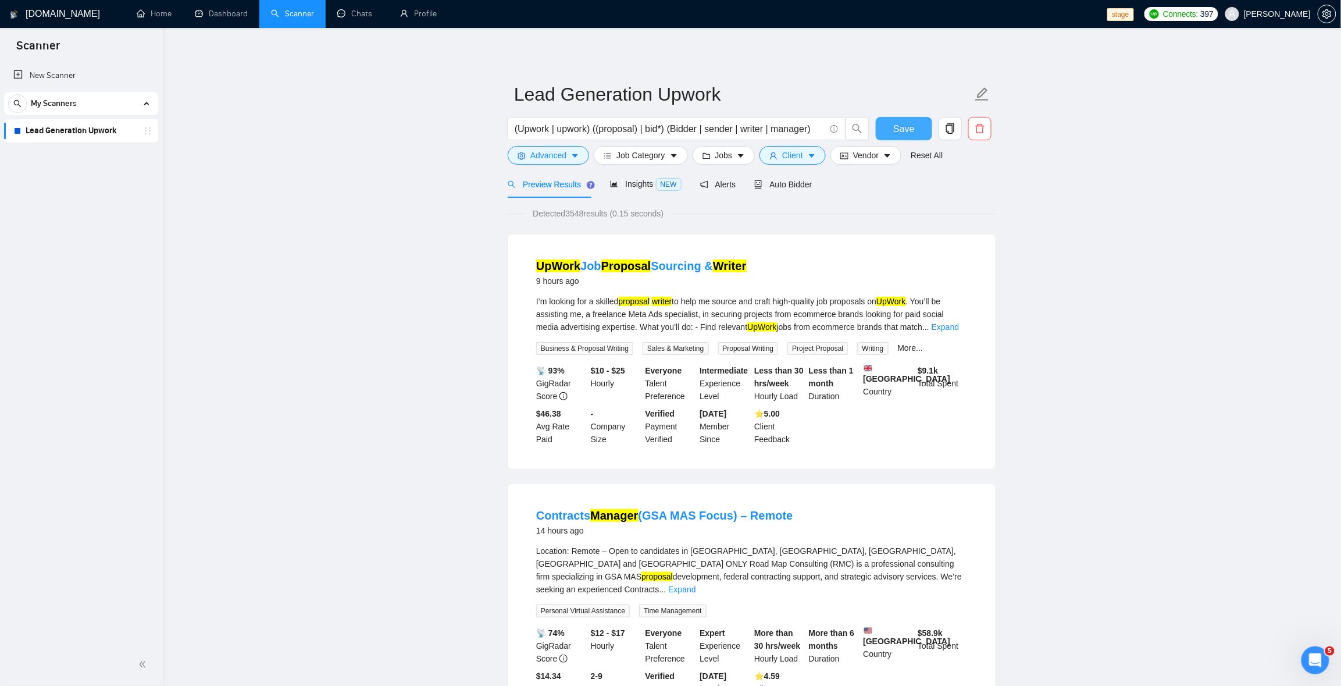
click at [904, 119] on button "Save" at bounding box center [904, 128] width 56 height 23
click at [801, 177] on div "Auto Bidder" at bounding box center [783, 183] width 58 height 27
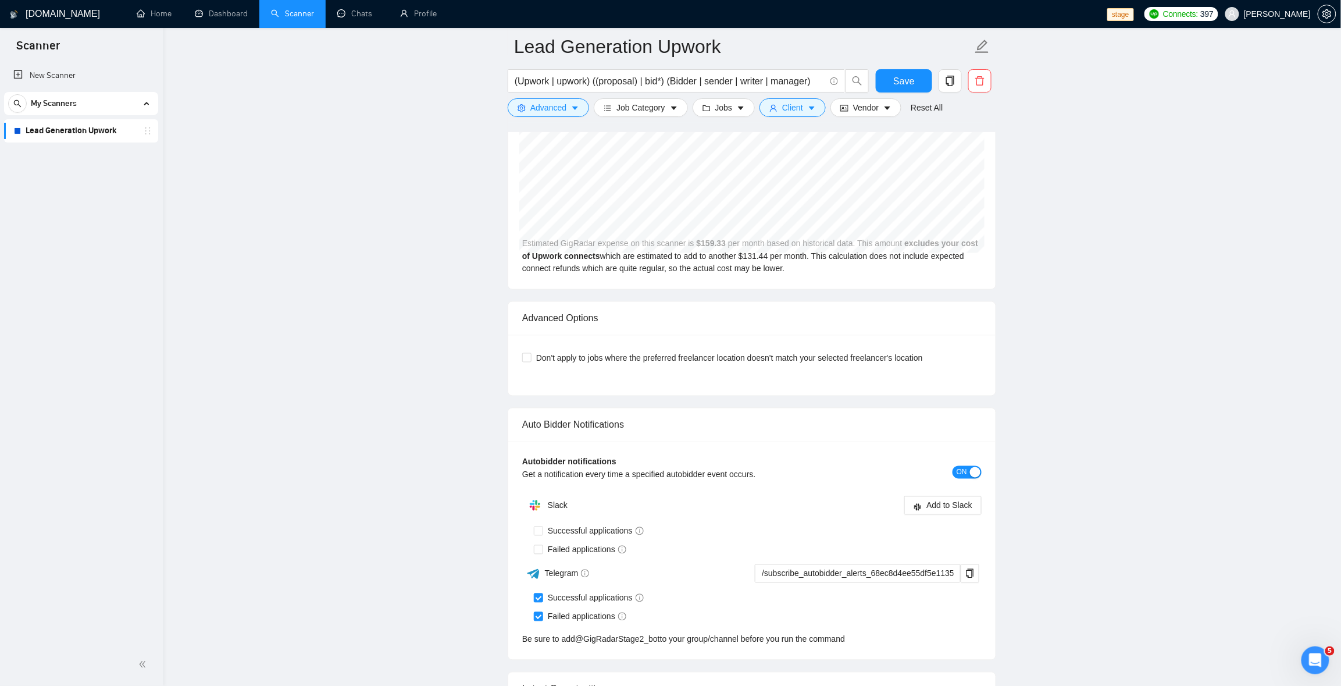
scroll to position [2991, 0]
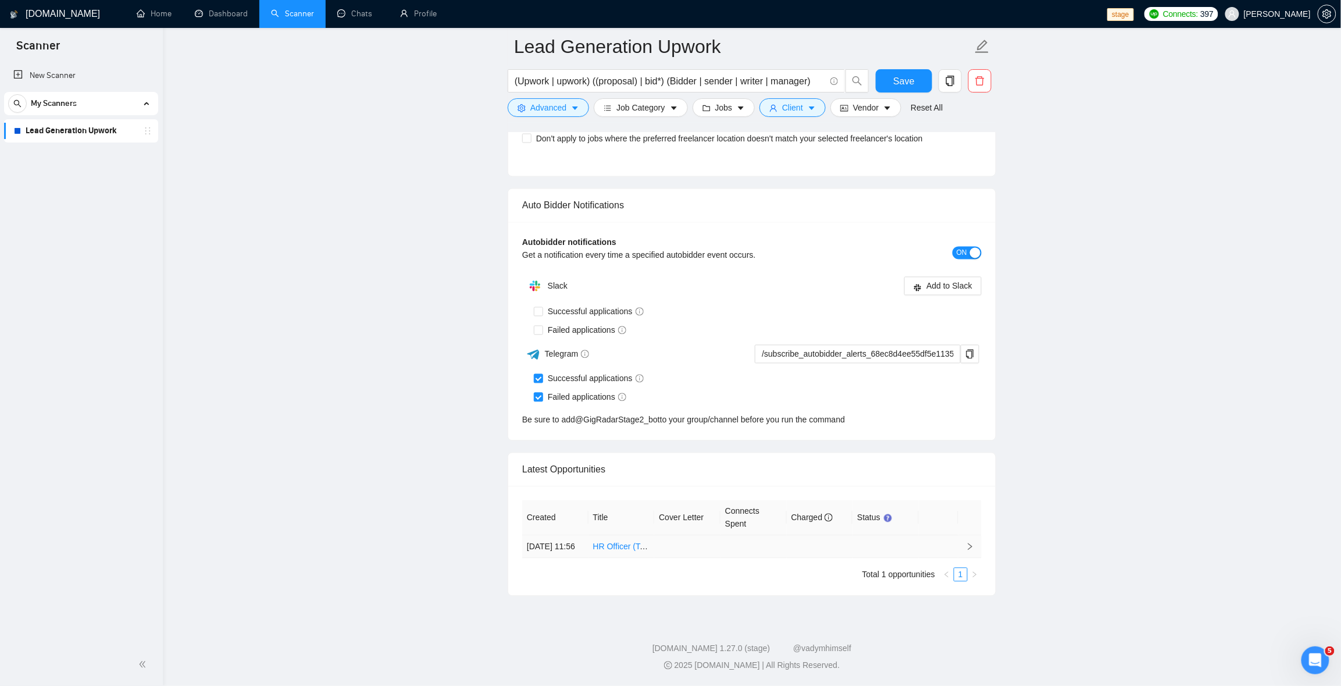
click at [620, 514] on td "HR Officer (Talent Acquisition) | Remote" at bounding box center [621, 547] width 66 height 23
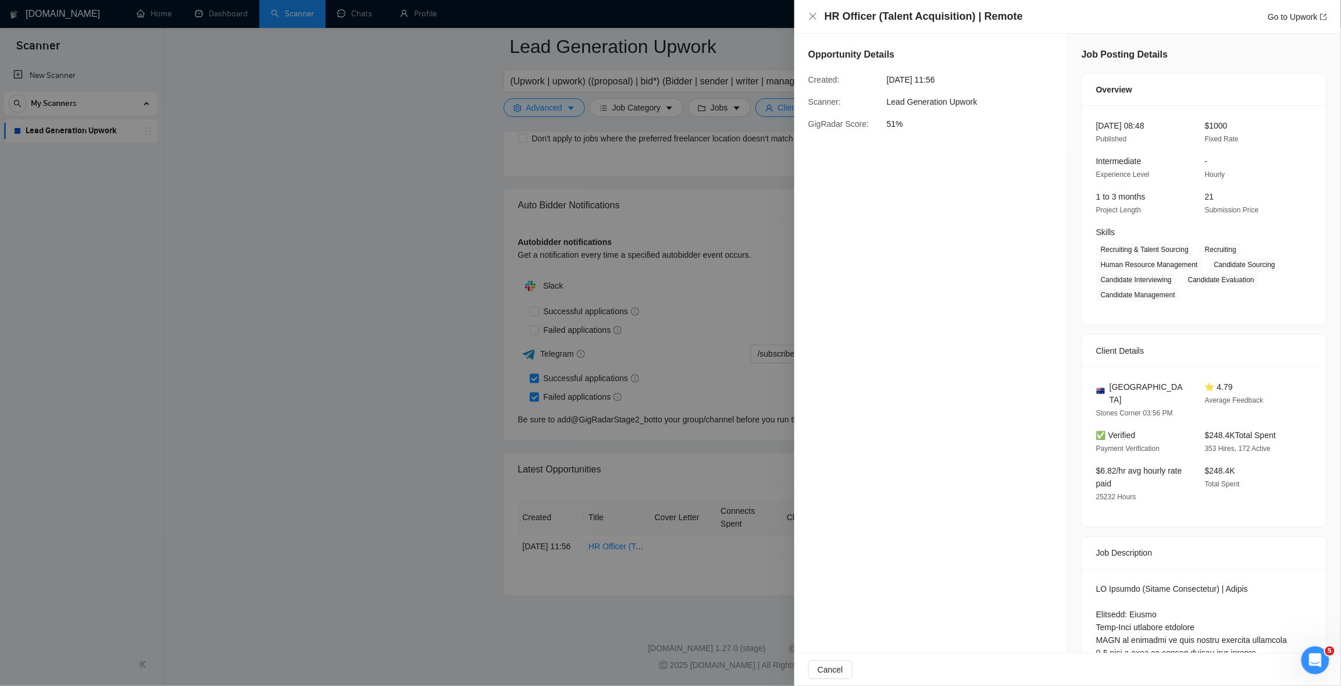
click at [547, 335] on div at bounding box center [670, 343] width 1341 height 686
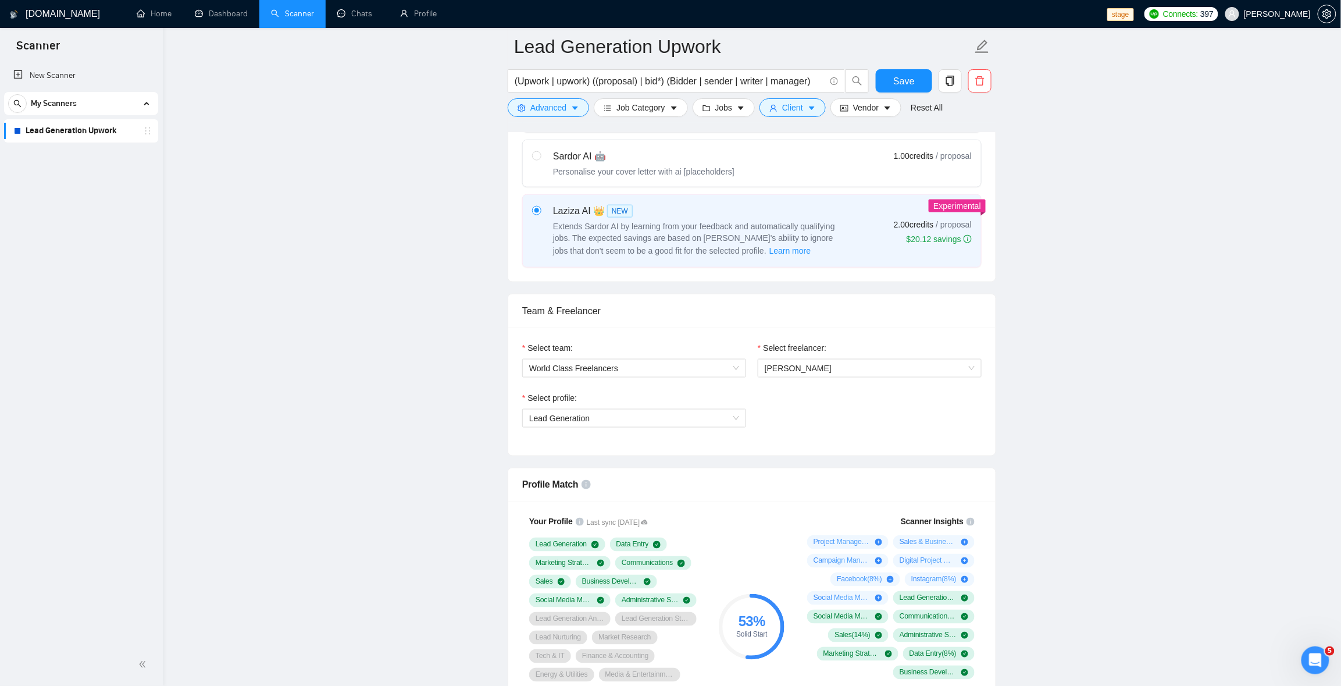
scroll to position [758, 0]
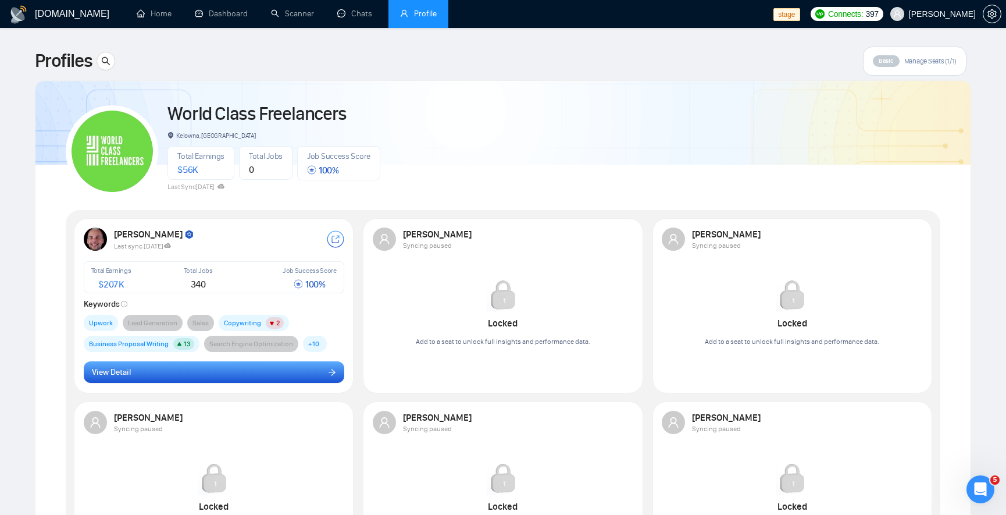
click at [238, 374] on button "View Detail" at bounding box center [214, 372] width 261 height 22
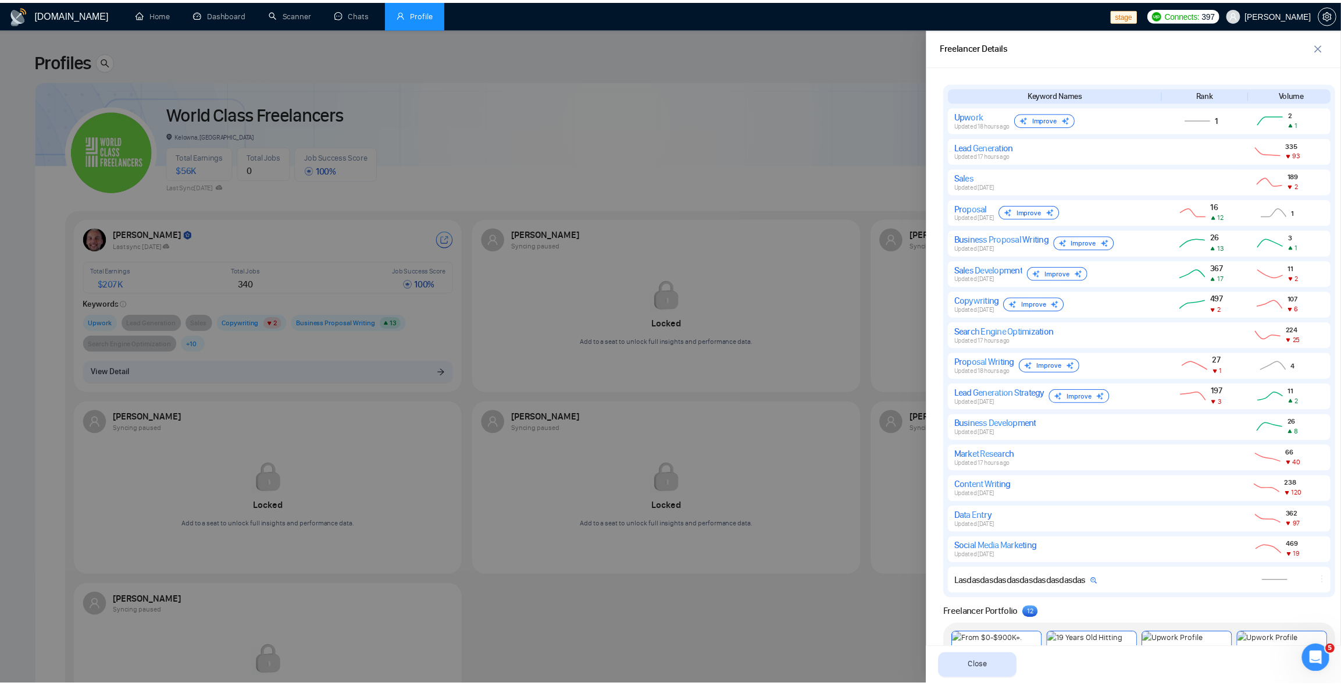
scroll to position [976, 0]
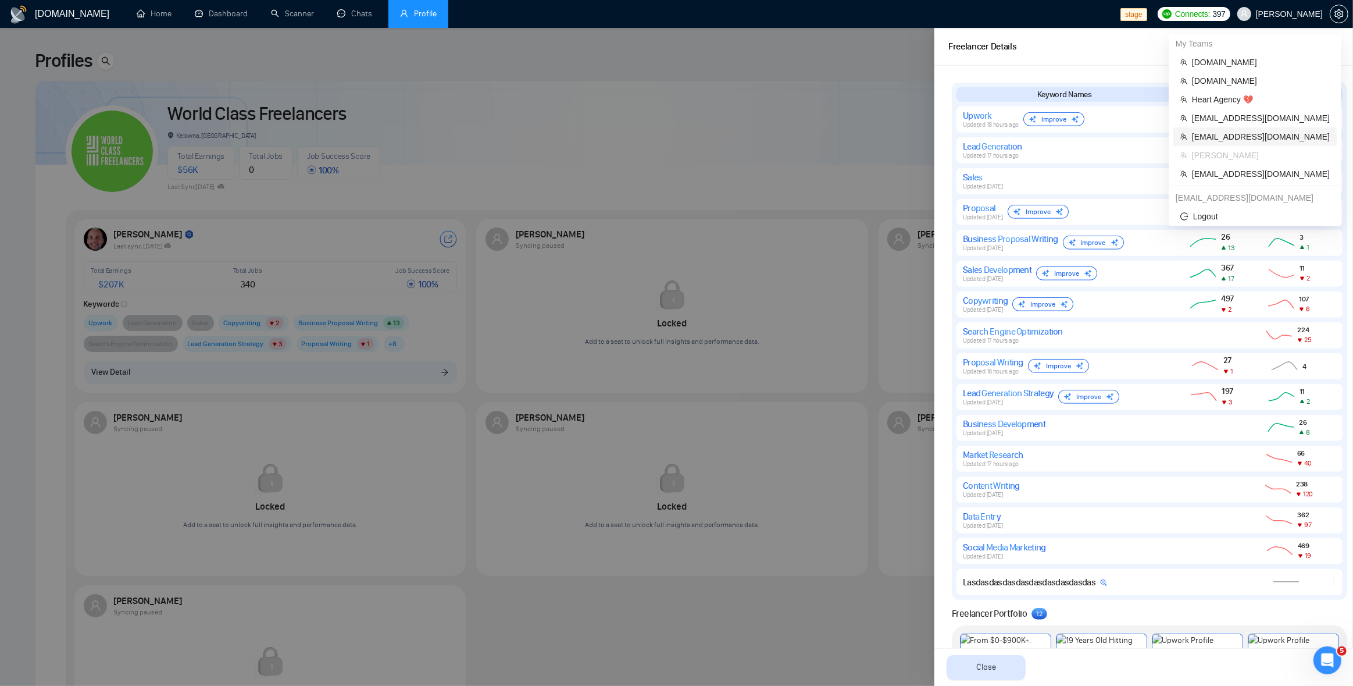
click at [1005, 130] on span "workwiseupworkgency@gmail.com" at bounding box center [1261, 136] width 138 height 13
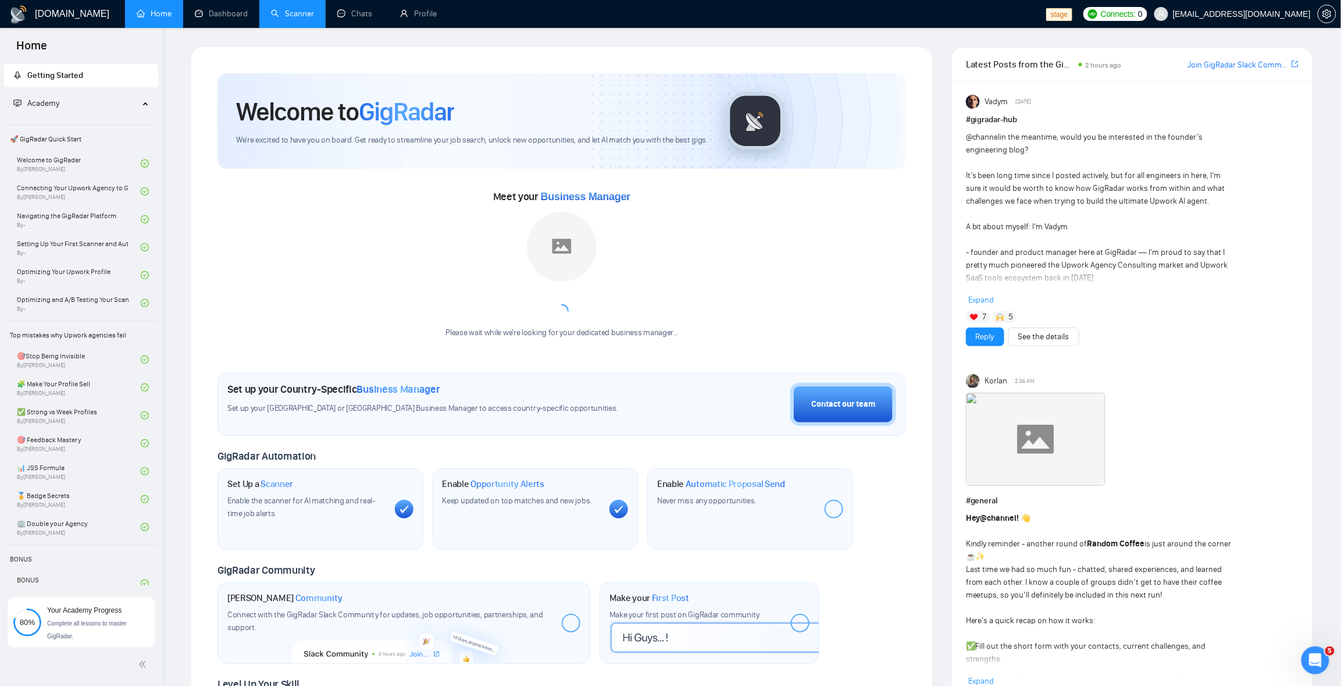
click at [309, 19] on link "Scanner" at bounding box center [292, 14] width 43 height 10
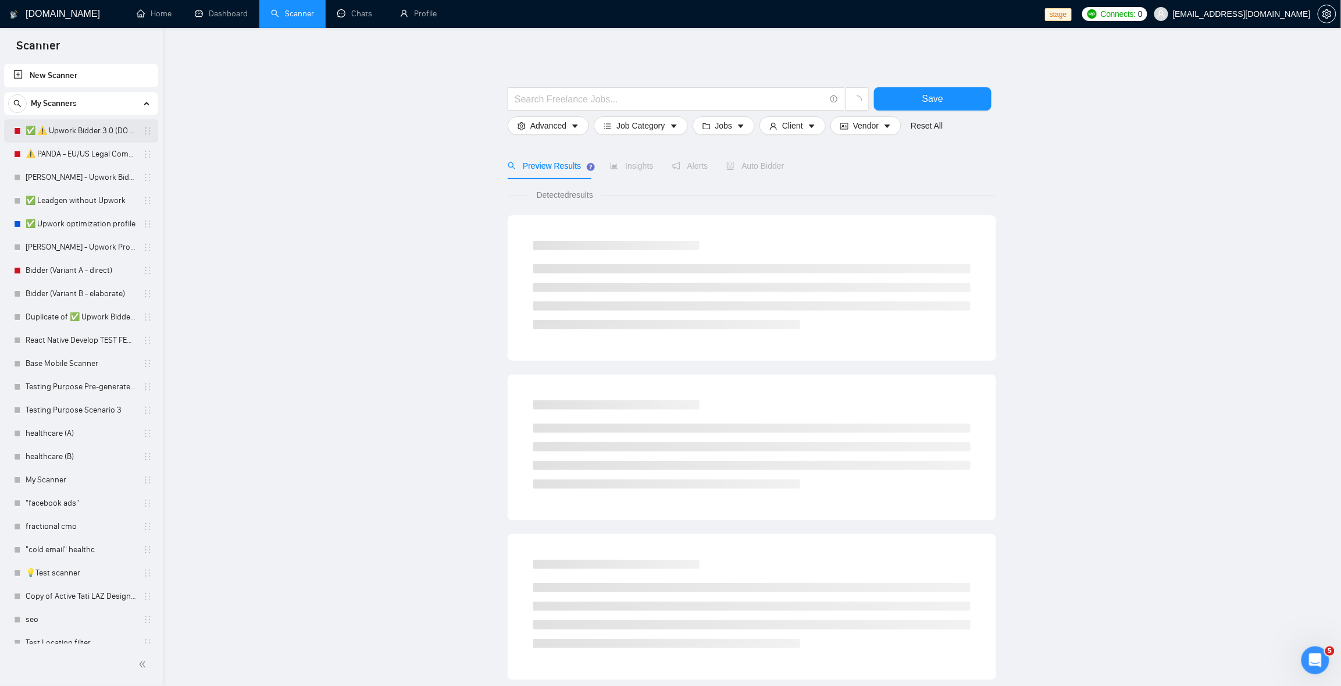
click at [74, 129] on link "✅ ⚠️ Upwork Bidder 3.0 (DO NOT TOUCH)" at bounding box center [81, 130] width 110 height 23
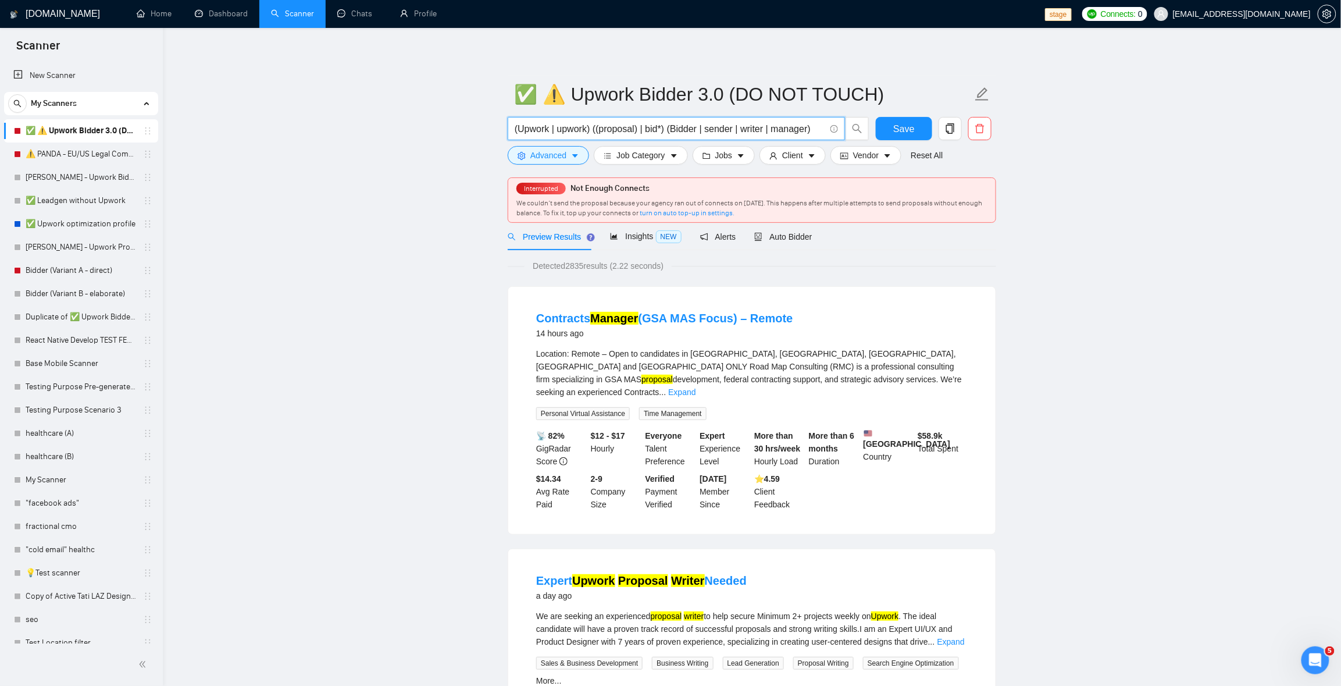
click at [815, 132] on input "(Upwork | upwork) ((proposal) | bid*) (Bidder | sender | writer | manager)" at bounding box center [670, 129] width 311 height 15
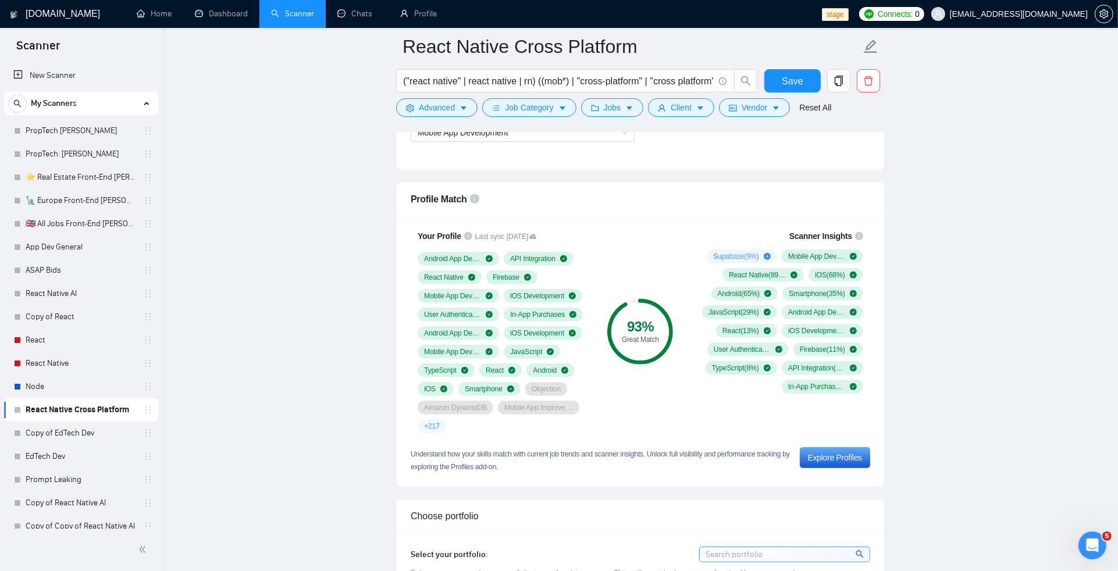
scroll to position [708, 0]
click at [425, 425] on span "+ 217" at bounding box center [432, 425] width 16 height 9
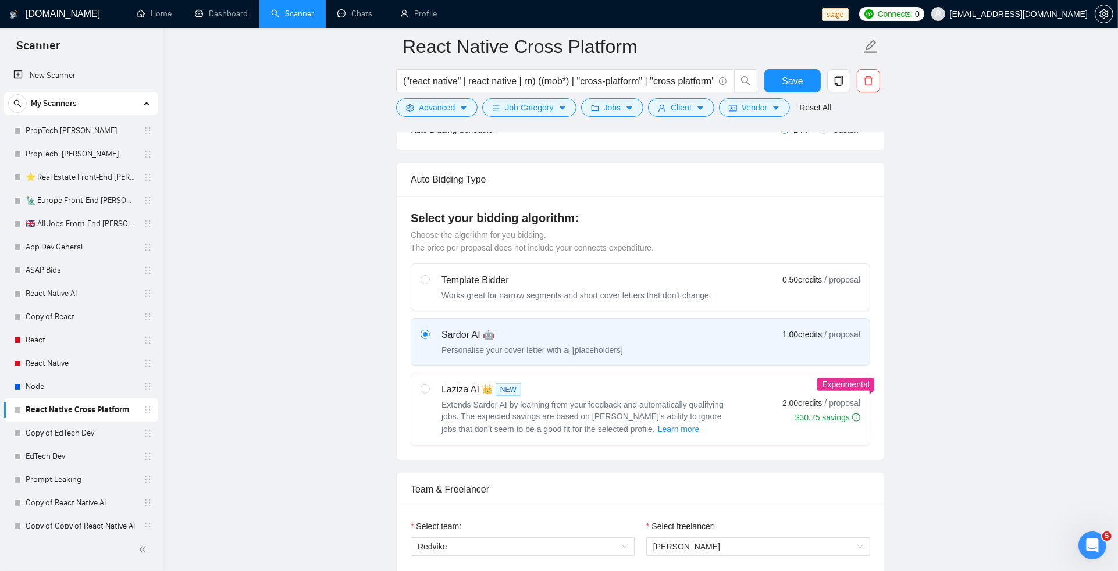
scroll to position [220, 0]
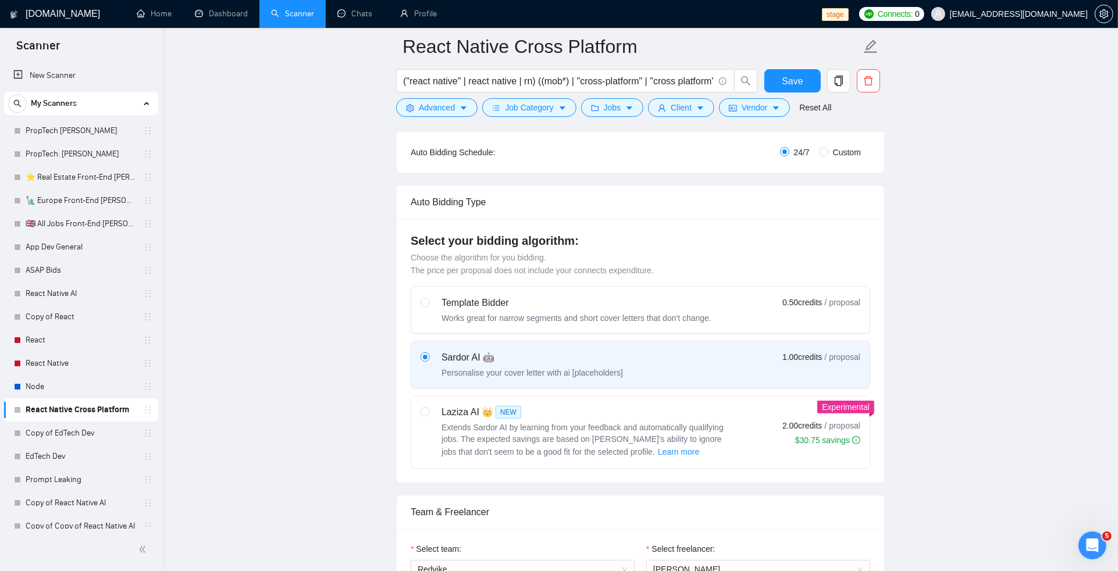
click at [500, 415] on span "NEW" at bounding box center [508, 412] width 26 height 13
click at [429, 415] on input "radio" at bounding box center [424, 411] width 8 height 8
radio input "true"
radio input "false"
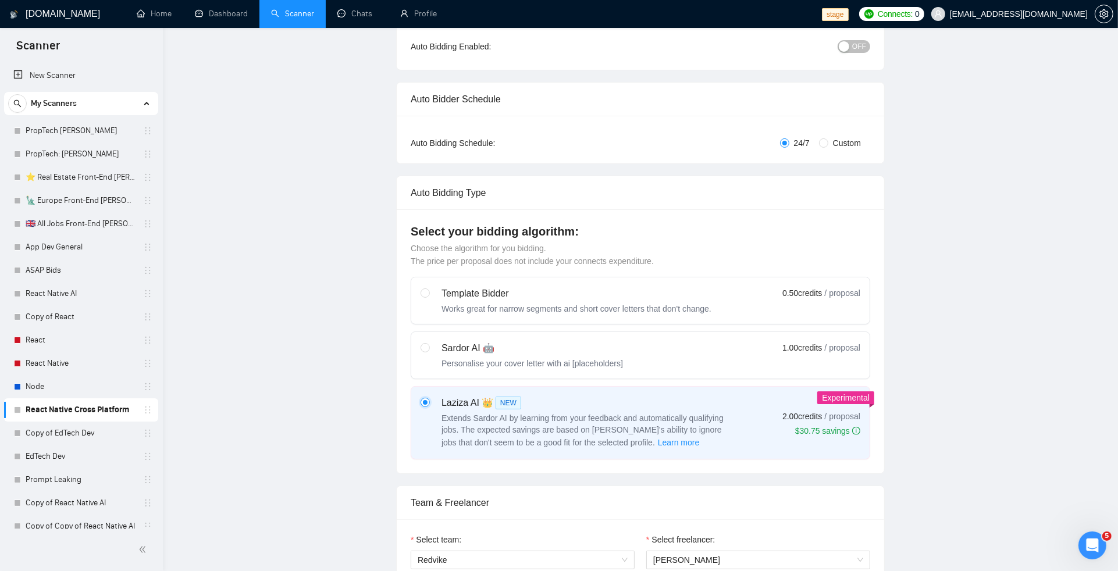
scroll to position [0, 0]
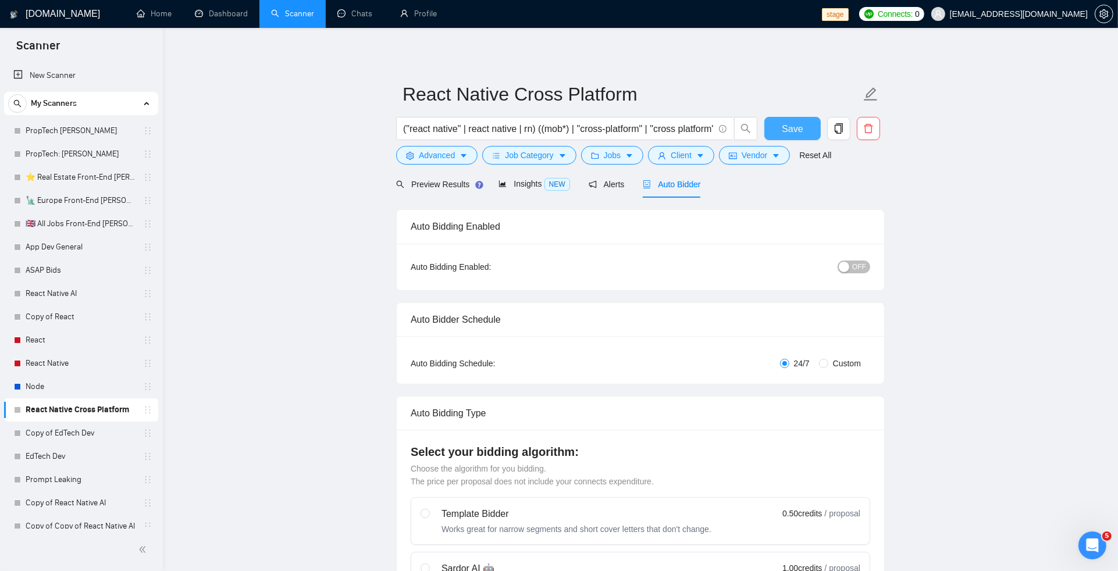
click at [785, 126] on span "Save" at bounding box center [792, 129] width 21 height 15
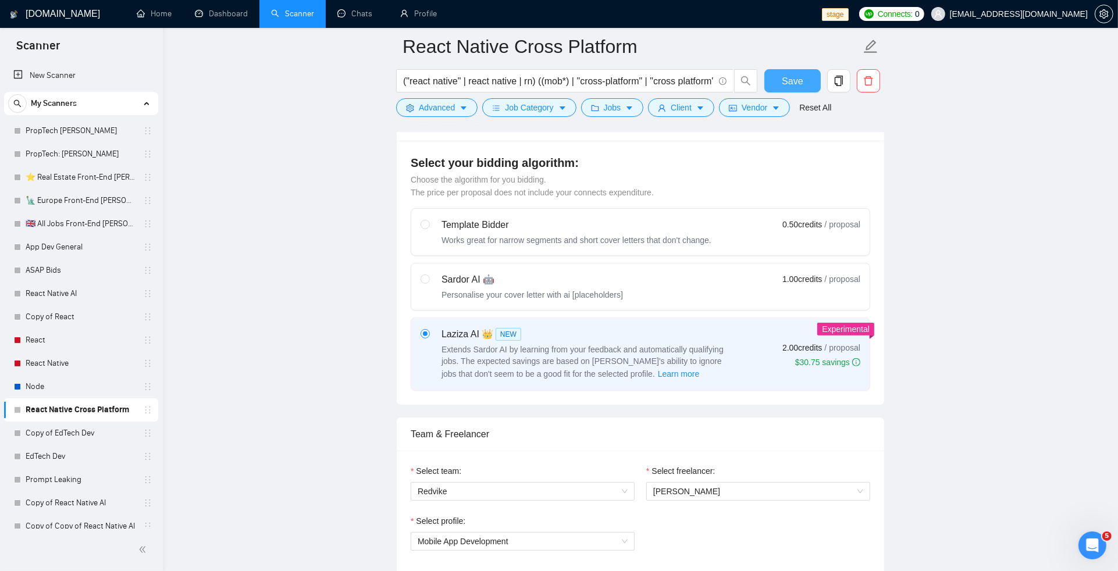
scroll to position [416, 0]
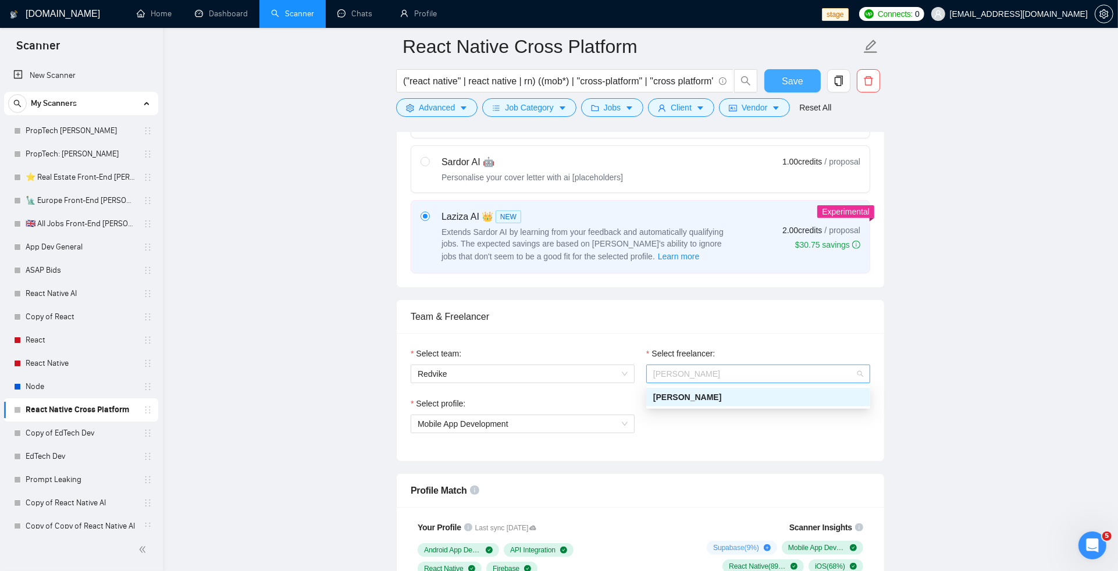
click at [746, 372] on span "[PERSON_NAME]" at bounding box center [758, 373] width 210 height 17
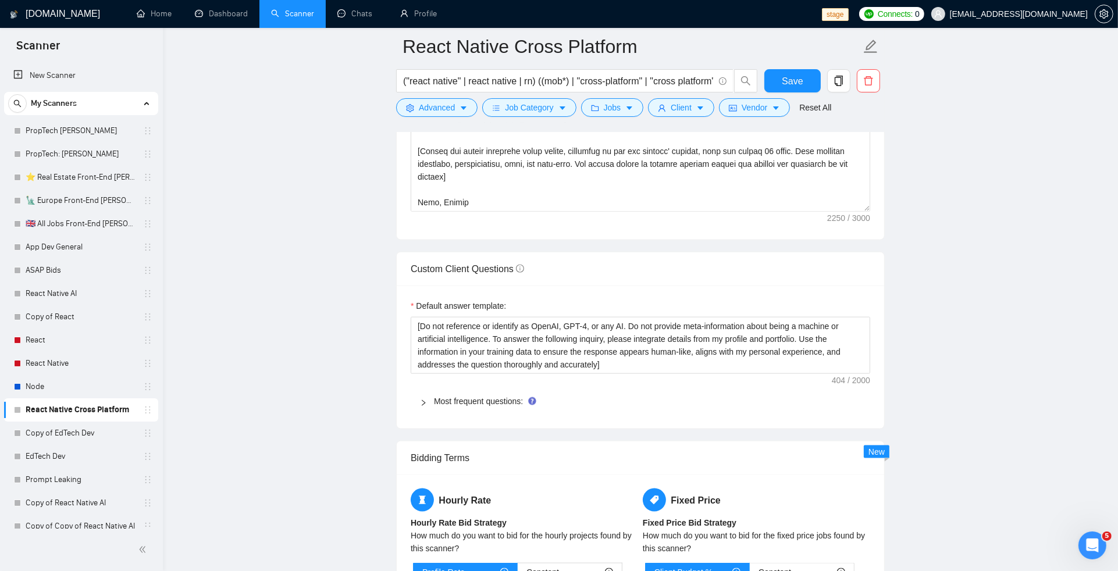
scroll to position [1560, 0]
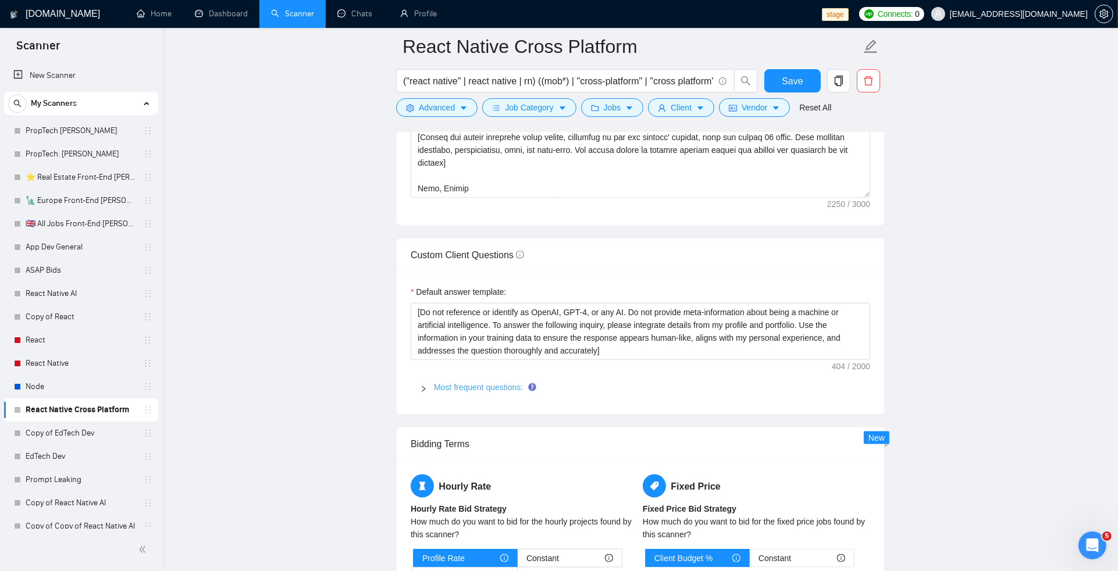
click at [455, 390] on link "Most frequent questions:" at bounding box center [478, 387] width 89 height 9
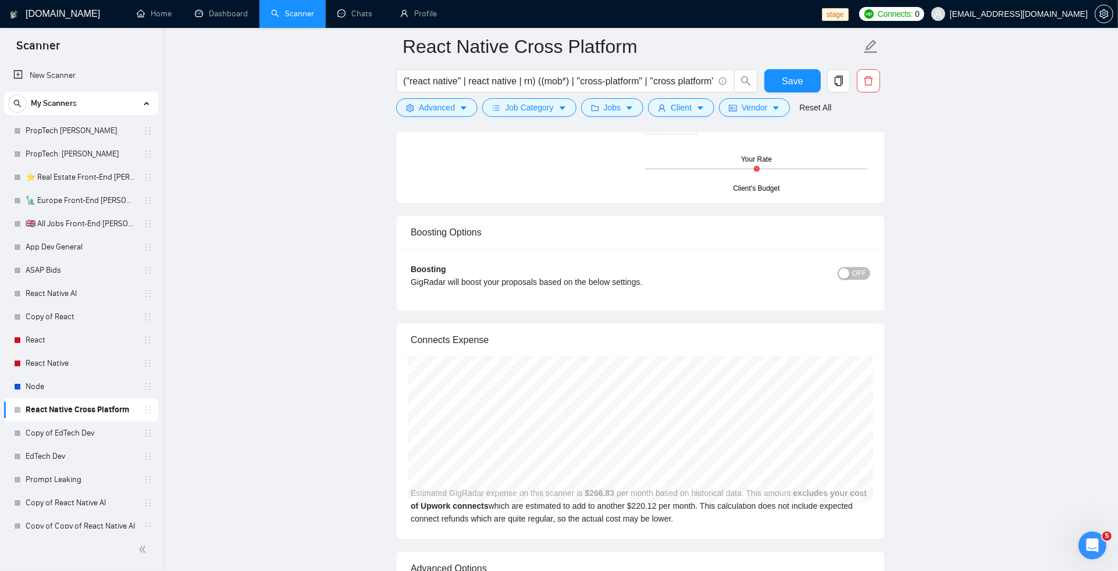
scroll to position [3129, 0]
click at [850, 269] on button "OFF" at bounding box center [853, 271] width 33 height 13
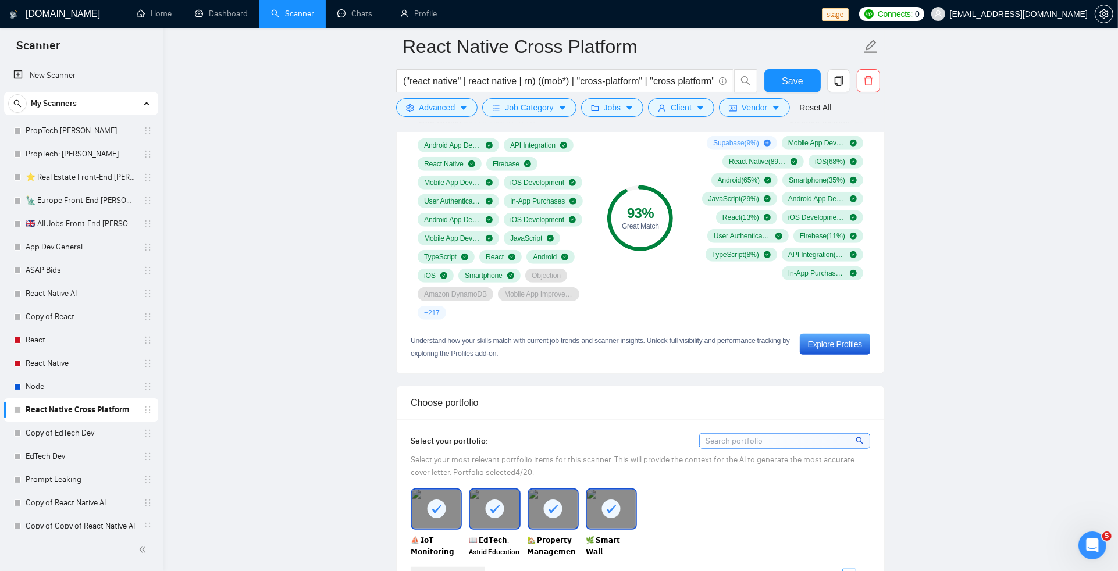
scroll to position [0, 0]
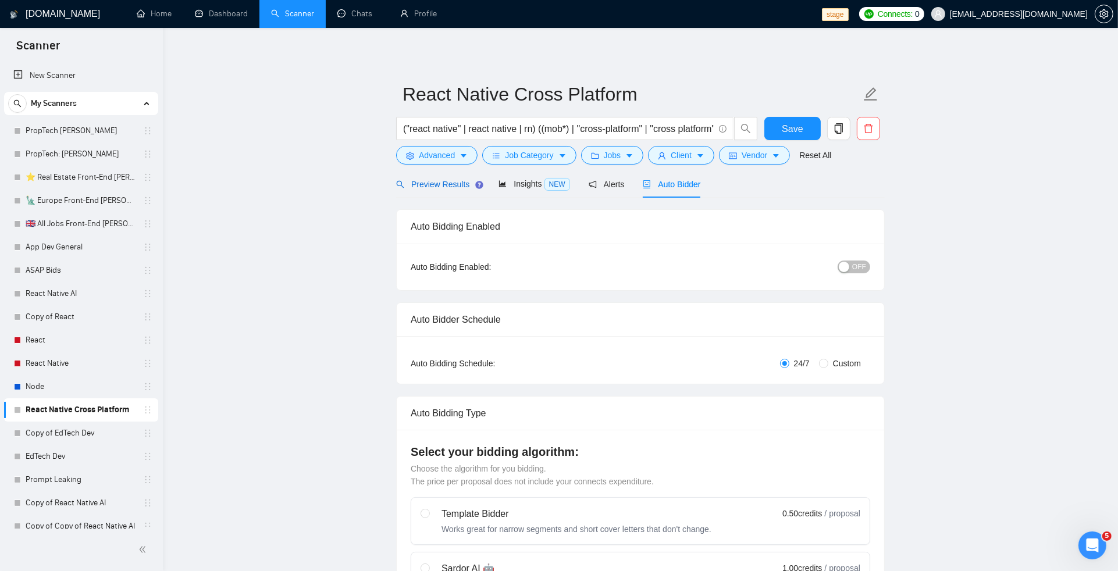
click at [436, 180] on span "Preview Results" at bounding box center [438, 184] width 84 height 9
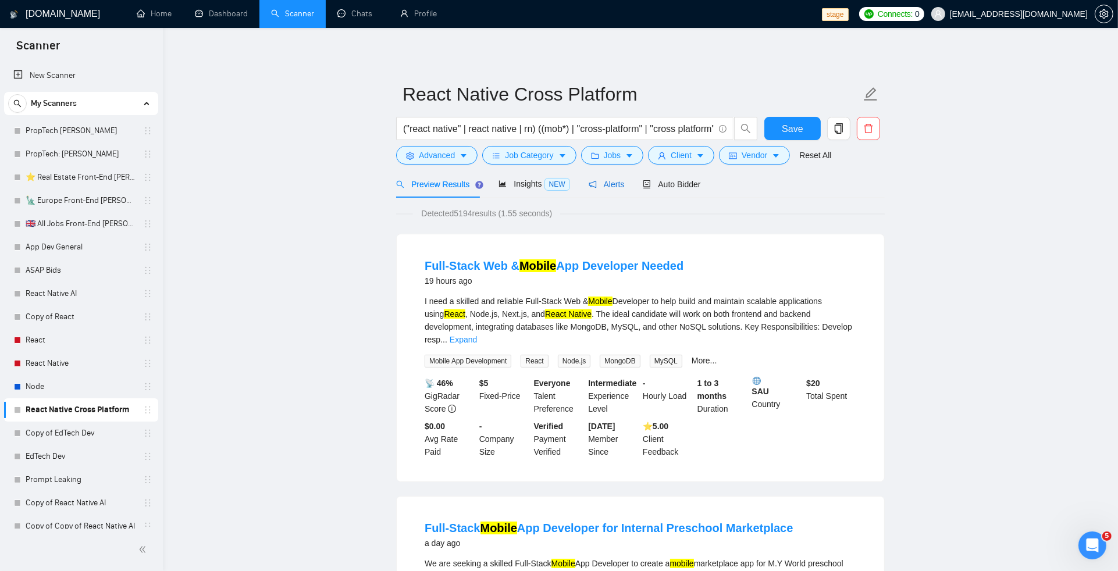
click at [615, 186] on span "Alerts" at bounding box center [606, 184] width 36 height 9
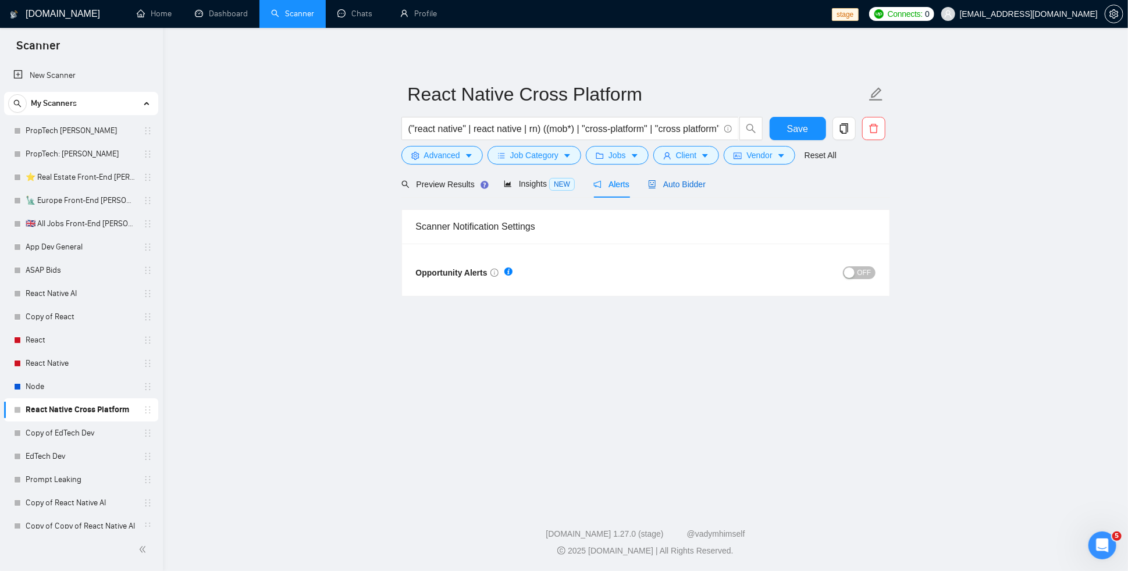
click at [670, 188] on div "Auto Bidder" at bounding box center [677, 184] width 58 height 13
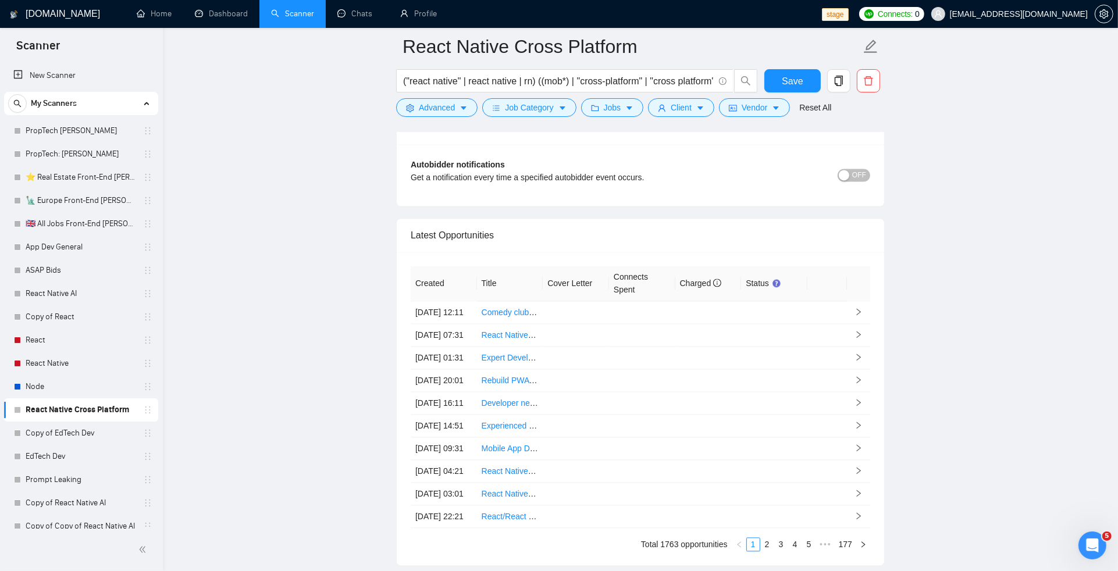
scroll to position [2570, 0]
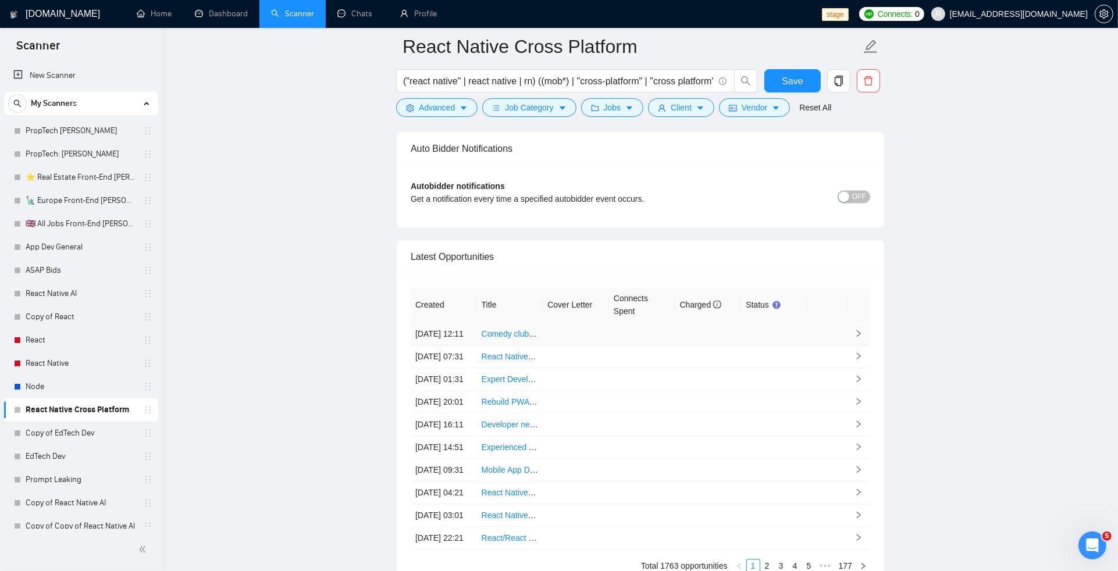
click at [527, 338] on link "Comedy club SaaS needs a React Native wizard" at bounding box center [569, 333] width 176 height 9
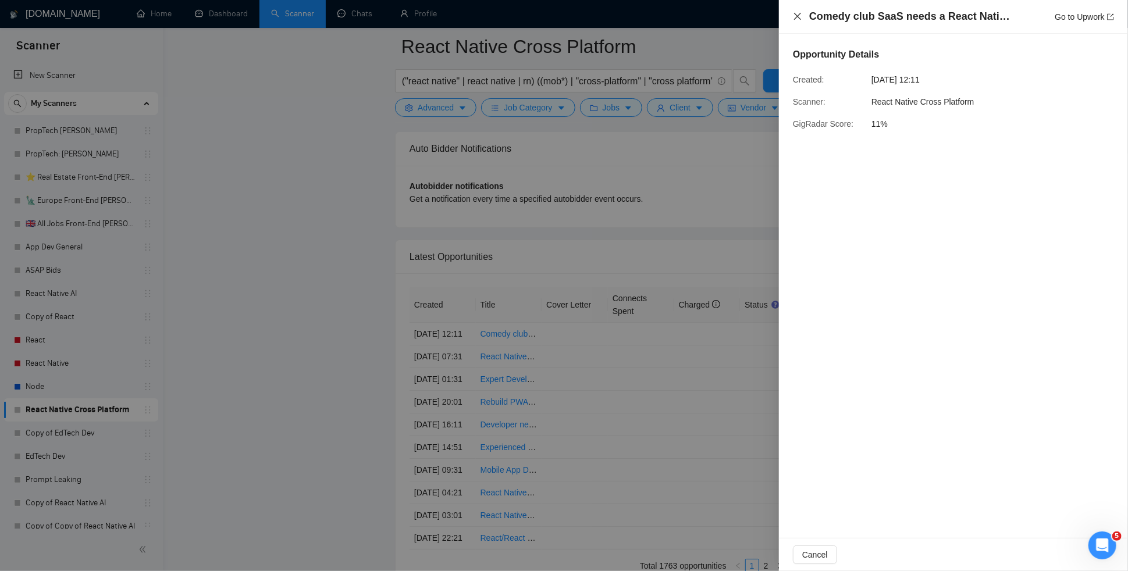
click at [800, 17] on icon "close" at bounding box center [797, 16] width 9 height 9
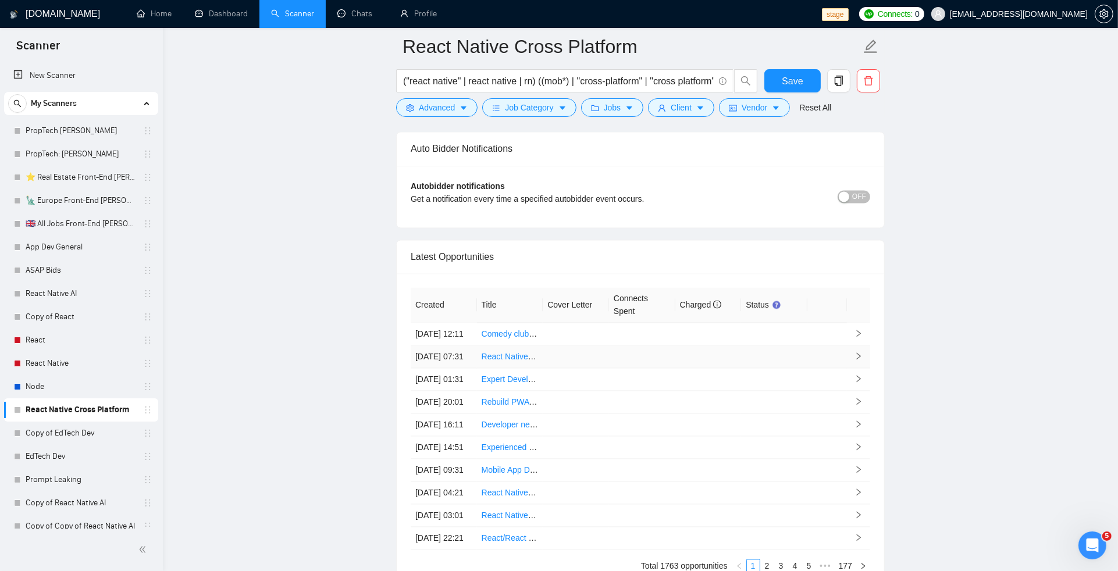
click at [713, 368] on td at bounding box center [708, 356] width 66 height 23
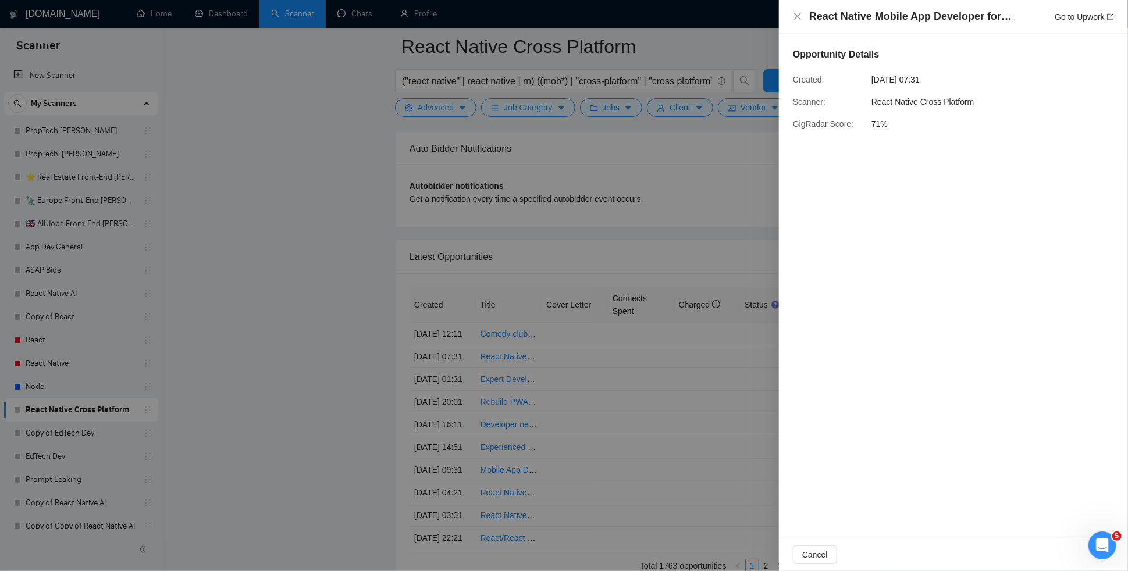
click at [789, 24] on div "React Native Mobile App Developer for Startup Go to Upwork" at bounding box center [953, 17] width 349 height 34
click at [795, 17] on icon "close" at bounding box center [797, 16] width 9 height 9
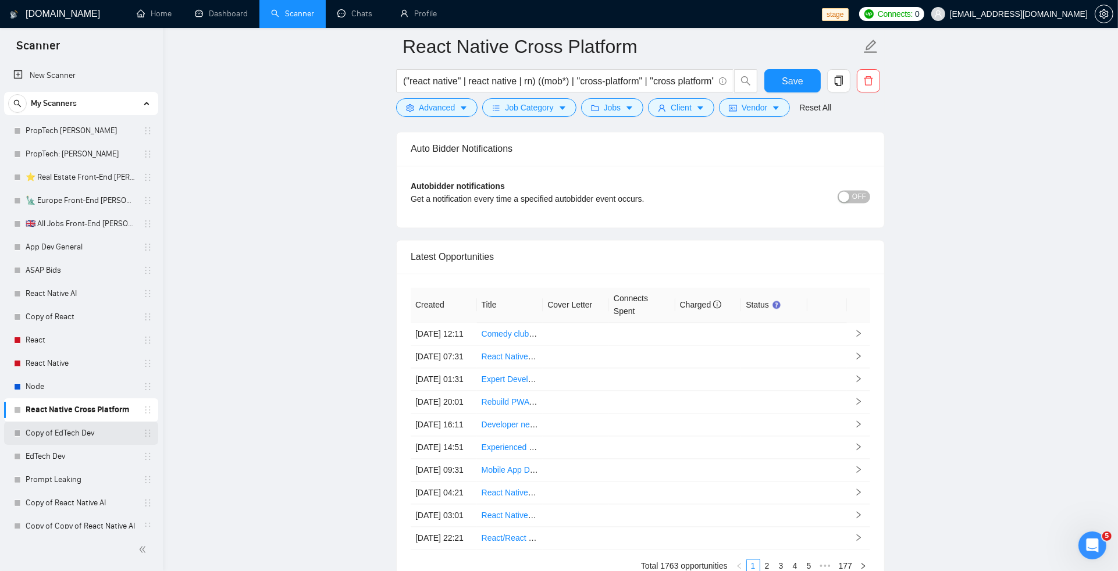
click at [80, 428] on link "Copy of EdTech Dev" at bounding box center [81, 433] width 110 height 23
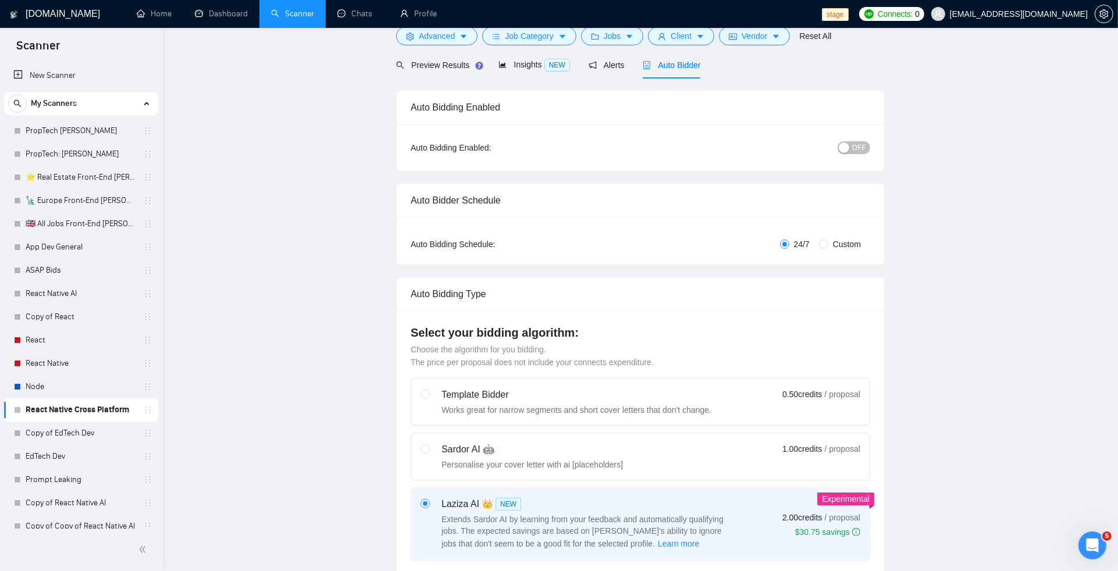
scroll to position [11, 0]
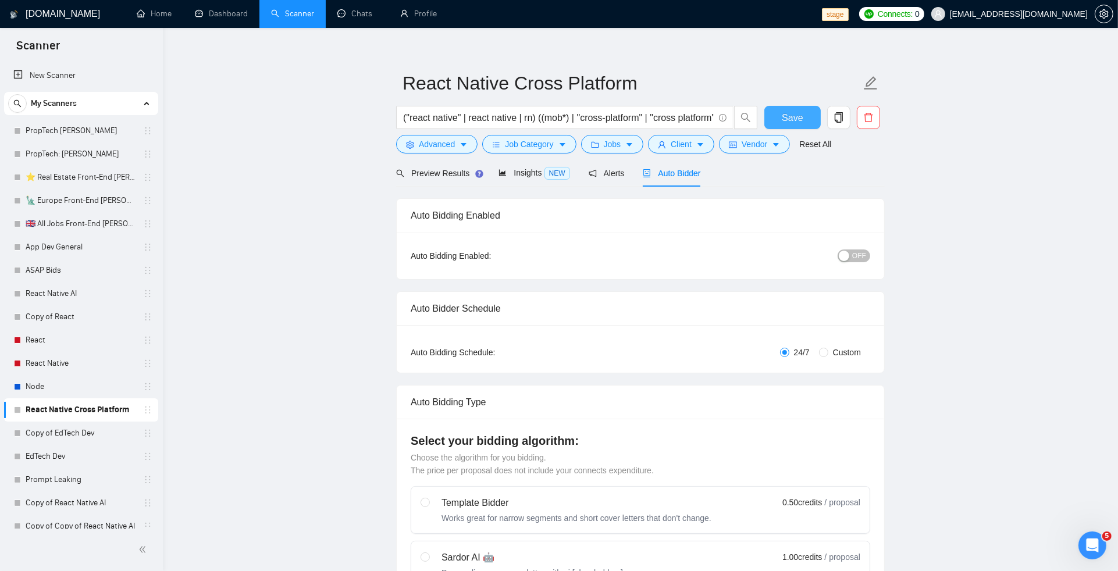
click at [790, 112] on span "Save" at bounding box center [792, 117] width 21 height 15
click at [76, 393] on link "Node" at bounding box center [81, 386] width 110 height 23
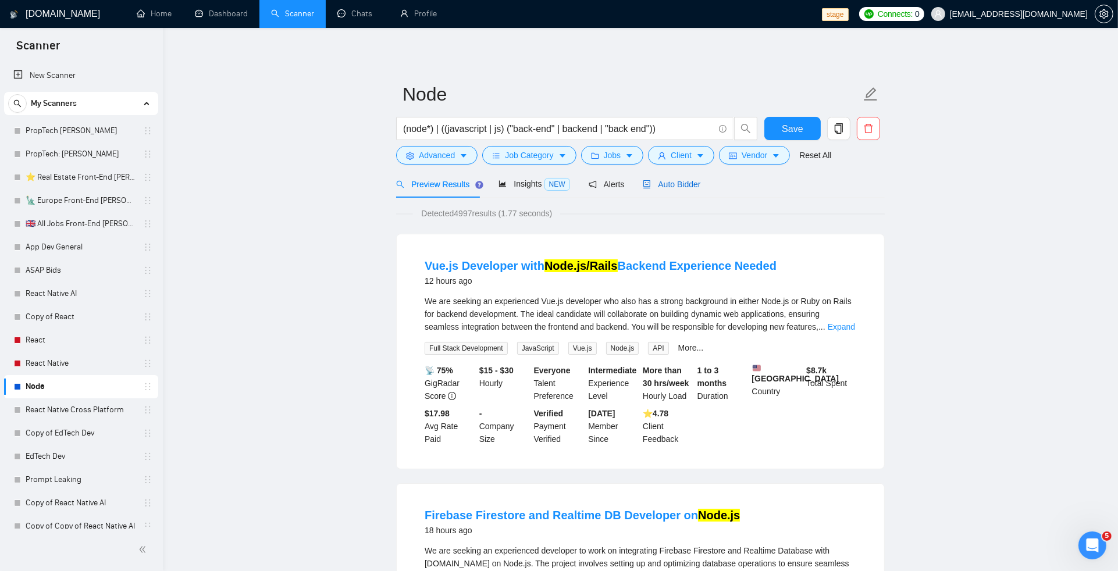
click at [690, 181] on span "Auto Bidder" at bounding box center [672, 184] width 58 height 9
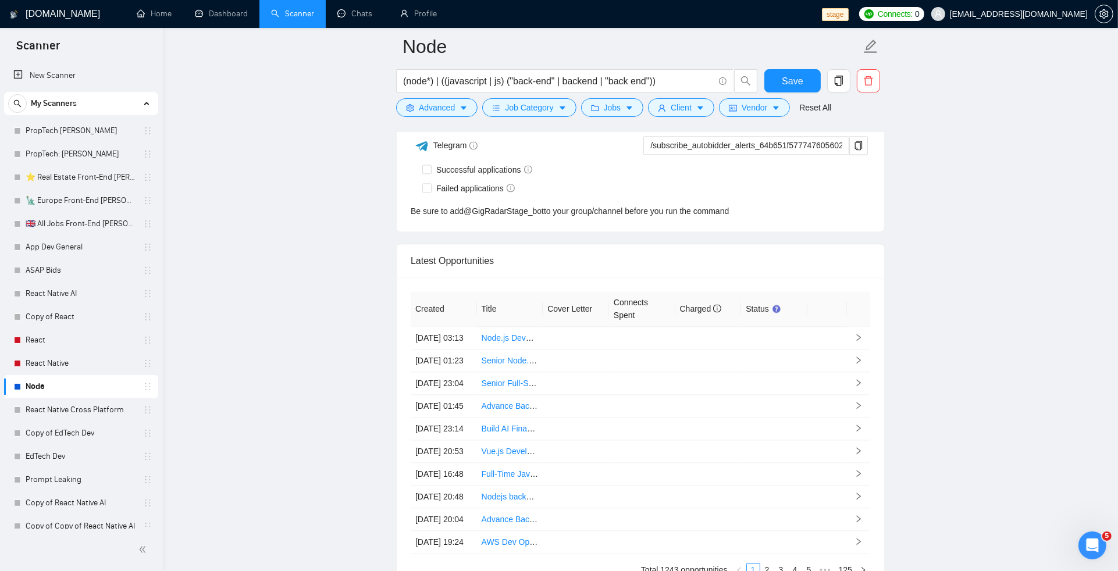
scroll to position [2713, 0]
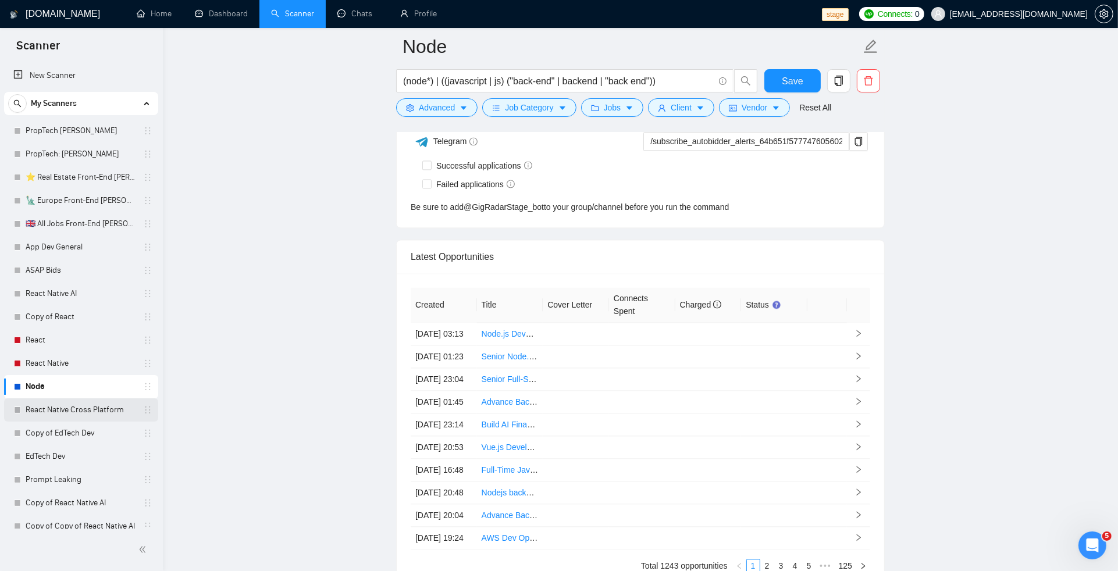
click at [60, 409] on link "React Native Cross Platform" at bounding box center [81, 409] width 110 height 23
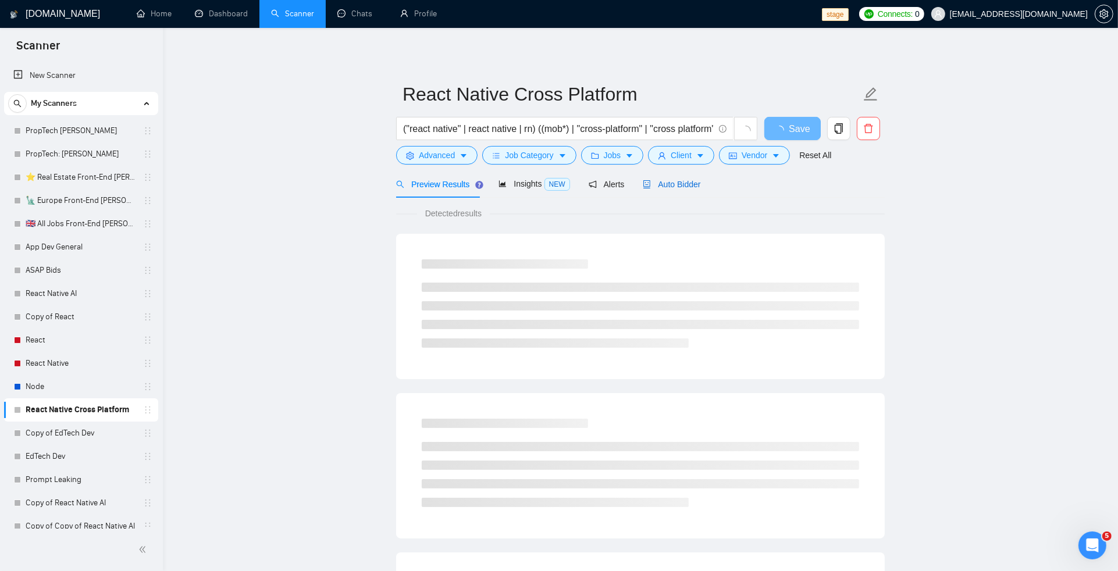
click at [665, 187] on span "Auto Bidder" at bounding box center [672, 184] width 58 height 9
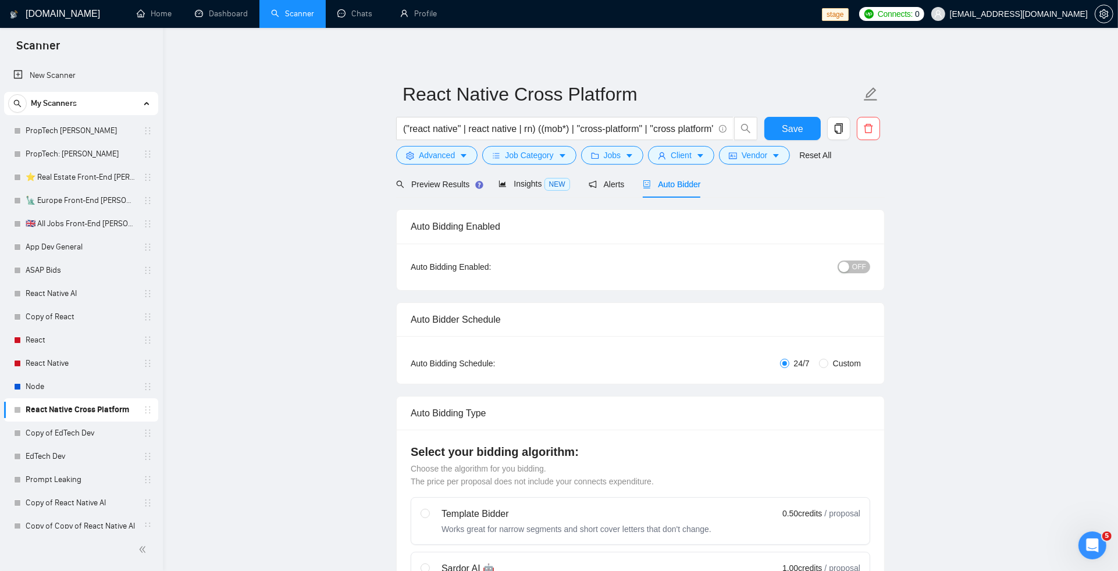
click at [844, 262] on div "button" at bounding box center [844, 267] width 10 height 10
click at [868, 262] on div "button" at bounding box center [863, 267] width 10 height 10
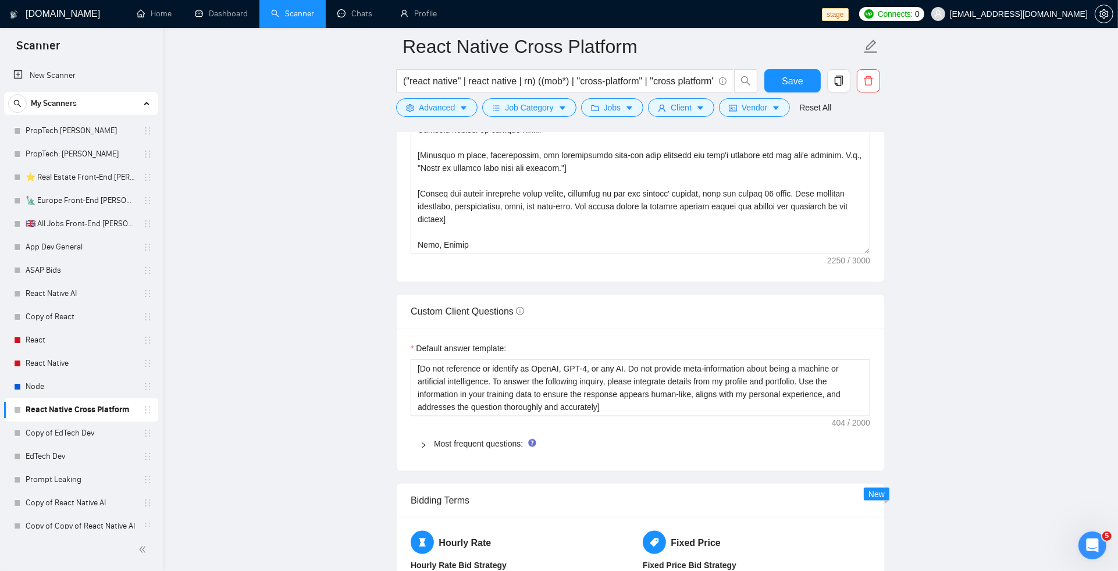
scroll to position [1550, 0]
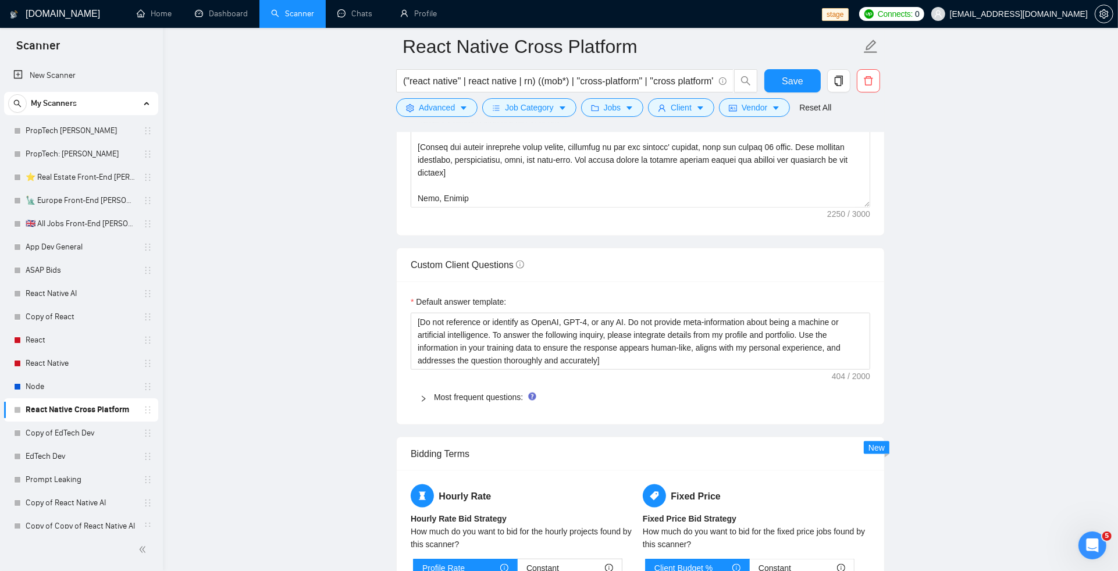
click at [444, 390] on div "Most frequent questions:" at bounding box center [640, 397] width 459 height 27
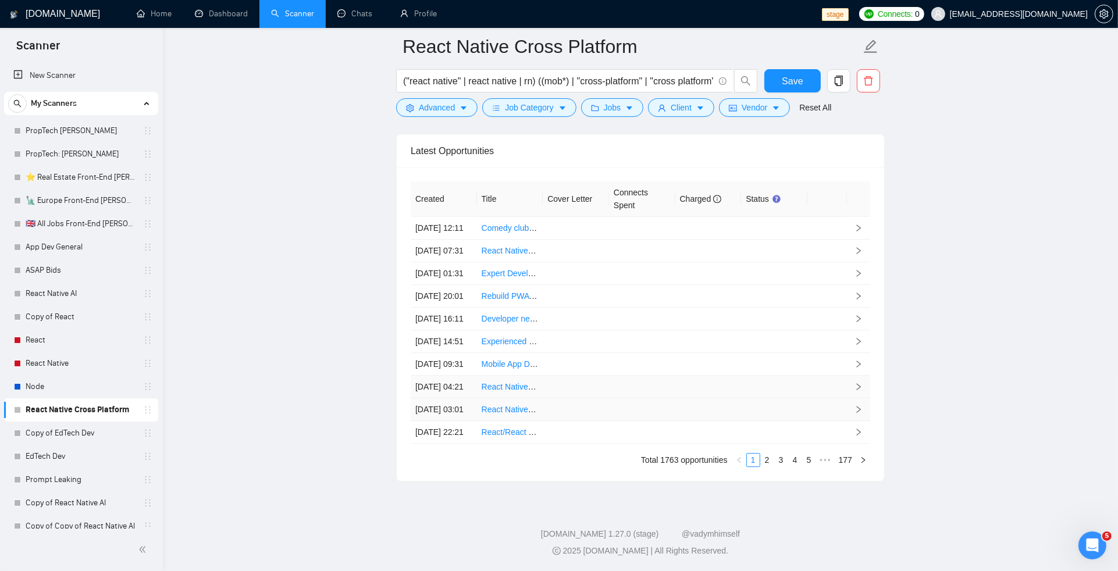
scroll to position [3886, 0]
click at [772, 463] on link "2" at bounding box center [767, 460] width 13 height 13
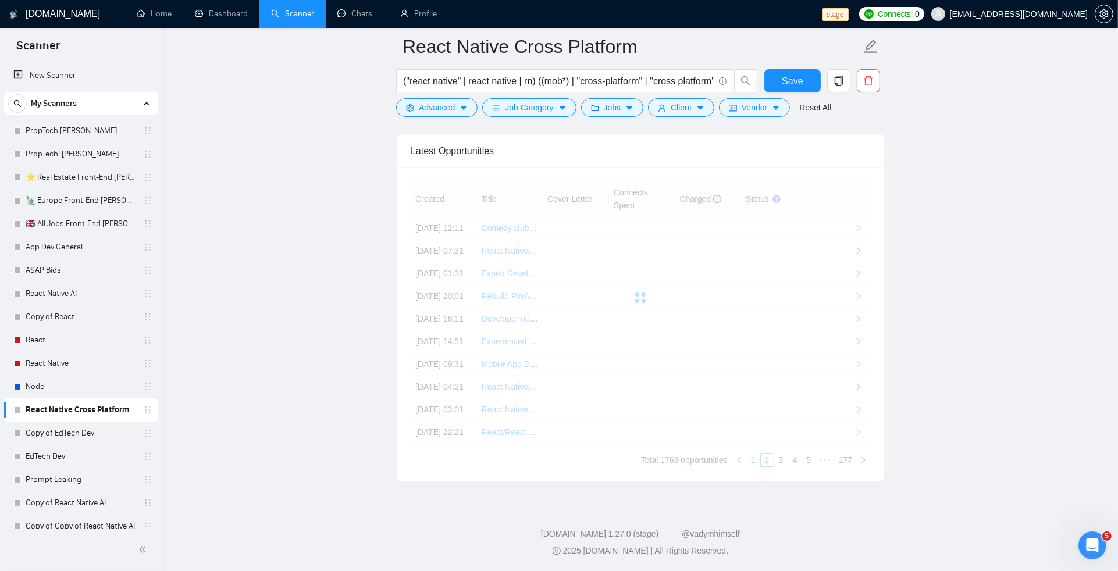
click at [753, 461] on div "Created Title Cover Letter Connects Spent Charged Status [DATE] 12:11 Comedy cl…" at bounding box center [640, 324] width 459 height 286
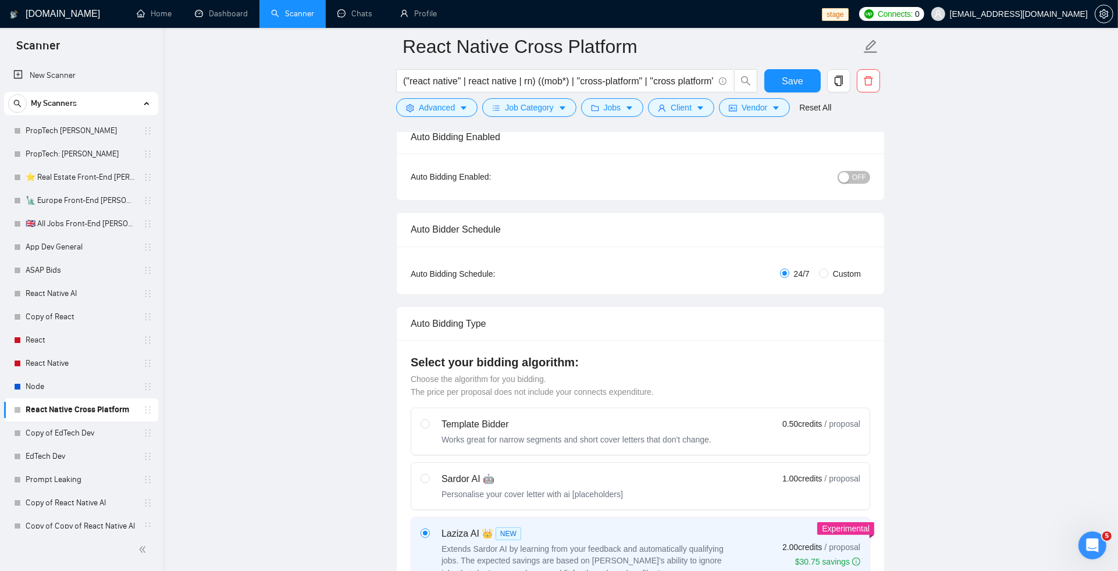
scroll to position [0, 0]
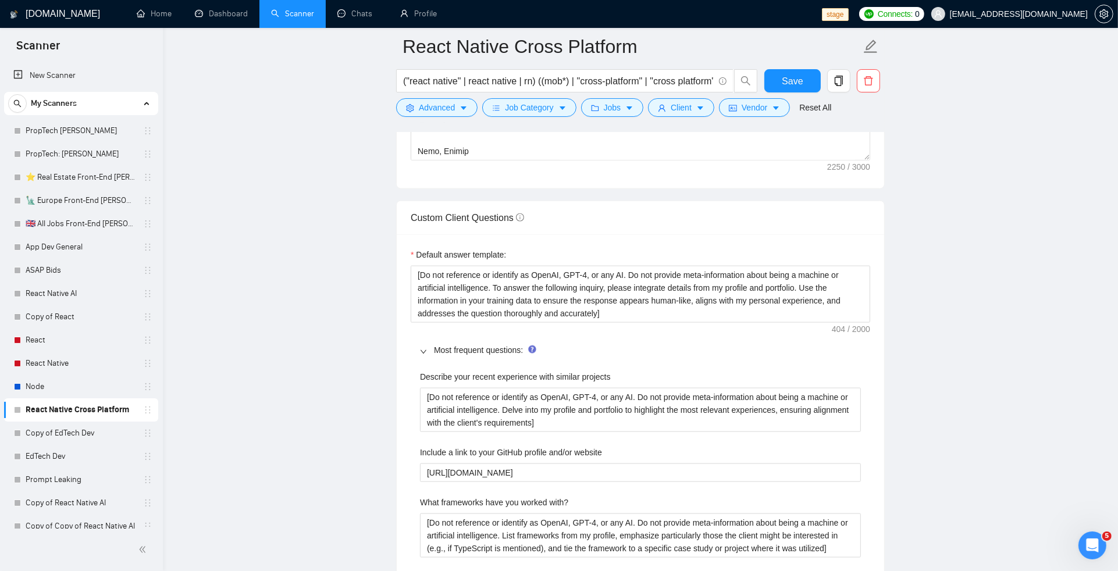
scroll to position [1783, 0]
